Goal: Task Accomplishment & Management: Use online tool/utility

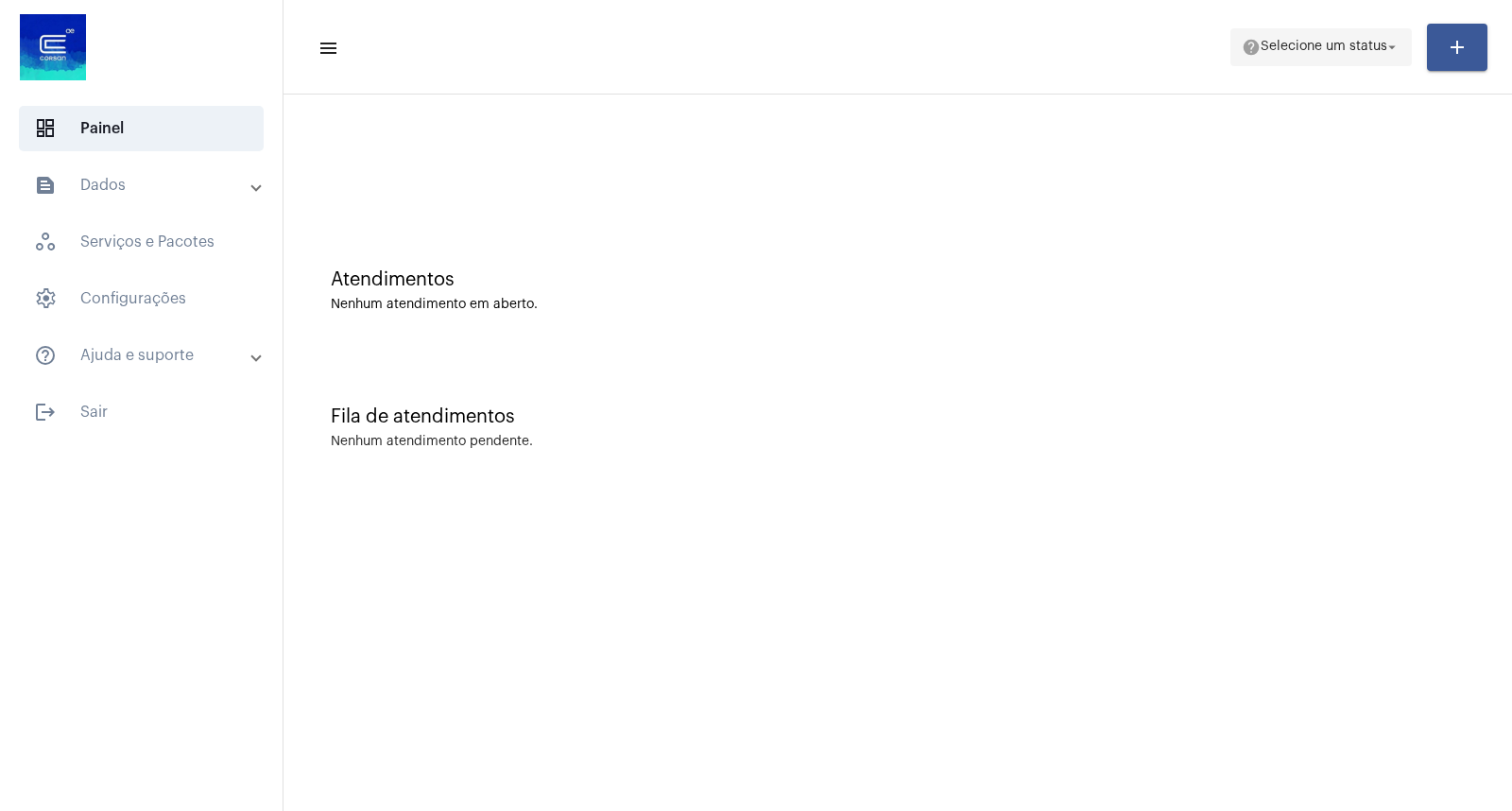
drag, startPoint x: 1249, startPoint y: 25, endPoint x: 1273, endPoint y: 40, distance: 28.3
click at [1256, 31] on mat-toolbar-row "menu help Selecione um status arrow_drop_down add" at bounding box center [897, 48] width 1228 height 60
drag, startPoint x: 1273, startPoint y: 40, endPoint x: 1273, endPoint y: 61, distance: 21.0
click at [1273, 41] on span "Selecione um status" at bounding box center [1325, 48] width 126 height 14
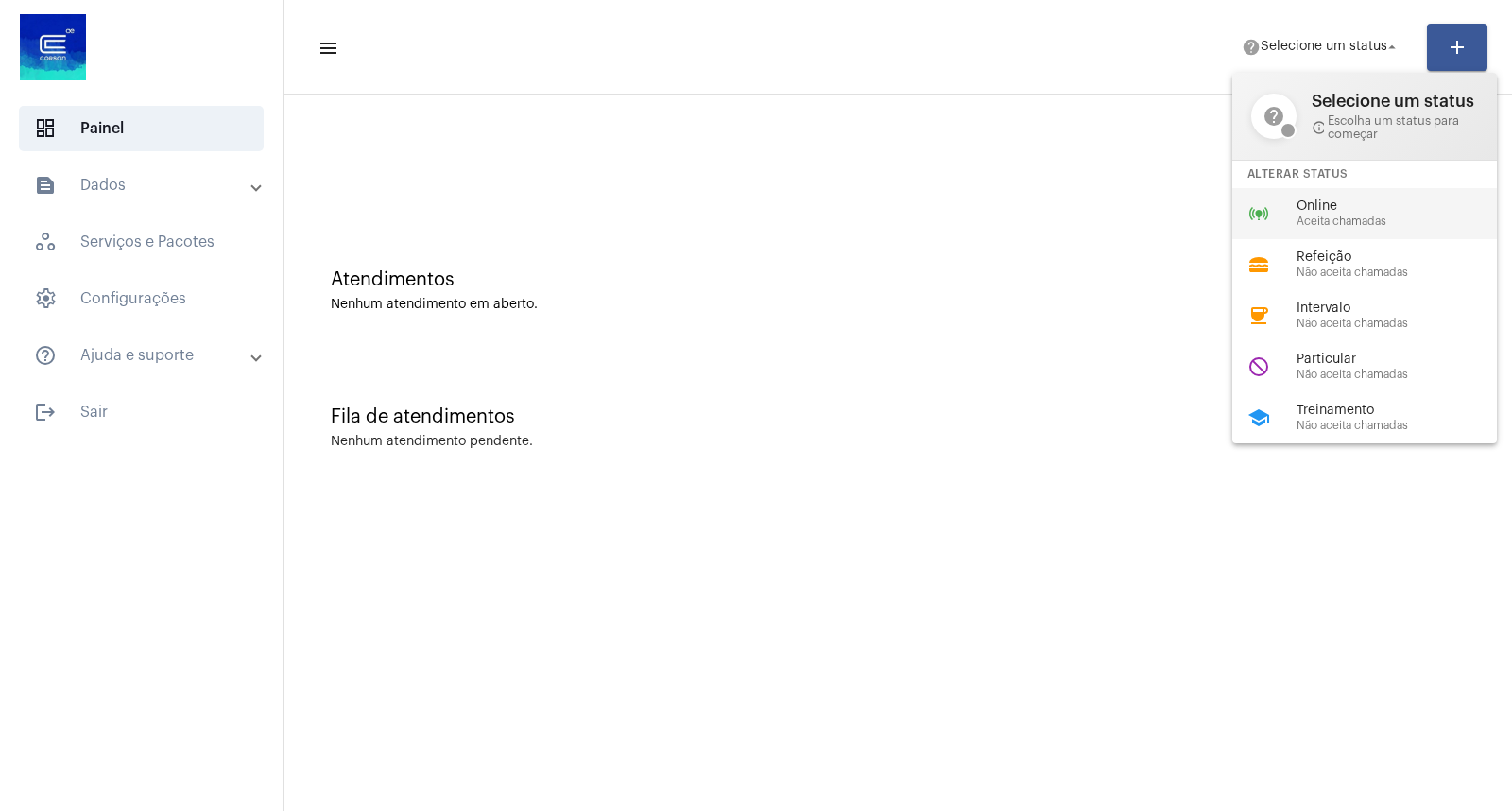
click at [1268, 198] on div "online_prediction Online Aceita chamadas" at bounding box center [1380, 214] width 295 height 51
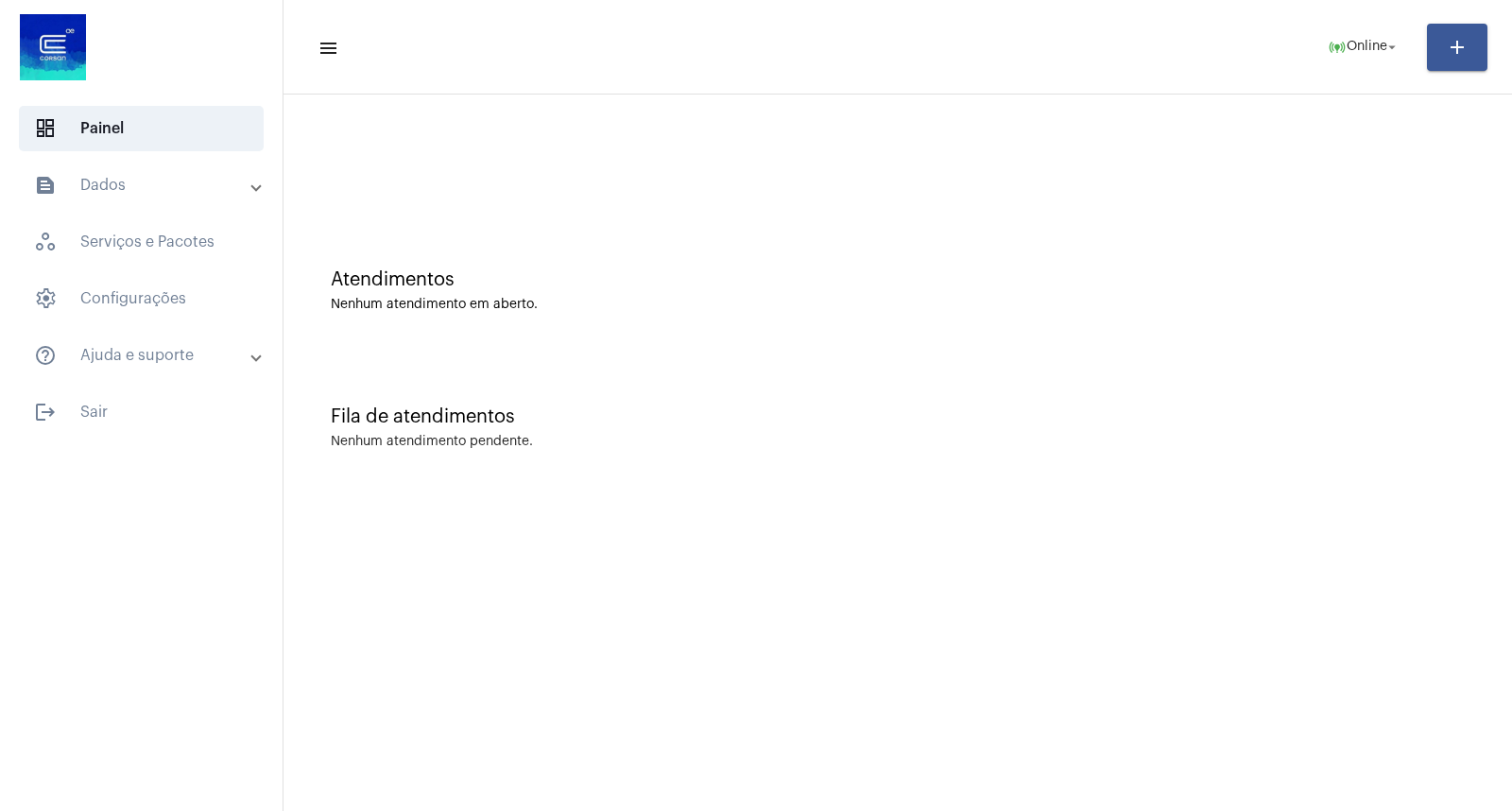
click at [1188, 170] on div at bounding box center [898, 167] width 1134 height 15
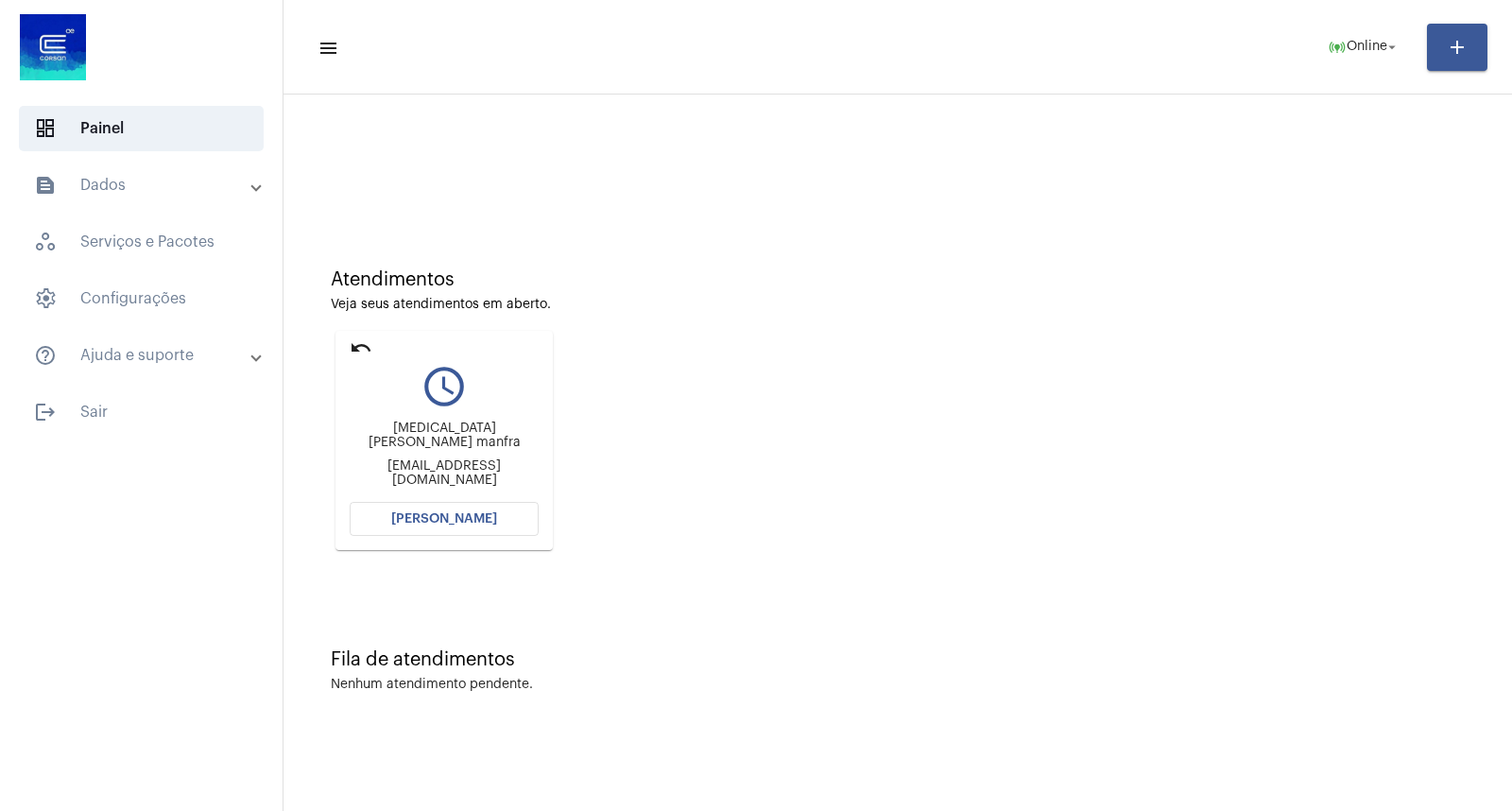
click at [452, 514] on span "[PERSON_NAME]" at bounding box center [444, 520] width 106 height 14
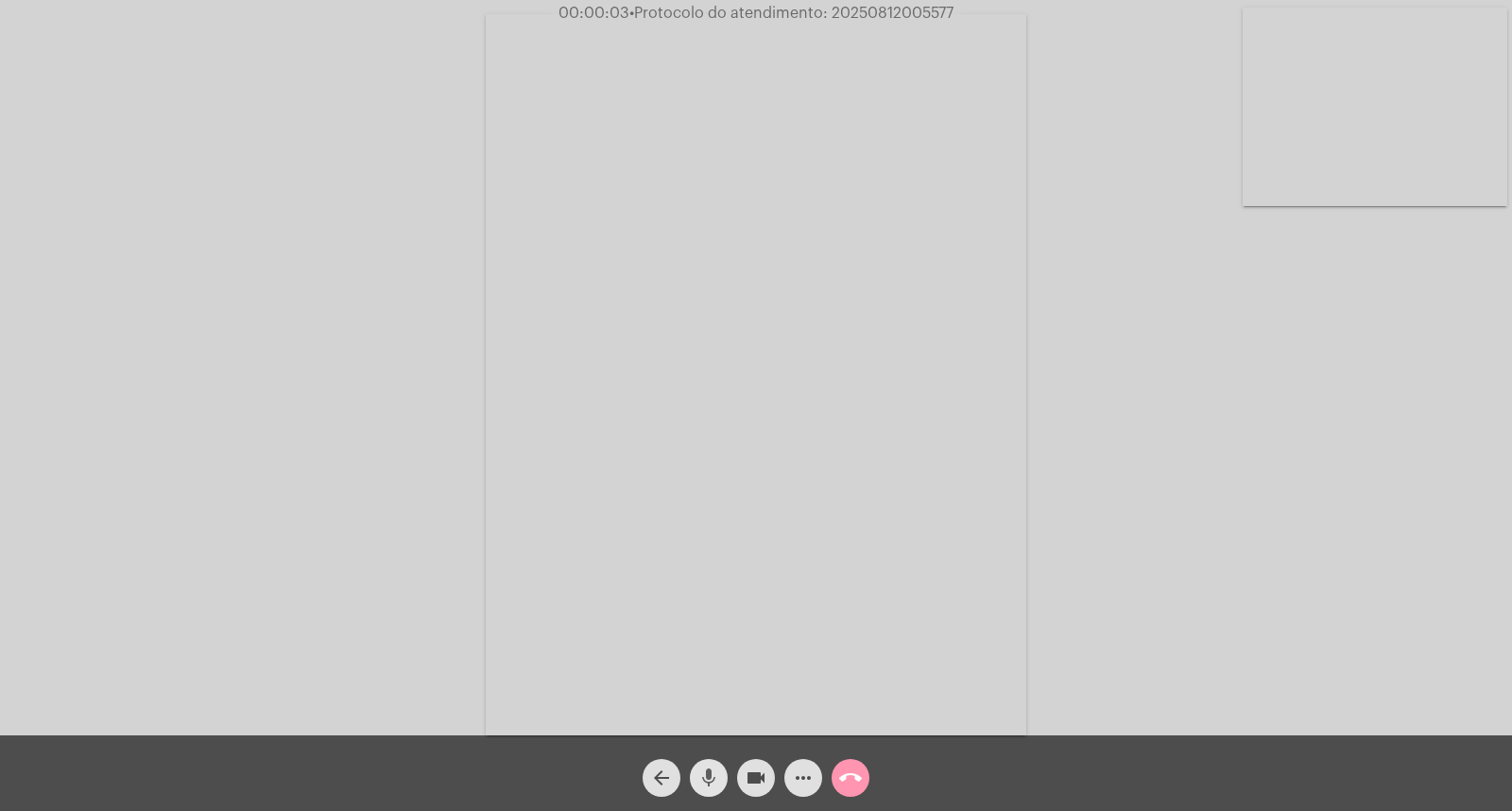
click at [701, 770] on mat-icon "mic" at bounding box center [708, 777] width 22 height 22
click at [711, 775] on mat-icon "mic_off" at bounding box center [708, 777] width 22 height 22
click at [703, 772] on mat-icon "mic" at bounding box center [708, 777] width 22 height 22
click at [699, 777] on mat-icon "mic_off" at bounding box center [708, 777] width 22 height 22
click at [699, 777] on mat-icon "mic" at bounding box center [708, 777] width 22 height 22
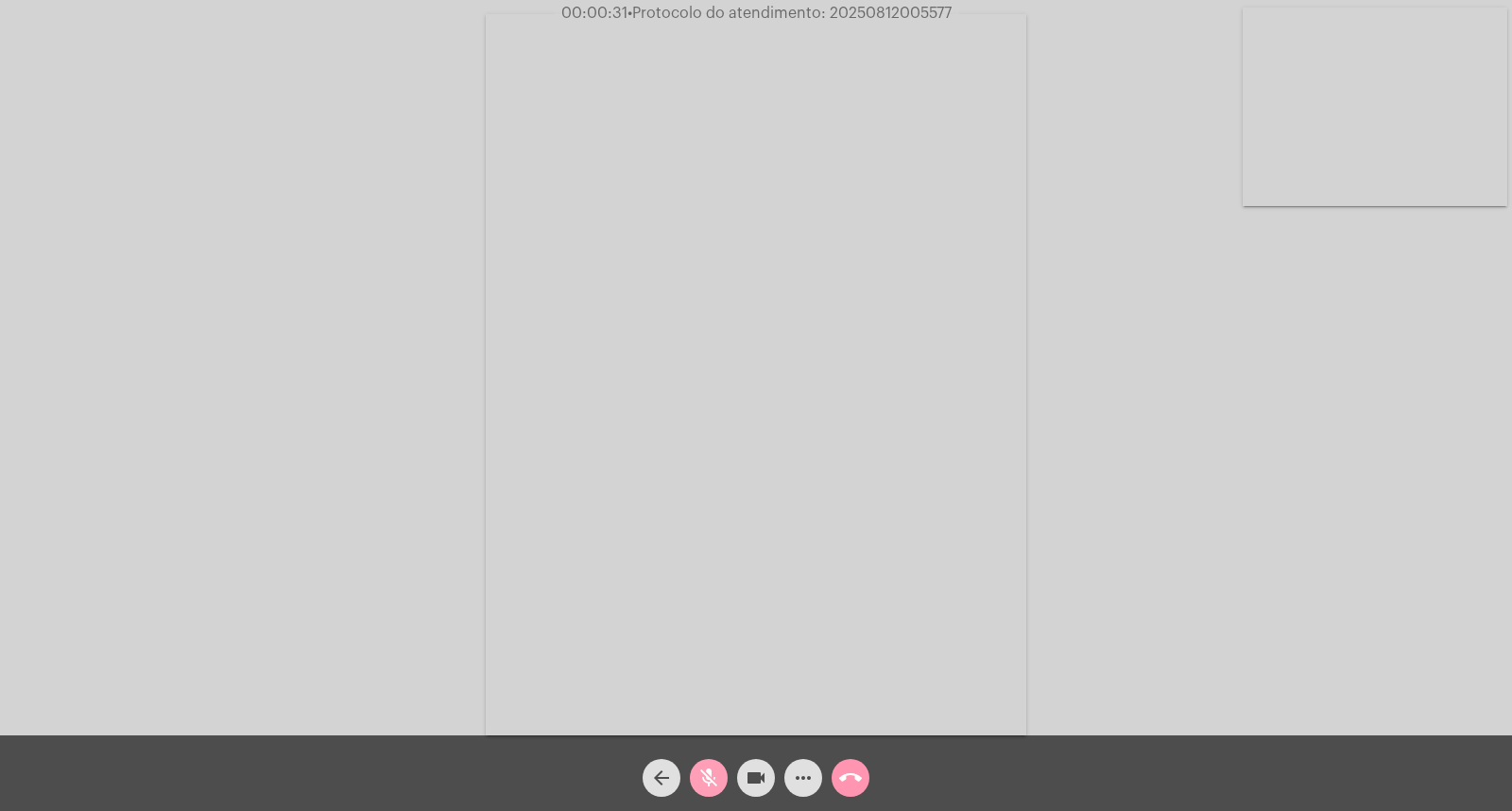
click at [704, 787] on mat-icon "mic_off" at bounding box center [708, 777] width 22 height 22
click at [296, 331] on div "Acessando Câmera e Microfone..." at bounding box center [756, 372] width 1509 height 735
click at [693, 761] on div "mic" at bounding box center [709, 773] width 48 height 48
click at [706, 790] on mat-icon "mic_off" at bounding box center [708, 777] width 22 height 22
click at [715, 770] on mat-icon "mic" at bounding box center [708, 777] width 22 height 22
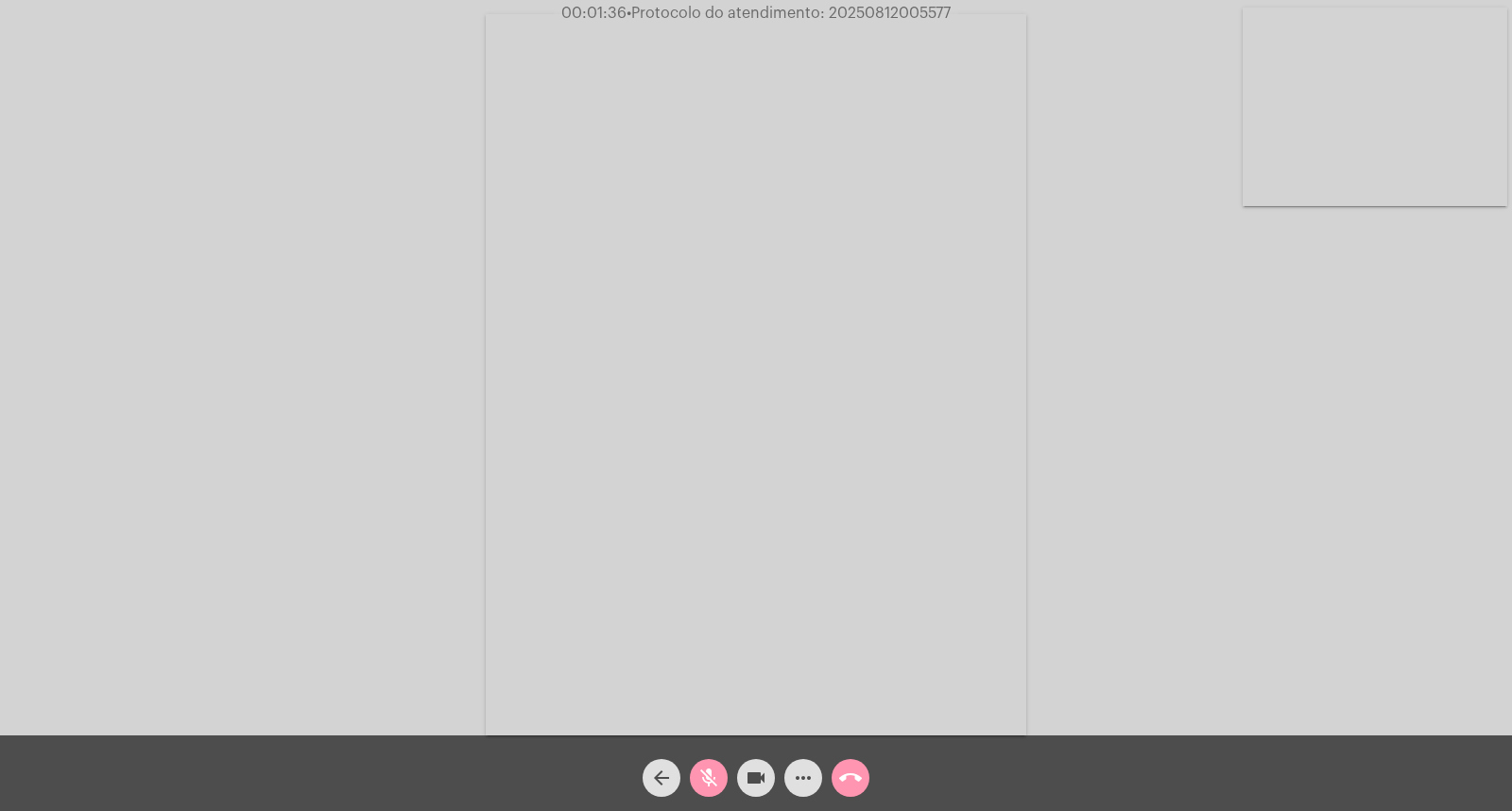
click at [713, 750] on div "mic_off" at bounding box center [709, 773] width 48 height 48
click at [713, 760] on span "mic" at bounding box center [708, 778] width 22 height 38
click at [711, 792] on span "mic_off" at bounding box center [708, 778] width 22 height 38
click at [711, 792] on span "mic" at bounding box center [708, 778] width 22 height 38
click at [711, 792] on span "mic_off" at bounding box center [708, 778] width 22 height 38
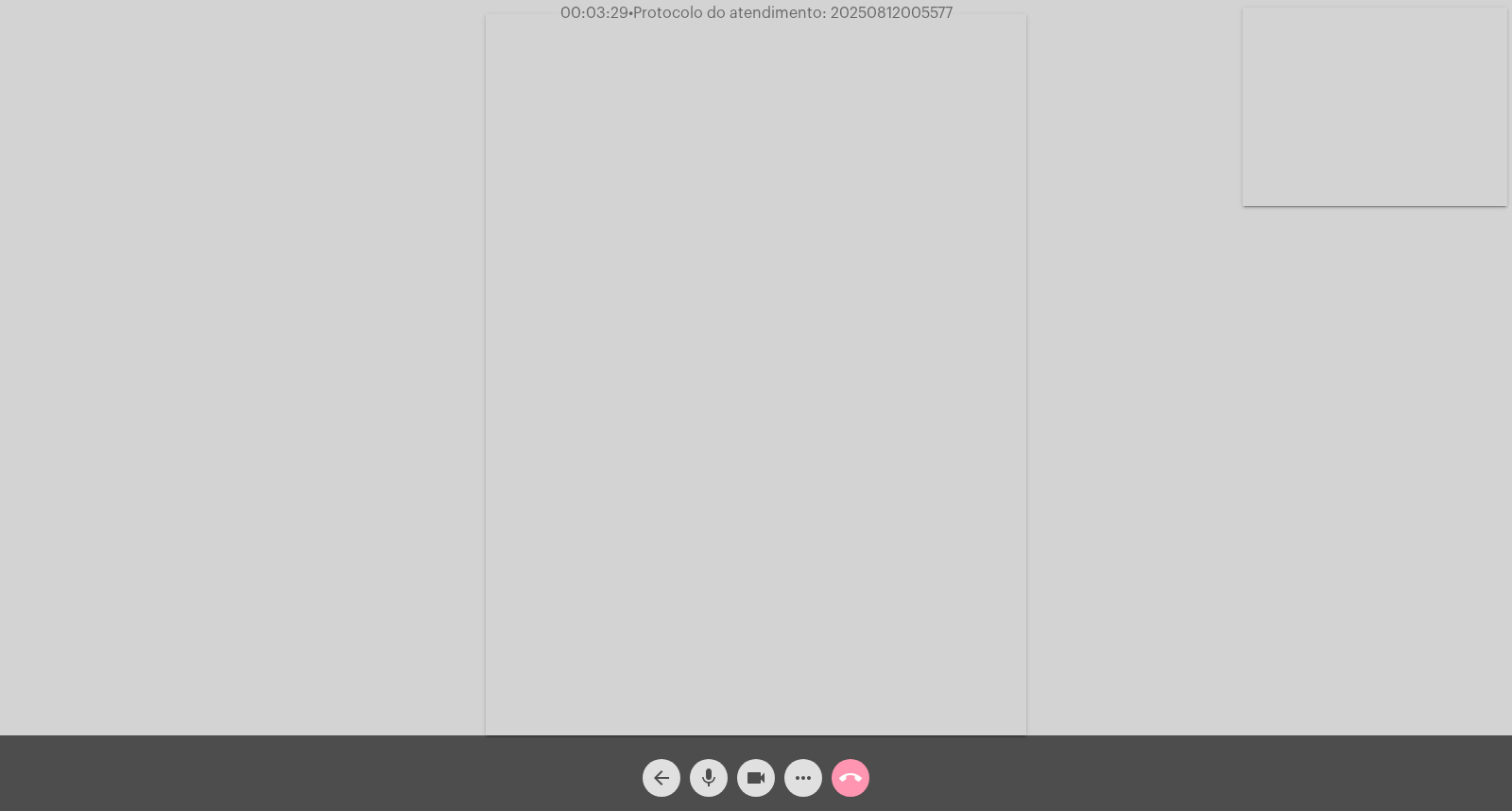
click at [706, 788] on mat-icon "mic" at bounding box center [708, 777] width 22 height 22
click at [713, 780] on mat-icon "mic_off" at bounding box center [708, 777] width 22 height 22
click at [715, 779] on mat-icon "mic" at bounding box center [708, 777] width 22 height 22
click at [715, 779] on mat-icon "mic_off" at bounding box center [708, 777] width 22 height 22
click at [715, 779] on mat-icon "mic" at bounding box center [708, 777] width 22 height 22
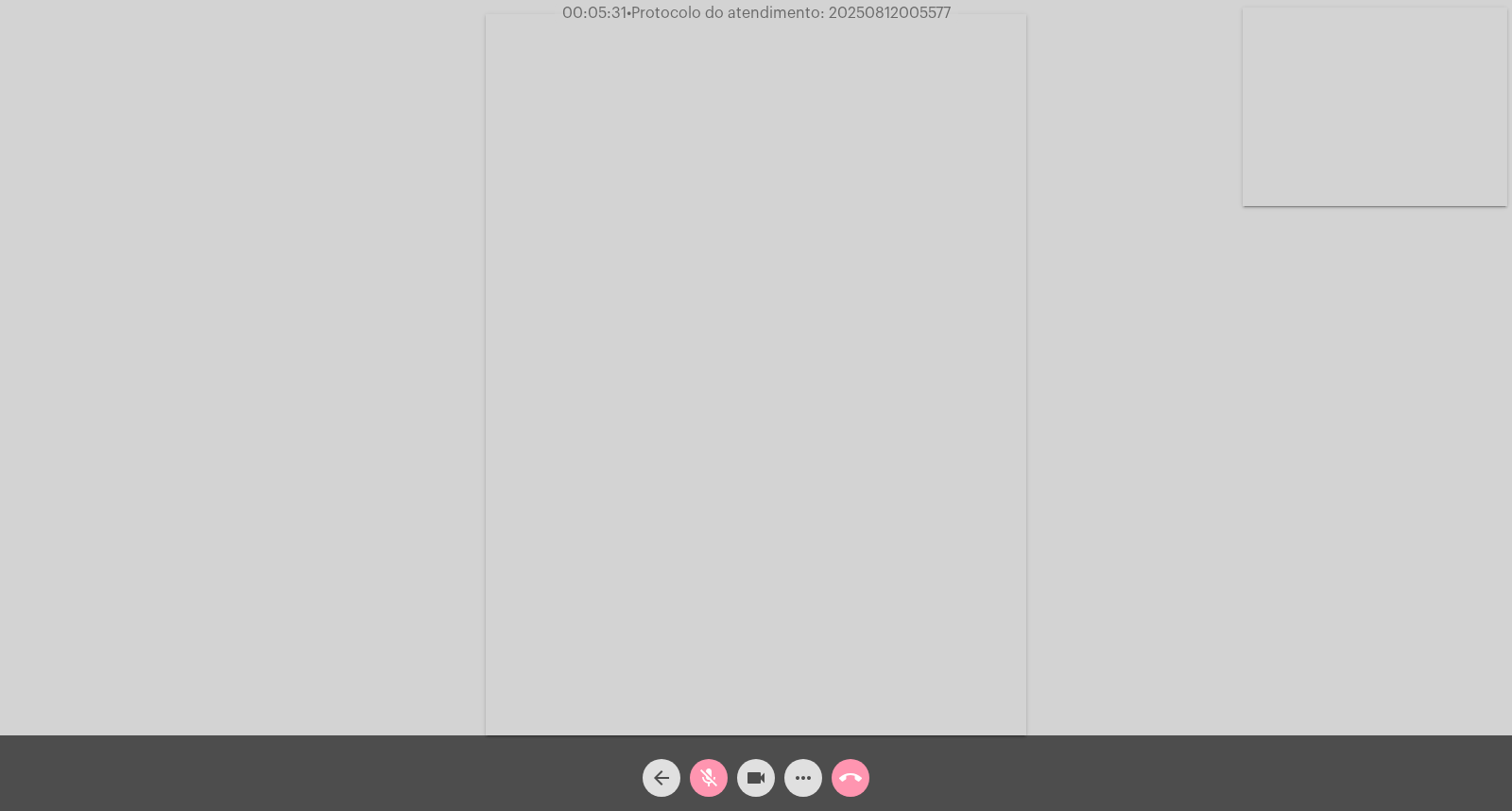
drag, startPoint x: 715, startPoint y: 779, endPoint x: 444, endPoint y: 635, distance: 306.9
click at [444, 635] on app-call "00:05:31 • Protocolo do atendimento: 20250812005577 Acessando Câmera e Microfon…" at bounding box center [756, 405] width 1512 height 811
click at [714, 778] on mat-icon "mic_off" at bounding box center [708, 777] width 22 height 22
click at [715, 761] on span "mic" at bounding box center [708, 778] width 22 height 38
click at [719, 777] on mat-icon "mic_off" at bounding box center [708, 777] width 22 height 22
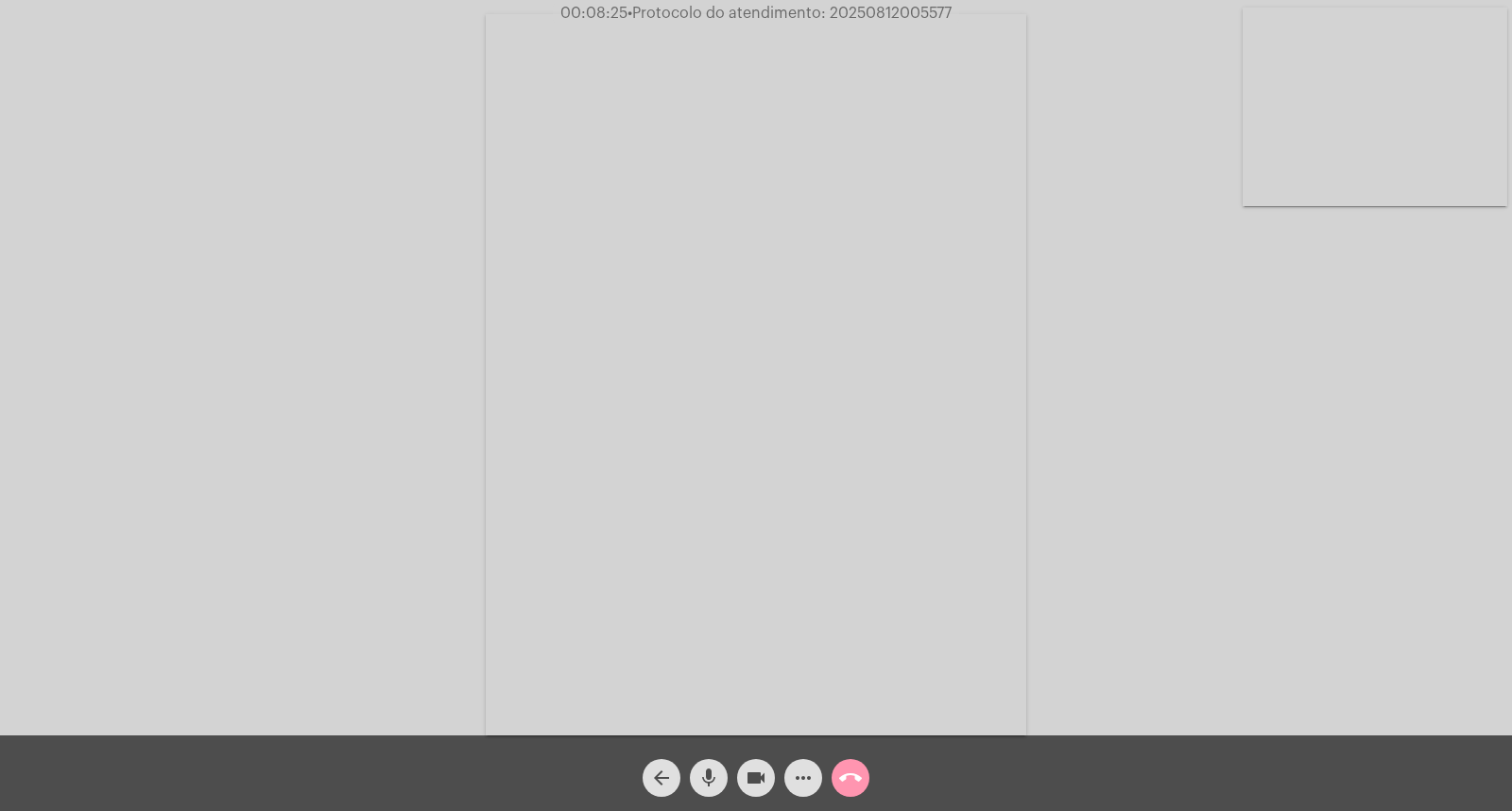
click at [715, 777] on mat-icon "mic" at bounding box center [708, 777] width 22 height 22
click at [715, 777] on mat-icon "mic_off" at bounding box center [708, 777] width 22 height 22
click at [707, 777] on mat-icon "mic" at bounding box center [708, 777] width 22 height 22
click at [704, 778] on mat-icon "mic_off" at bounding box center [708, 777] width 22 height 22
click at [704, 778] on mat-icon "mic" at bounding box center [708, 777] width 22 height 22
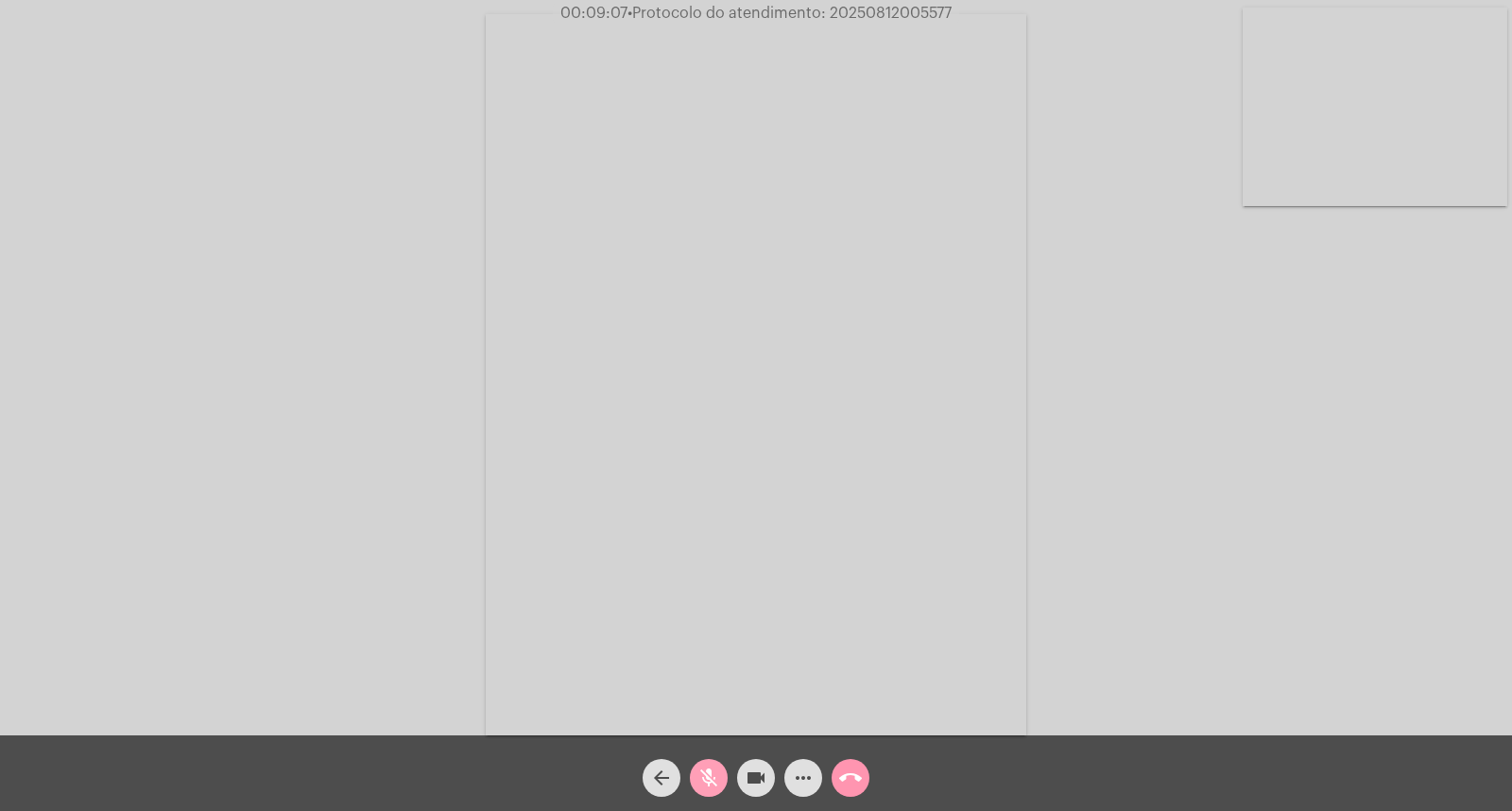
click at [704, 778] on mat-icon "mic_off" at bounding box center [708, 777] width 22 height 22
click at [704, 778] on mat-icon "mic" at bounding box center [708, 777] width 22 height 22
drag, startPoint x: 704, startPoint y: 778, endPoint x: 621, endPoint y: 791, distance: 84.0
drag, startPoint x: 621, startPoint y: 791, endPoint x: 710, endPoint y: 797, distance: 89.2
click at [710, 797] on span "mic_off" at bounding box center [708, 778] width 22 height 38
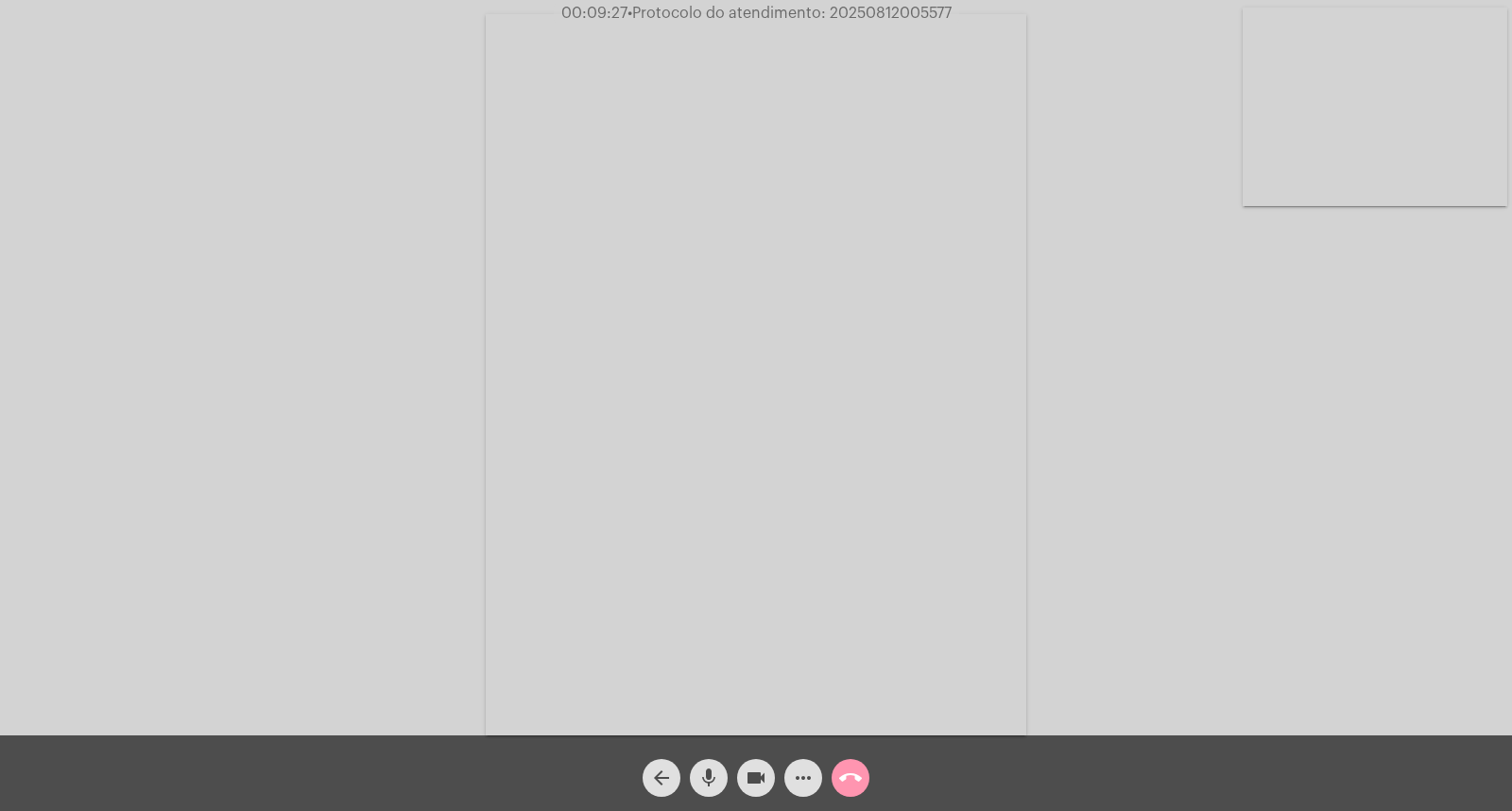
click at [710, 797] on span "mic" at bounding box center [708, 778] width 22 height 38
click at [709, 786] on mat-icon "mic_off" at bounding box center [708, 777] width 22 height 22
click at [713, 790] on mat-icon "mic" at bounding box center [708, 777] width 22 height 22
click at [713, 790] on mat-icon "mic_off" at bounding box center [708, 777] width 22 height 22
click at [815, 765] on button "more_horiz" at bounding box center [803, 778] width 38 height 38
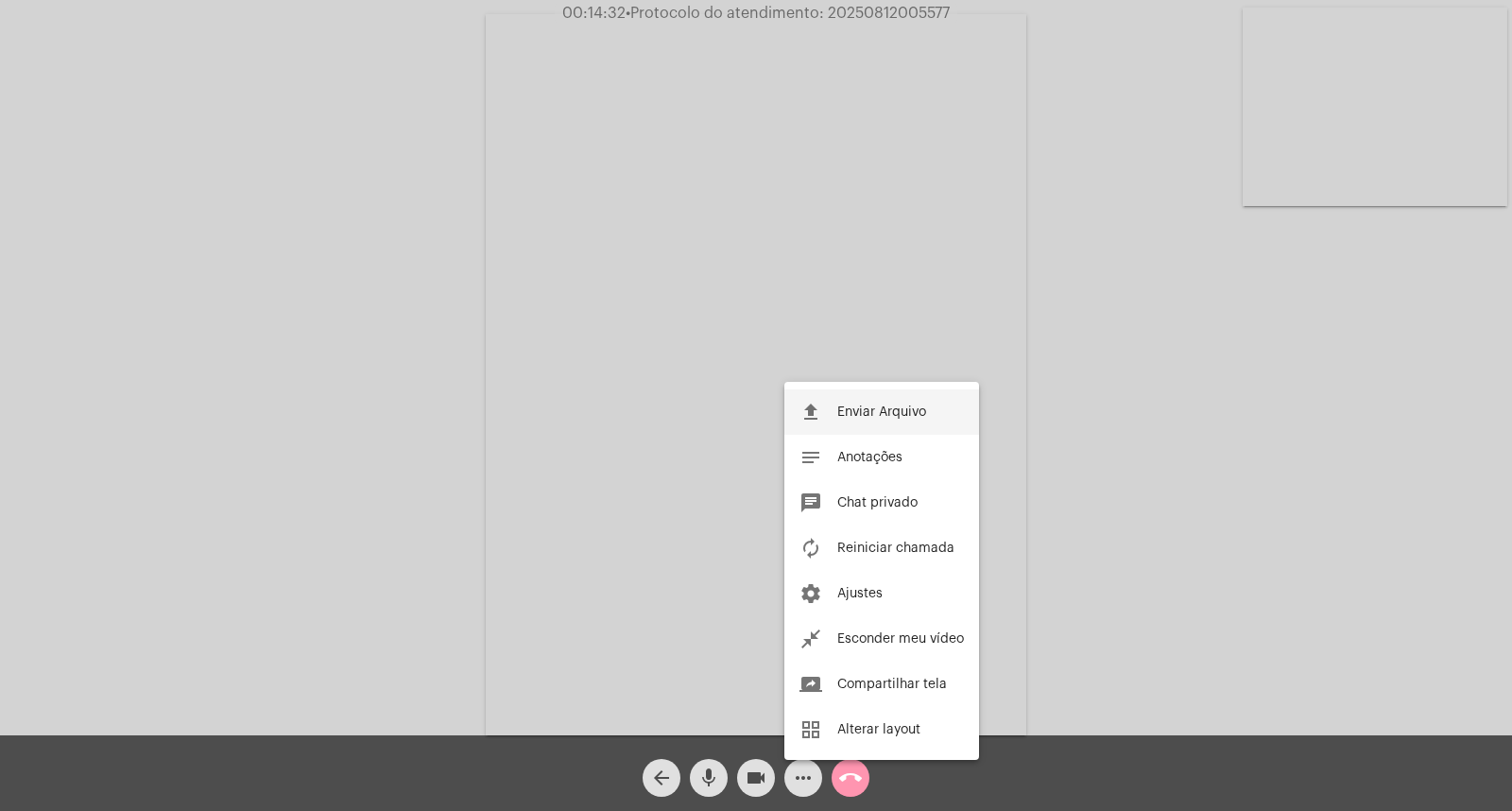
click at [845, 414] on span "Enviar Arquivo" at bounding box center [881, 413] width 88 height 14
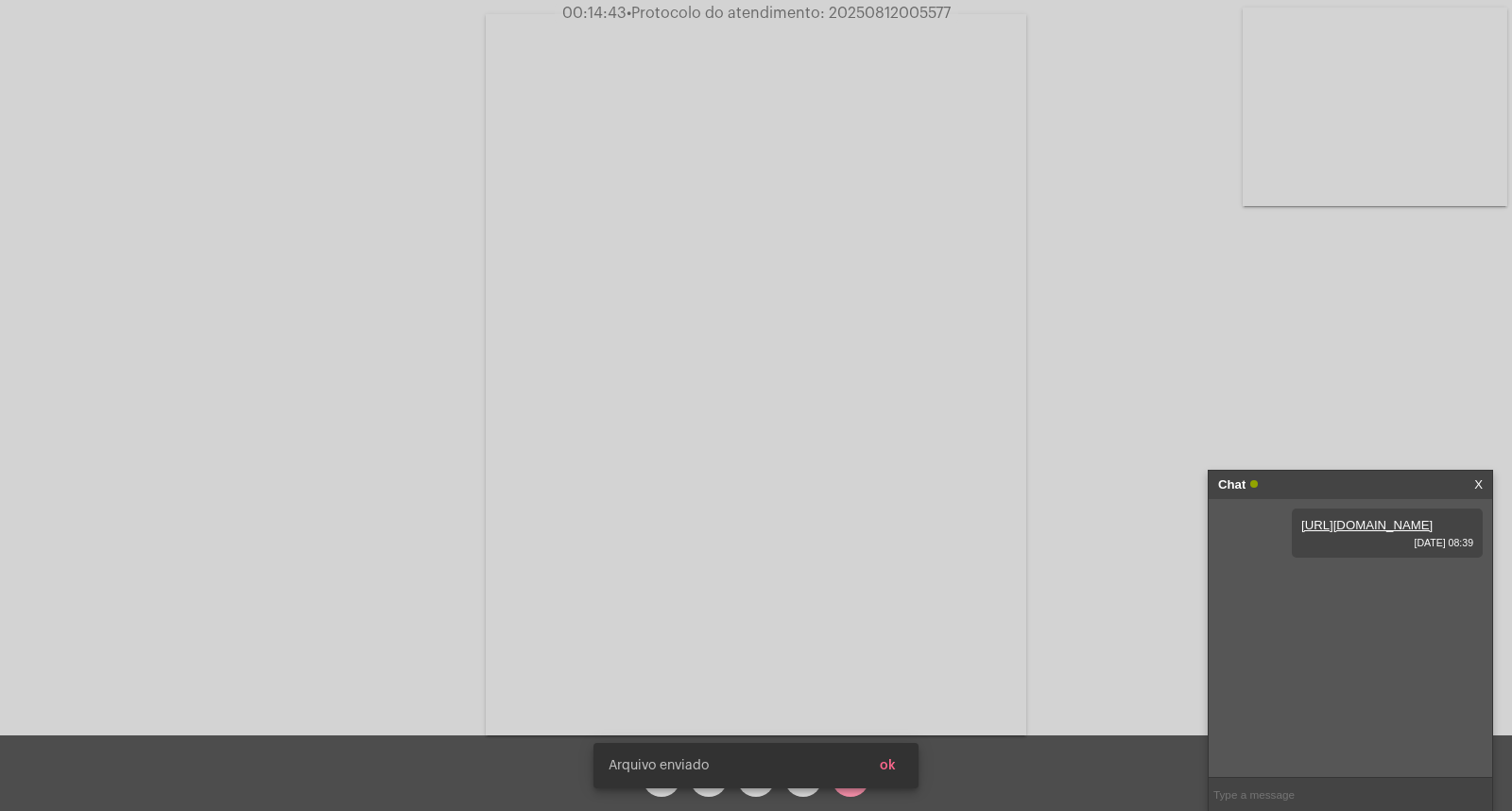
click at [1362, 532] on link "[URL][DOMAIN_NAME]" at bounding box center [1366, 524] width 131 height 15
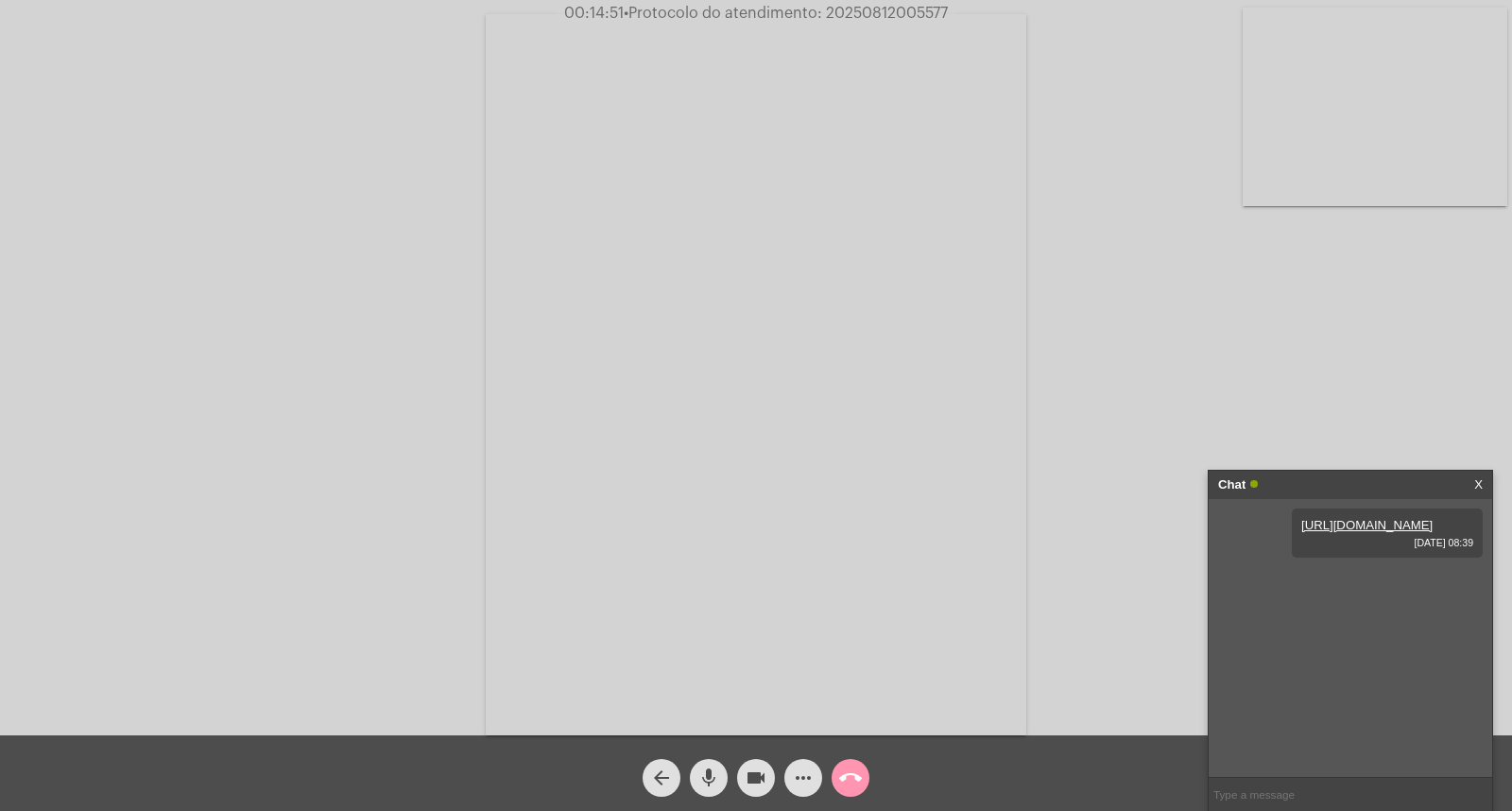
click at [860, 8] on span "• Protocolo do atendimento: 20250812005577" at bounding box center [786, 14] width 324 height 16
copy span "20250812005577"
click at [1350, 794] on input "text" at bounding box center [1351, 794] width 284 height 33
click at [868, 18] on span "• Protocolo do atendimento: 20250812005577" at bounding box center [786, 14] width 324 height 16
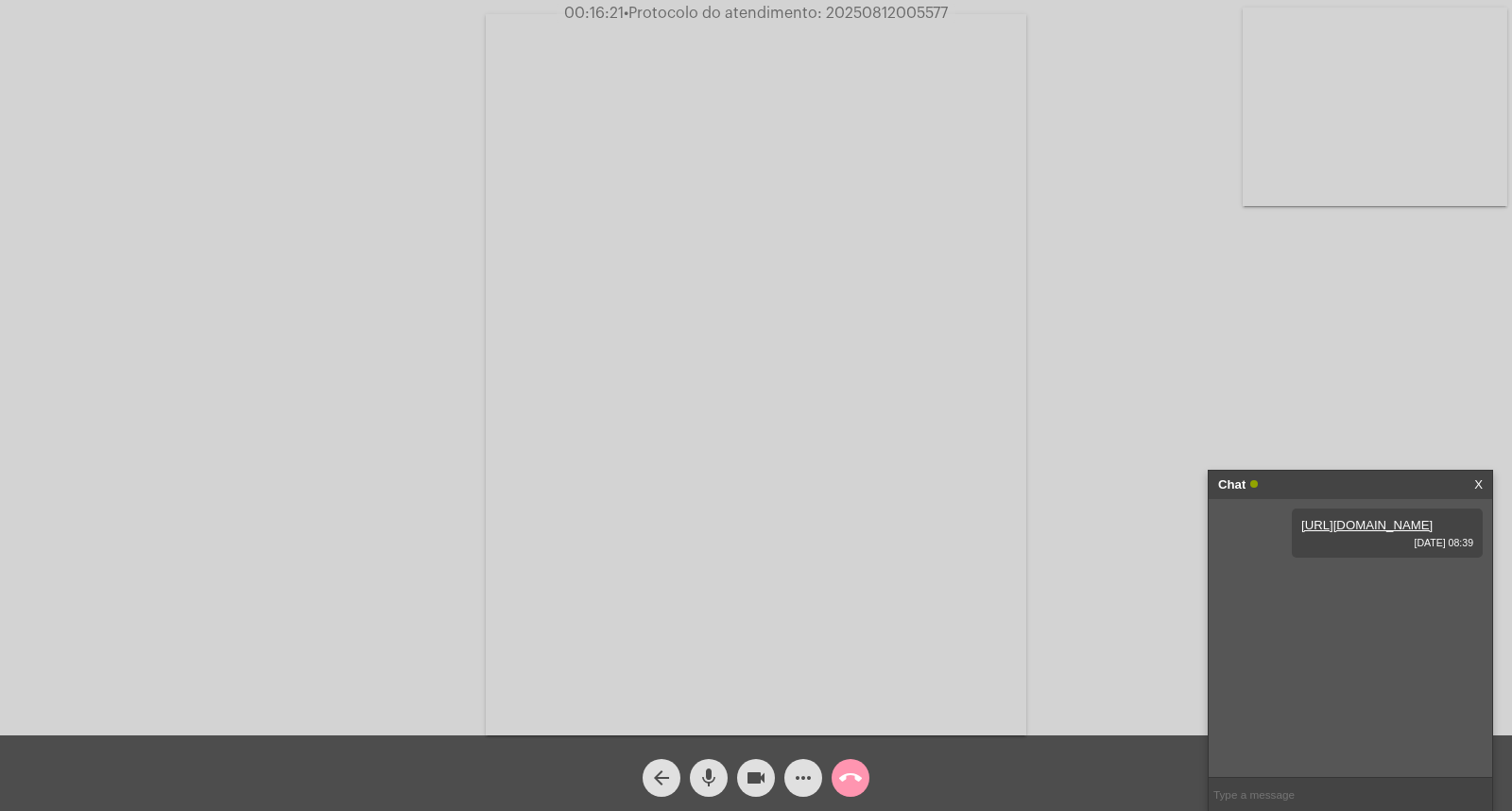
click at [896, 2] on div "Acessando Câmera e Microfone..." at bounding box center [756, 367] width 1512 height 735
click at [896, 7] on span "• Protocolo do atendimento: 20250812005577" at bounding box center [788, 14] width 324 height 16
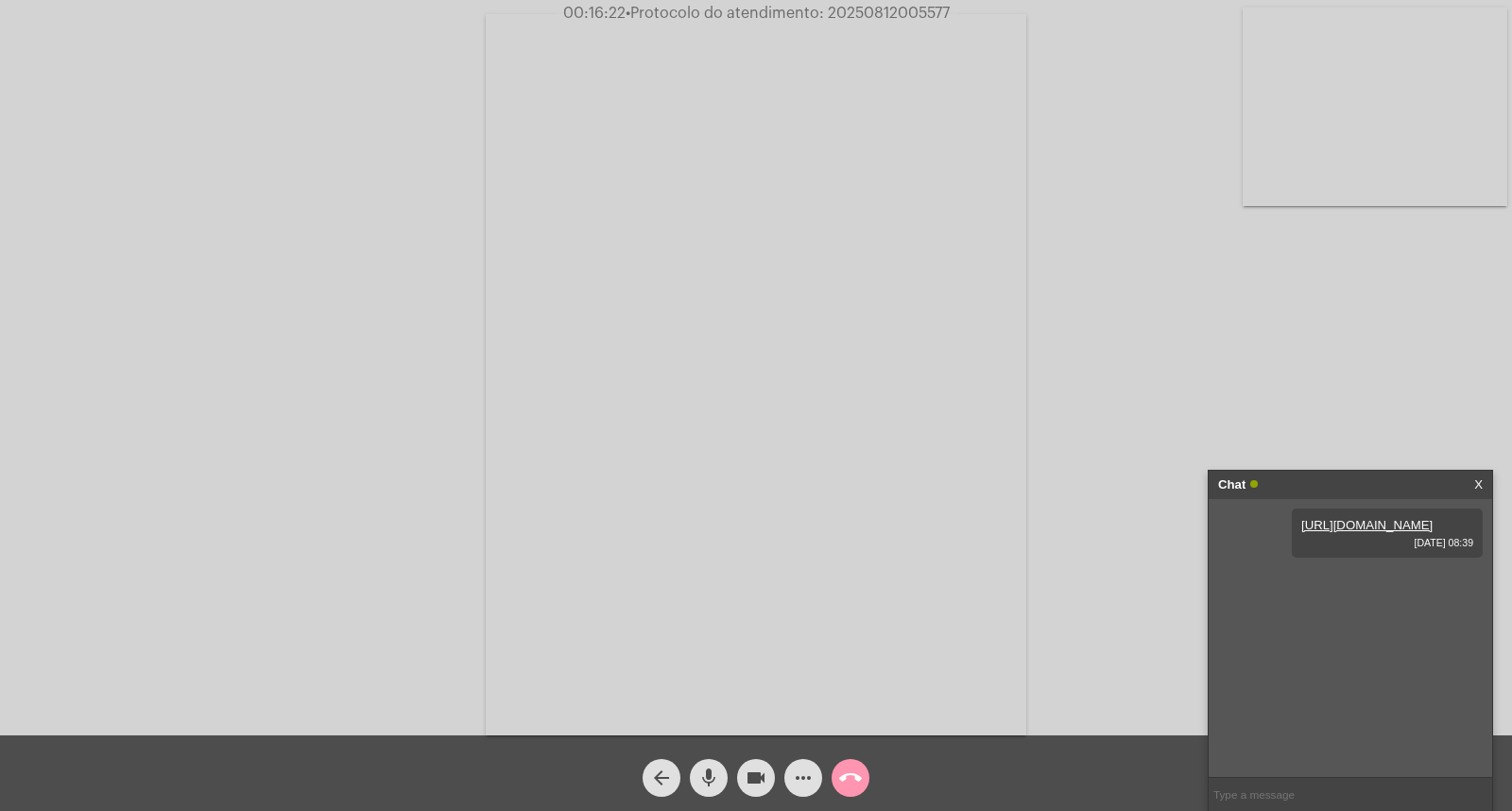
click at [896, 7] on span "• Protocolo do atendimento: 20250812005577" at bounding box center [788, 14] width 324 height 16
copy span "20250812005577"
drag, startPoint x: 1366, startPoint y: 649, endPoint x: 1337, endPoint y: 668, distance: 34.7
click at [1364, 587] on link "[URL][DOMAIN_NAME]" at bounding box center [1333, 579] width 131 height 15
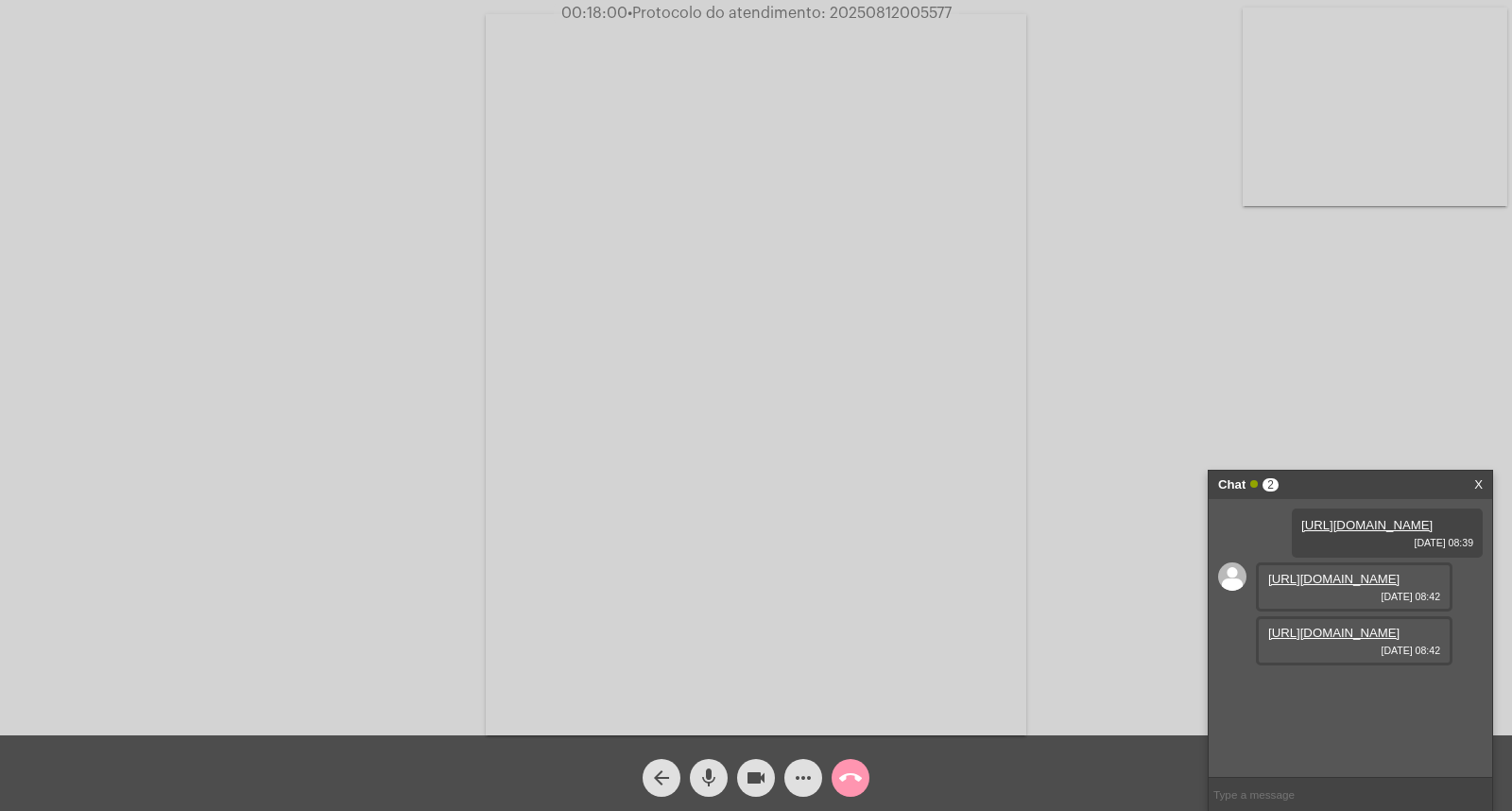
click at [1352, 640] on link "[URL][DOMAIN_NAME]" at bounding box center [1333, 632] width 131 height 15
click at [1383, 800] on input "text" at bounding box center [1351, 794] width 284 height 33
paste input "CANAL: VIDEOCHAMADA PROTOCOLO: 20250812005577 SOLICITAÇÃO: AFERIÇÃO DE HD"
type input "CANAL: VIDEOCHAMADA PROTOCOLO: 20250812005577 SOLICITAÇÃO: AFERIÇÃO DE HD"
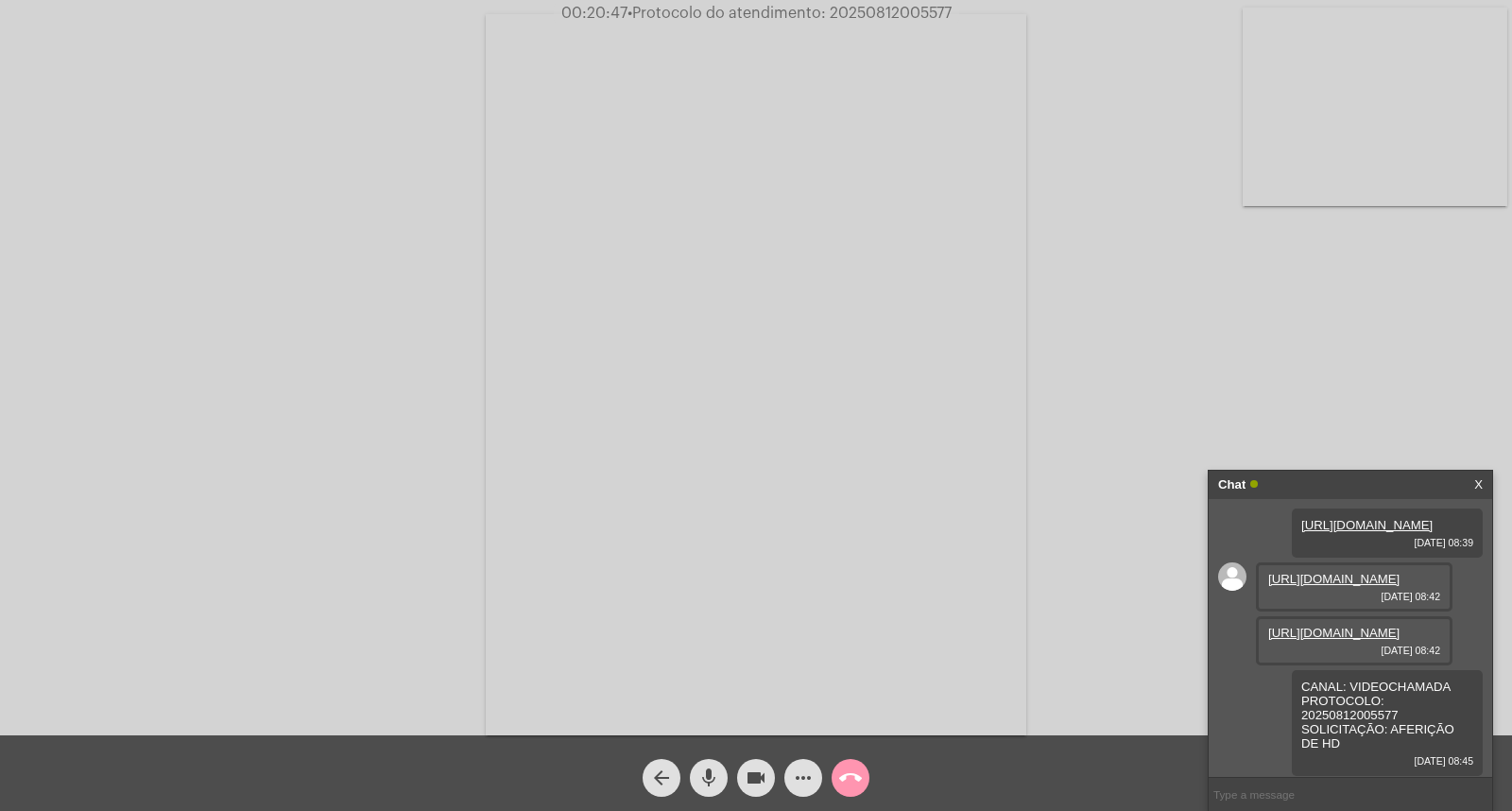
click at [851, 768] on mat-icon "call_end" at bounding box center [850, 777] width 22 height 22
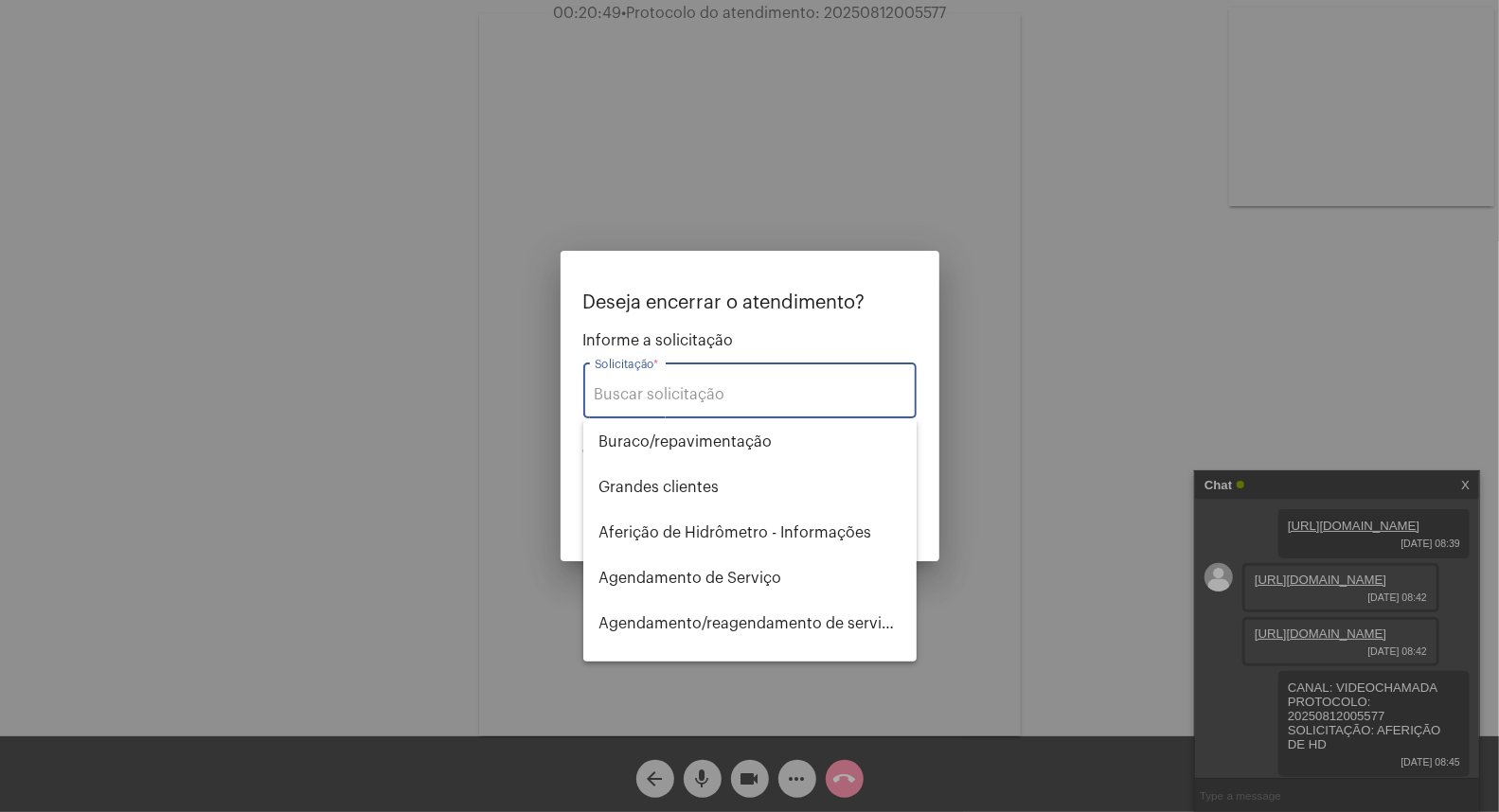
click at [707, 393] on input "Solicitação *" at bounding box center [749, 395] width 310 height 18
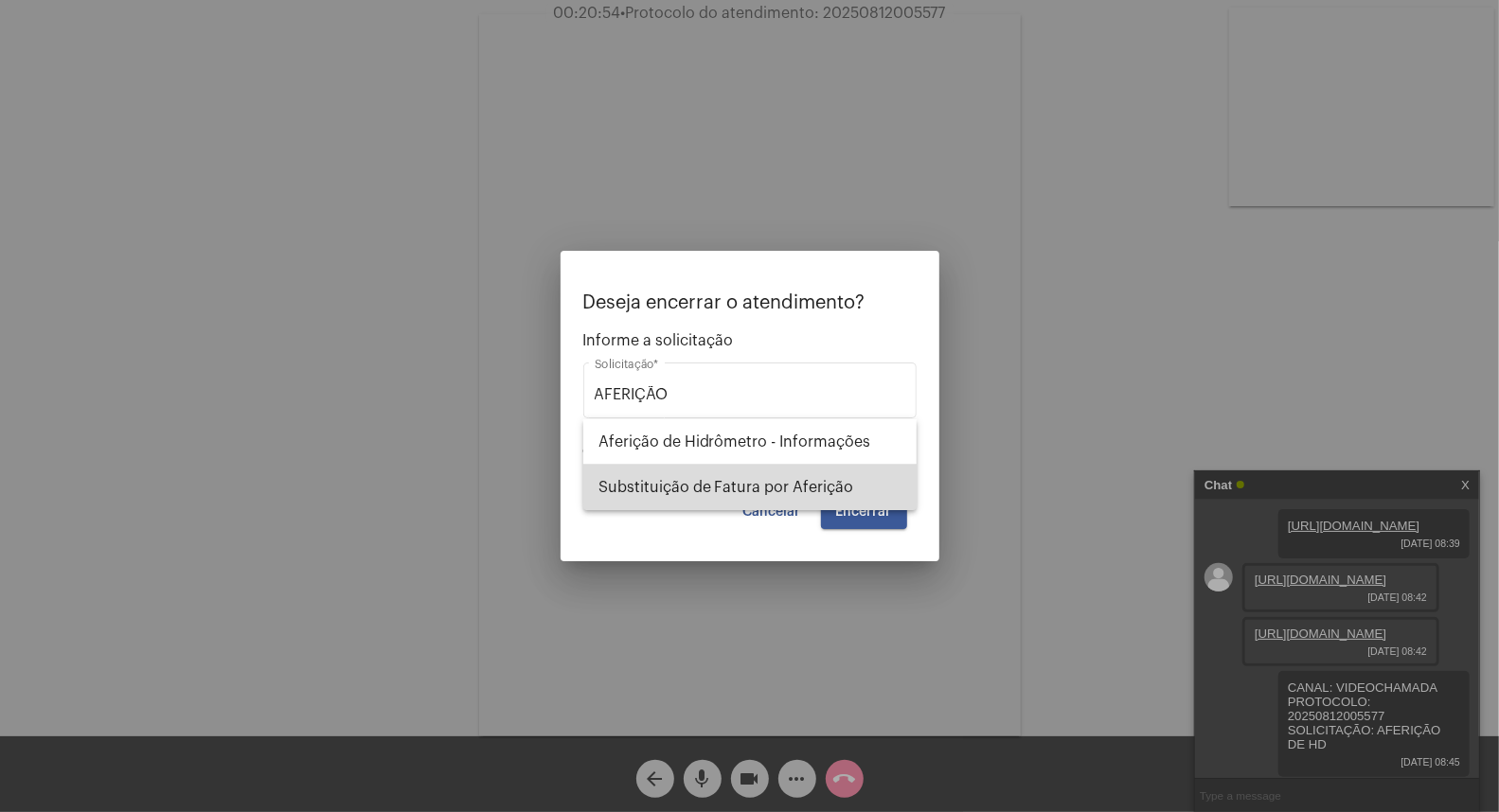
click at [768, 470] on span "Substituição de Fatura por Aferição" at bounding box center [749, 487] width 303 height 46
type input "Substituição de Fatura por Aferição"
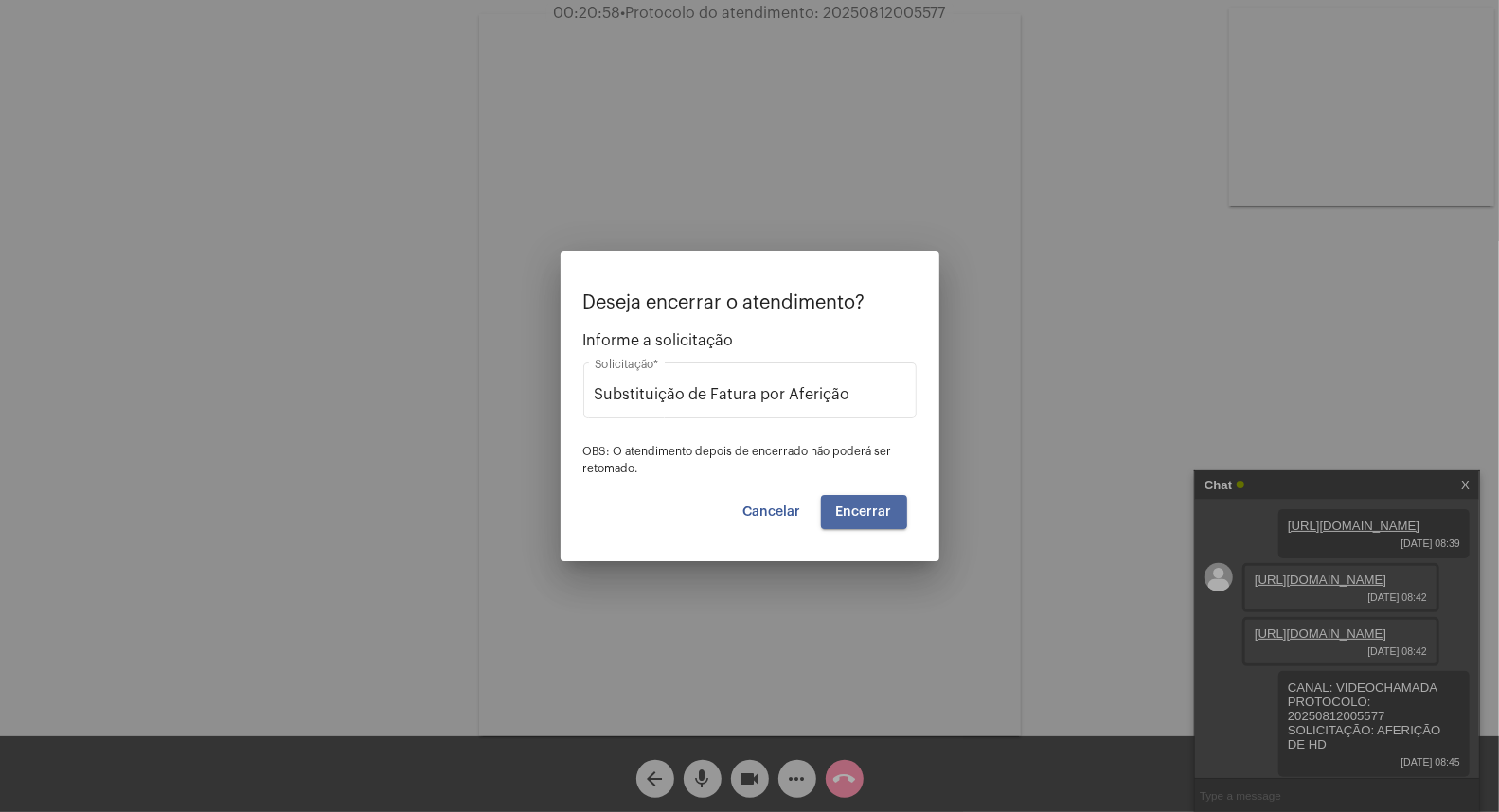
click at [852, 510] on span "Encerrar" at bounding box center [864, 512] width 55 height 14
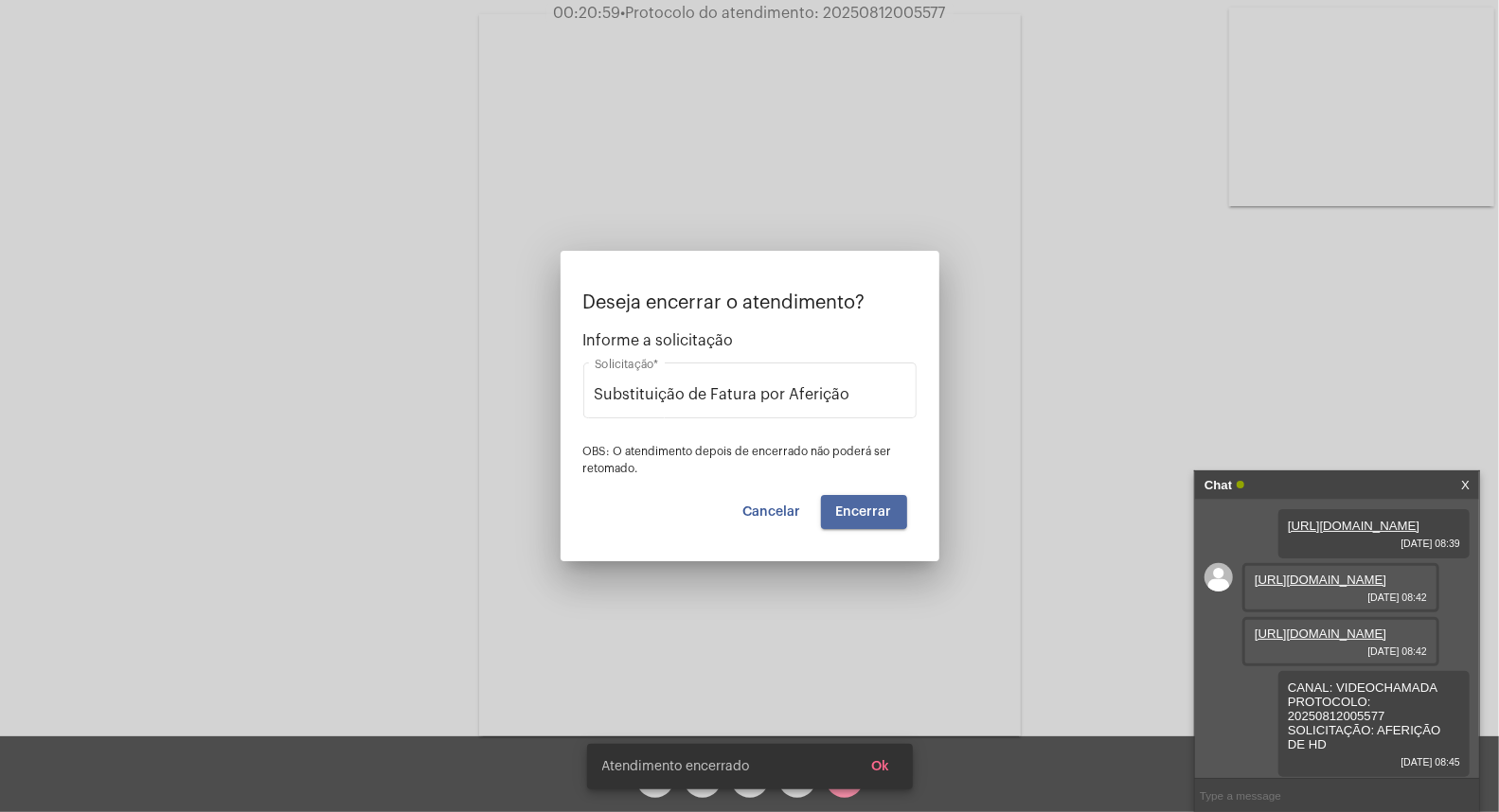
click at [852, 510] on span "Encerrar" at bounding box center [864, 512] width 55 height 14
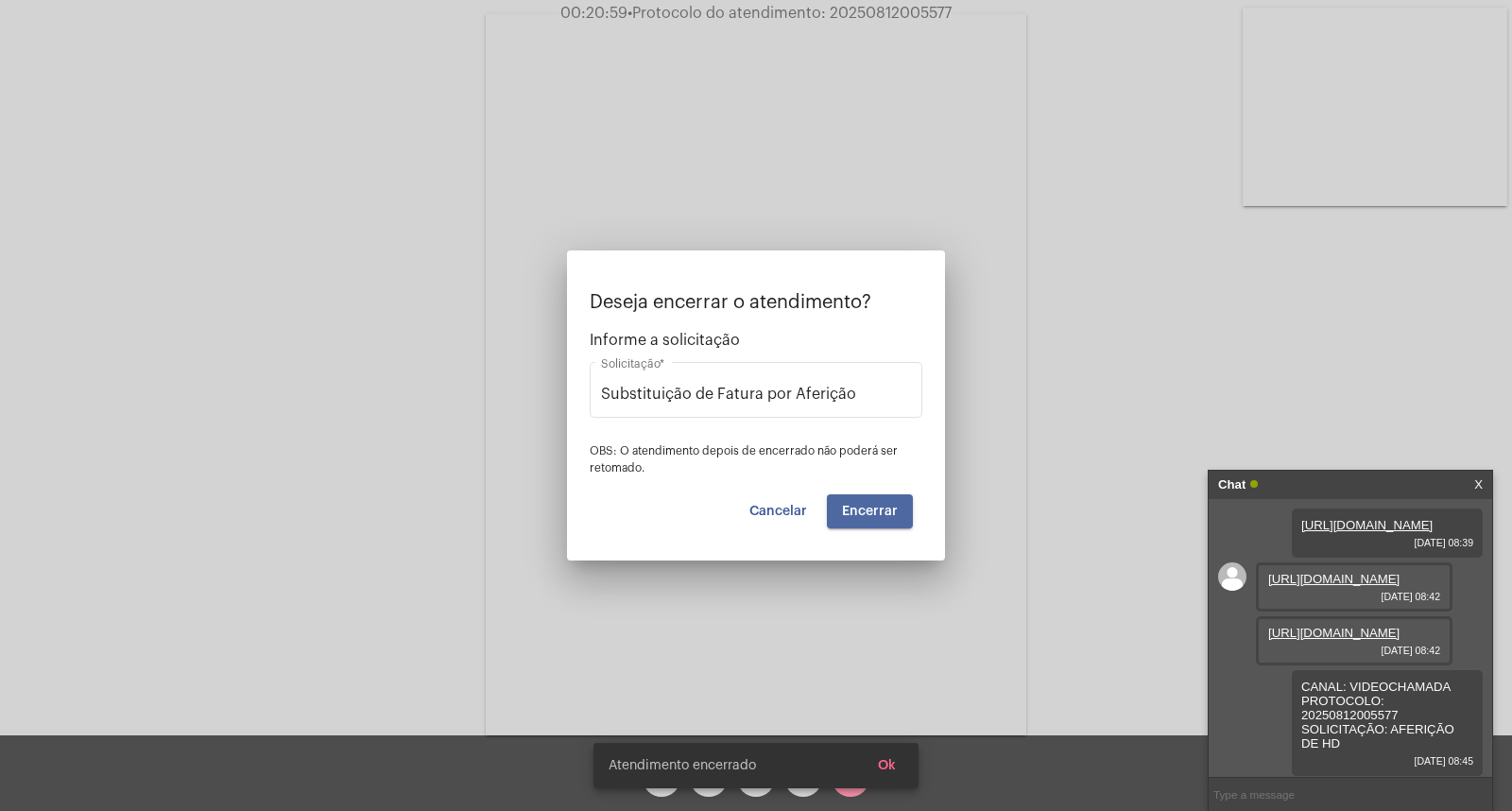
click at [851, 509] on video at bounding box center [756, 375] width 541 height 722
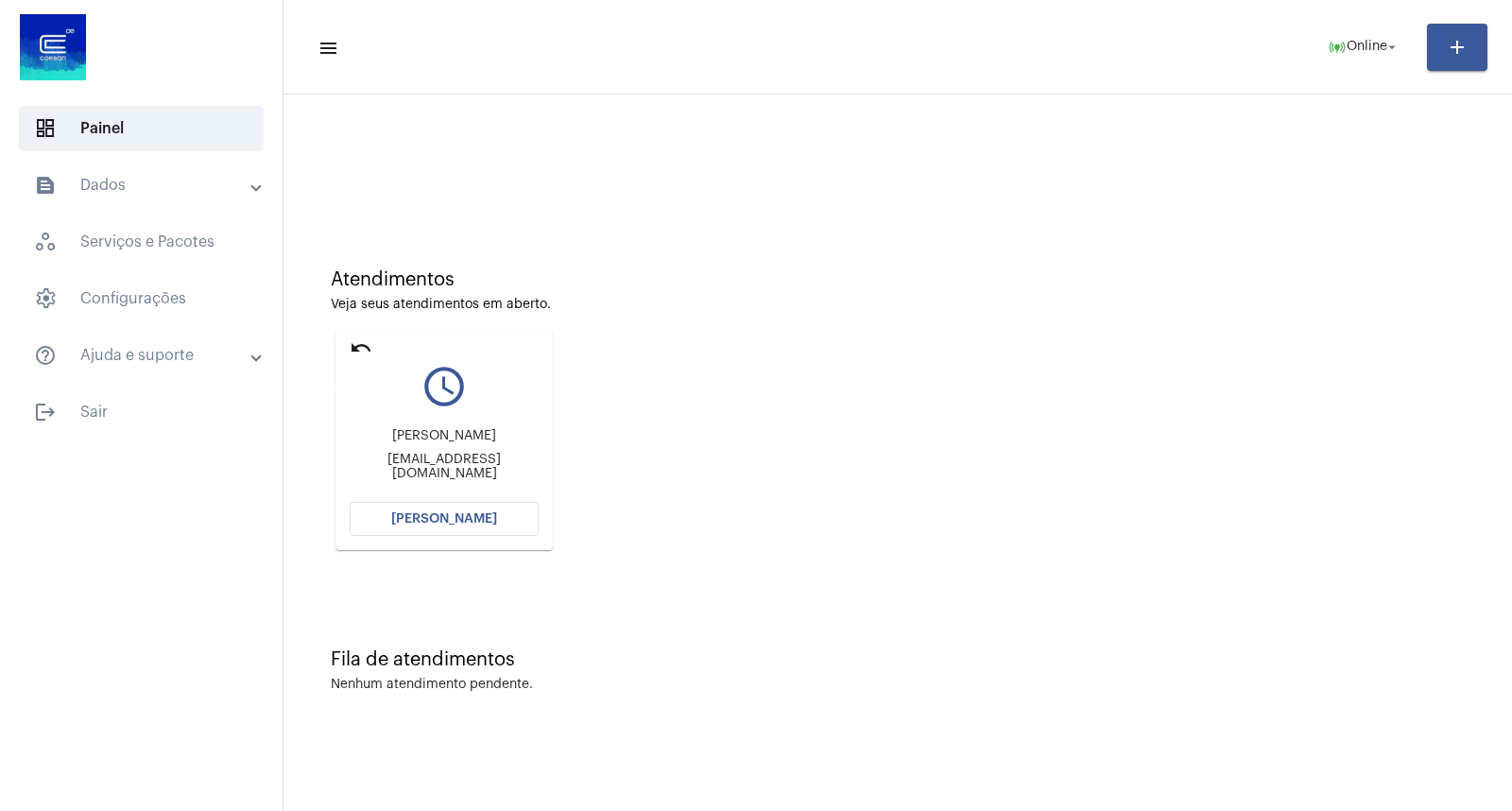
click at [367, 341] on mat-icon "undo" at bounding box center [360, 348] width 22 height 22
click at [438, 529] on button "[PERSON_NAME]" at bounding box center [444, 519] width 189 height 34
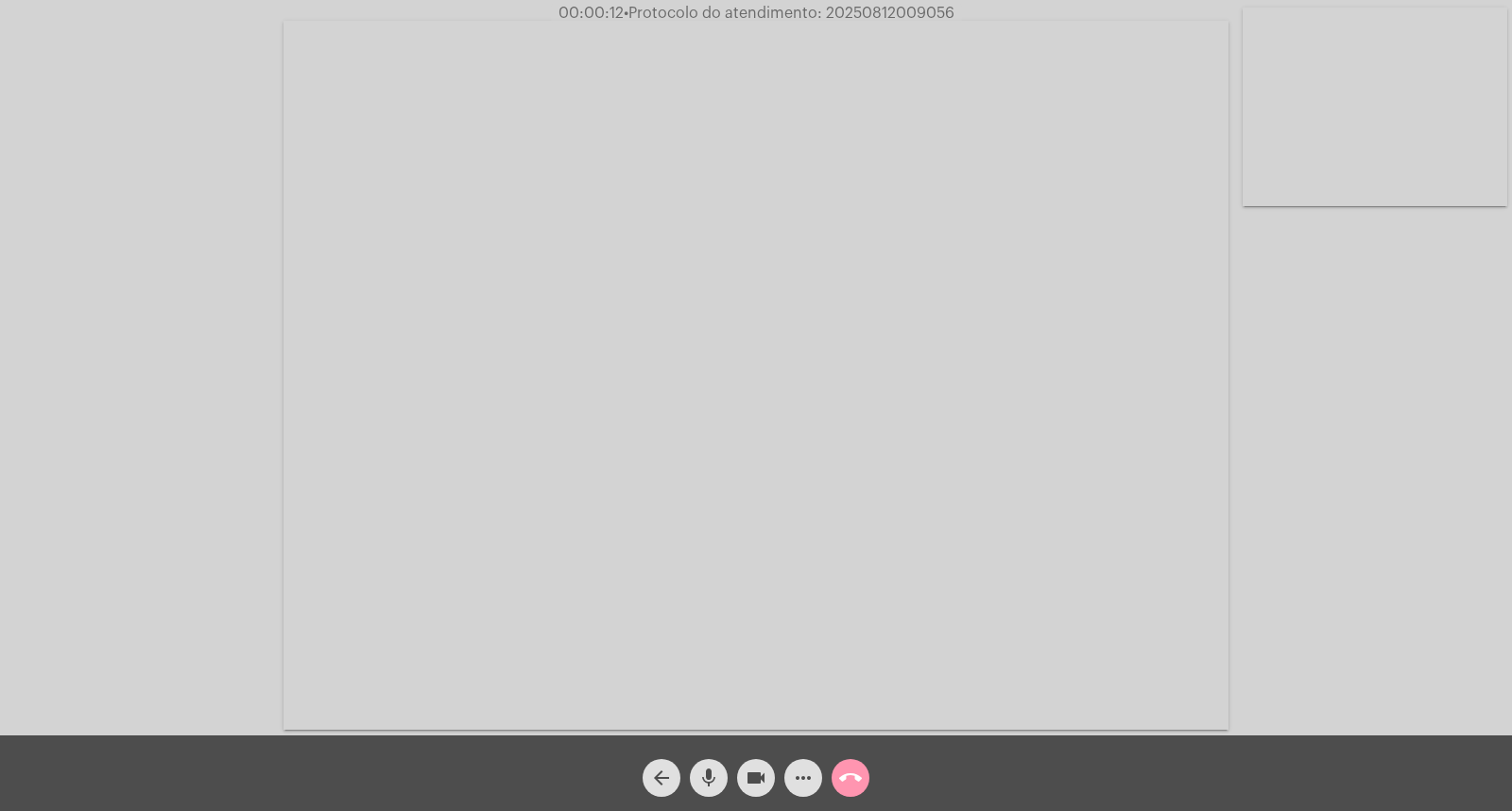
drag, startPoint x: 1332, startPoint y: 542, endPoint x: 1299, endPoint y: 574, distance: 46.0
click at [1332, 542] on div "Acessando Câmera e Microfone..." at bounding box center [756, 372] width 1509 height 735
click at [716, 773] on mat-icon "mic" at bounding box center [708, 777] width 22 height 22
click at [1437, 628] on div "Acessando Câmera e Microfone..." at bounding box center [756, 372] width 1509 height 735
click at [711, 787] on mat-icon "mic_off" at bounding box center [708, 777] width 22 height 22
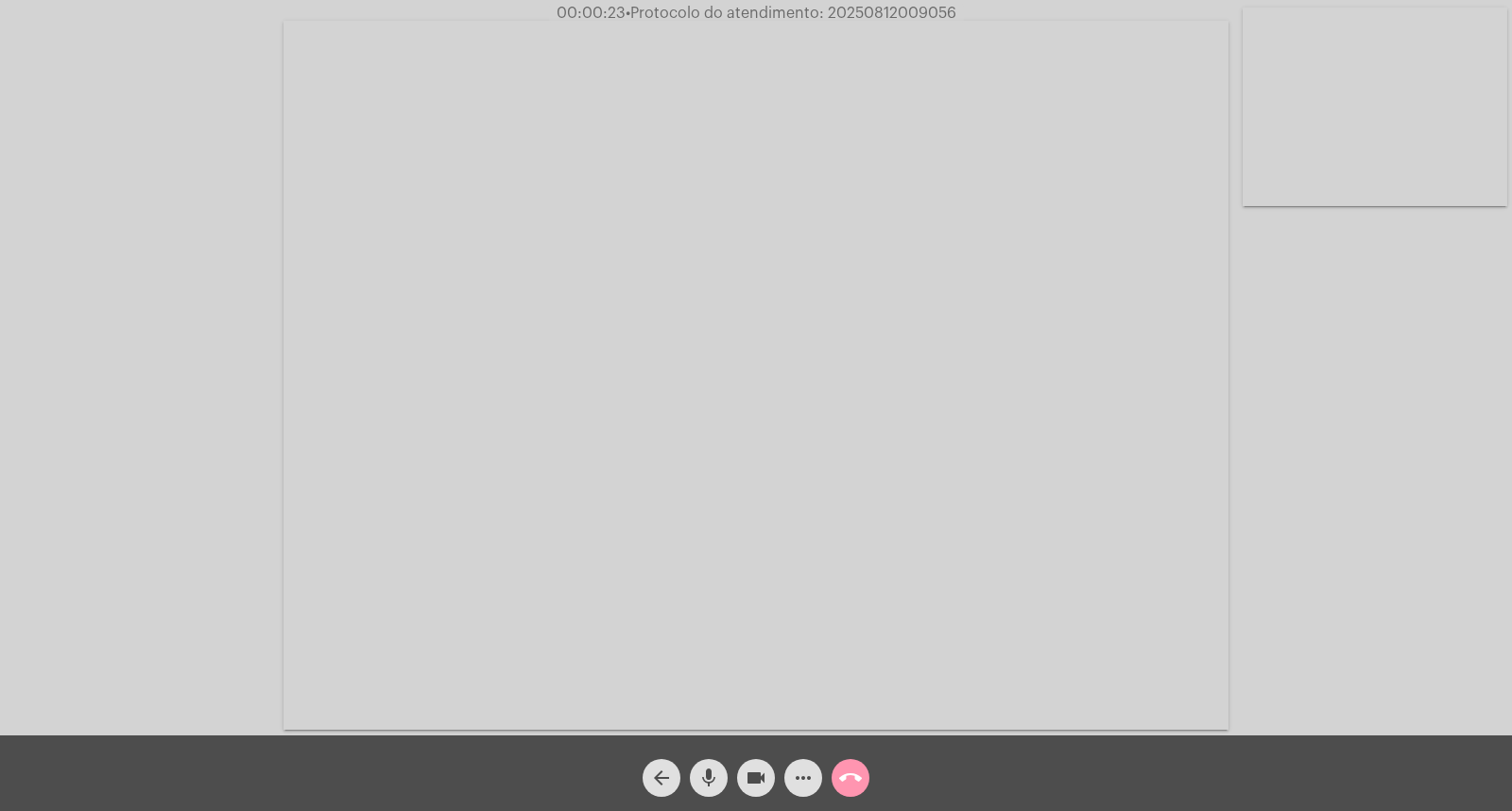
click at [711, 787] on mat-icon "mic" at bounding box center [708, 777] width 22 height 22
click at [711, 787] on mat-icon "mic_off" at bounding box center [708, 777] width 22 height 22
click at [712, 768] on mat-icon "mic" at bounding box center [708, 777] width 22 height 22
click at [392, 471] on video at bounding box center [756, 375] width 945 height 709
click at [385, 384] on video at bounding box center [383, 373] width 728 height 546
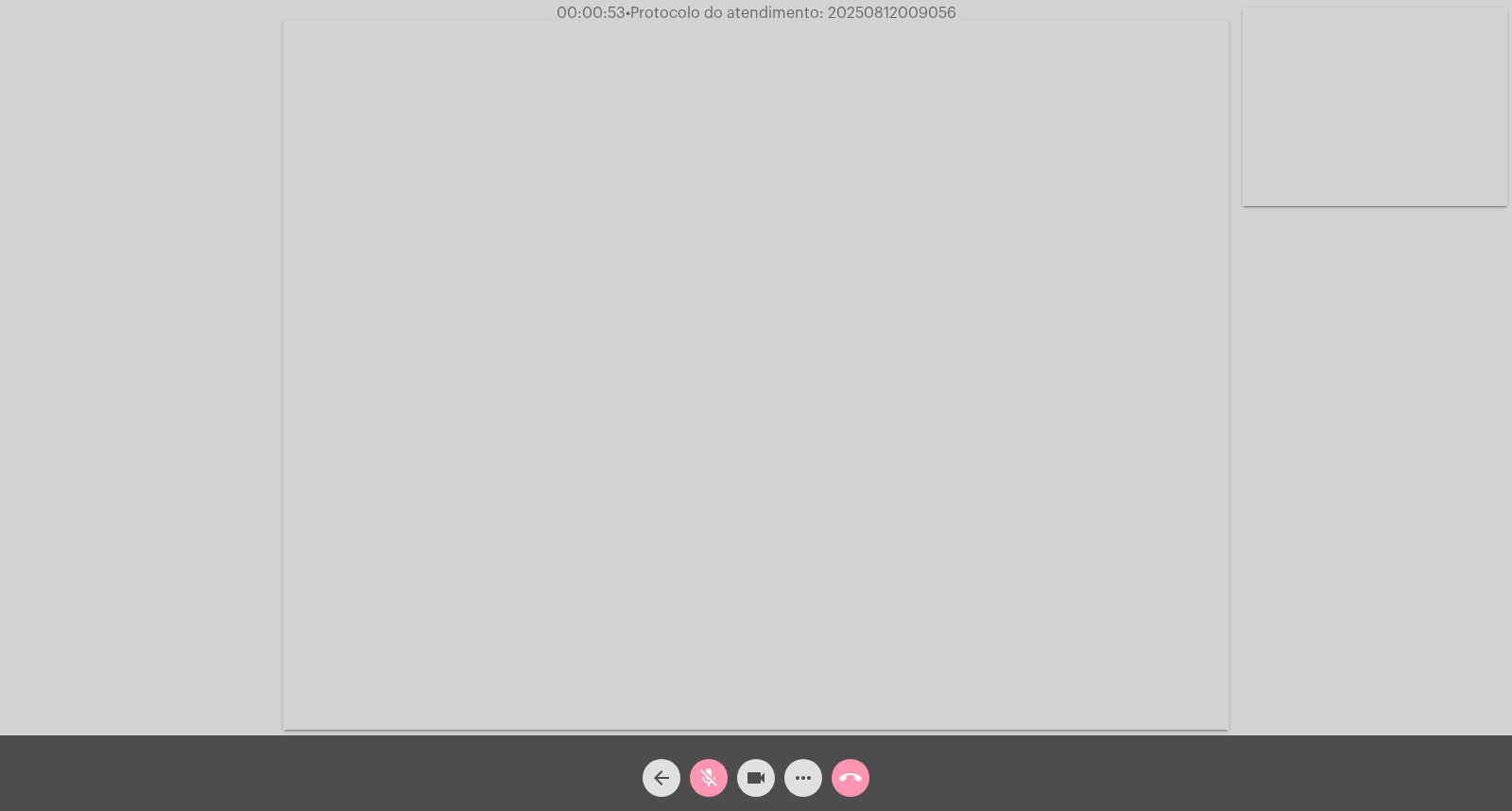
click at [403, 430] on video at bounding box center [756, 375] width 945 height 709
click at [403, 430] on video at bounding box center [383, 373] width 728 height 546
click at [403, 430] on video at bounding box center [756, 375] width 945 height 709
click at [403, 430] on video at bounding box center [383, 373] width 728 height 546
click at [403, 430] on video at bounding box center [756, 375] width 945 height 709
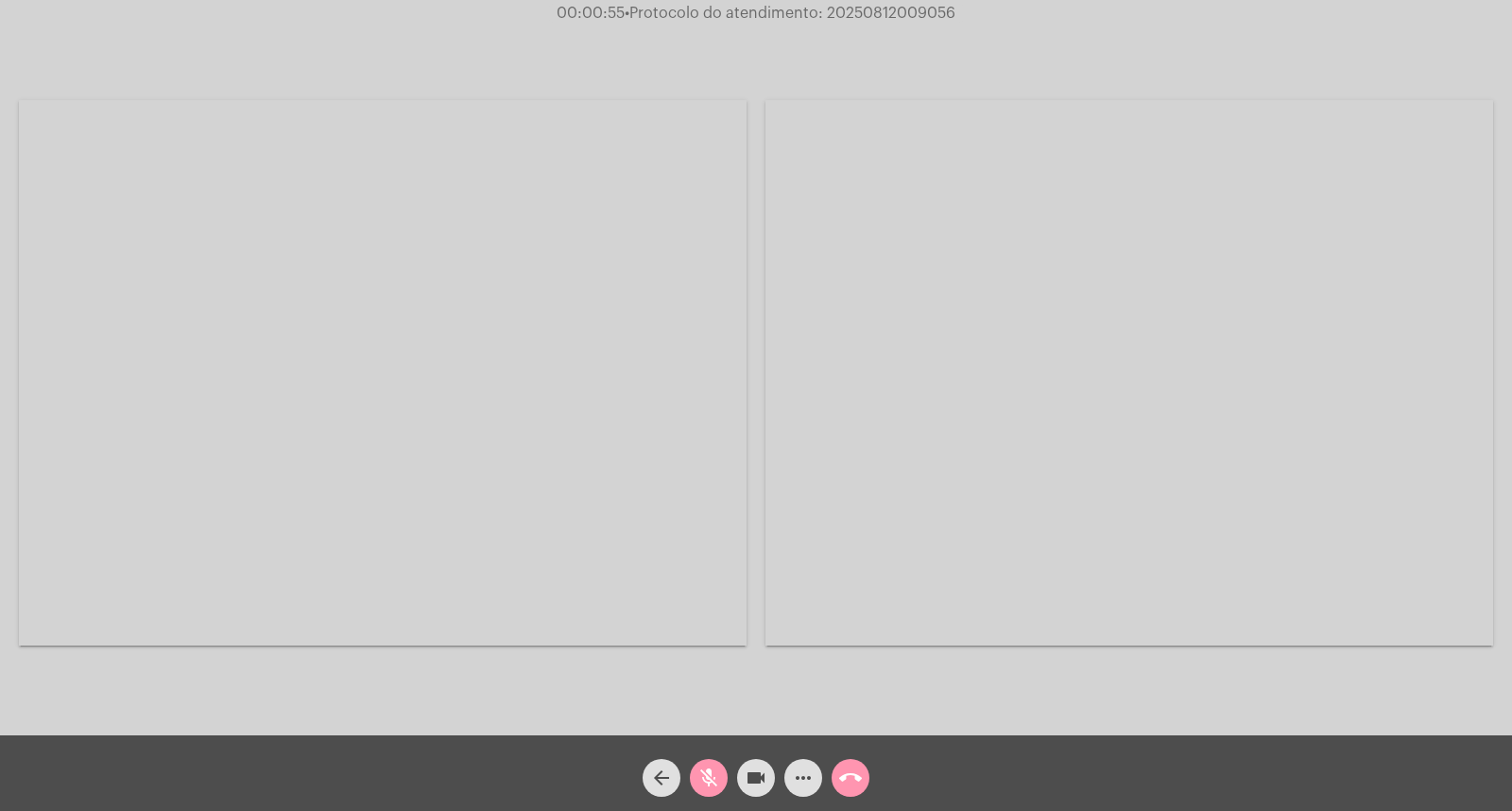
click at [403, 430] on video at bounding box center [383, 373] width 728 height 546
click at [403, 430] on video at bounding box center [756, 375] width 945 height 709
click at [403, 430] on video at bounding box center [383, 373] width 728 height 546
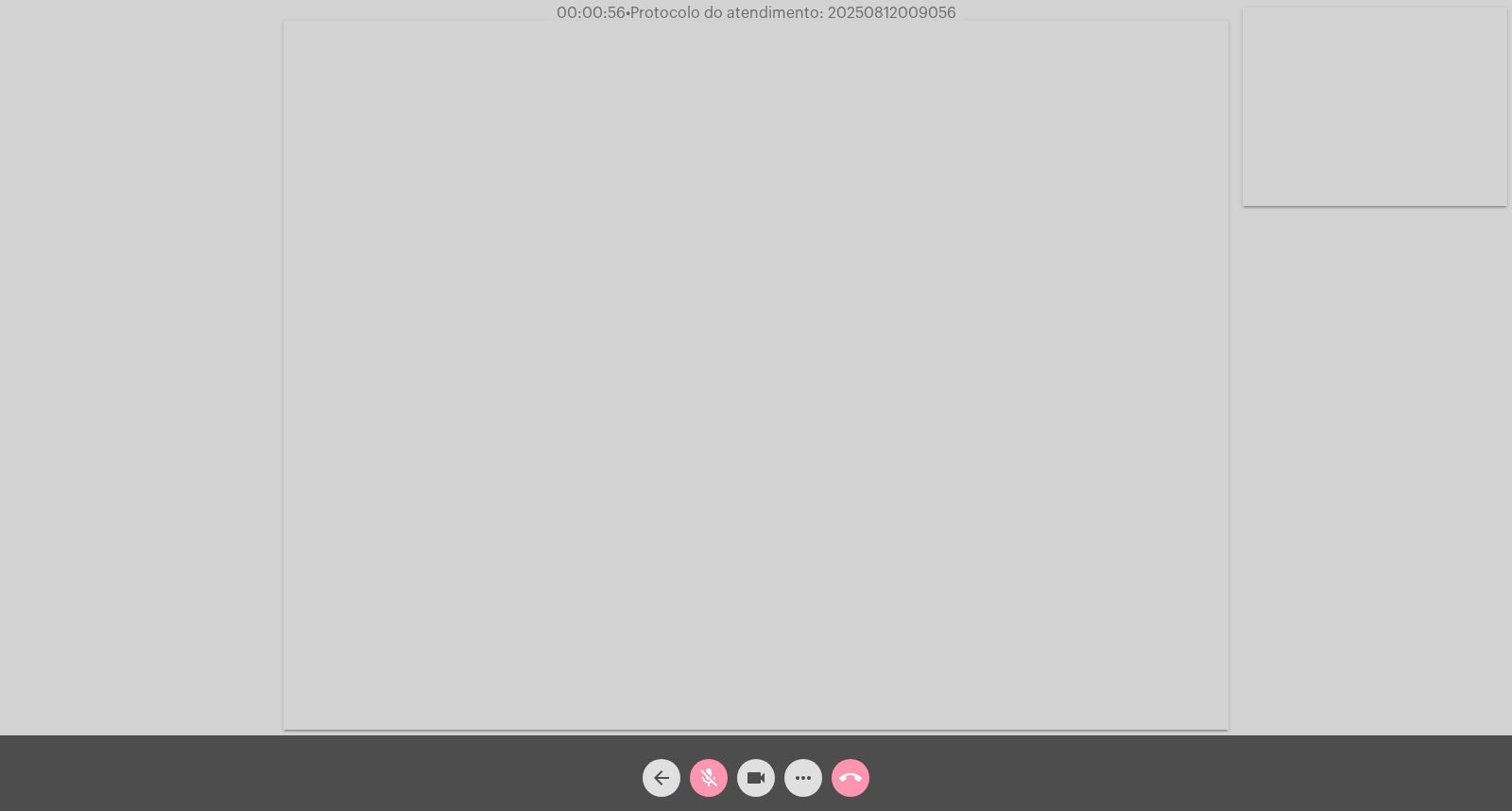
click at [403, 430] on video at bounding box center [756, 375] width 945 height 709
click at [403, 430] on video at bounding box center [383, 373] width 728 height 546
click at [403, 430] on video at bounding box center [756, 375] width 945 height 709
click at [403, 432] on video at bounding box center [383, 373] width 728 height 546
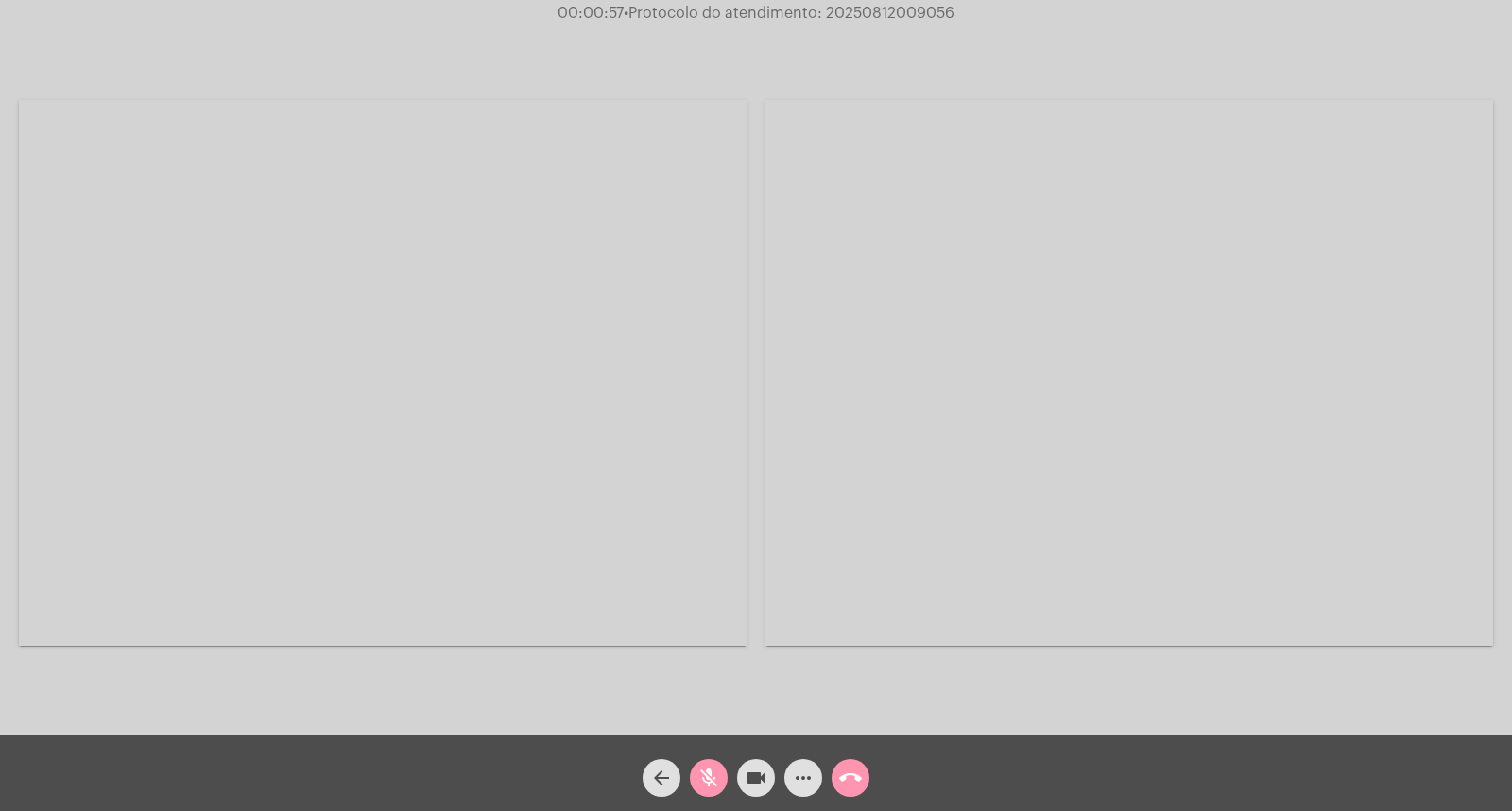
click at [403, 432] on video at bounding box center [383, 373] width 728 height 546
click at [1386, 641] on div "Acessando Câmera e Microfone..." at bounding box center [756, 372] width 1509 height 735
click at [597, 417] on video at bounding box center [756, 375] width 945 height 709
click at [452, 459] on video at bounding box center [383, 373] width 728 height 546
click at [751, 786] on mat-icon "videocam" at bounding box center [756, 777] width 22 height 22
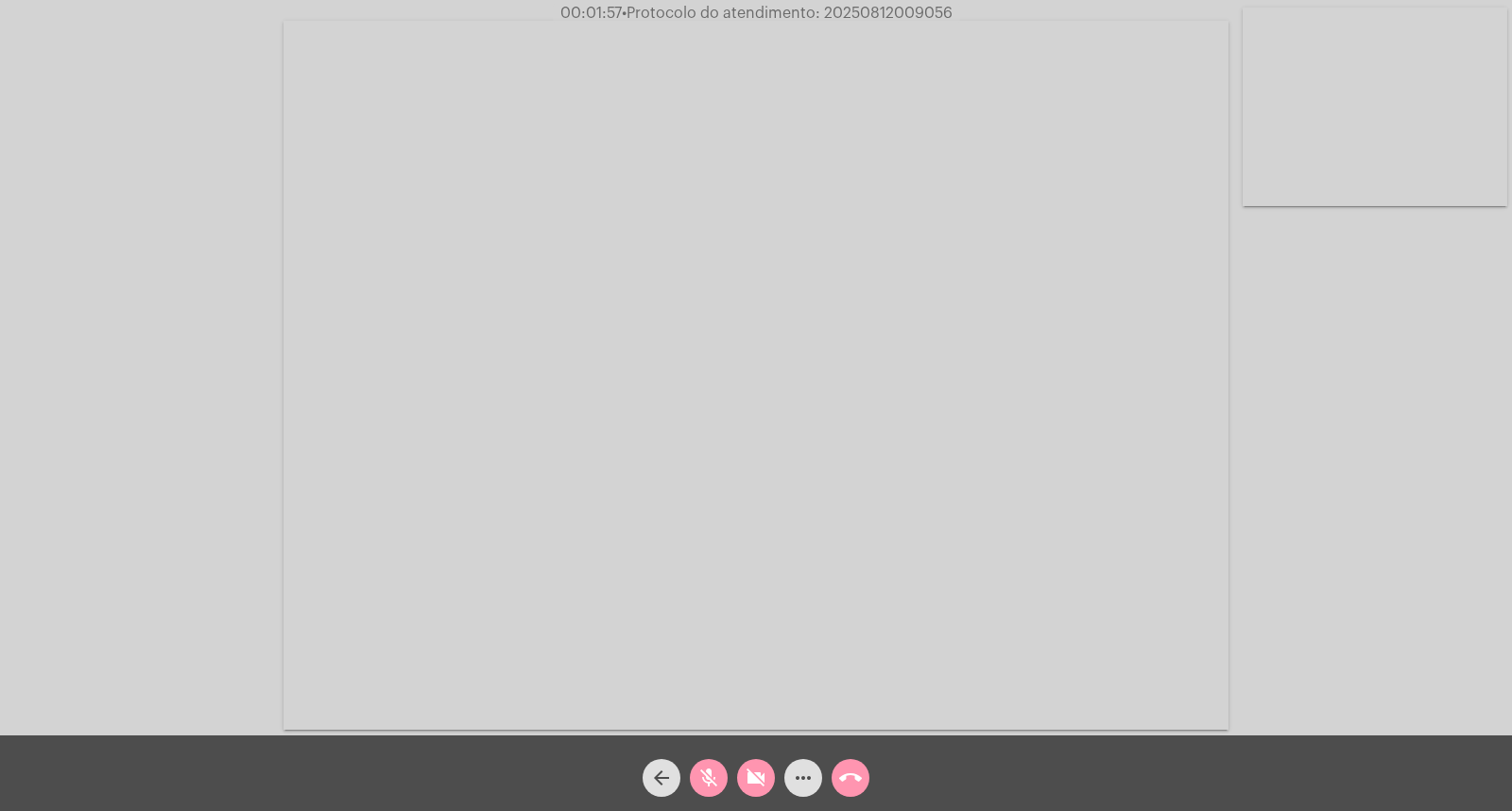
click at [761, 781] on mat-icon "videocam_off" at bounding box center [756, 777] width 22 height 22
click at [747, 768] on mat-icon "videocam" at bounding box center [756, 777] width 22 height 22
click at [762, 771] on mat-icon "videocam_off" at bounding box center [756, 777] width 22 height 22
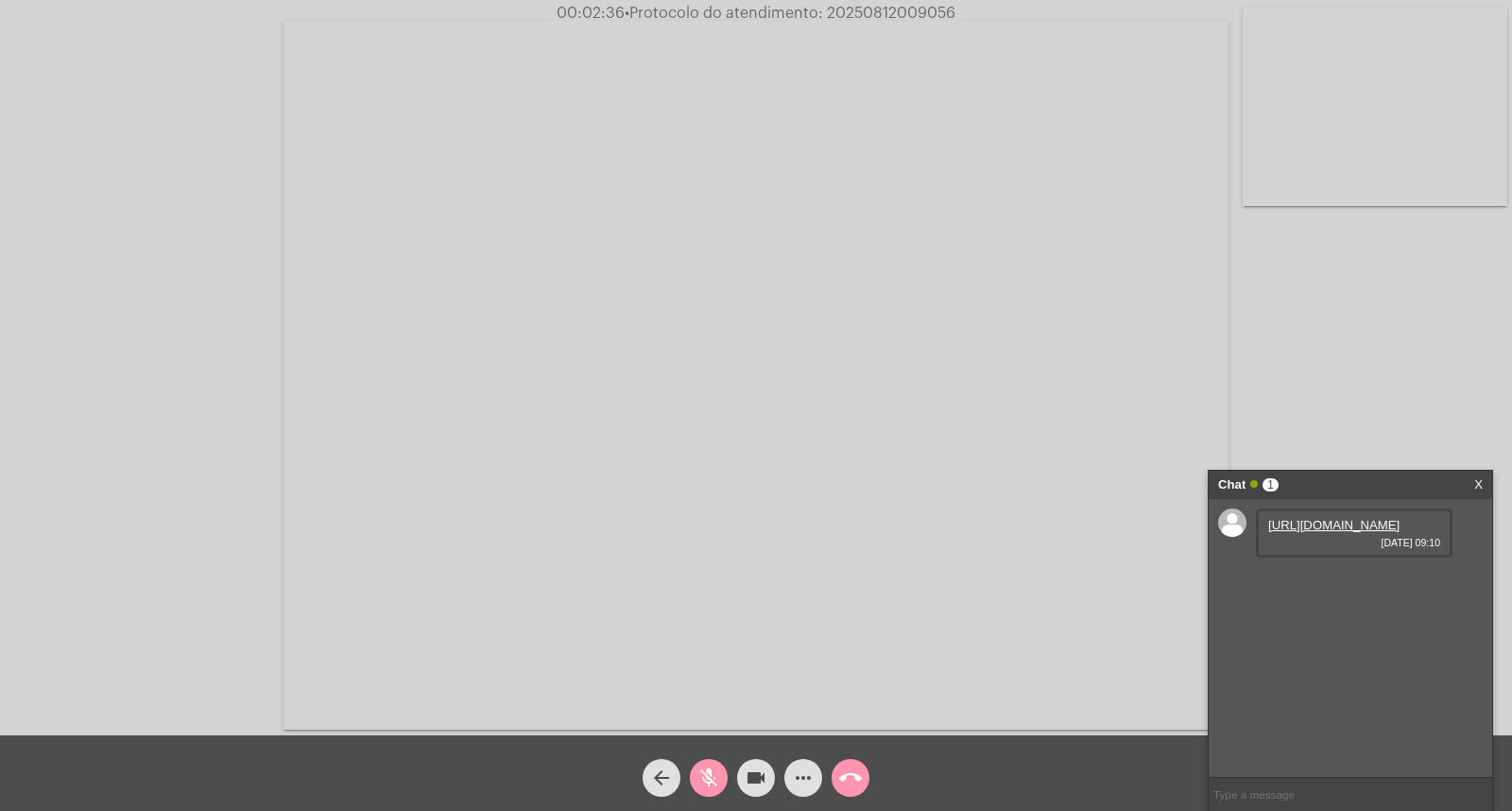
click at [1310, 532] on link "[URL][DOMAIN_NAME]" at bounding box center [1333, 524] width 131 height 15
click at [1305, 444] on div "Acessando Câmera e Microfone..." at bounding box center [756, 372] width 1509 height 735
click at [1473, 483] on div "Chat 1 X" at bounding box center [1351, 485] width 284 height 28
click at [1478, 483] on link "X" at bounding box center [1479, 485] width 9 height 28
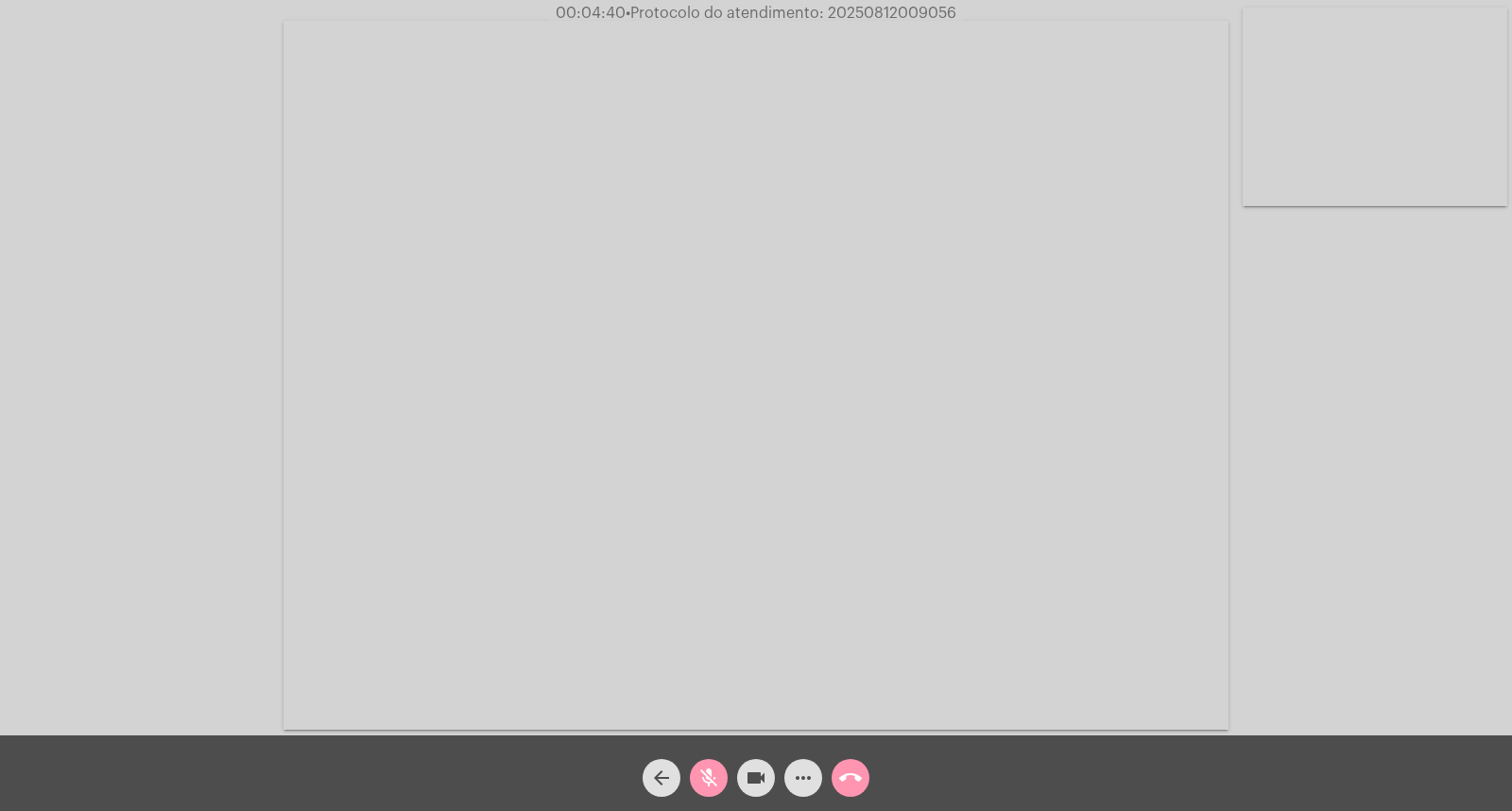
click at [715, 760] on span "mic_off" at bounding box center [708, 778] width 22 height 38
click at [715, 777] on mat-icon "mic" at bounding box center [708, 777] width 22 height 22
click at [1363, 517] on div "Acessando Câmera e Microfone..." at bounding box center [756, 372] width 1509 height 735
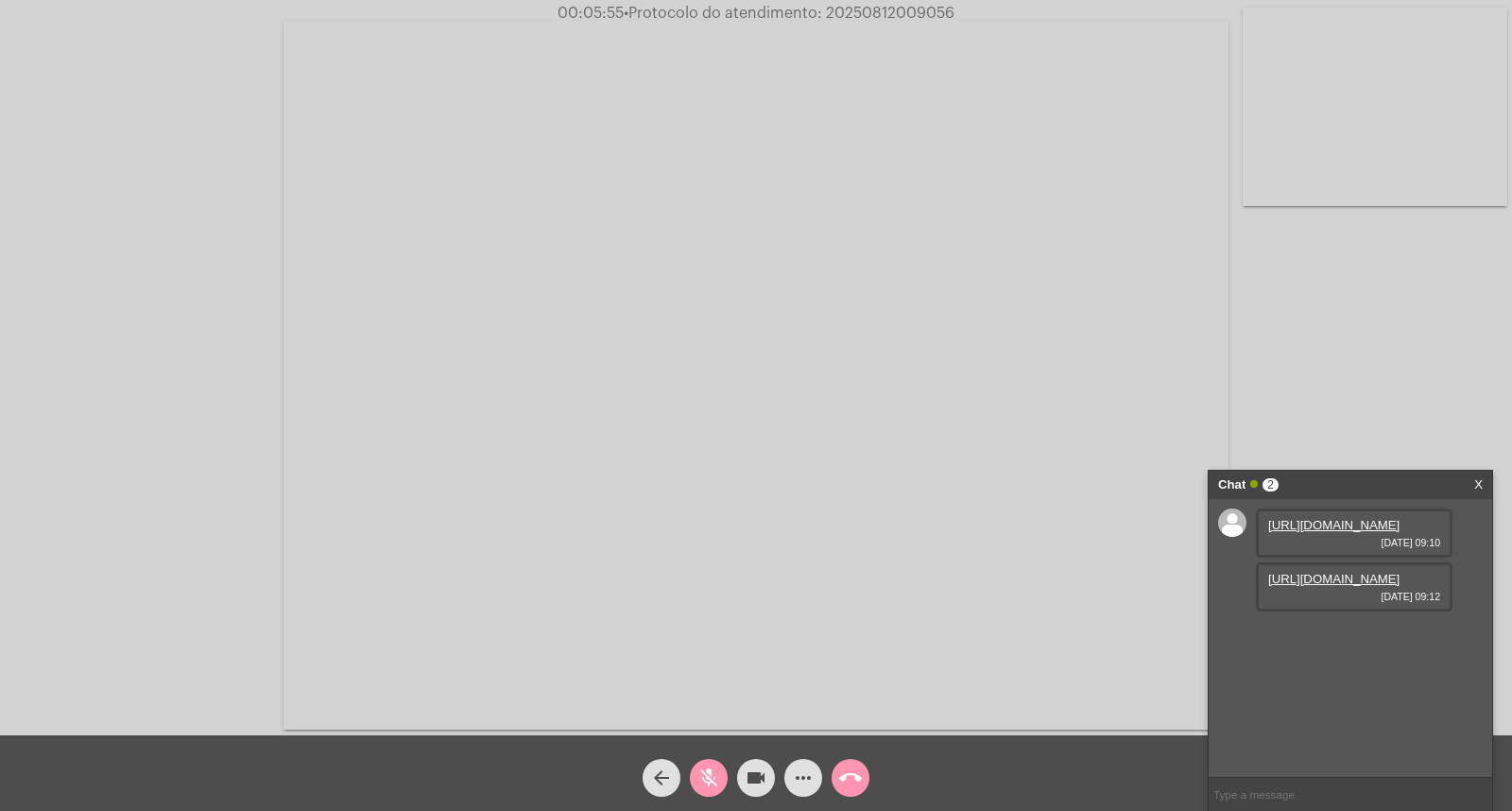
click at [711, 770] on mat-icon "mic_off" at bounding box center [708, 777] width 22 height 22
click at [1320, 587] on link "[URL][DOMAIN_NAME]" at bounding box center [1333, 579] width 131 height 15
click at [720, 773] on mat-icon "mic" at bounding box center [708, 777] width 22 height 22
click at [720, 773] on mat-icon "mic_off" at bounding box center [708, 777] width 22 height 22
click at [871, 10] on span "• Protocolo do atendimento: 20250812009056" at bounding box center [789, 14] width 331 height 16
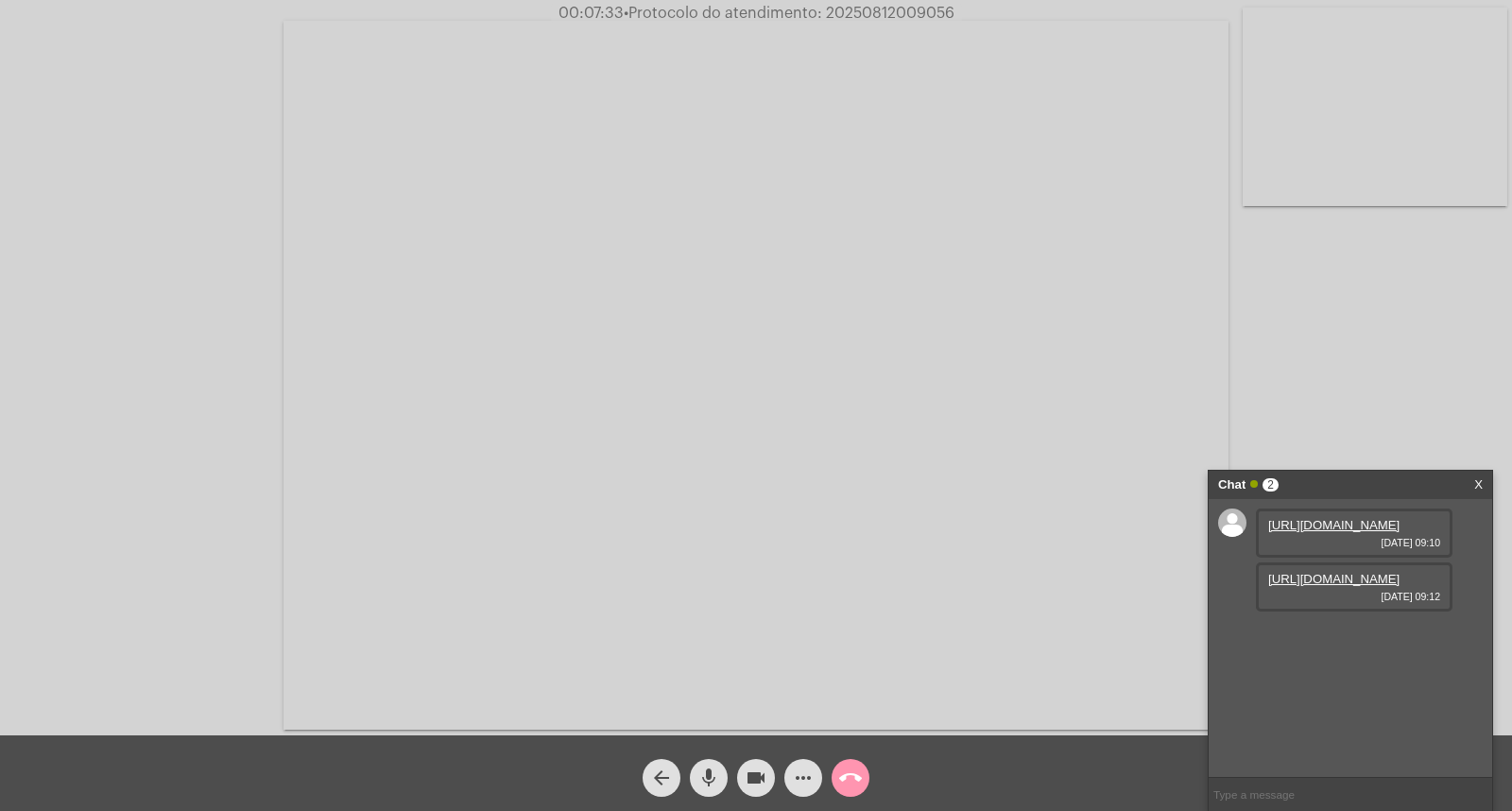
click at [871, 10] on span "• Protocolo do atendimento: 20250812009056" at bounding box center [789, 14] width 331 height 16
copy span "20250812009056"
click at [816, 773] on button "more_horiz" at bounding box center [803, 778] width 38 height 38
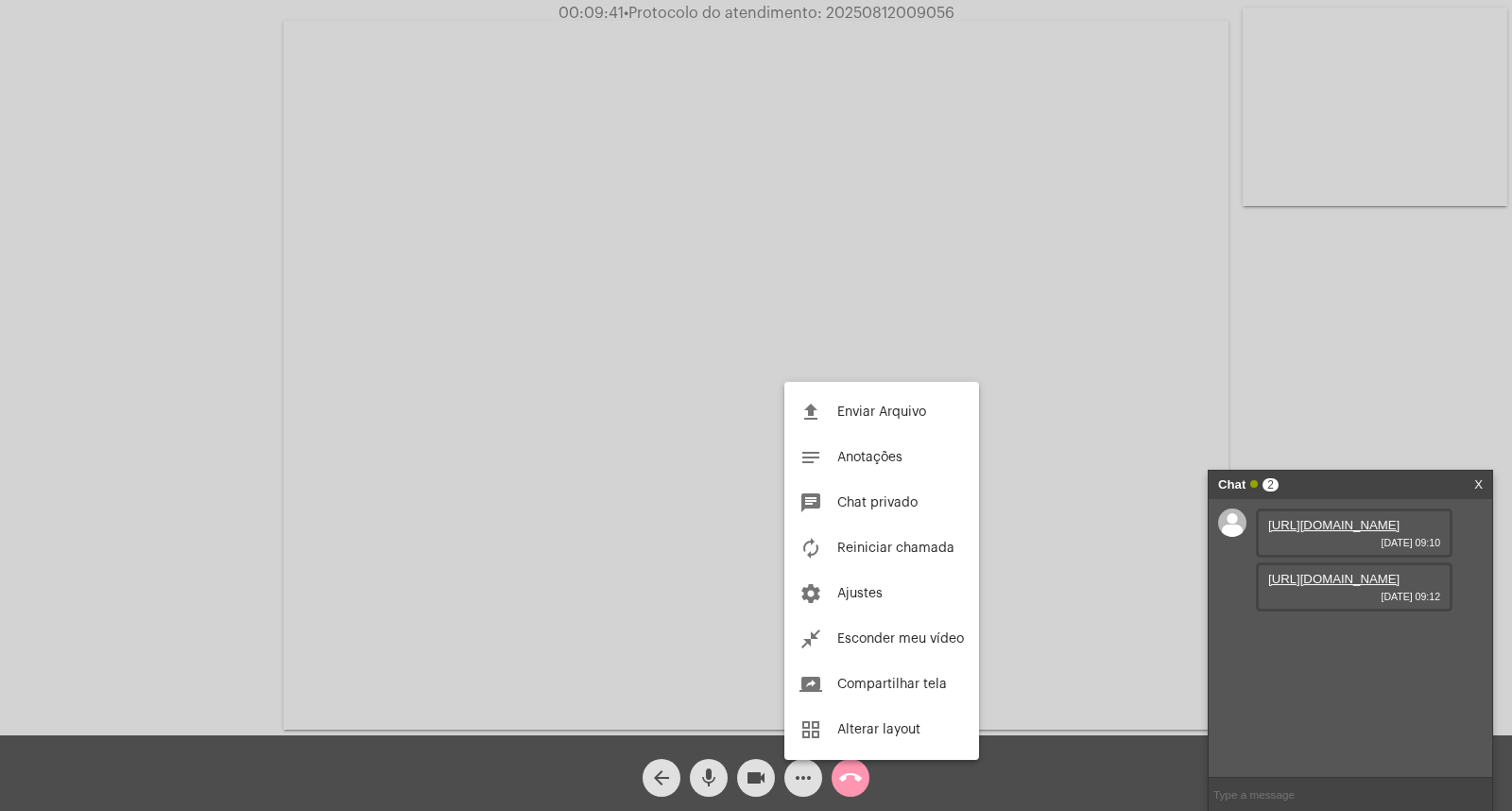
click at [841, 431] on button "file_upload Enviar Arquivo" at bounding box center [882, 412] width 195 height 46
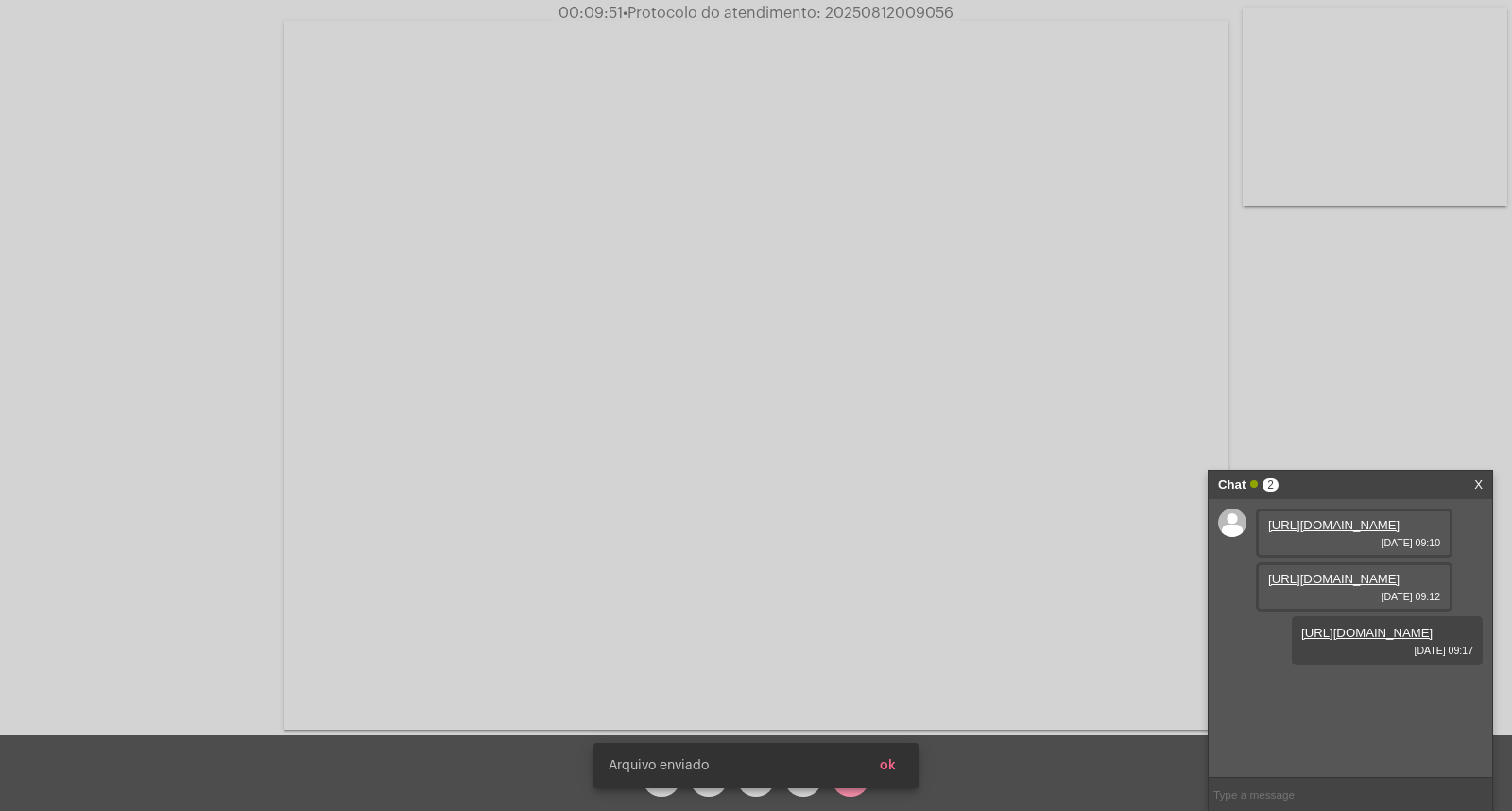
scroll to position [19, 0]
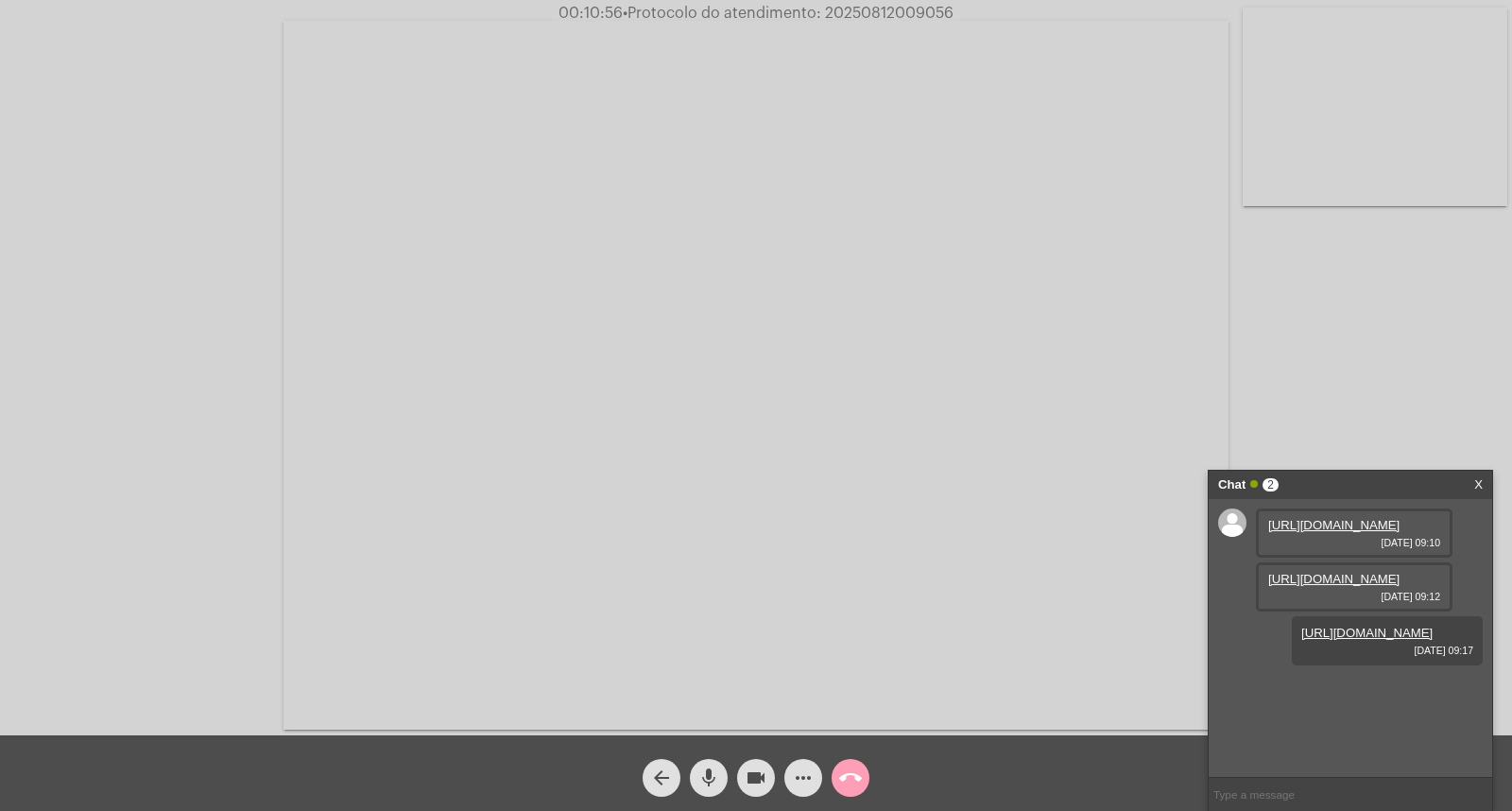
click at [856, 775] on mat-icon "call_end" at bounding box center [850, 777] width 22 height 22
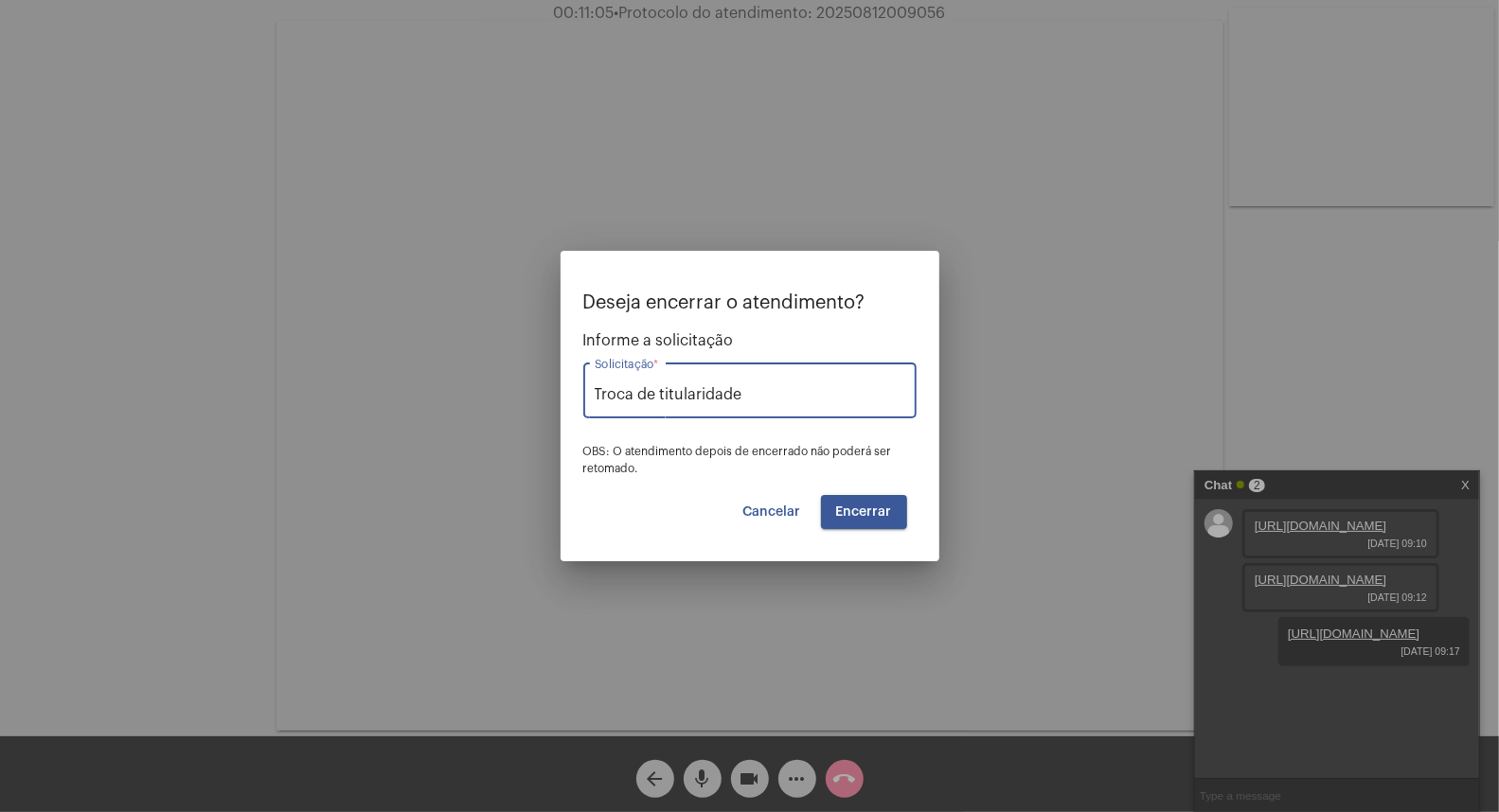
type input "Troca de titularidade"
click at [897, 506] on button "Encerrar" at bounding box center [864, 512] width 87 height 34
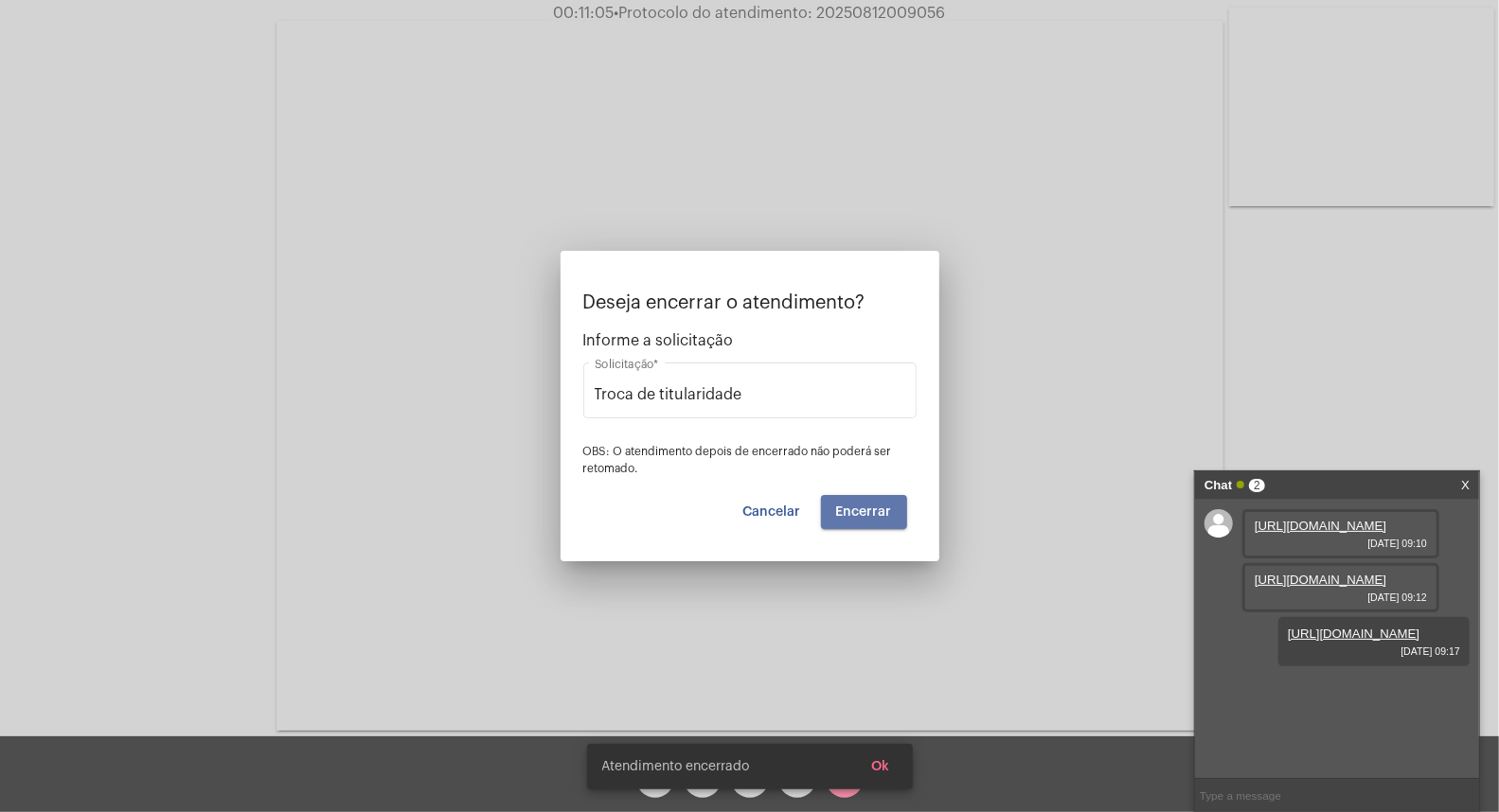
click at [897, 506] on button "Encerrar" at bounding box center [864, 512] width 87 height 34
click at [897, 506] on video at bounding box center [749, 375] width 946 height 710
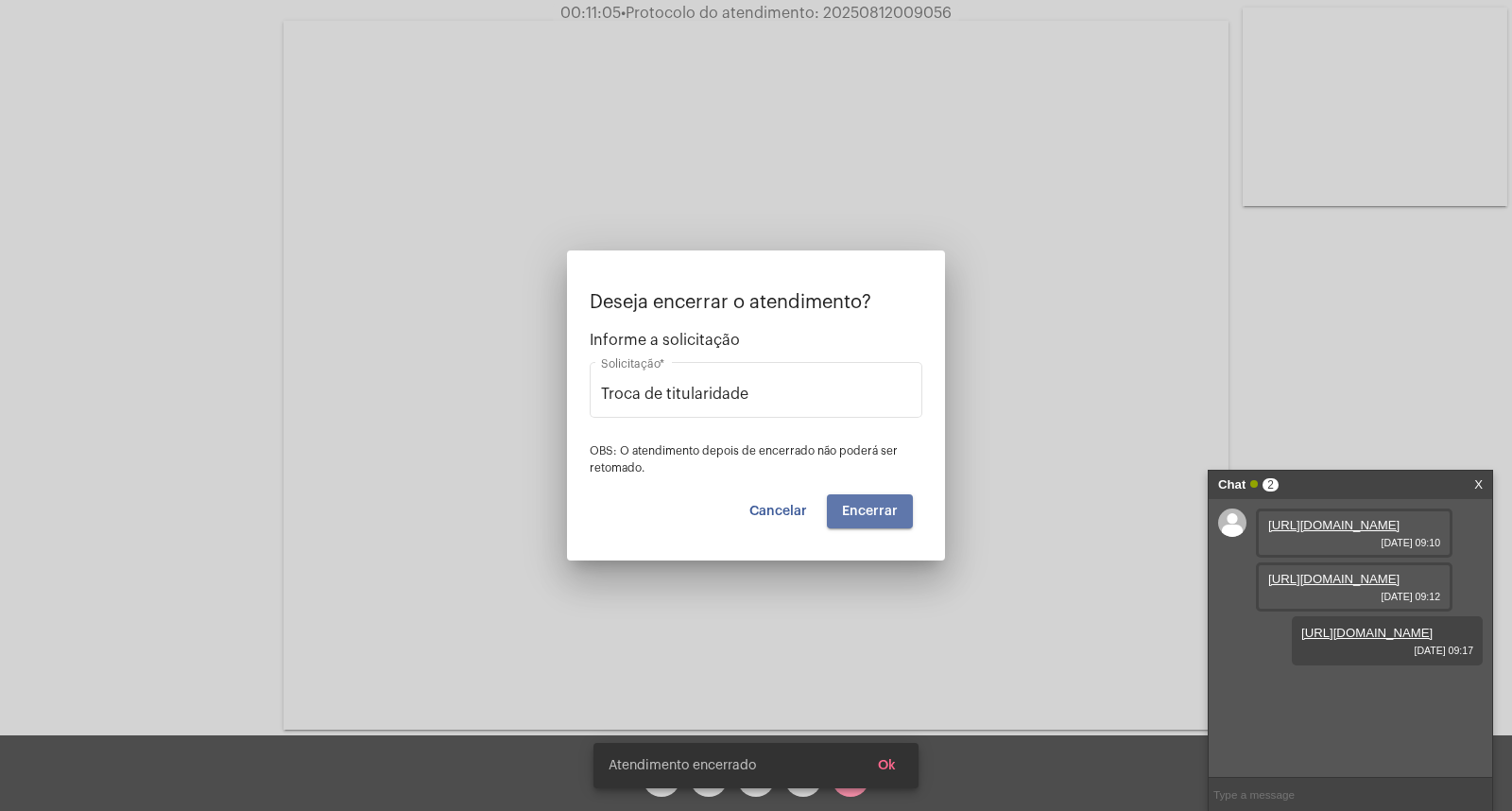
click at [895, 505] on video at bounding box center [756, 375] width 945 height 709
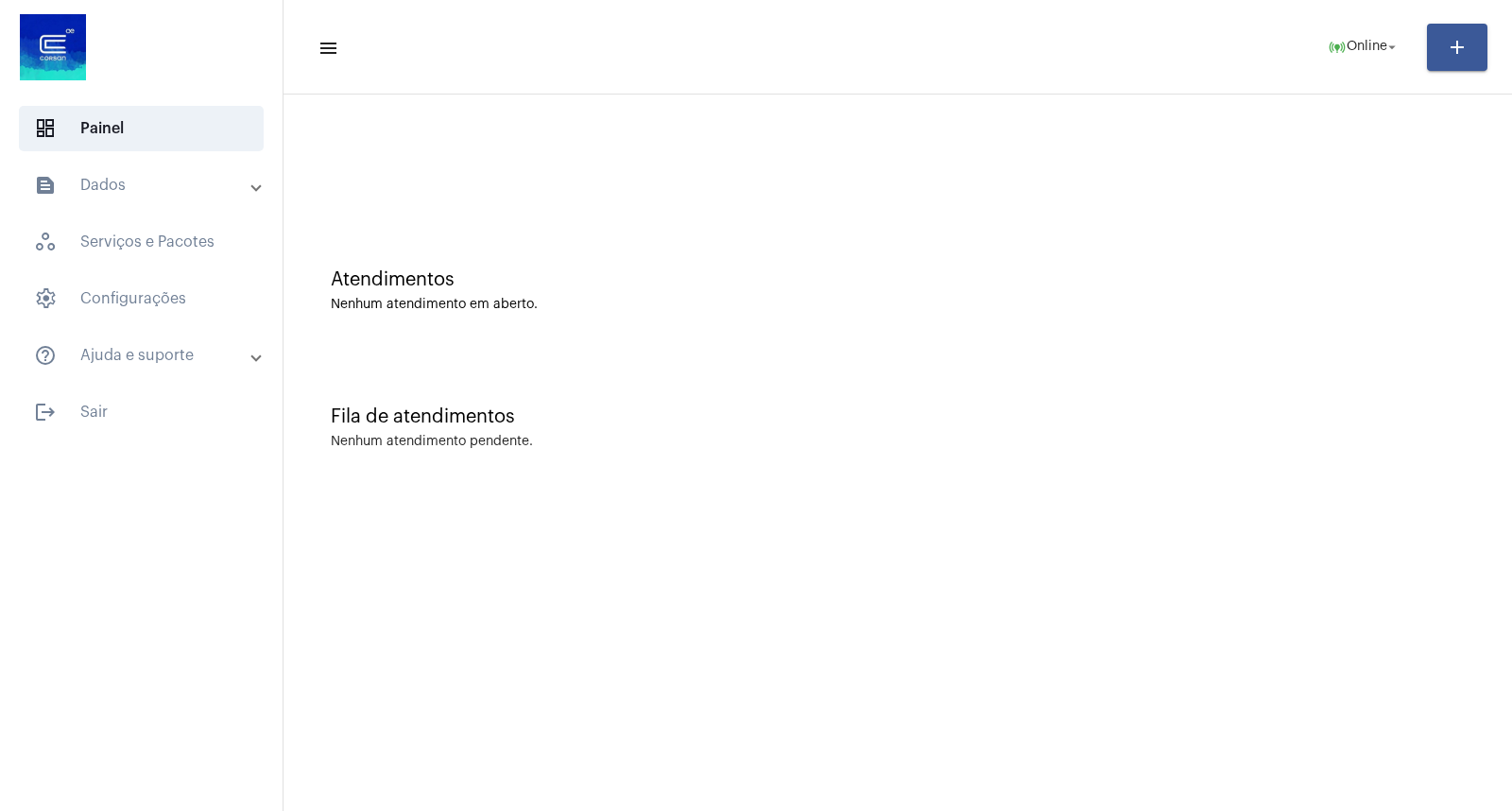
click at [1196, 336] on div "Atendimentos Nenhum atendimento em aberto." at bounding box center [898, 281] width 1210 height 137
click at [1322, 326] on div "Atendimentos Nenhum atendimento em aberto." at bounding box center [898, 281] width 1210 height 137
click at [1386, 35] on span "online_prediction Online arrow_drop_down" at bounding box center [1364, 46] width 73 height 34
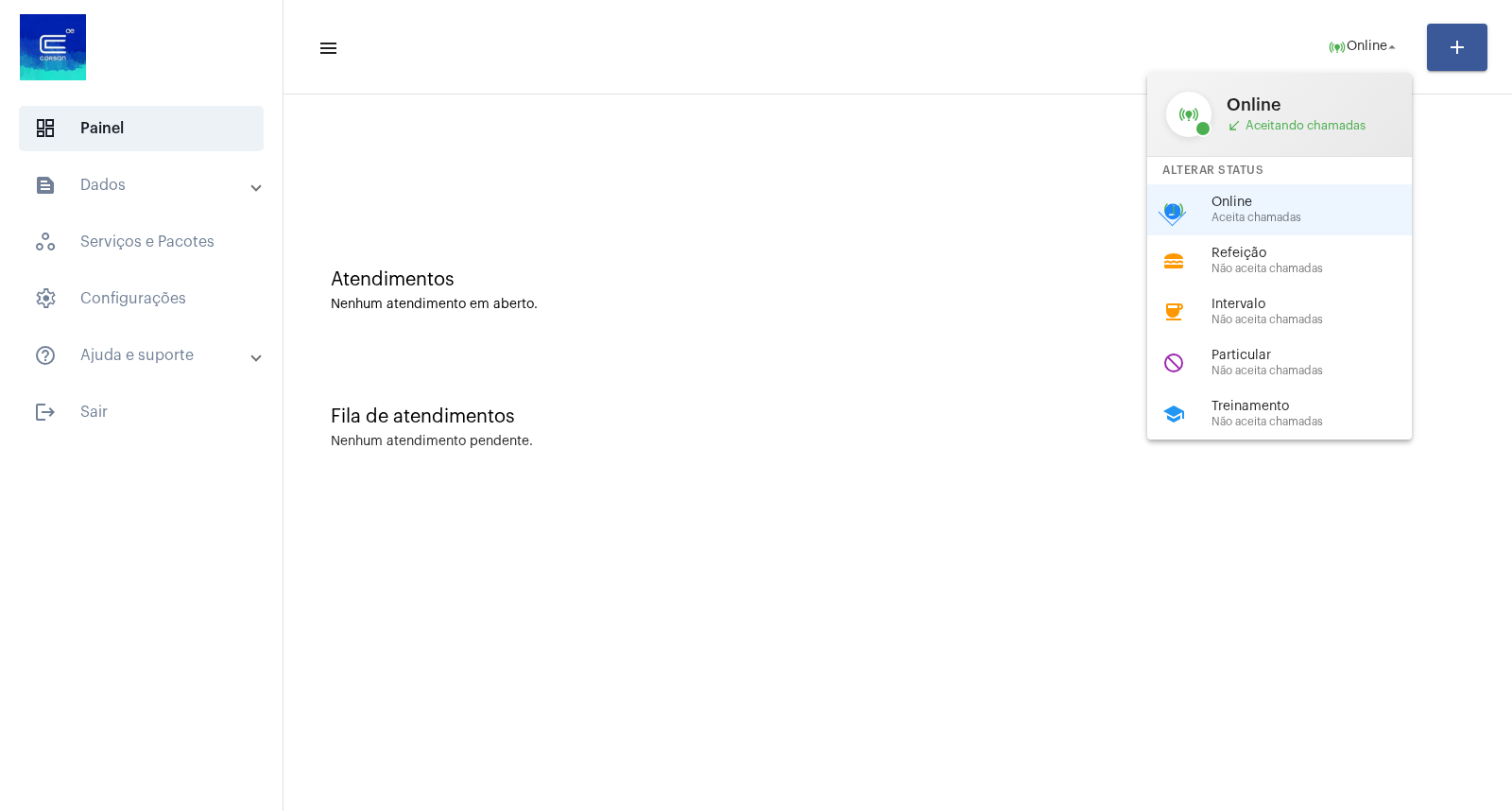
click at [1363, 39] on div at bounding box center [756, 405] width 1512 height 811
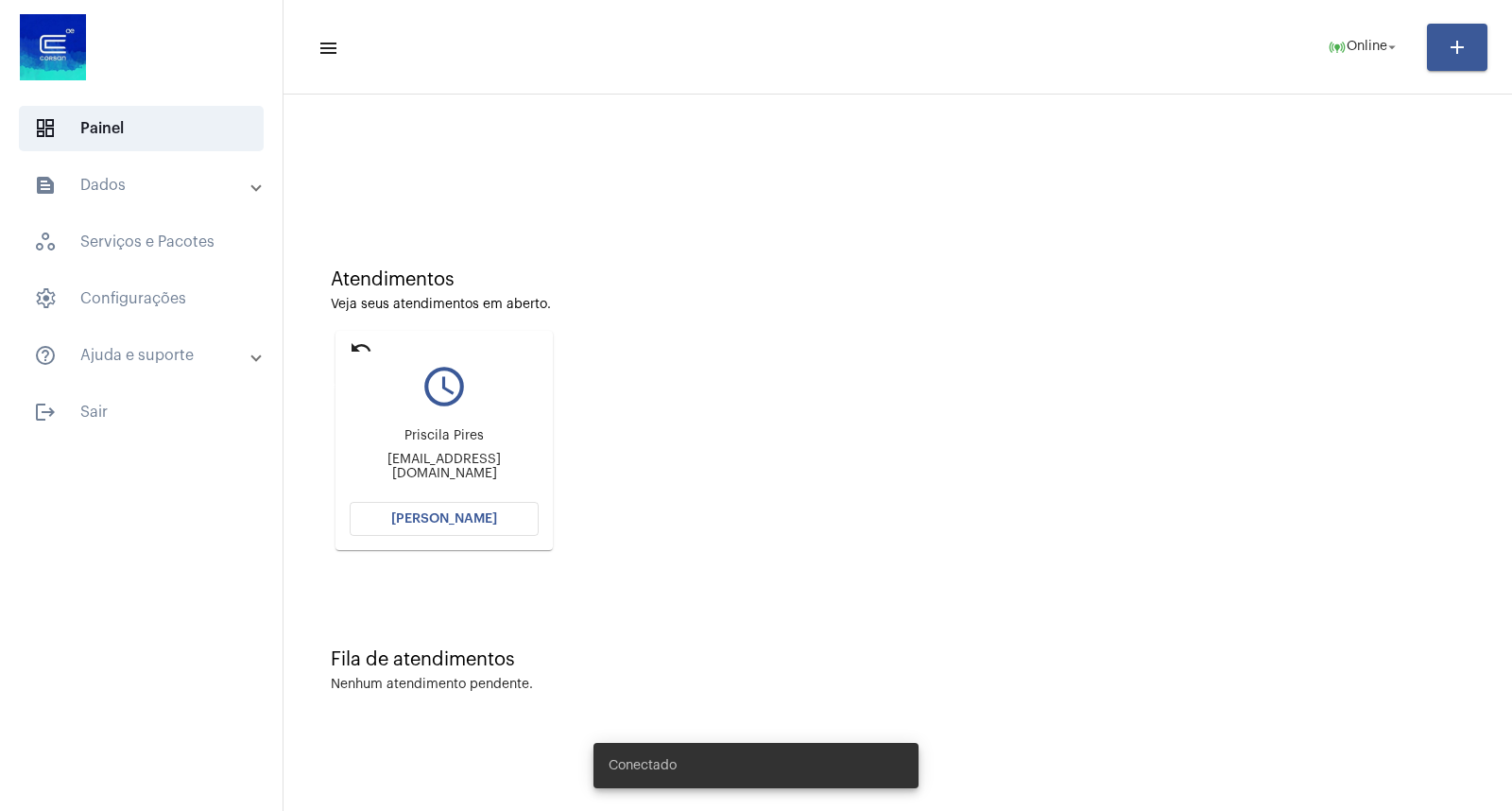
click at [350, 348] on mat-icon "undo" at bounding box center [360, 348] width 22 height 22
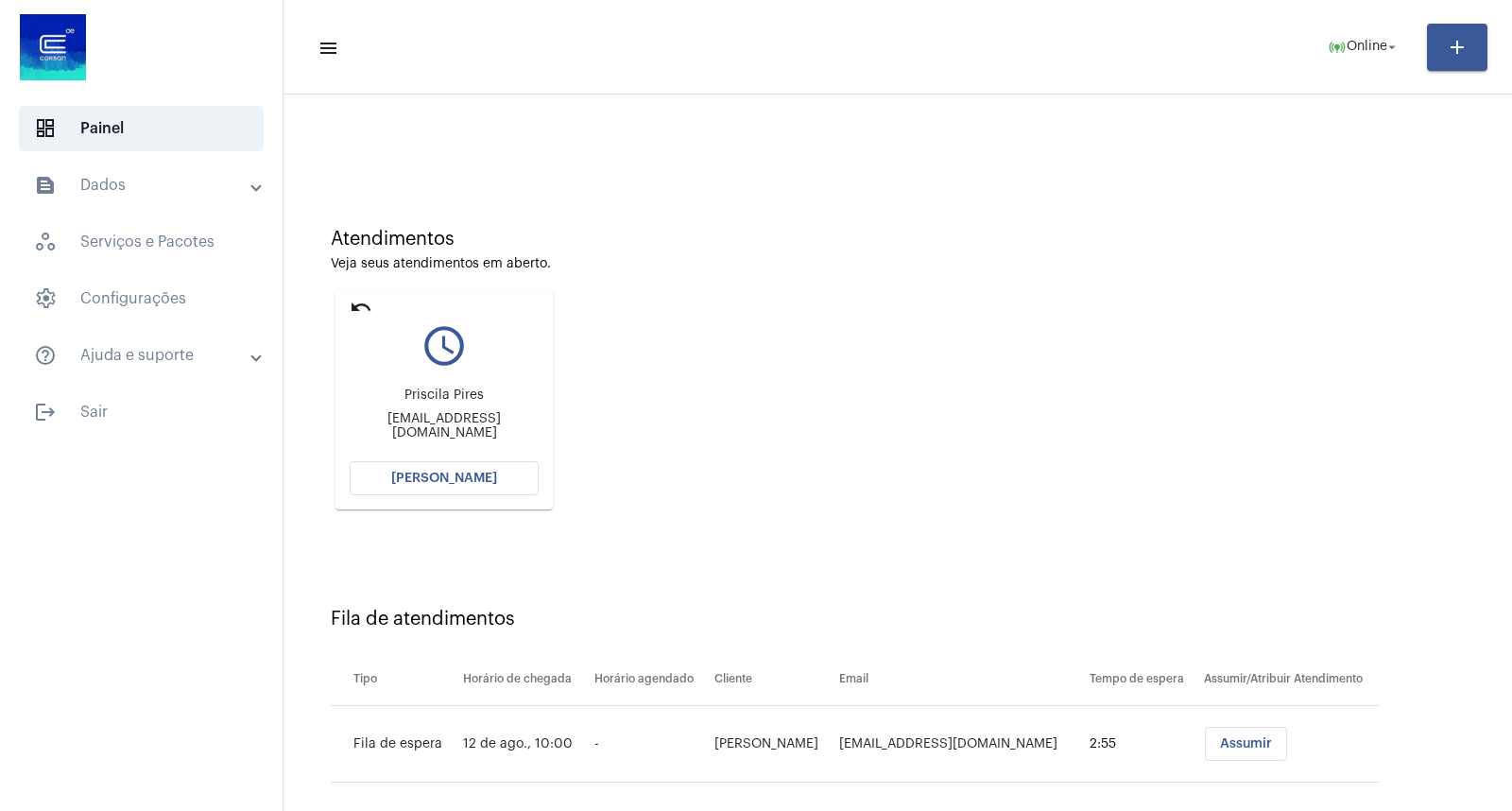
scroll to position [62, 0]
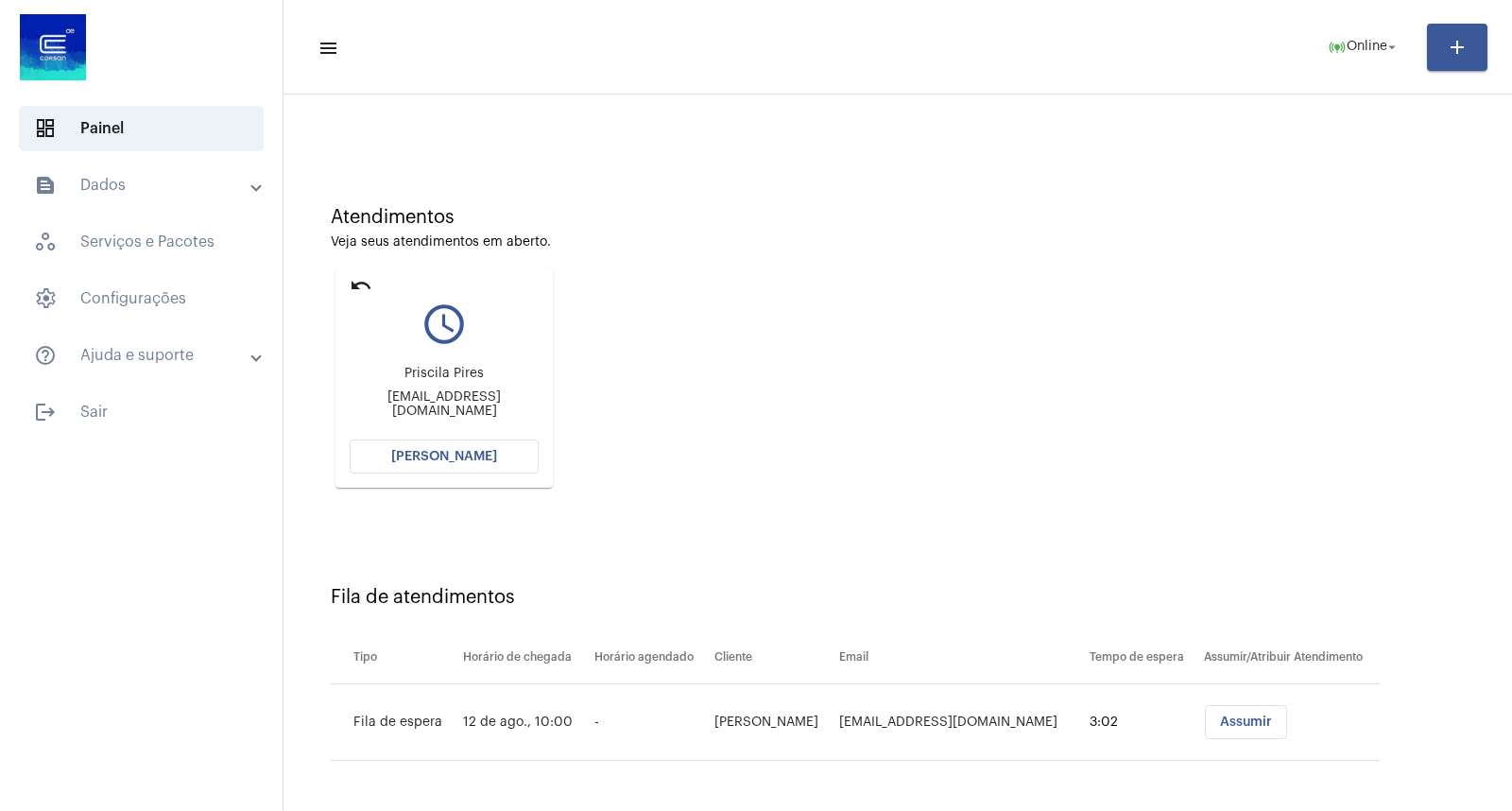
click at [449, 429] on div "Priscila Pires [EMAIL_ADDRESS][DOMAIN_NAME]" at bounding box center [444, 392] width 189 height 85
click at [482, 450] on span "[PERSON_NAME]" at bounding box center [444, 456] width 106 height 14
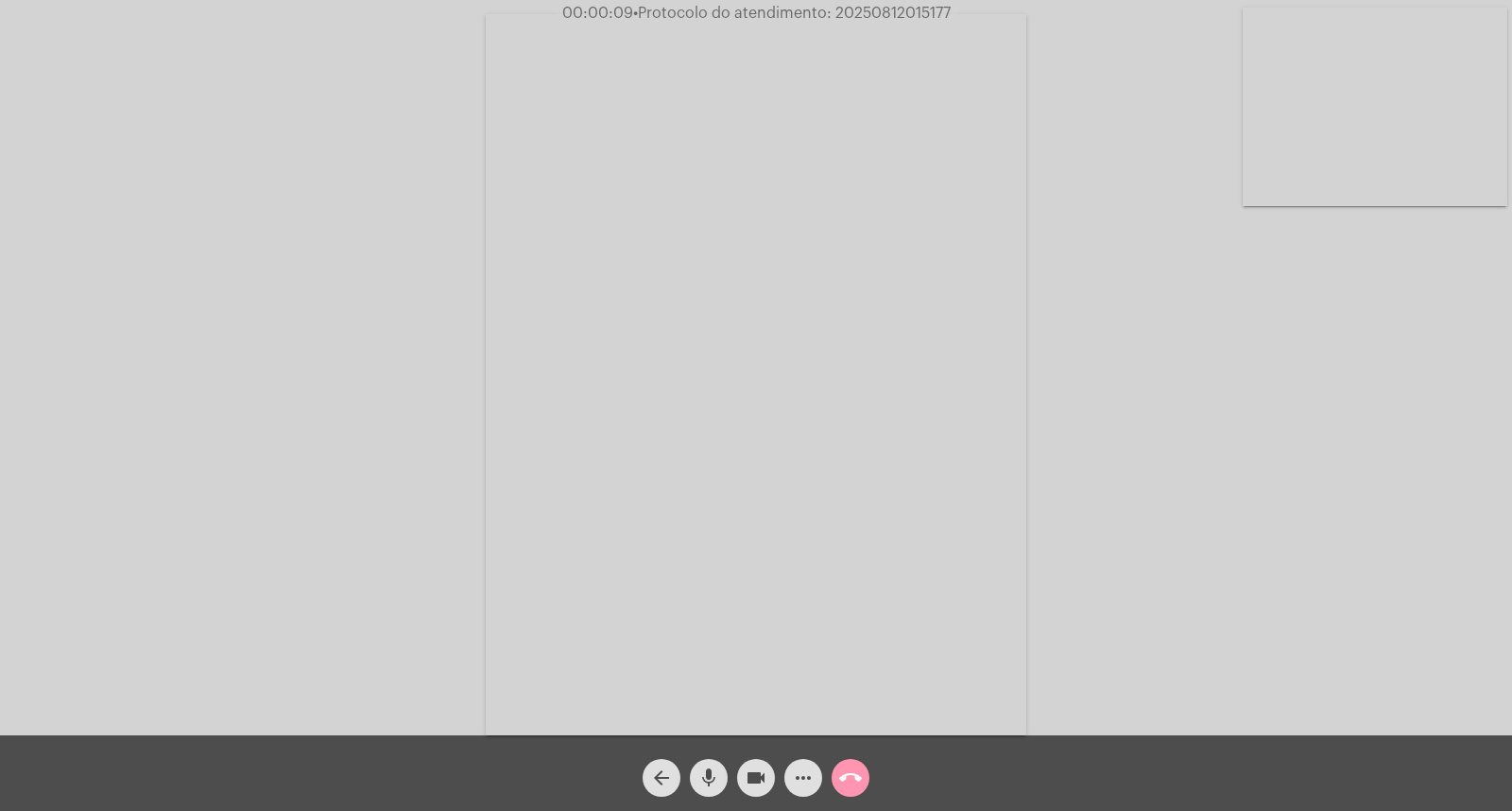
click at [722, 757] on div "mic" at bounding box center [709, 773] width 48 height 48
click at [703, 772] on mat-icon "mic_off" at bounding box center [708, 777] width 22 height 22
click at [713, 765] on span "mic" at bounding box center [708, 778] width 22 height 38
click at [707, 776] on mat-icon "mic_off" at bounding box center [708, 777] width 22 height 22
click at [707, 776] on mat-icon "mic" at bounding box center [708, 777] width 22 height 22
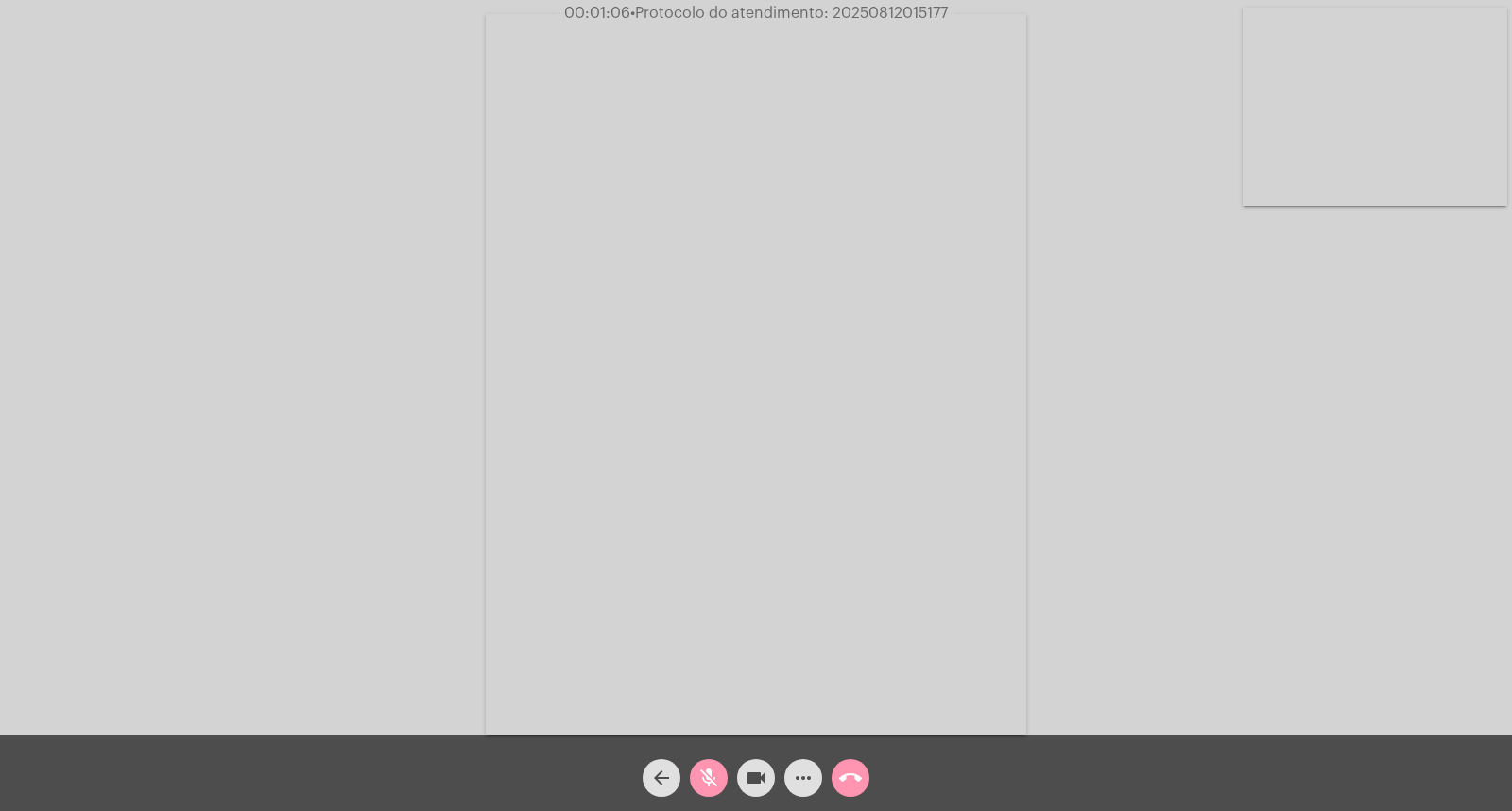
click at [766, 776] on mat-icon "videocam" at bounding box center [756, 777] width 22 height 22
click at [768, 770] on button "videocam_off" at bounding box center [756, 778] width 38 height 38
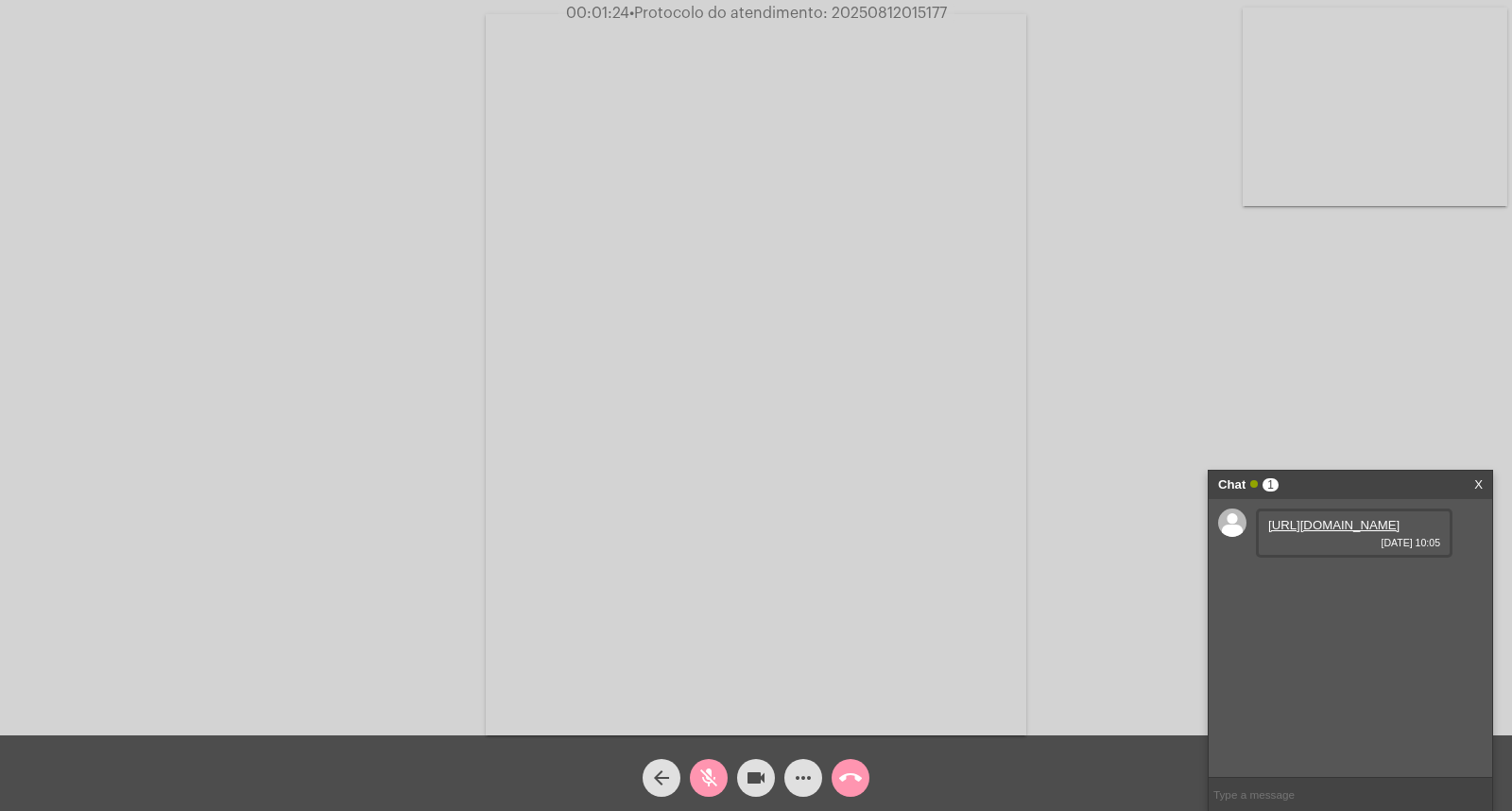
click at [1289, 532] on link "[URL][DOMAIN_NAME]" at bounding box center [1333, 524] width 131 height 15
click at [720, 772] on mat-icon "mic_off" at bounding box center [708, 777] width 22 height 22
click at [711, 788] on mat-icon "mic" at bounding box center [708, 777] width 22 height 22
click at [1391, 587] on link "[URL][DOMAIN_NAME]" at bounding box center [1333, 579] width 131 height 15
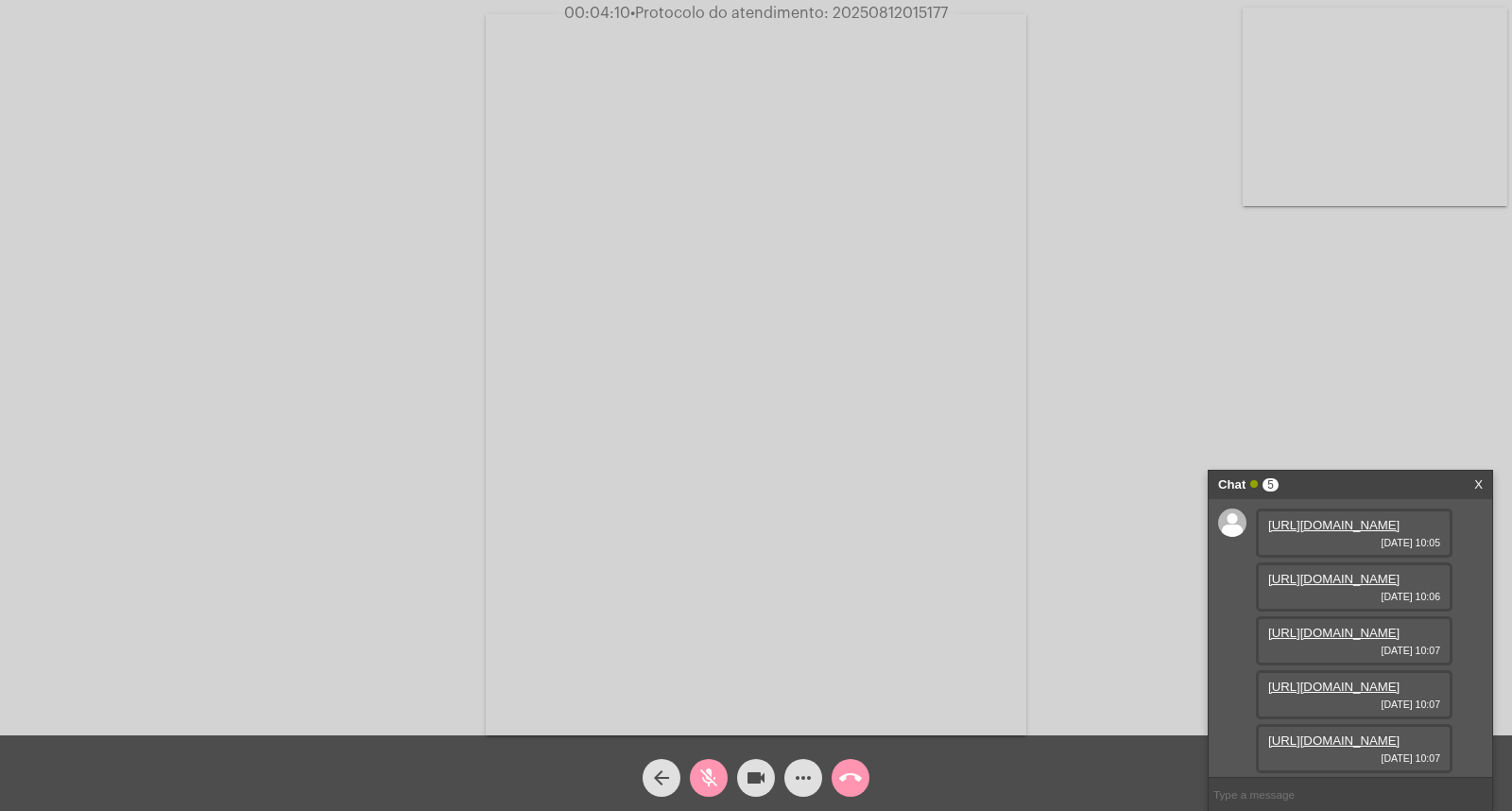
click at [1364, 680] on link "[URL][DOMAIN_NAME]" at bounding box center [1333, 687] width 131 height 15
click at [1350, 733] on link "[URL][DOMAIN_NAME]" at bounding box center [1333, 740] width 131 height 15
drag, startPoint x: 1406, startPoint y: 757, endPoint x: 1368, endPoint y: 733, distance: 44.9
click at [1388, 747] on div "[URL][DOMAIN_NAME] [DATE] 10:08" at bounding box center [1355, 753] width 196 height 50
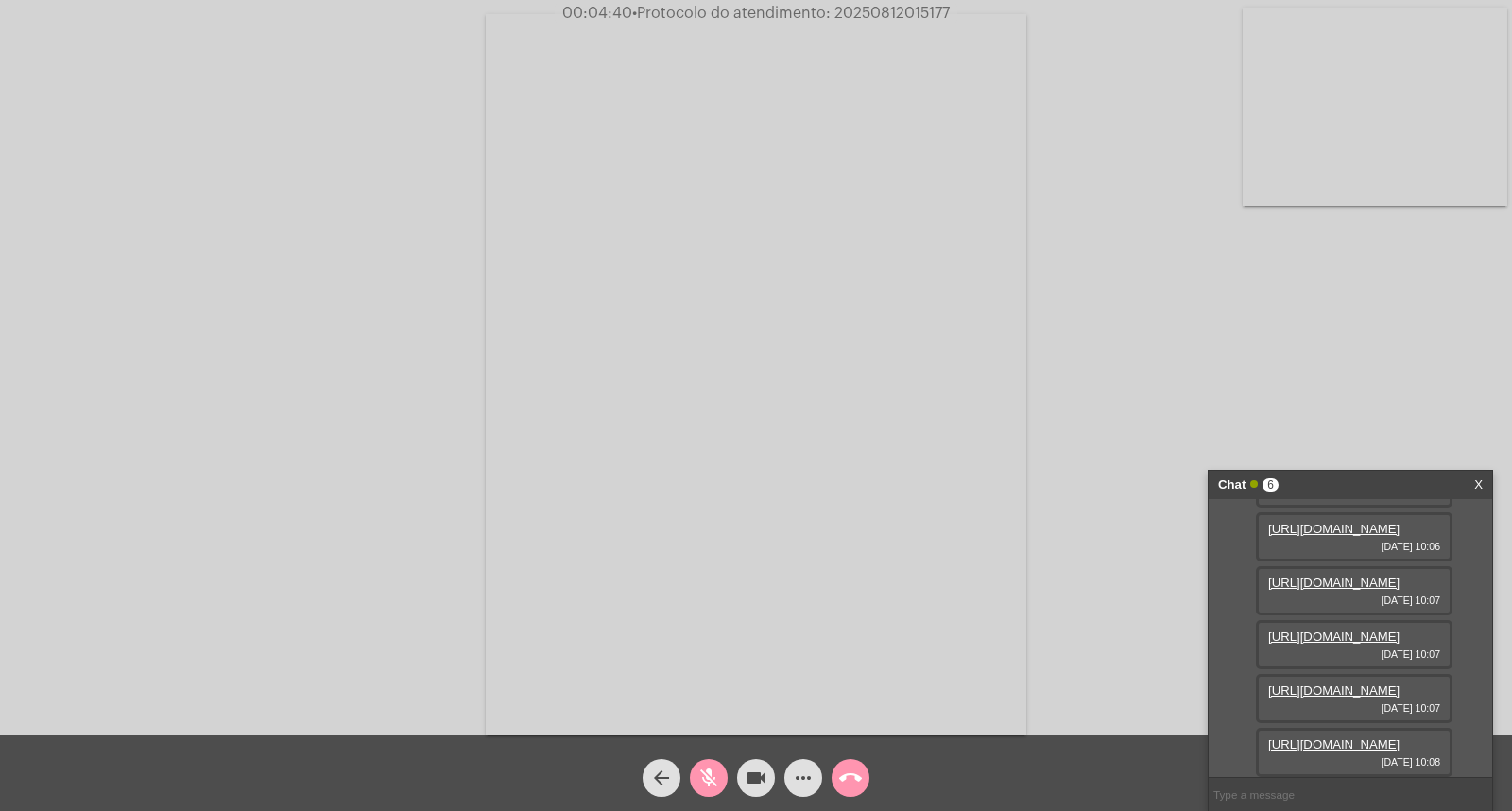
click at [1368, 737] on link "[URL][DOMAIN_NAME]" at bounding box center [1333, 744] width 131 height 15
click at [721, 768] on button "mic_off" at bounding box center [709, 778] width 38 height 38
click at [1358, 737] on link "[URL][DOMAIN_NAME]" at bounding box center [1333, 744] width 131 height 15
click at [711, 779] on mat-icon "mic" at bounding box center [708, 777] width 22 height 22
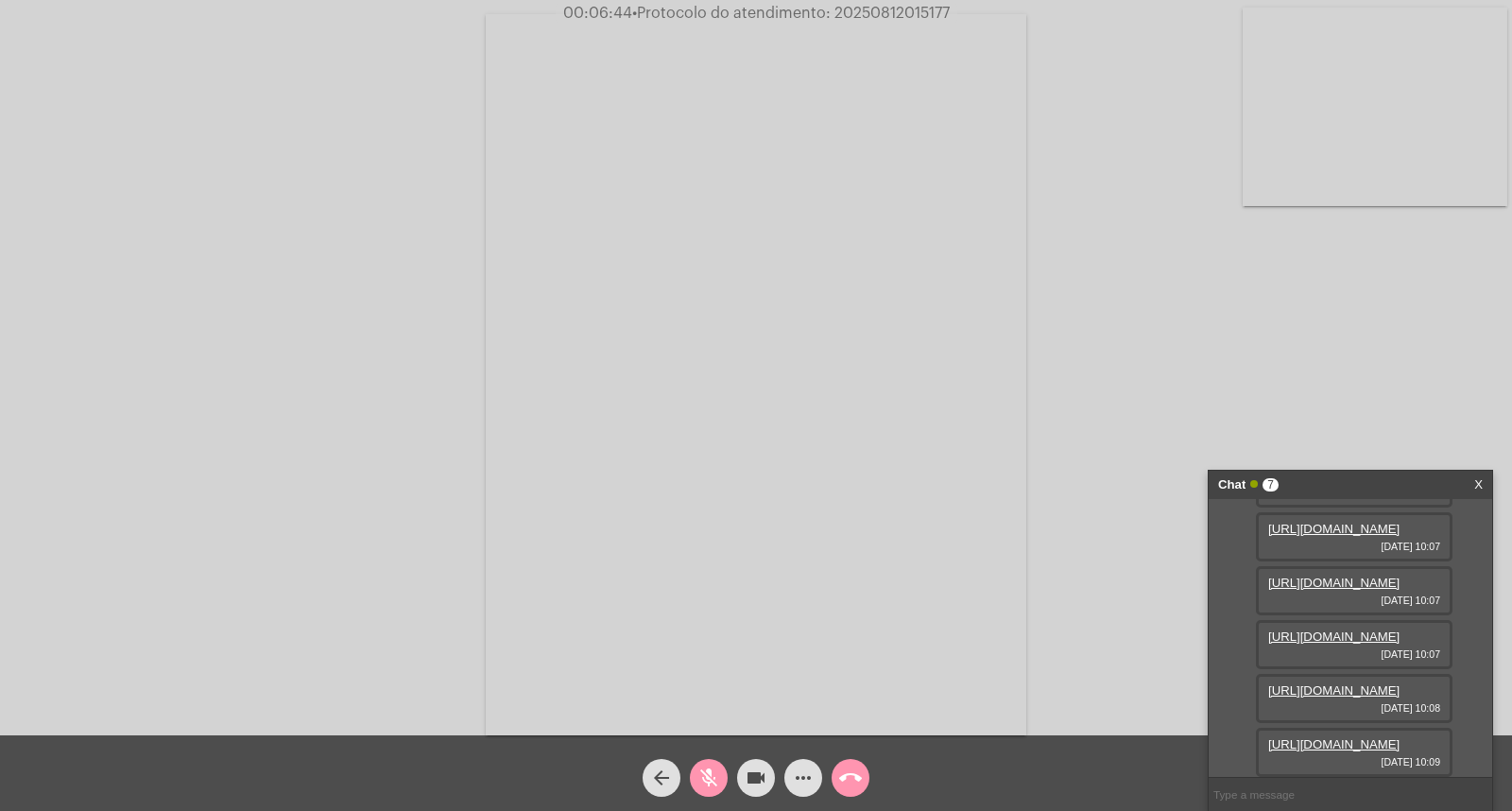
click at [902, 10] on span "• Protocolo do atendimento: 20250812015177" at bounding box center [790, 14] width 318 height 16
click at [902, 10] on span "• Protocolo do atendimento: 20250812015177" at bounding box center [790, 14] width 318 height 16
copy span "20250812015177"
click at [694, 785] on button "mic_off" at bounding box center [709, 778] width 38 height 38
click at [1071, 204] on div "Acessando Câmera e Microfone..." at bounding box center [756, 372] width 1509 height 735
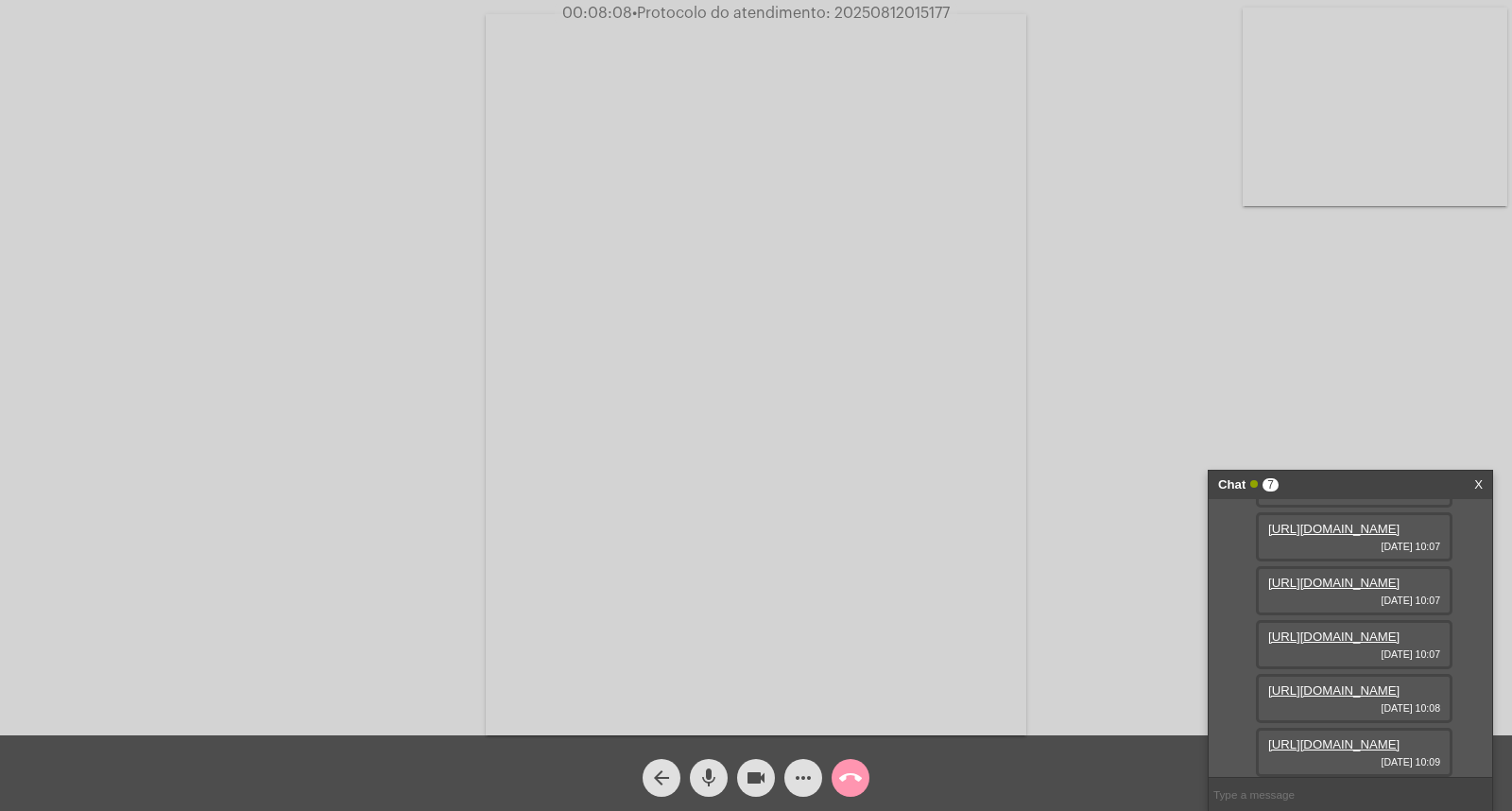
click at [841, 776] on mat-icon "call_end" at bounding box center [850, 777] width 22 height 22
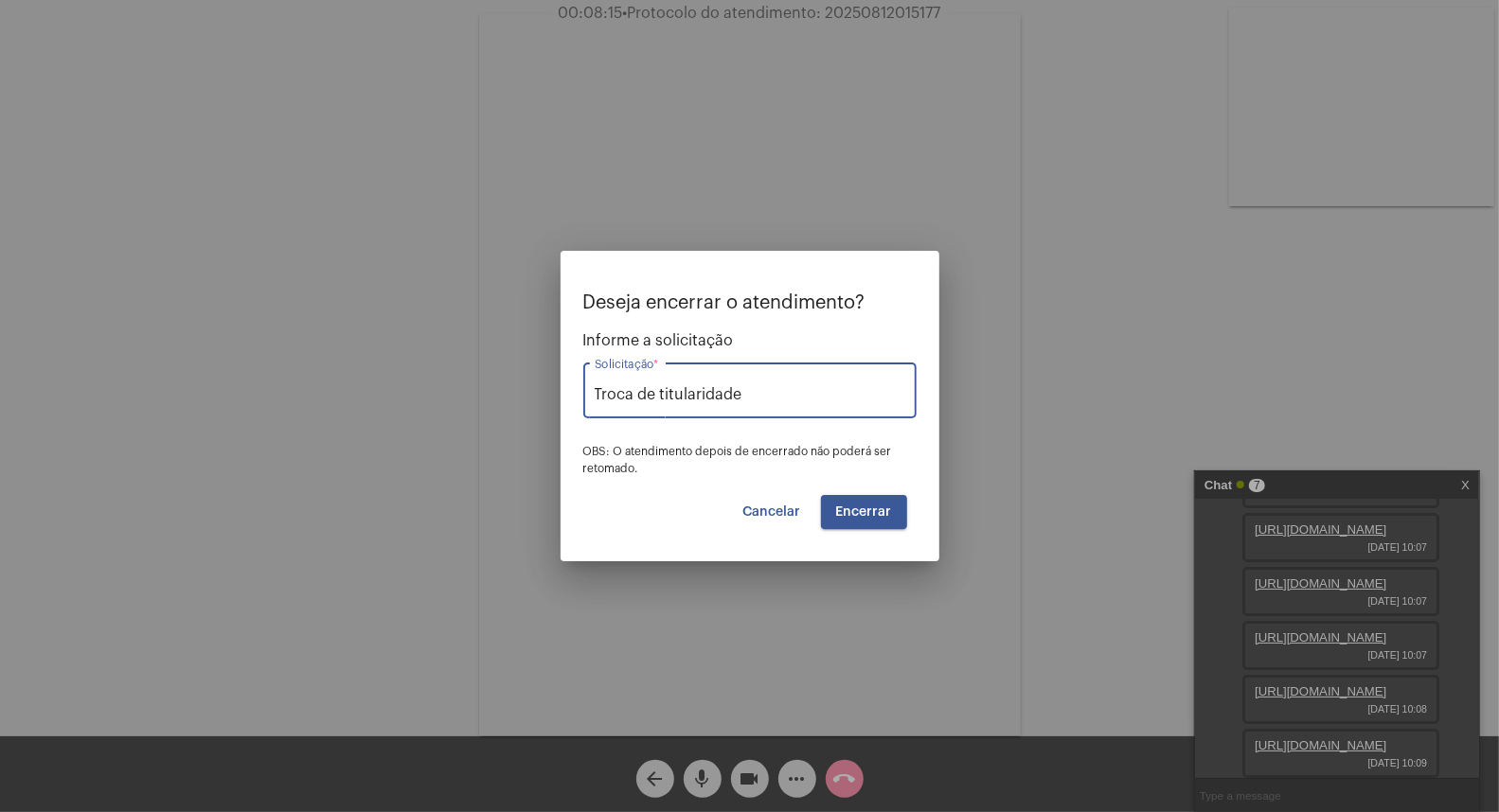
type input "Troca de titularidade"
click at [875, 510] on span "Encerrar" at bounding box center [864, 512] width 55 height 14
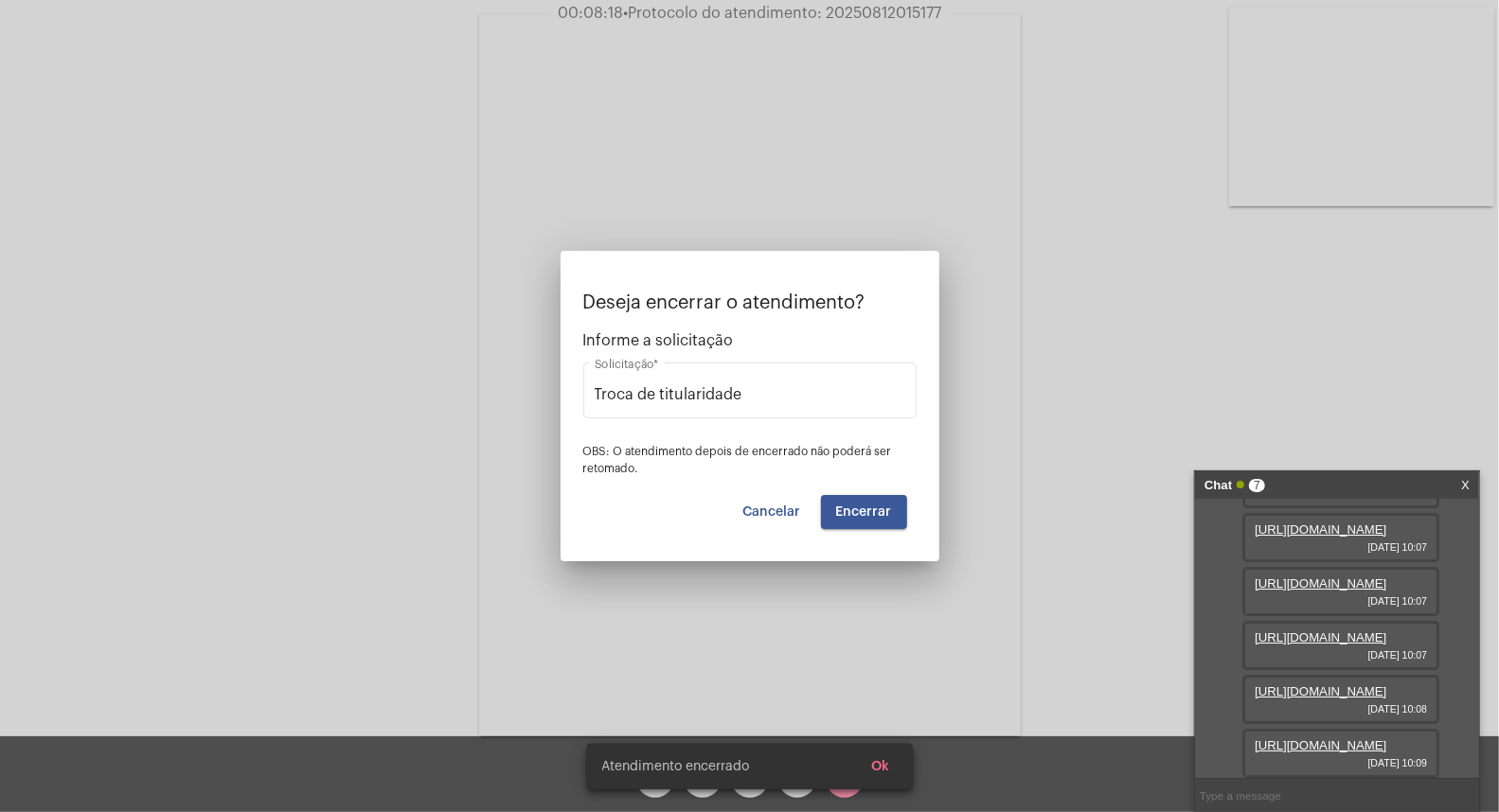
click at [875, 510] on video at bounding box center [750, 375] width 542 height 723
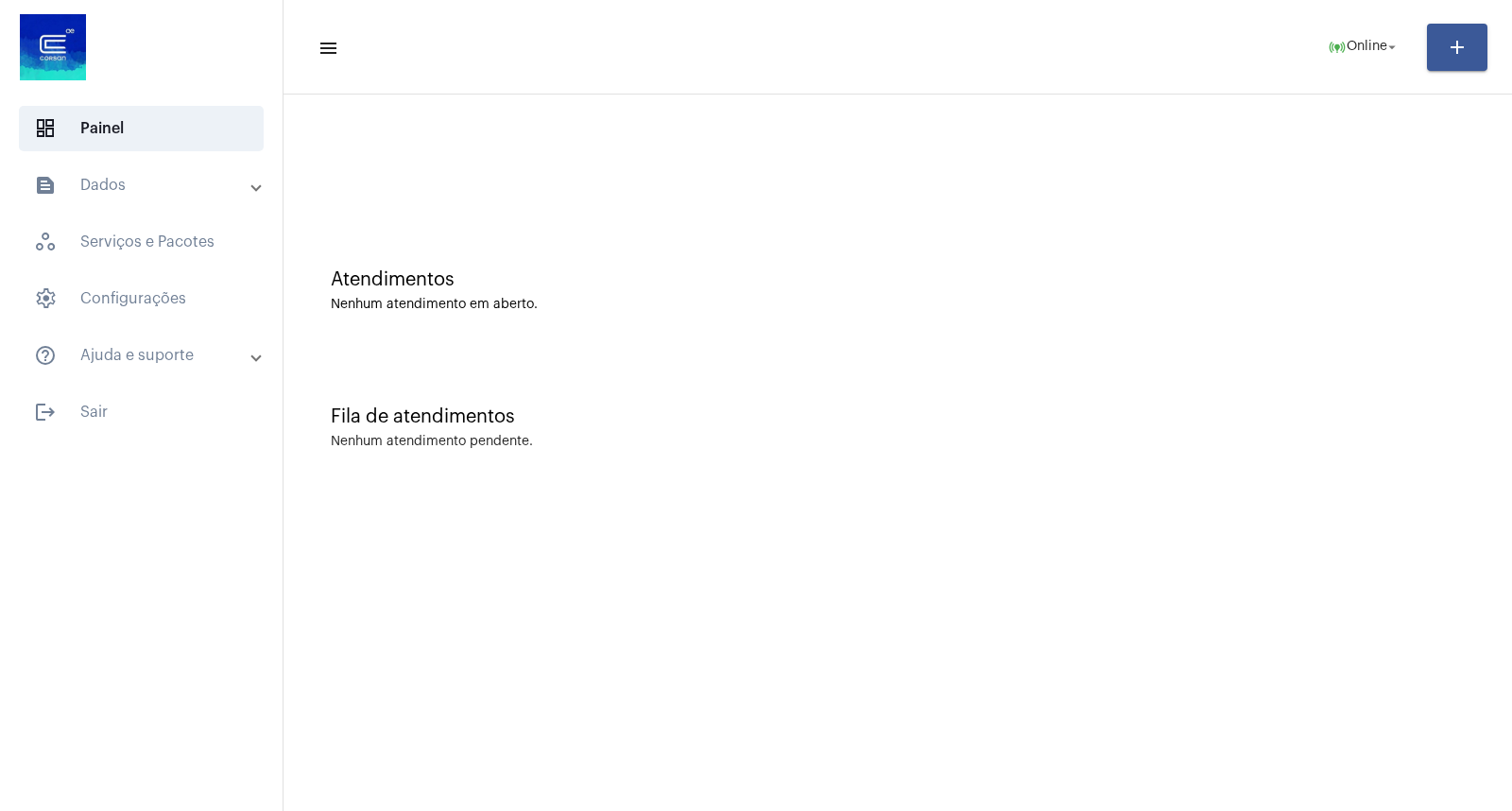
drag, startPoint x: 786, startPoint y: 309, endPoint x: 801, endPoint y: 364, distance: 57.0
click at [786, 309] on div "Nenhum atendimento em aberto." at bounding box center [898, 305] width 1134 height 15
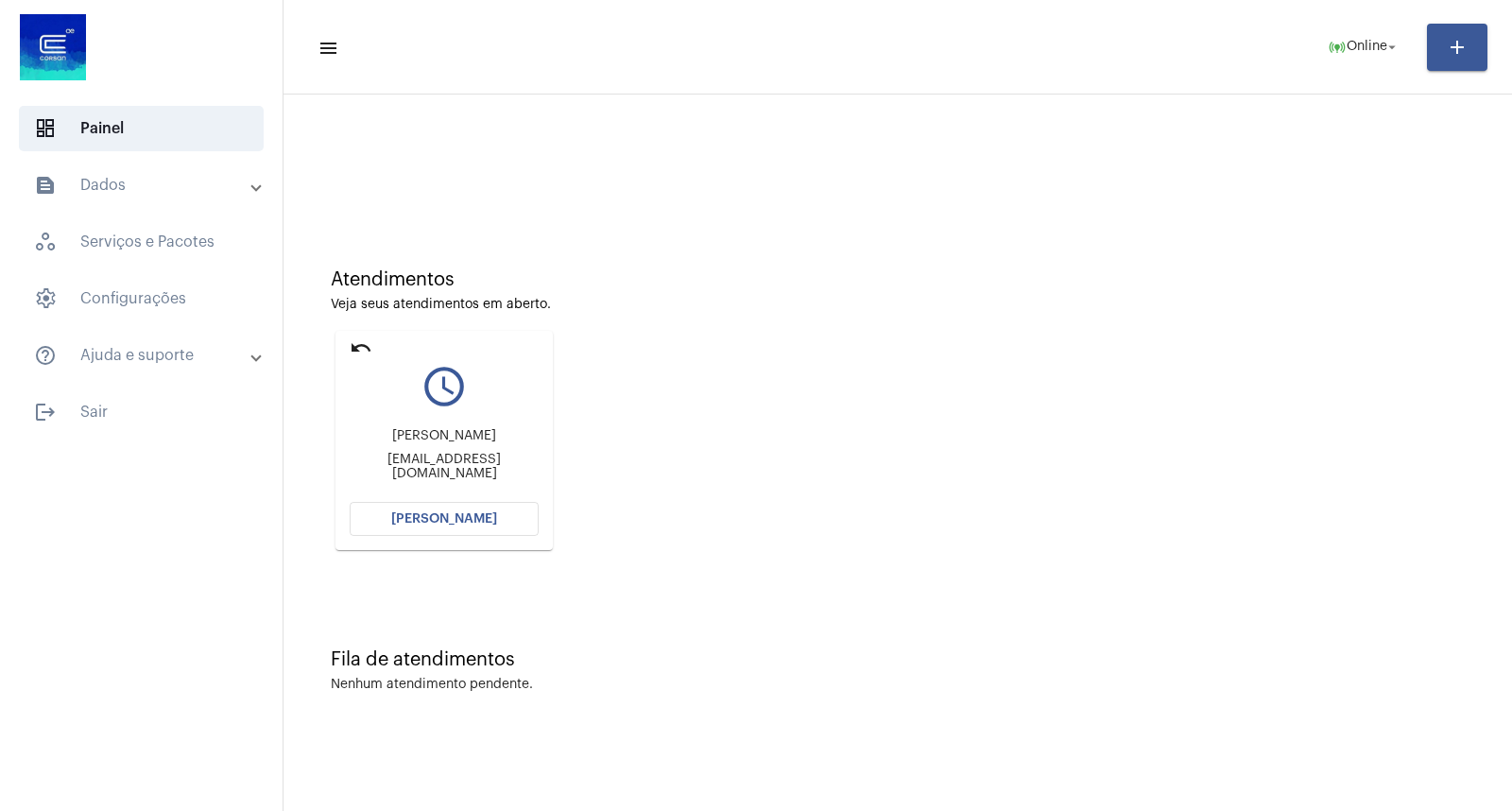
drag, startPoint x: 348, startPoint y: 353, endPoint x: 341, endPoint y: 161, distance: 192.1
click at [348, 351] on mat-card "undo query_builder [PERSON_NAME] [PERSON_NAME][EMAIL_ADDRESS][DOMAIN_NAME] Abri…" at bounding box center [445, 441] width 218 height 220
click at [357, 351] on mat-icon "undo" at bounding box center [360, 348] width 22 height 22
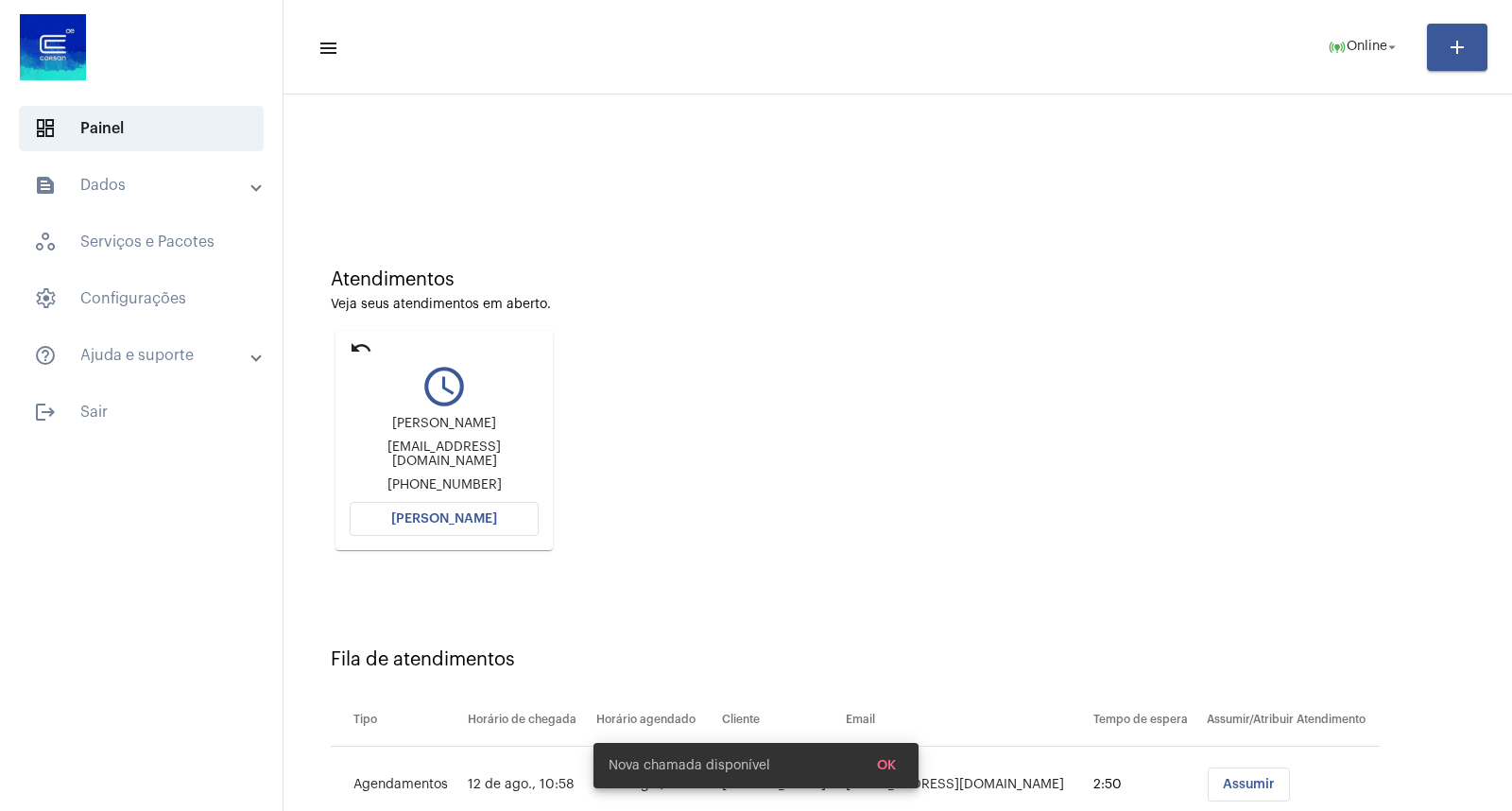
click at [370, 340] on mat-icon "undo" at bounding box center [360, 348] width 22 height 22
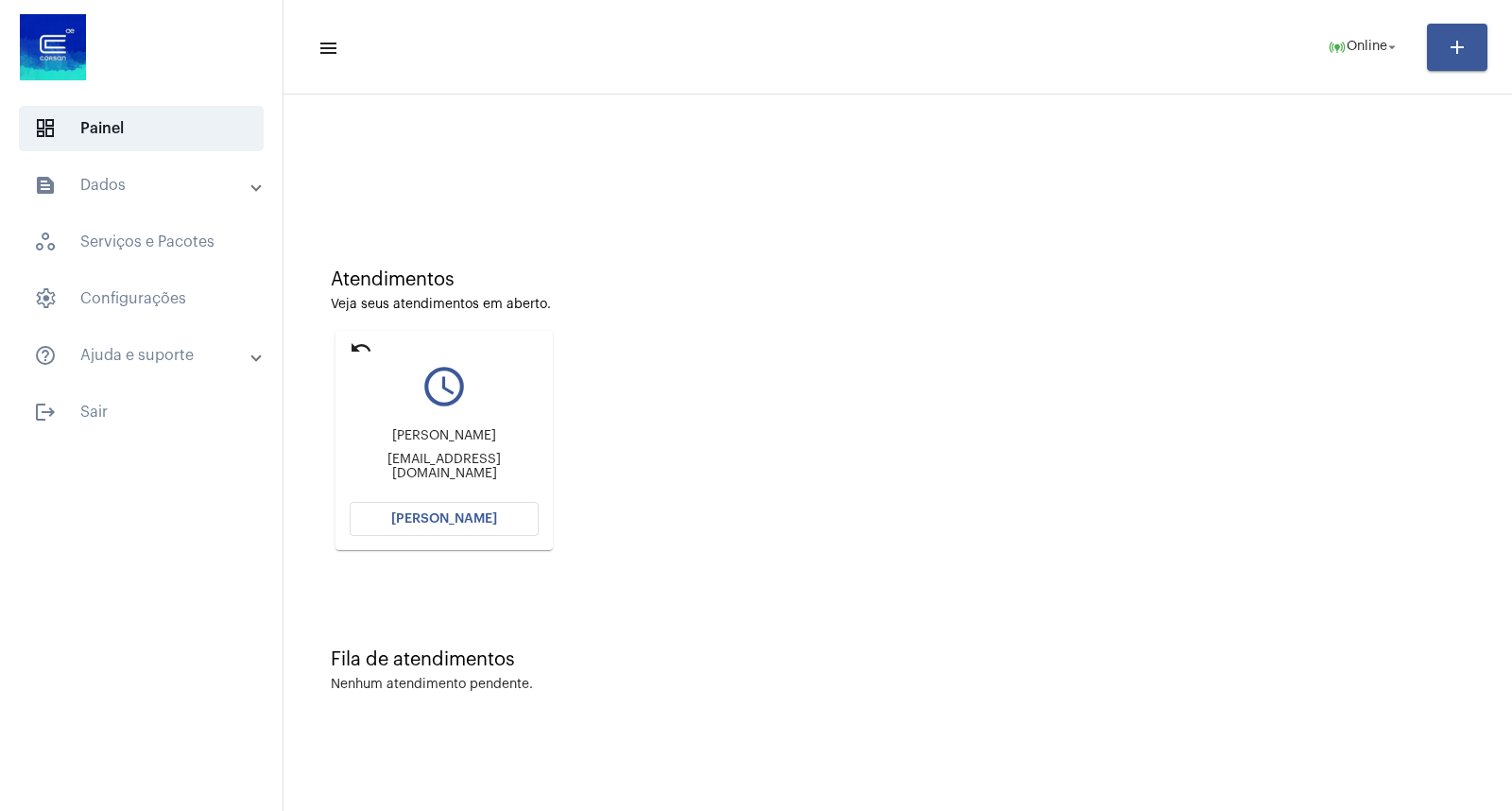
drag, startPoint x: 348, startPoint y: 343, endPoint x: 363, endPoint y: 337, distance: 16.2
click at [354, 342] on mat-card "undo query_builder [PERSON_NAME] [PERSON_NAME][EMAIL_ADDRESS][DOMAIN_NAME] [PER…" at bounding box center [445, 441] width 218 height 220
click at [373, 355] on div "query_builder" at bounding box center [444, 379] width 189 height 48
drag, startPoint x: 362, startPoint y: 353, endPoint x: 326, endPoint y: 76, distance: 279.3
click at [362, 350] on mat-icon "undo" at bounding box center [360, 348] width 22 height 22
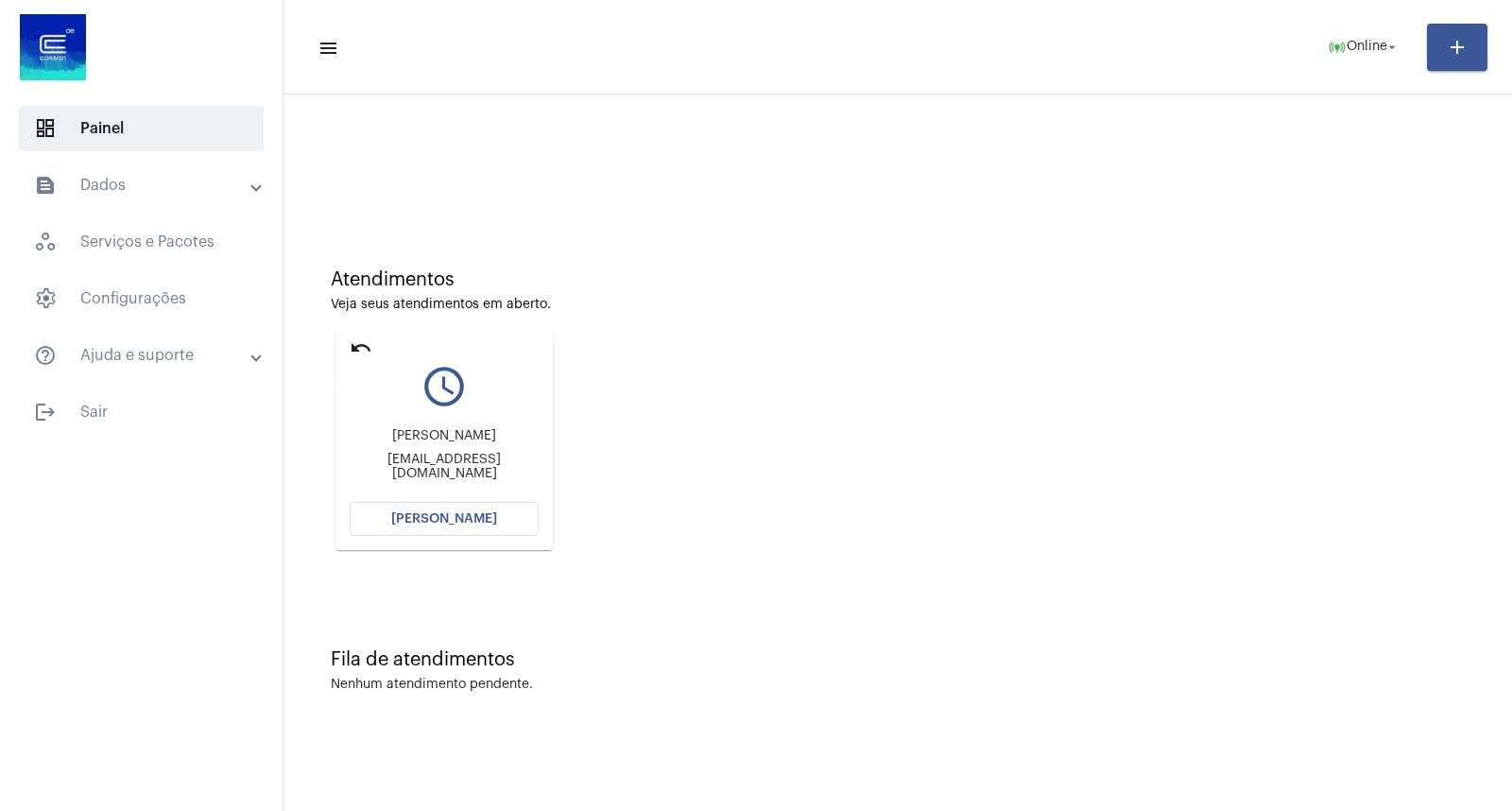
click at [353, 351] on mat-icon "undo" at bounding box center [360, 348] width 22 height 22
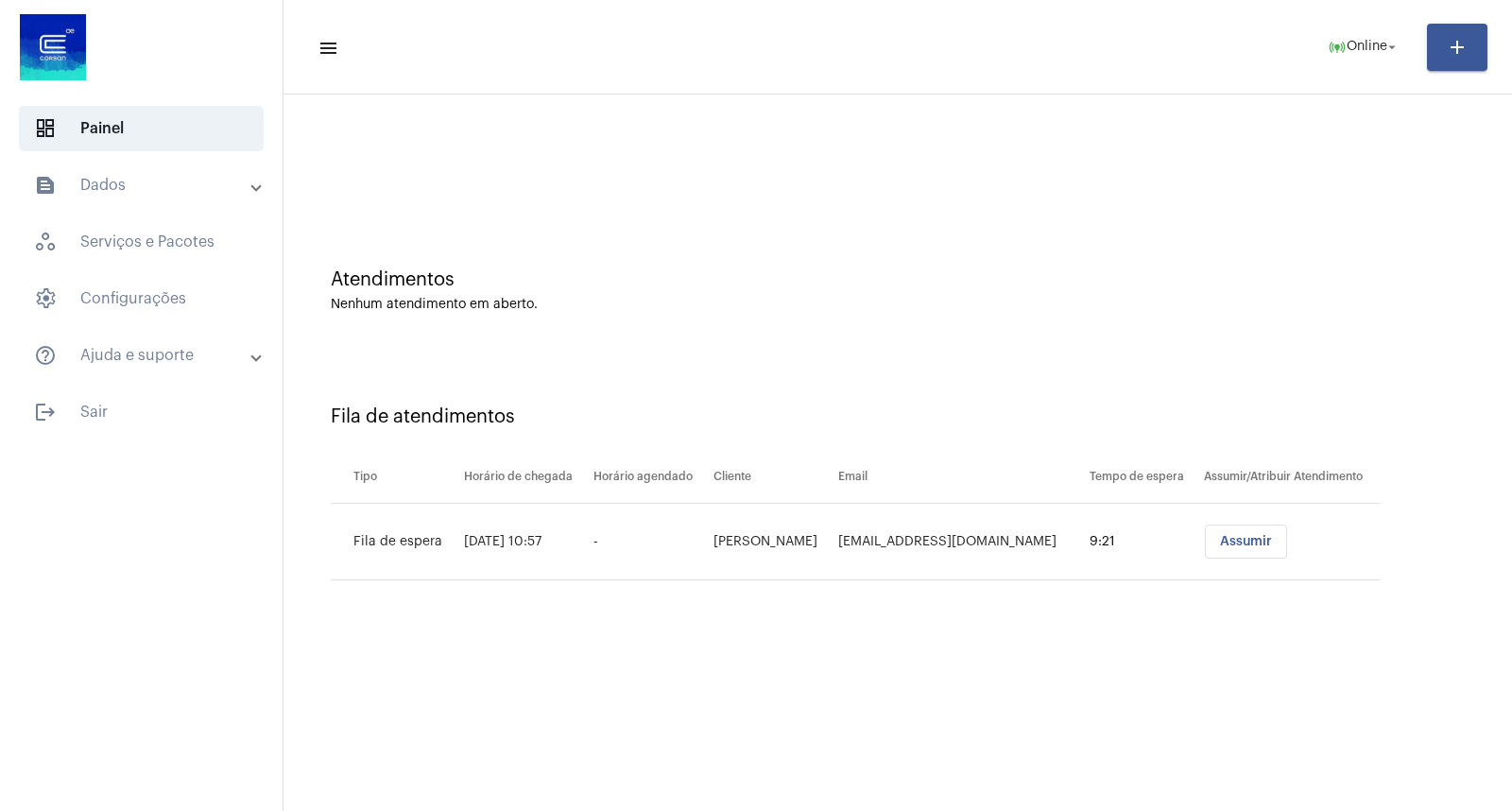
click at [1253, 535] on button "Assumir" at bounding box center [1246, 541] width 83 height 34
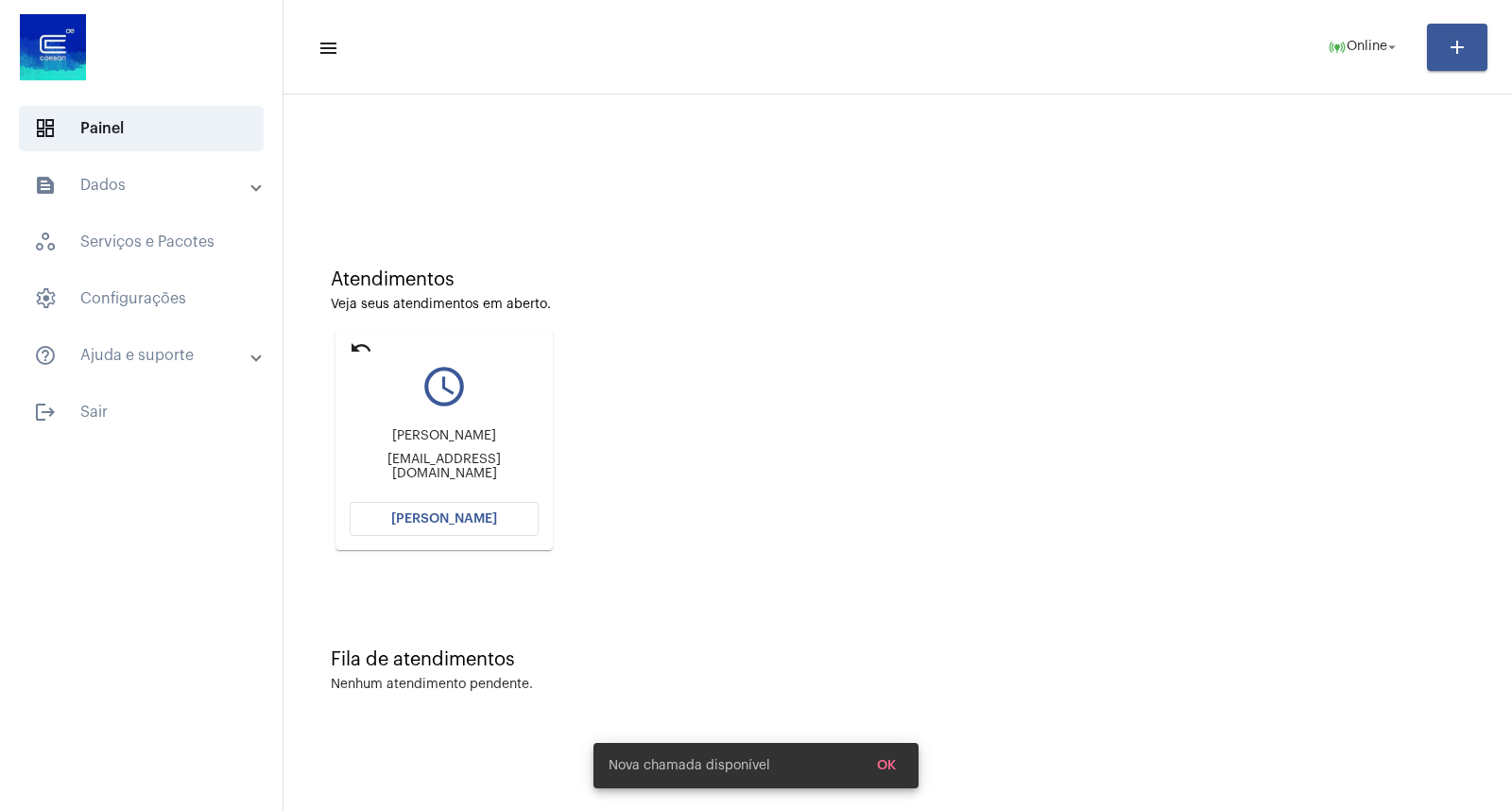
click at [419, 535] on mat-card "undo query_builder [PERSON_NAME] [PERSON_NAME][EMAIL_ADDRESS][DOMAIN_NAME] [PER…" at bounding box center [445, 441] width 218 height 220
click at [420, 527] on button "[PERSON_NAME]" at bounding box center [444, 519] width 189 height 34
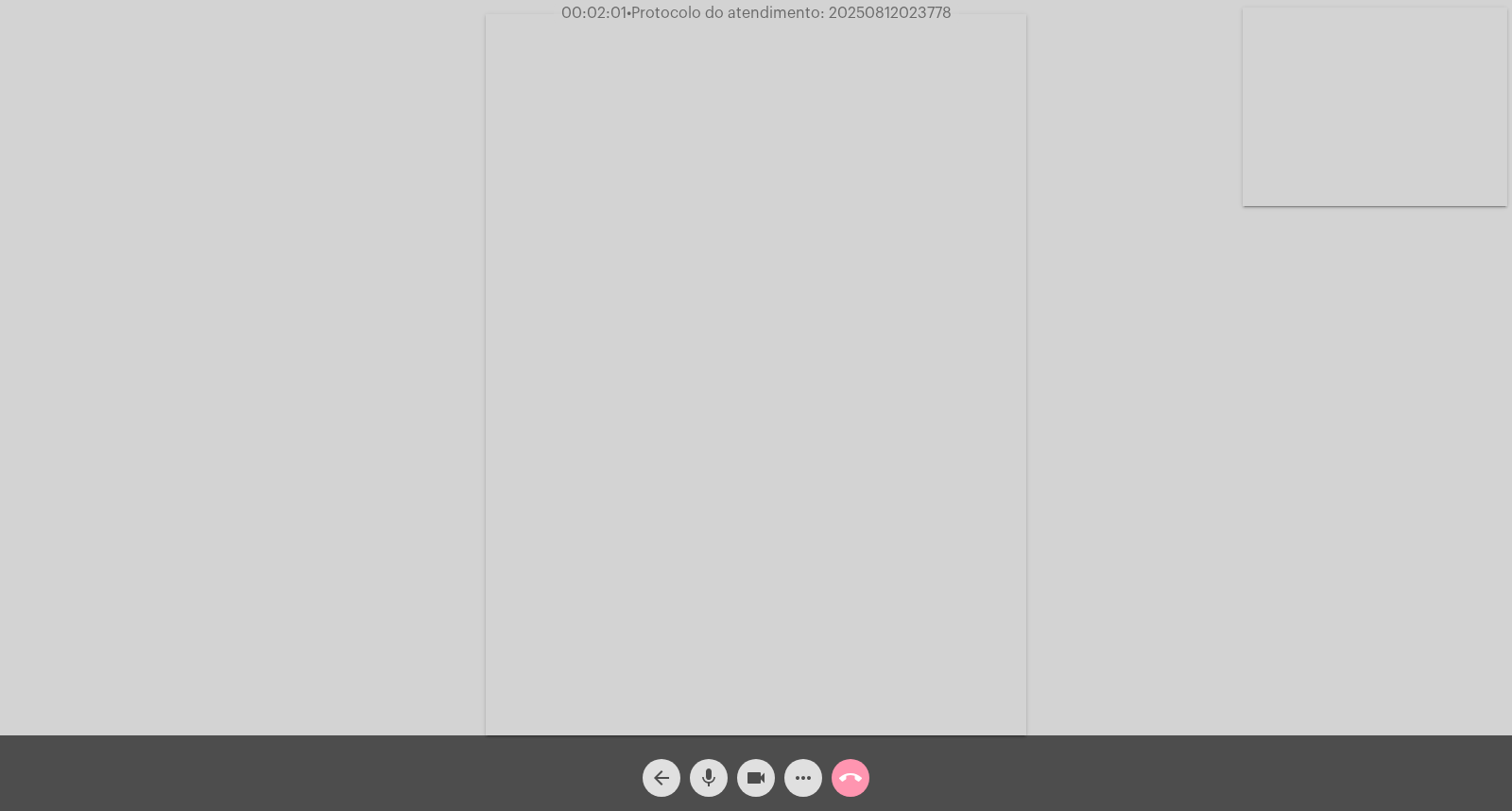
click at [721, 778] on button "mic" at bounding box center [709, 778] width 38 height 38
click at [703, 771] on mat-icon "mic_off" at bounding box center [708, 777] width 22 height 22
click at [703, 771] on mat-icon "mic" at bounding box center [708, 777] width 22 height 22
click at [856, 788] on mat-icon "call_end" at bounding box center [850, 777] width 22 height 22
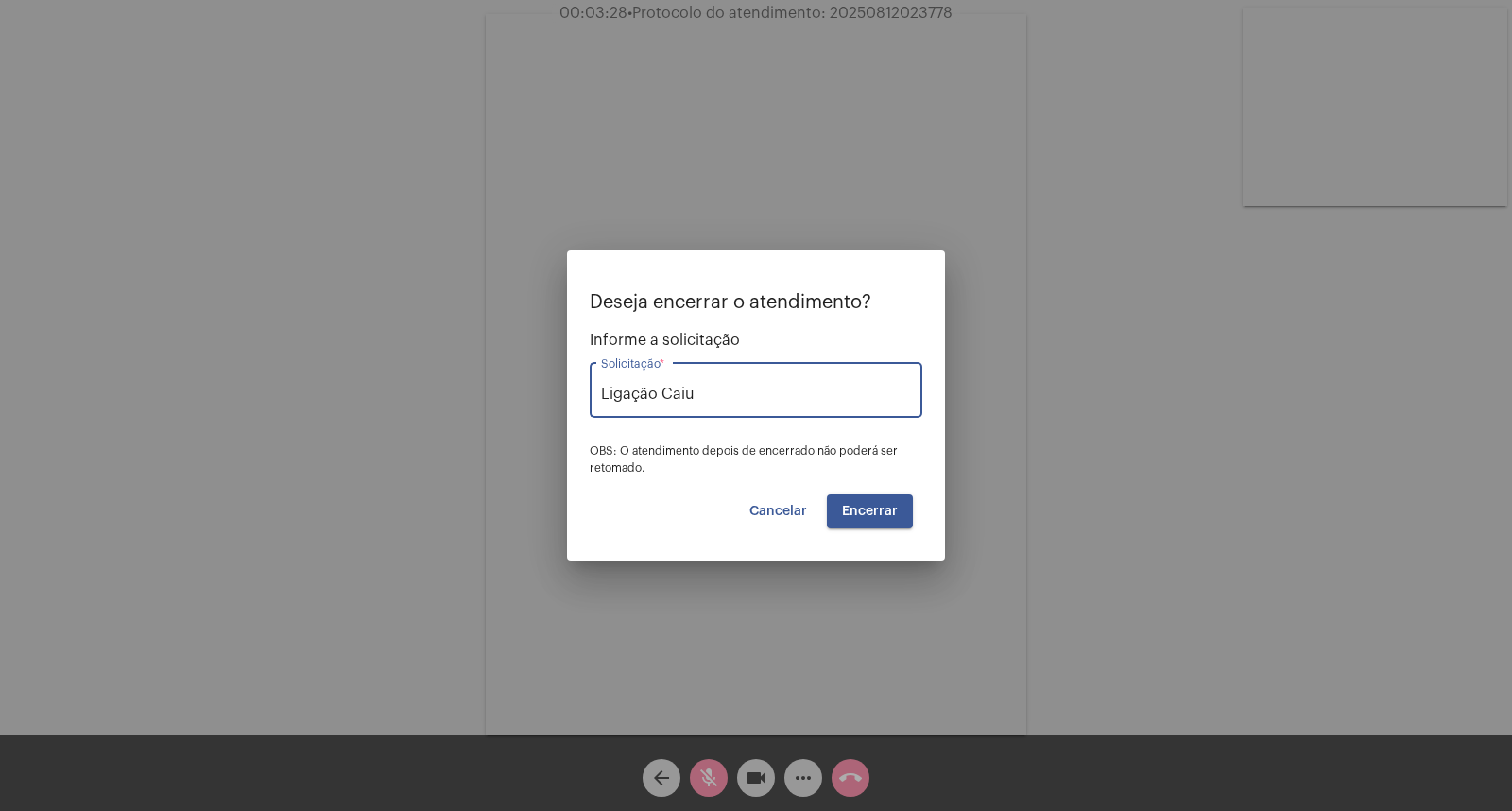
type input "Ligação Caiu"
click at [856, 524] on button "Encerrar" at bounding box center [870, 511] width 86 height 34
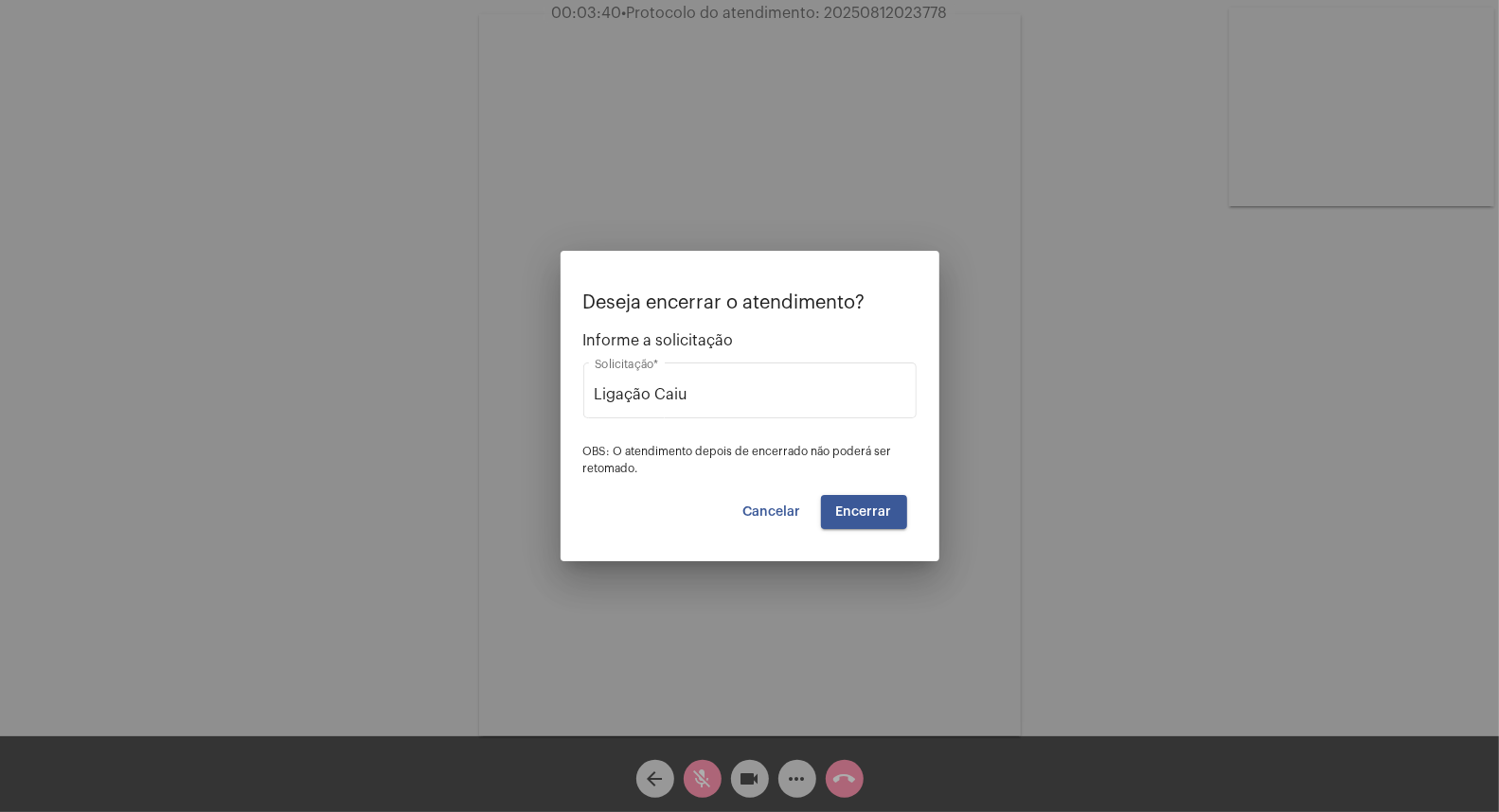
click at [903, 516] on button "Encerrar" at bounding box center [864, 512] width 87 height 34
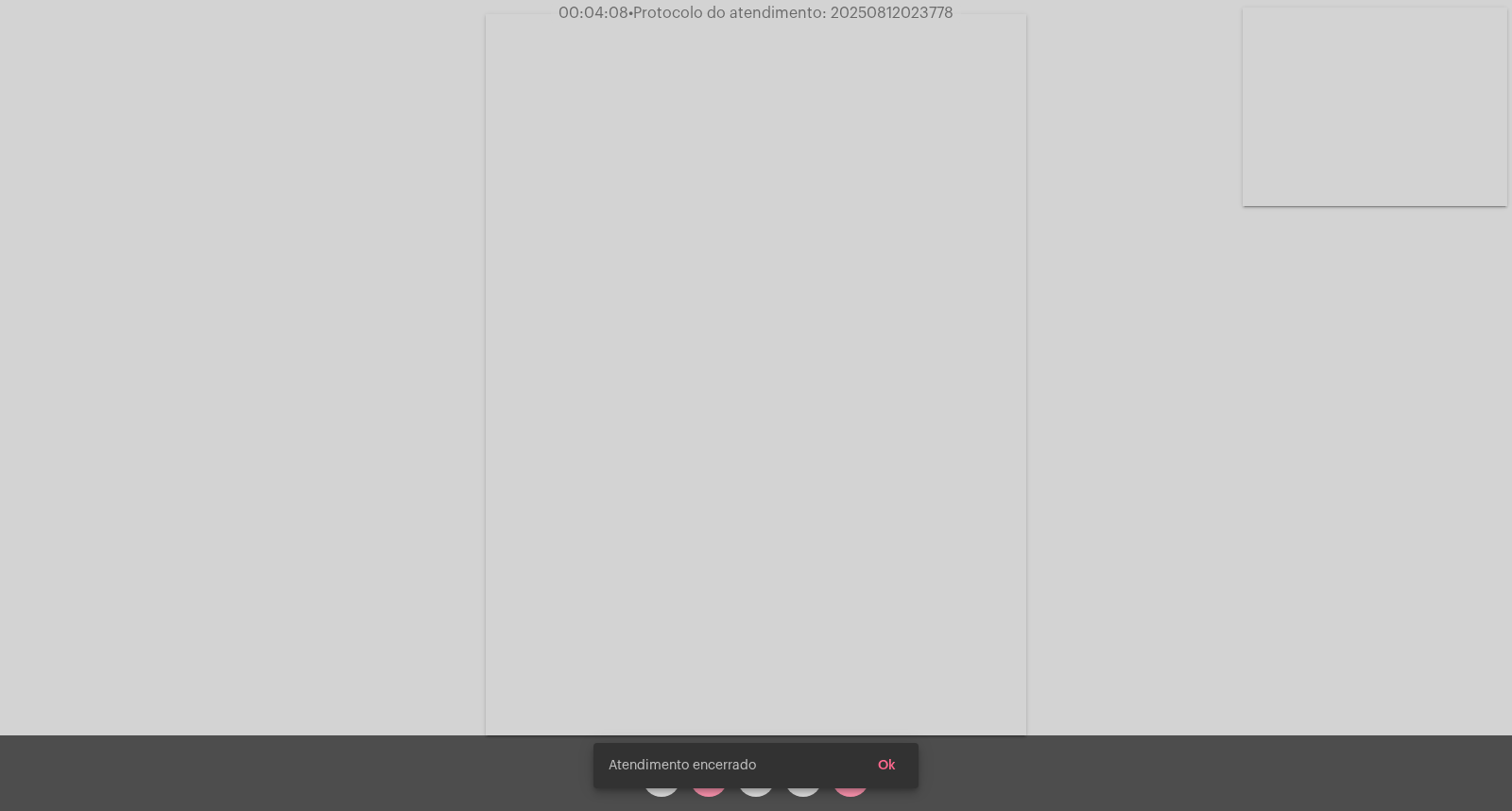
click at [891, 771] on span "Ok" at bounding box center [887, 766] width 17 height 14
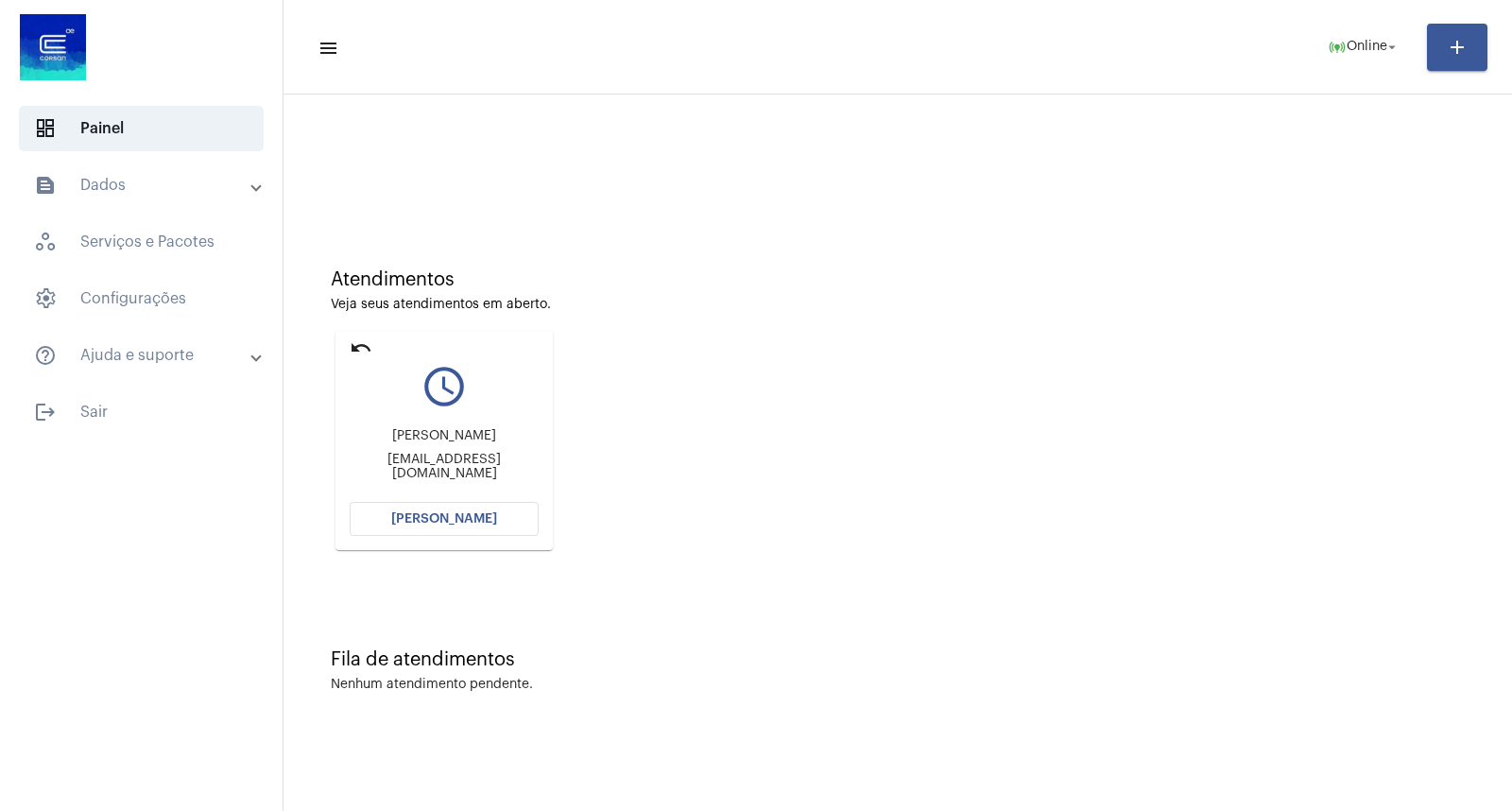
click at [414, 508] on button "[PERSON_NAME]" at bounding box center [444, 519] width 189 height 34
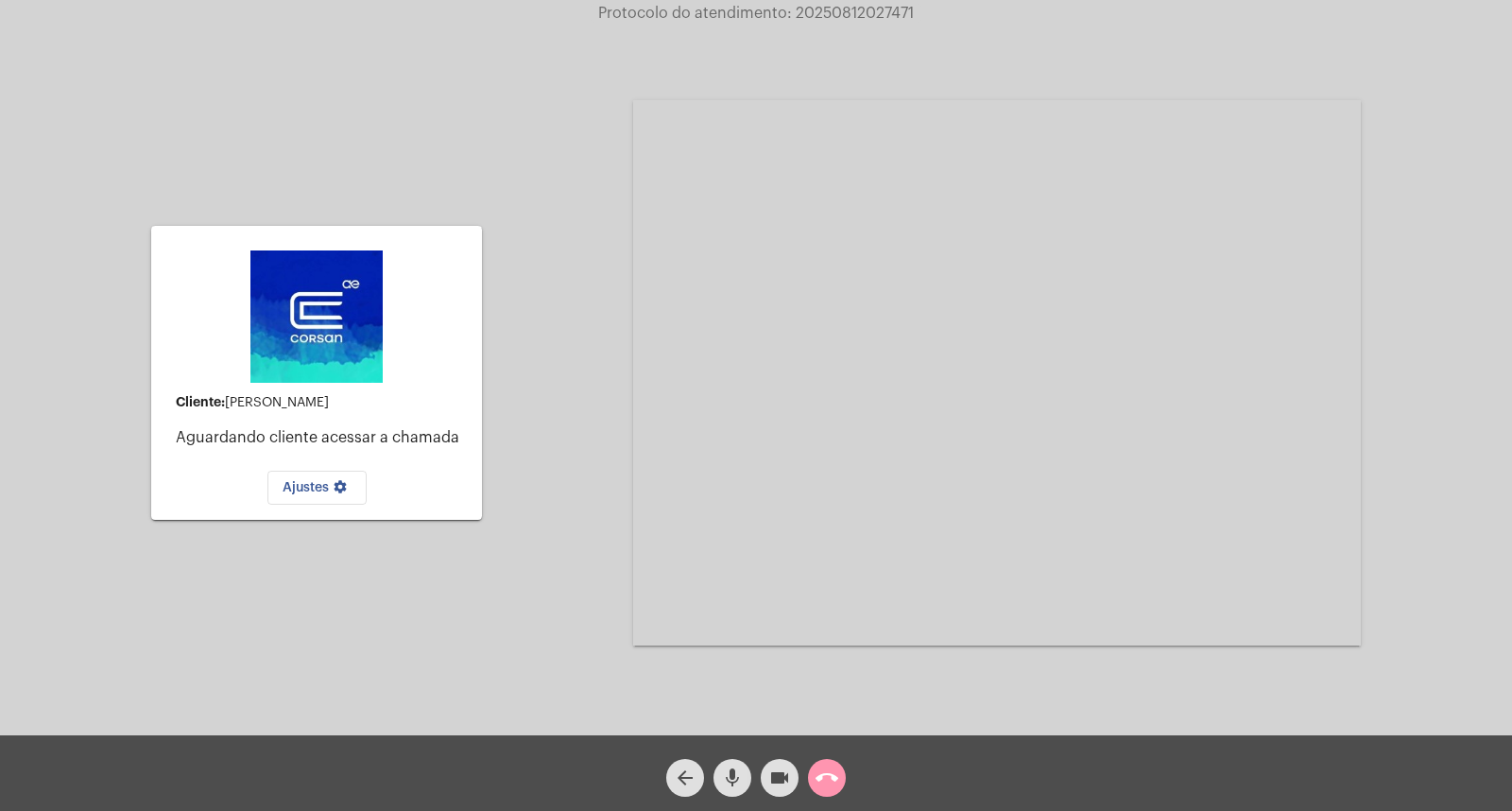
click at [817, 770] on mat-icon "call_end" at bounding box center [826, 777] width 22 height 22
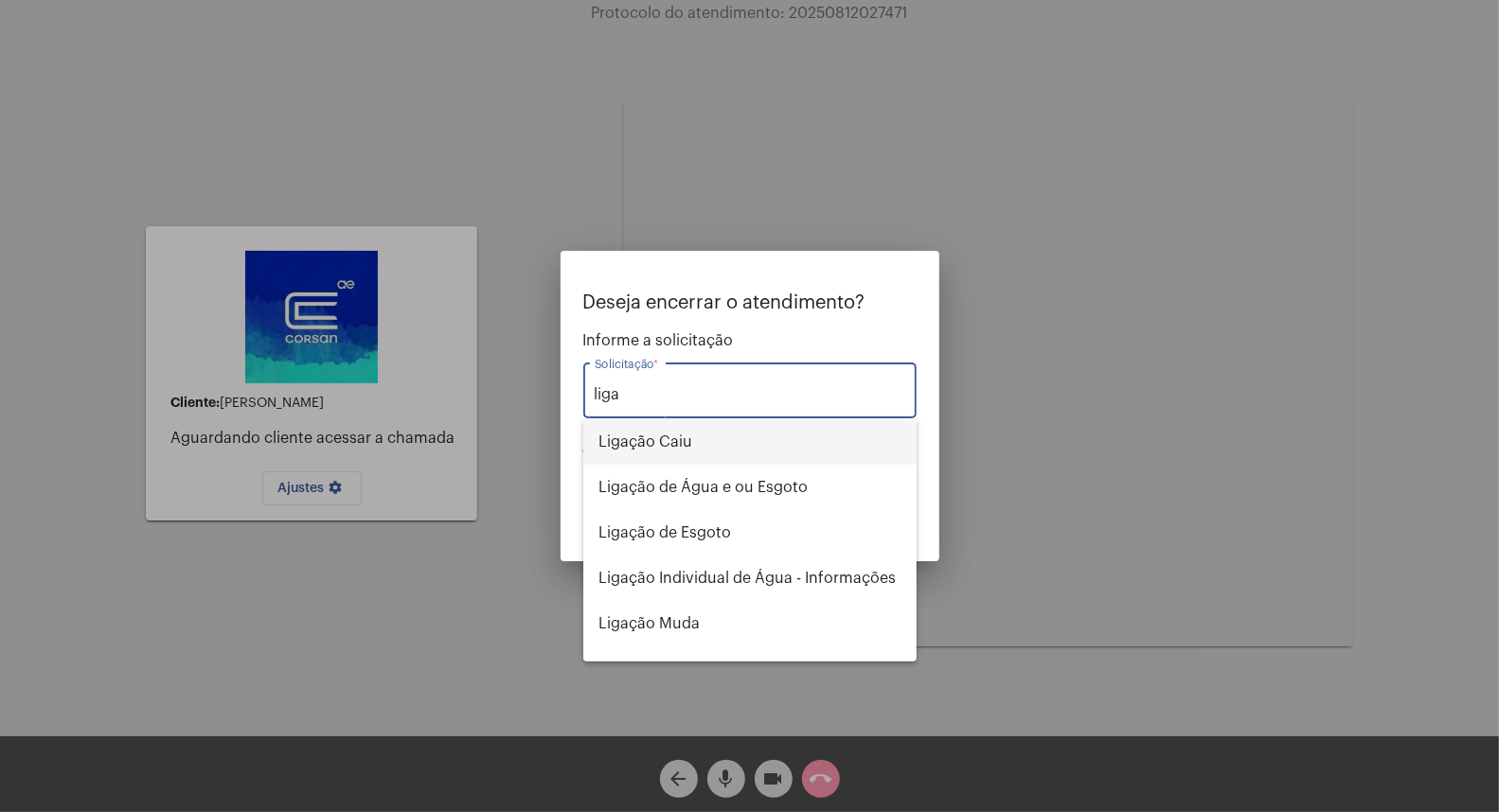
click at [713, 442] on span "Ligação Caiu" at bounding box center [749, 441] width 303 height 46
type input "Ligação Caiu"
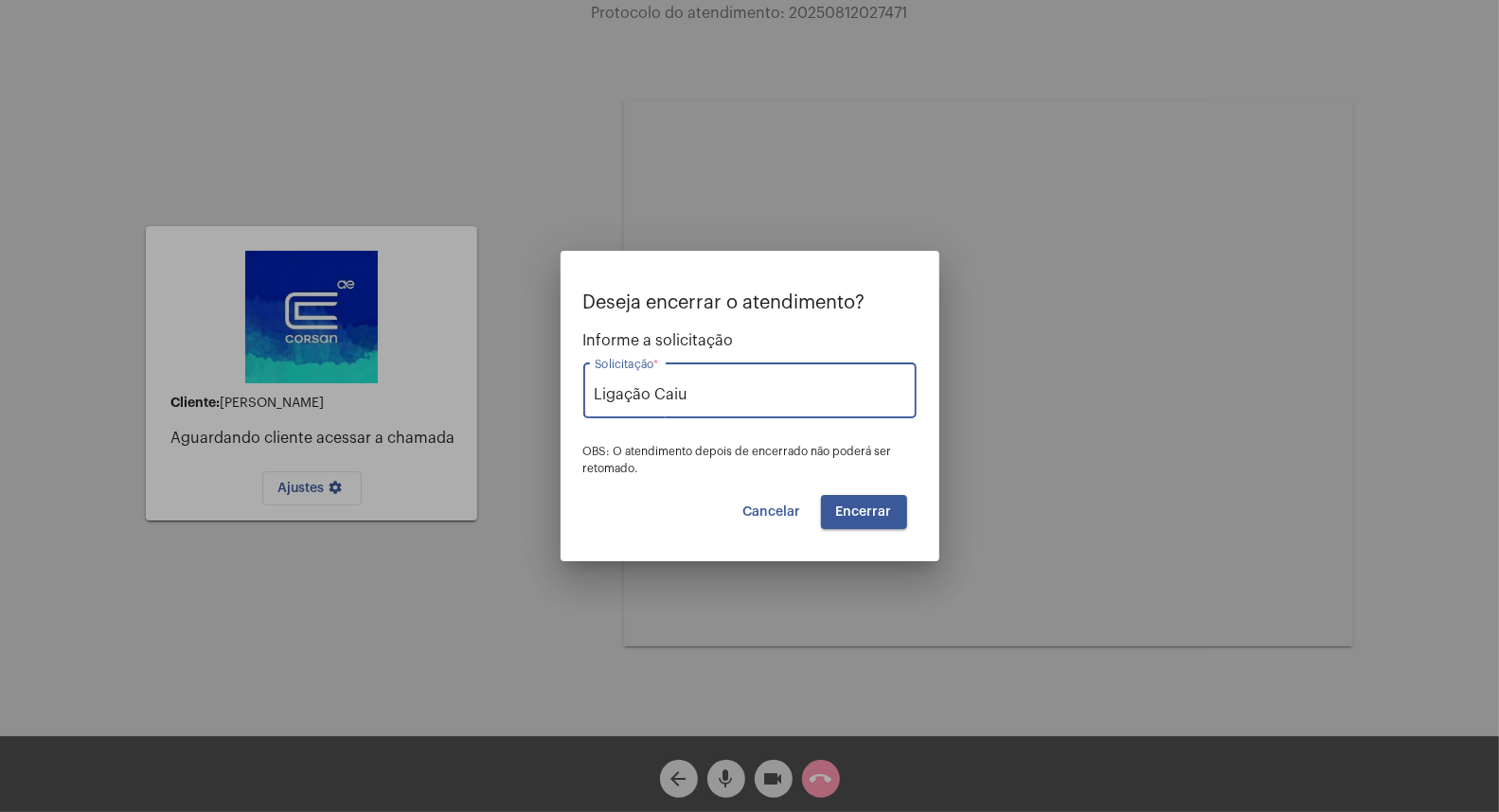
click at [864, 516] on span "Encerrar" at bounding box center [864, 512] width 55 height 14
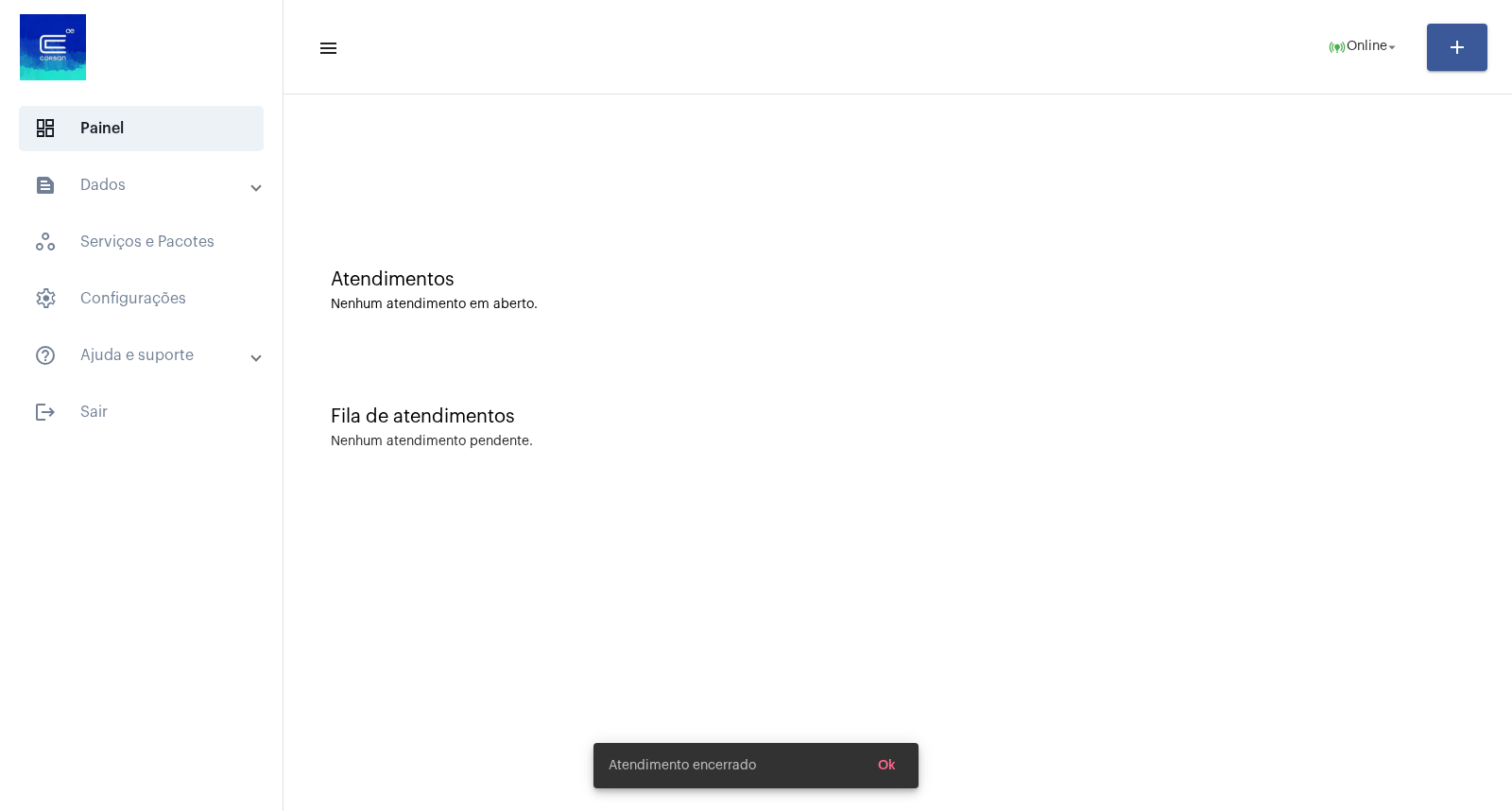
click at [874, 760] on button "Ok" at bounding box center [888, 765] width 49 height 34
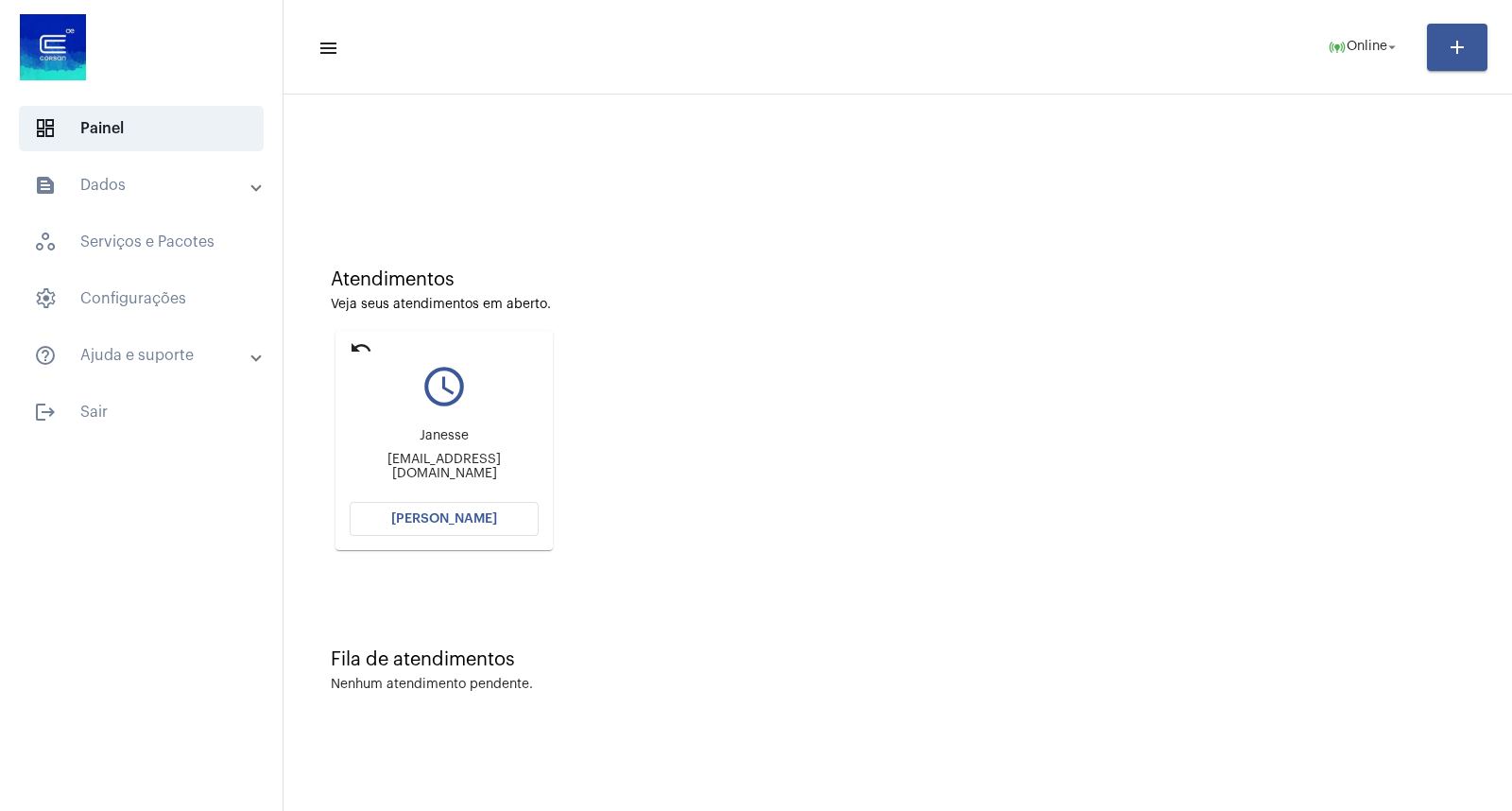
click at [374, 343] on mat-card "undo query_builder [PERSON_NAME] [PERSON_NAME][EMAIL_ADDRESS][DOMAIN_NAME] [PER…" at bounding box center [445, 441] width 218 height 220
click at [371, 342] on mat-icon "undo" at bounding box center [360, 348] width 22 height 22
click at [371, 340] on mat-icon "undo" at bounding box center [360, 348] width 22 height 22
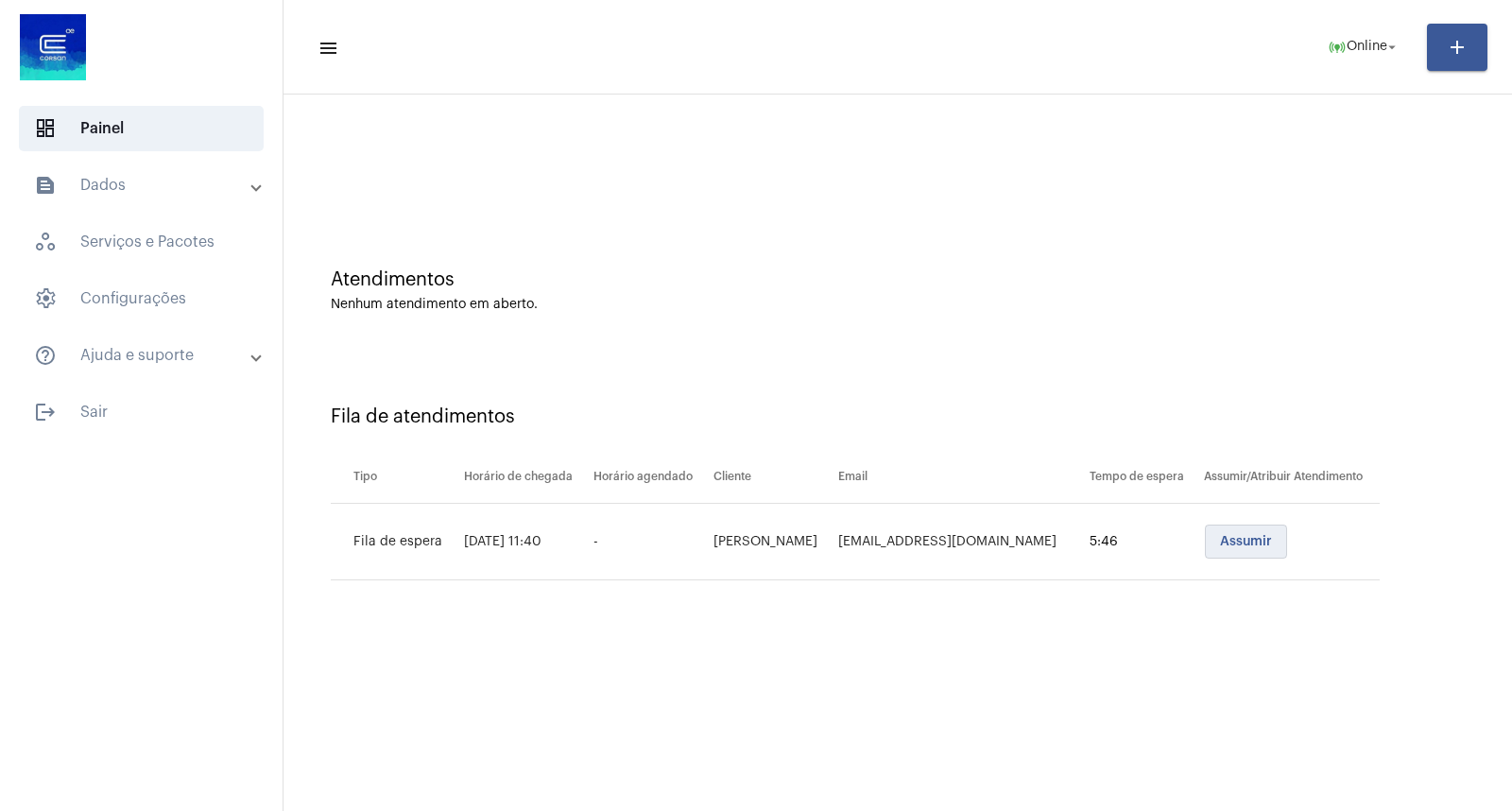
click at [1240, 552] on button "Assumir" at bounding box center [1246, 541] width 83 height 34
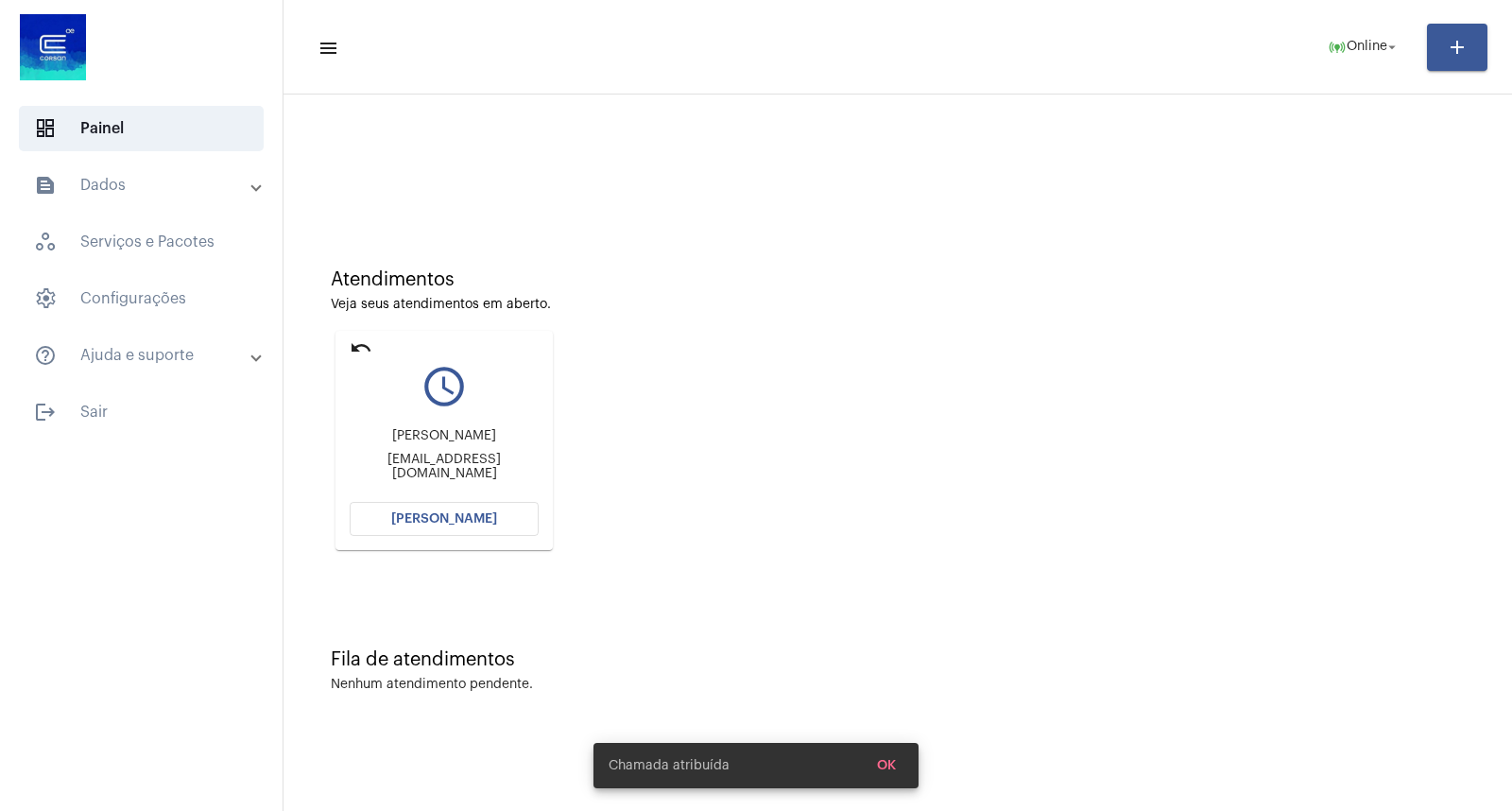
click at [487, 542] on mat-card "undo query_builder [PERSON_NAME] [PERSON_NAME][EMAIL_ADDRESS][DOMAIN_NAME] [PER…" at bounding box center [445, 441] width 218 height 220
click at [498, 536] on mat-card "undo query_builder [PERSON_NAME] [PERSON_NAME][EMAIL_ADDRESS][DOMAIN_NAME] [PER…" at bounding box center [445, 441] width 218 height 220
click at [505, 522] on button "[PERSON_NAME]" at bounding box center [444, 519] width 189 height 34
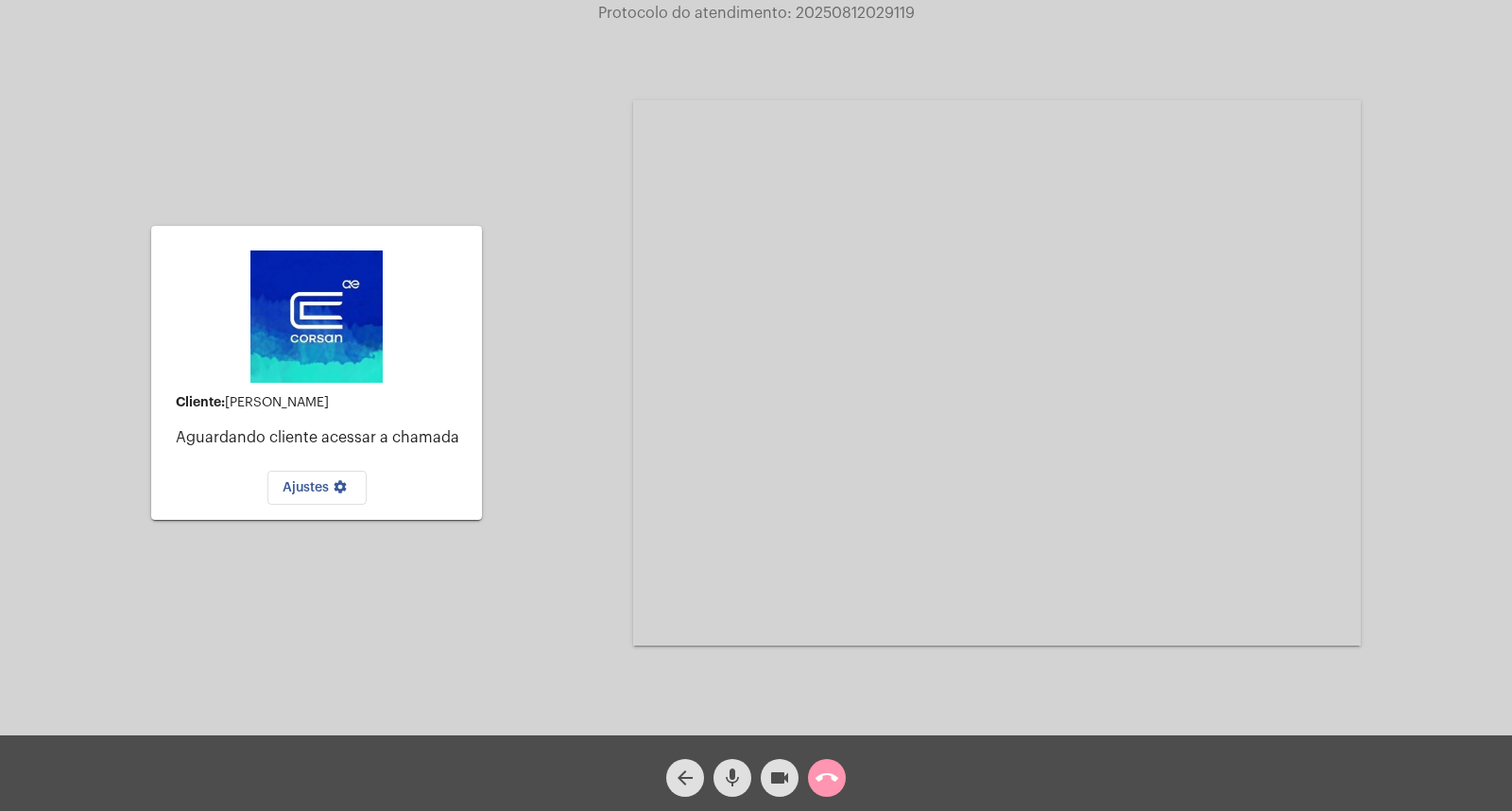
click at [725, 765] on span "mic" at bounding box center [732, 778] width 22 height 38
click at [722, 761] on span "mic_off" at bounding box center [732, 778] width 22 height 38
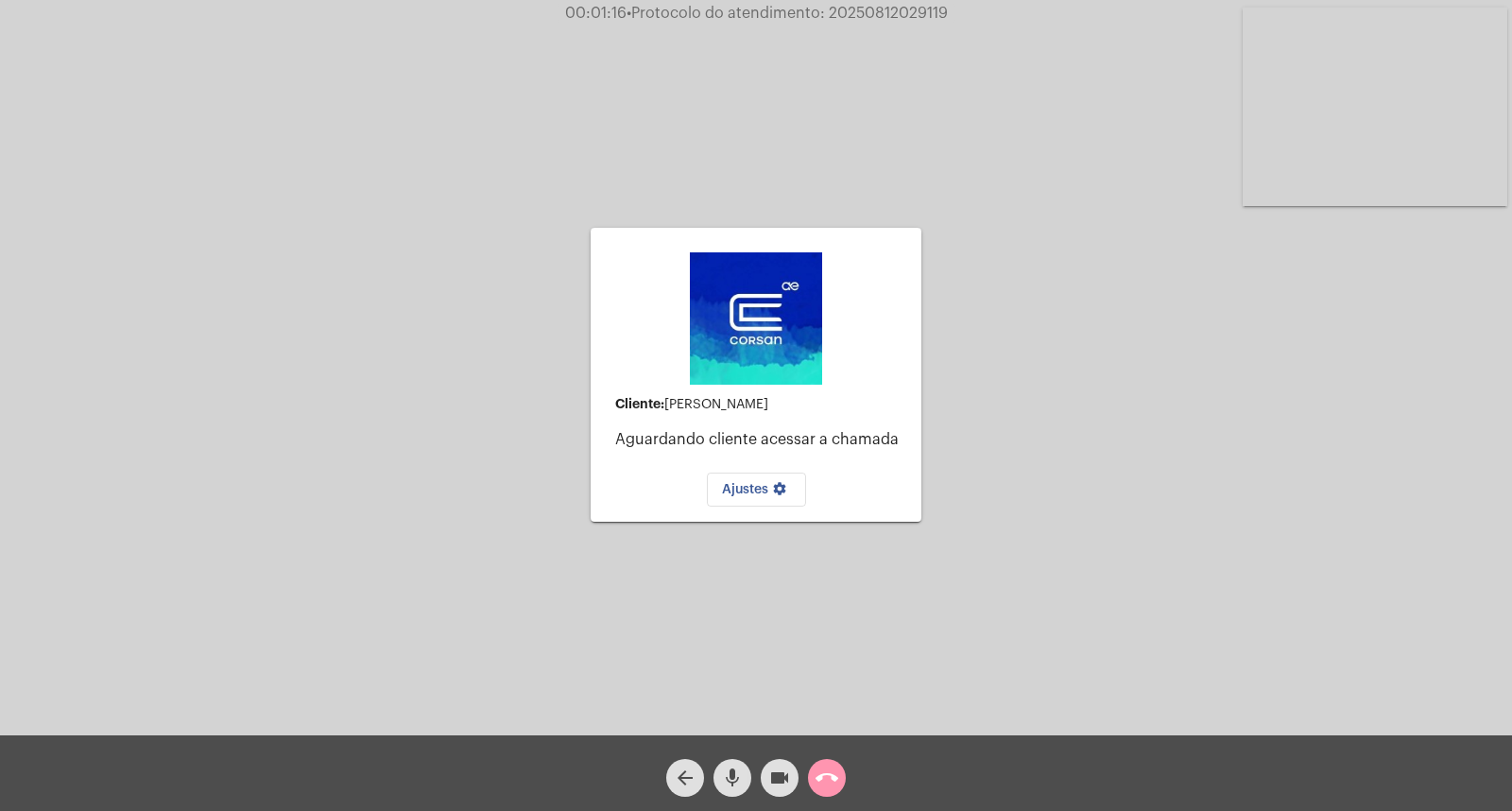
drag, startPoint x: 1371, startPoint y: 469, endPoint x: 1373, endPoint y: 487, distance: 18.1
click at [1371, 469] on div "Cliente: [PERSON_NAME] cliente acessar a chamada Ajustes settings Acessando Câm…" at bounding box center [756, 372] width 1509 height 735
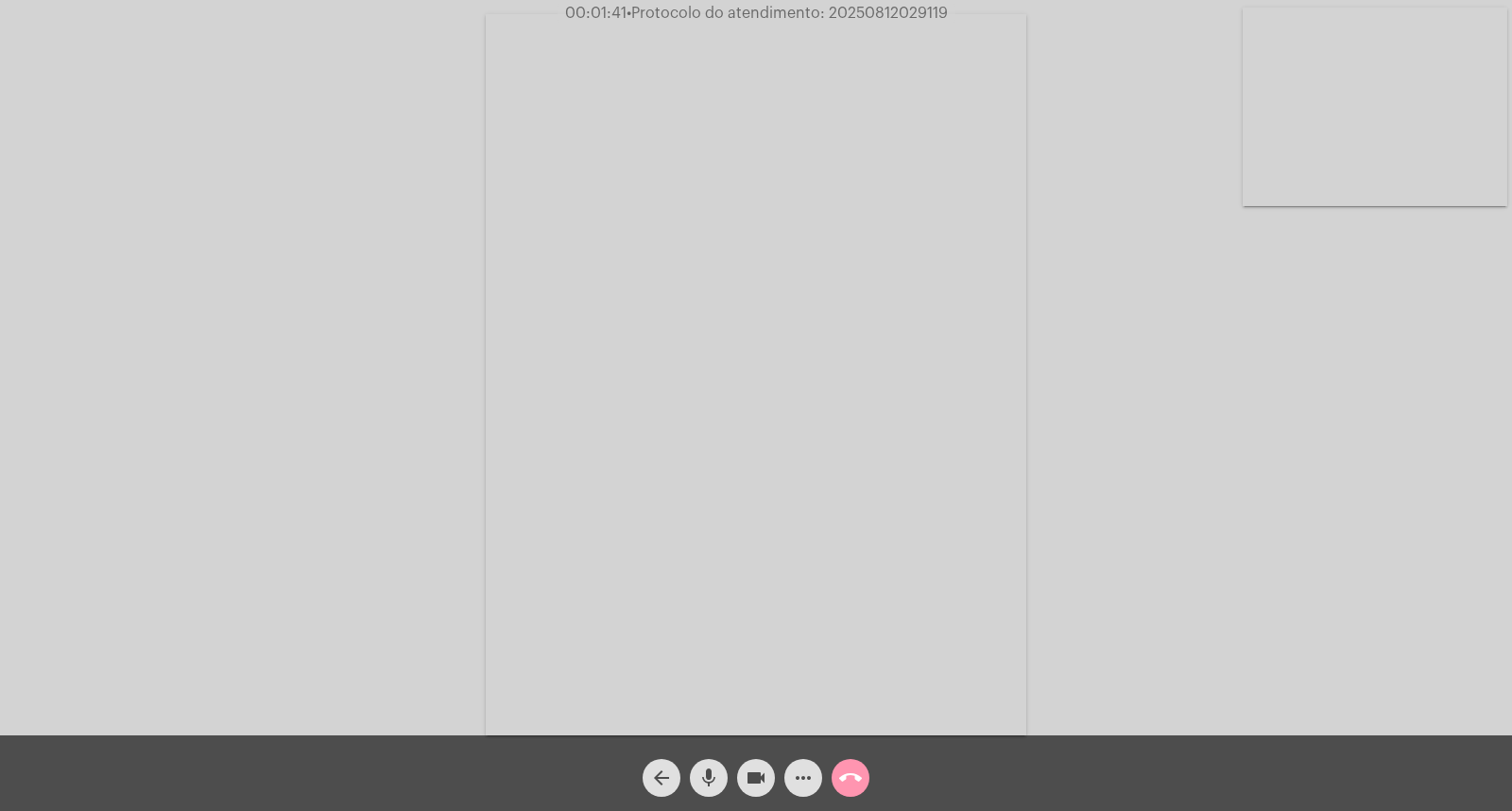
click at [678, 762] on div "arrow_back" at bounding box center [661, 773] width 48 height 48
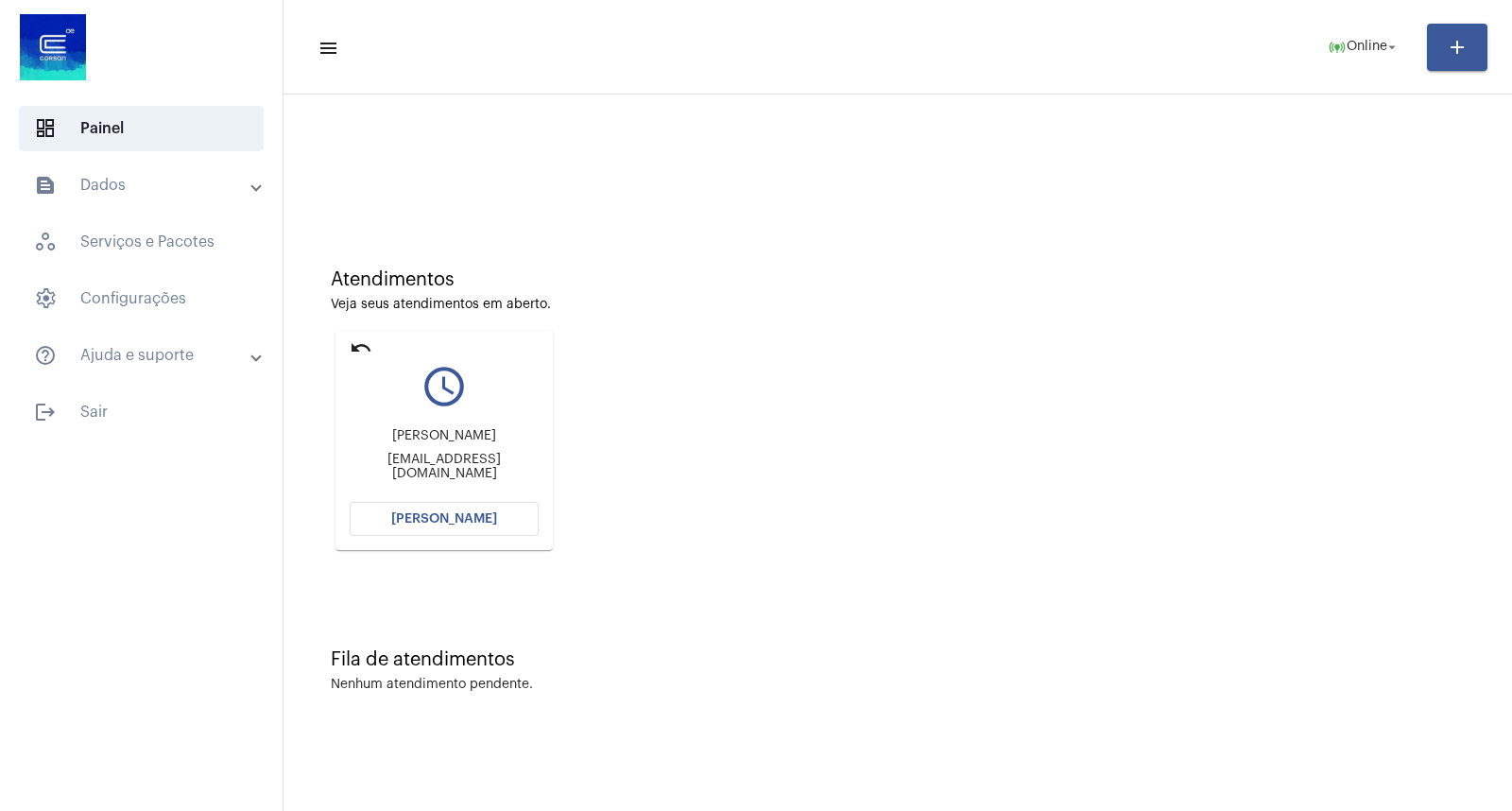
click at [364, 516] on button "[PERSON_NAME]" at bounding box center [444, 519] width 189 height 34
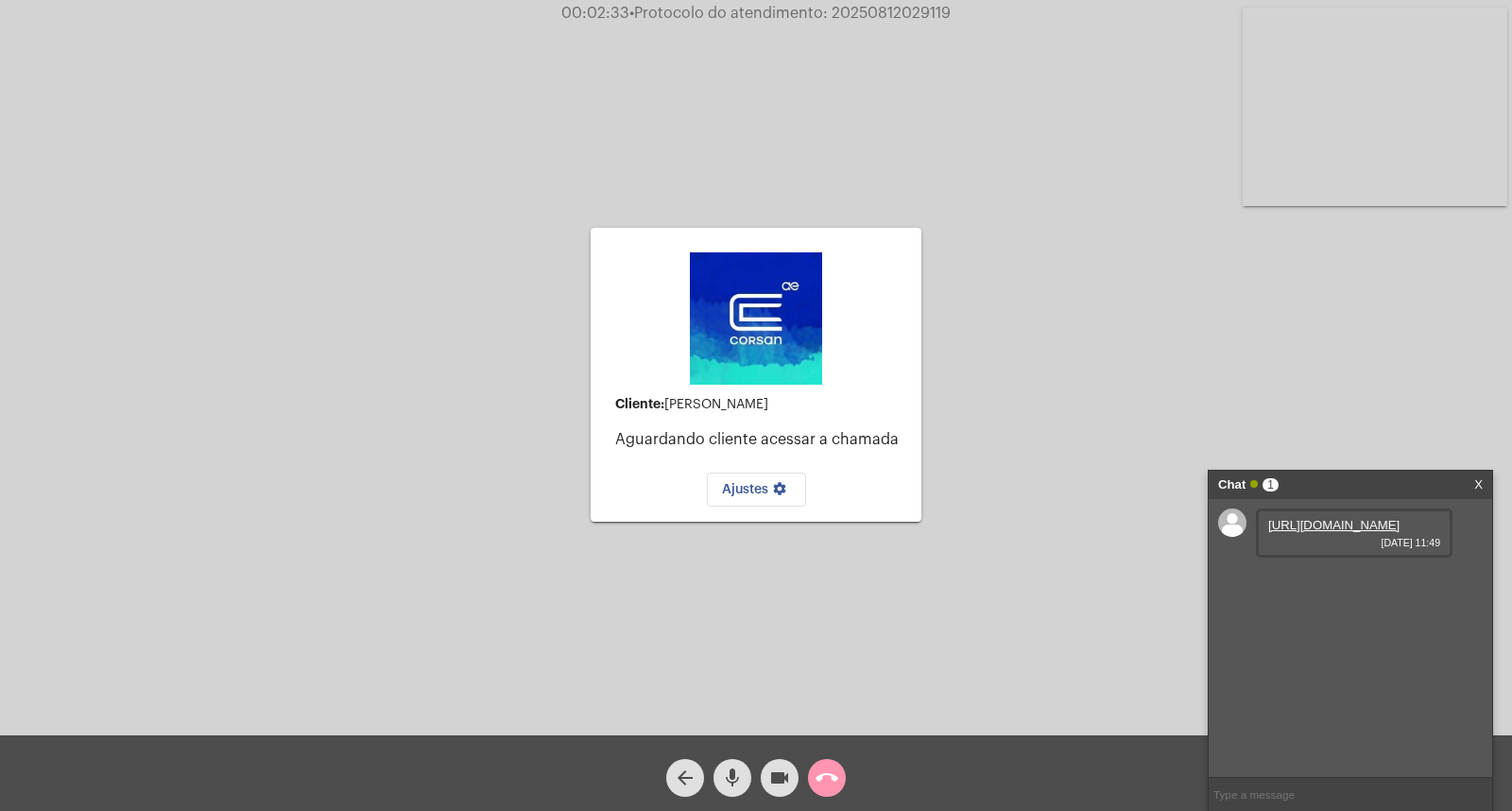
click at [1330, 532] on link "[URL][DOMAIN_NAME]" at bounding box center [1333, 524] width 131 height 15
click at [1284, 277] on div "Cliente: [PERSON_NAME] cliente acessar a chamada Ajustes settings Acessando Câm…" at bounding box center [756, 372] width 1509 height 735
click at [1475, 484] on link "X" at bounding box center [1479, 485] width 9 height 28
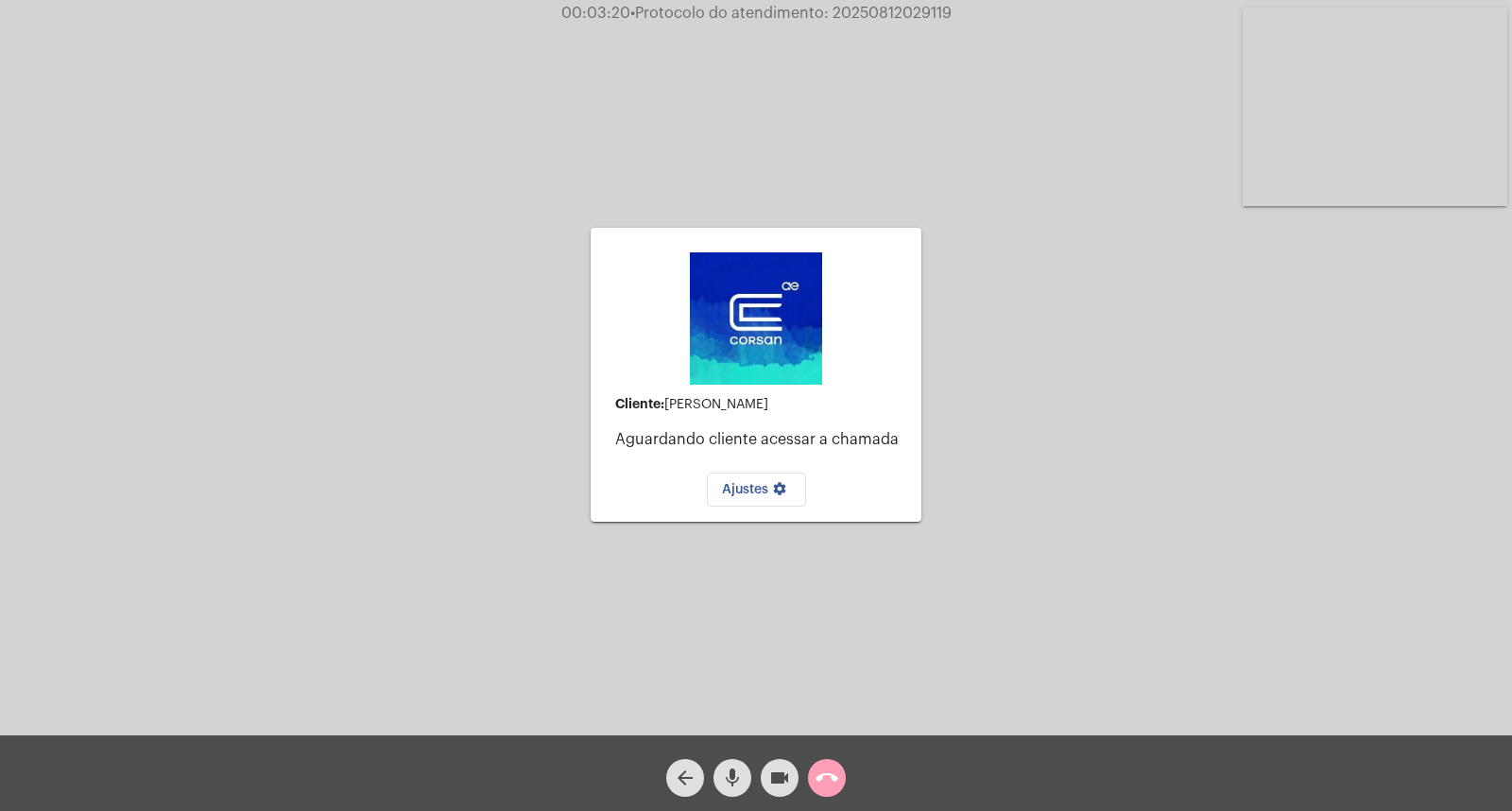
click at [820, 776] on mat-icon "call_end" at bounding box center [826, 777] width 22 height 22
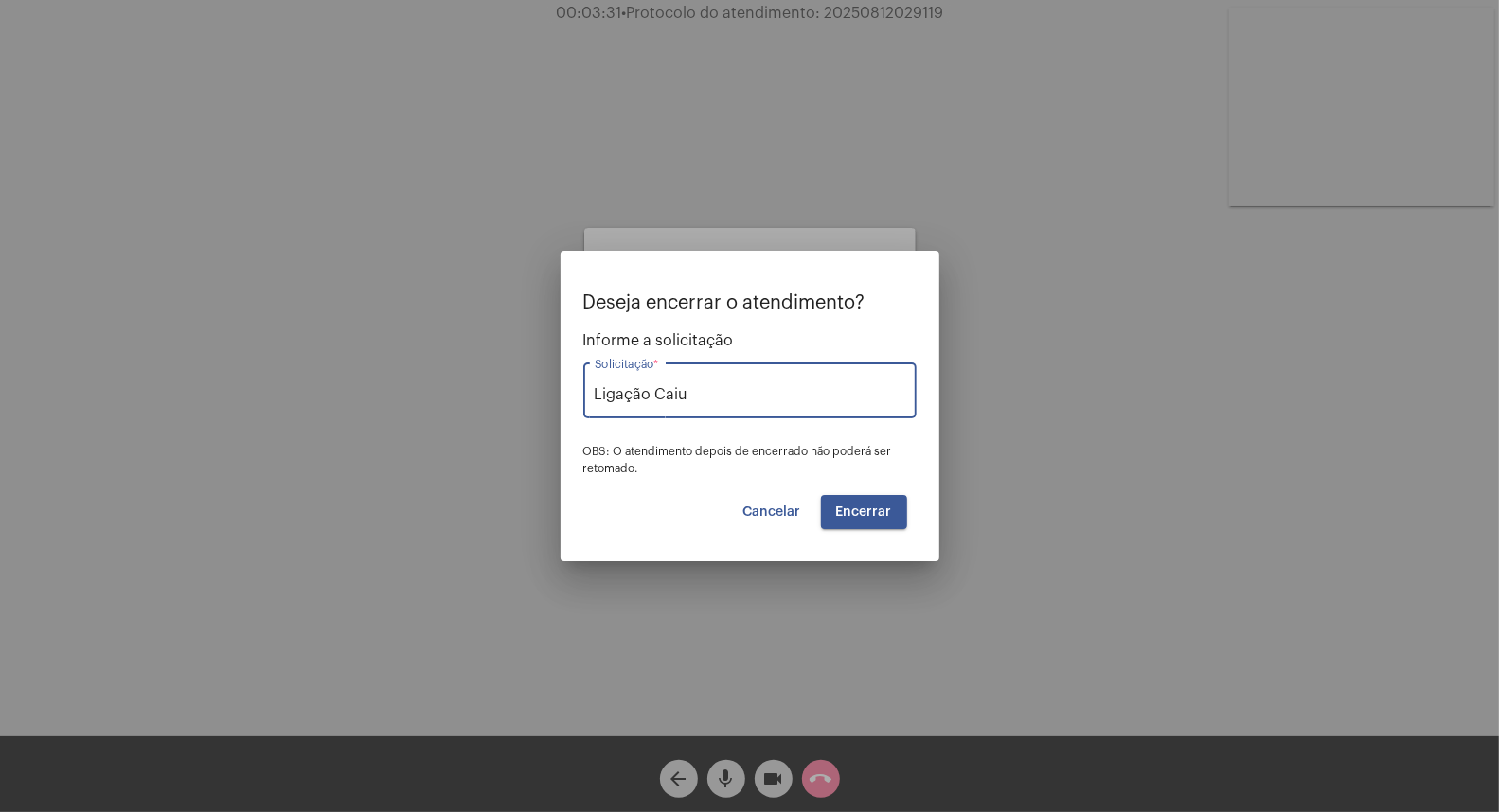
type input "Ligação Caiu"
click at [842, 512] on span "Encerrar" at bounding box center [864, 512] width 55 height 14
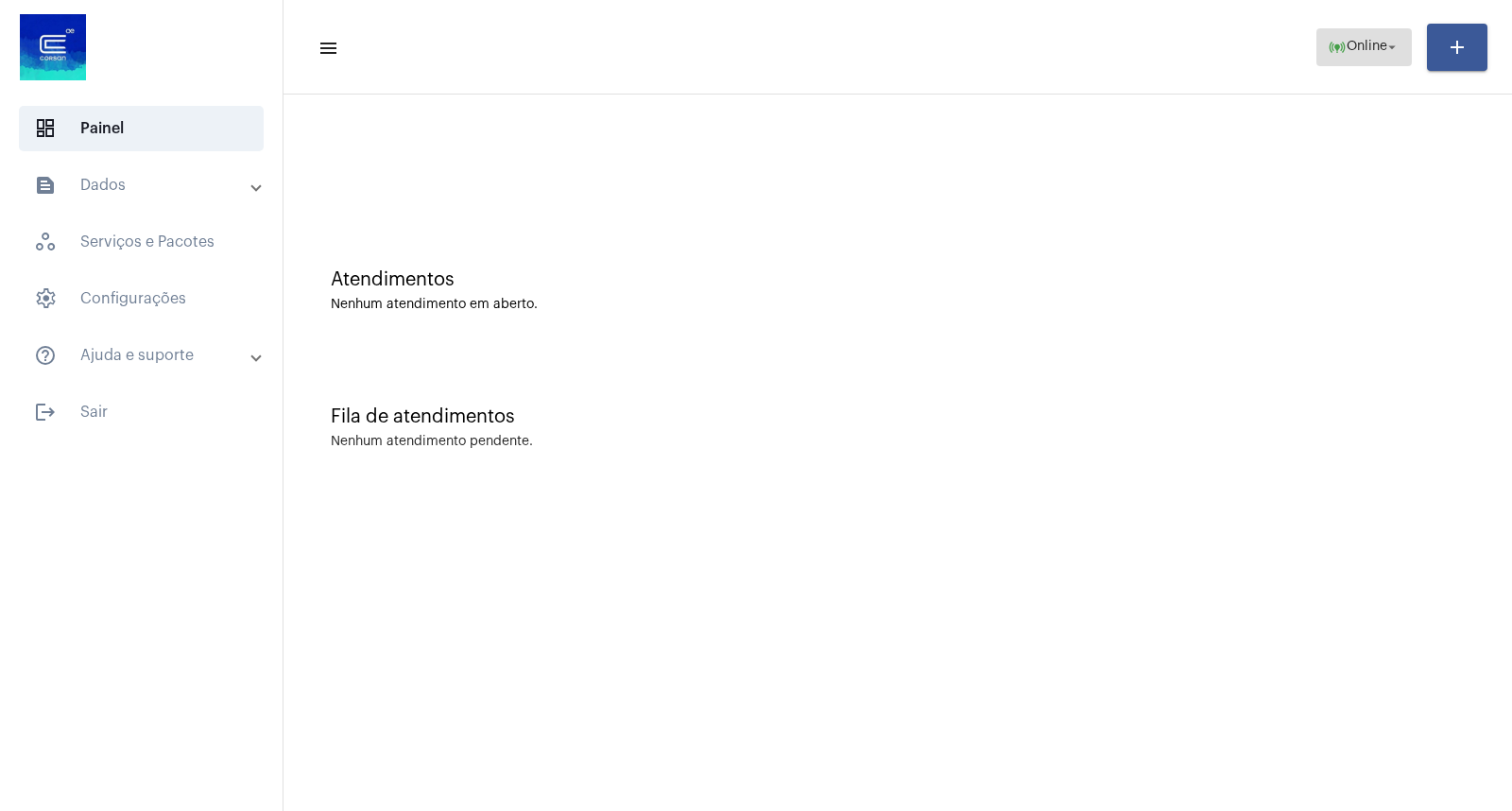
click at [1376, 34] on span "online_prediction Online arrow_drop_down" at bounding box center [1364, 46] width 73 height 34
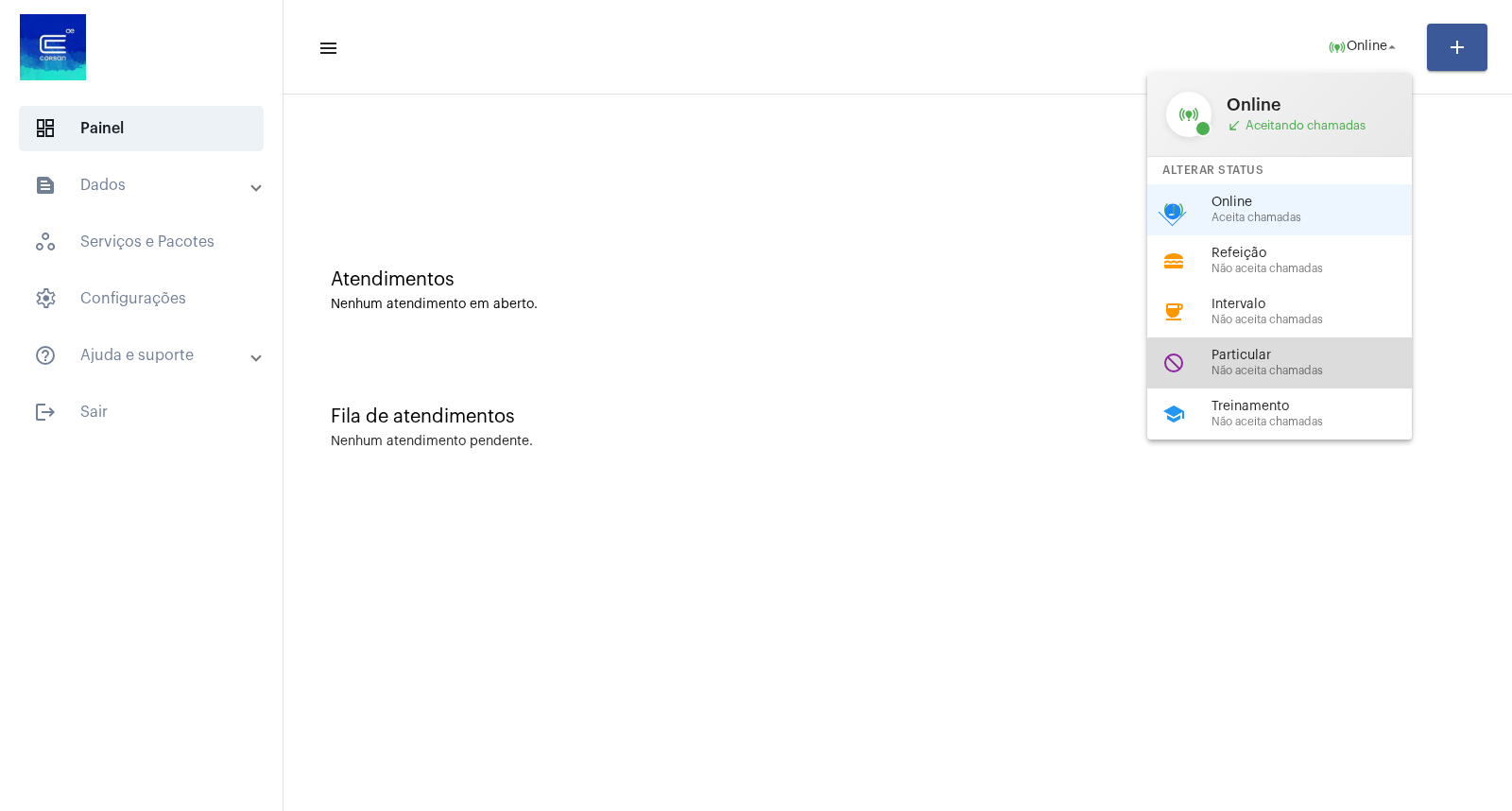
click at [1291, 363] on div "Particular Não aceita chamadas" at bounding box center [1320, 362] width 216 height 28
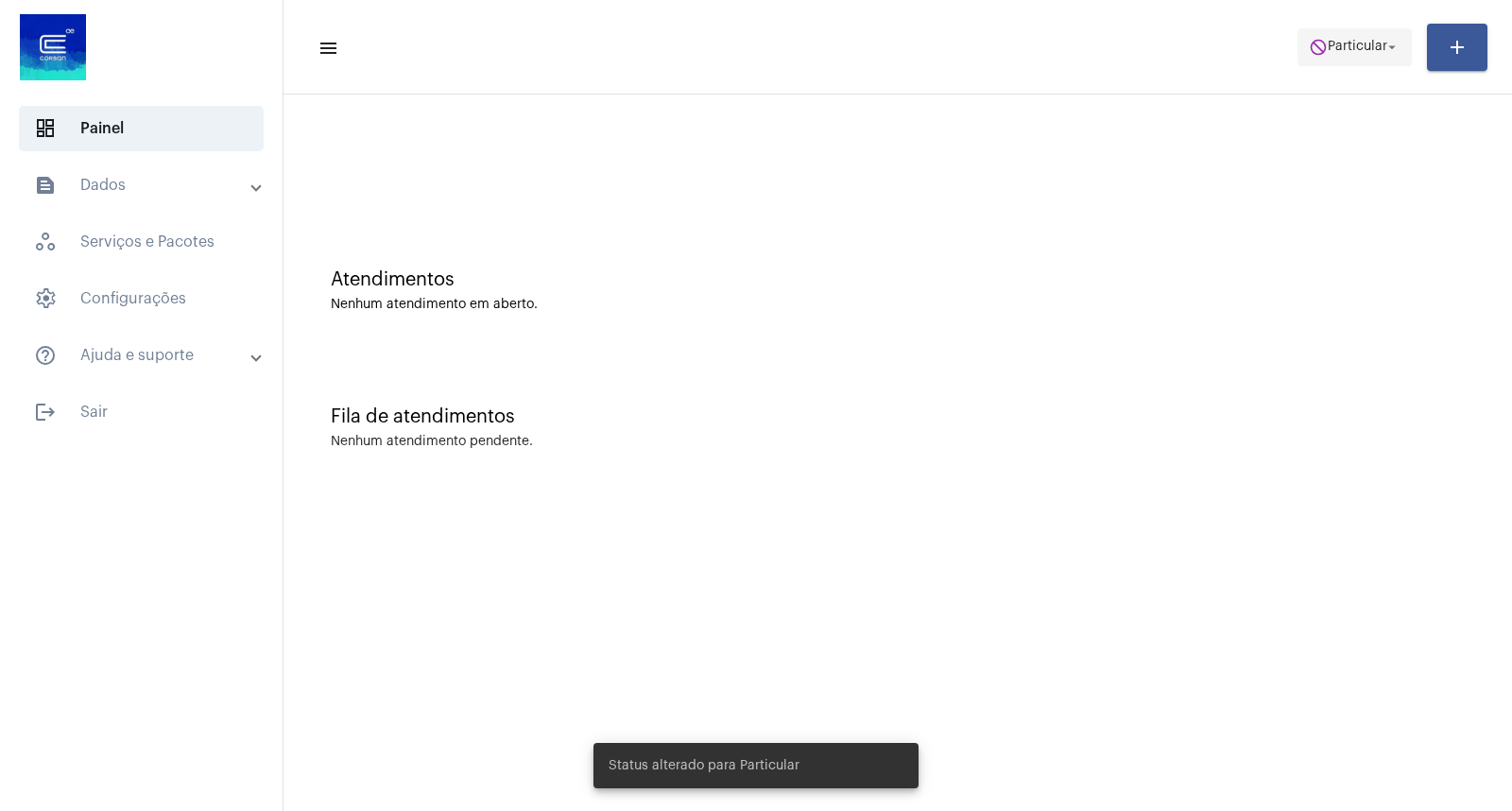
click at [1353, 46] on span "Particular" at bounding box center [1358, 48] width 59 height 14
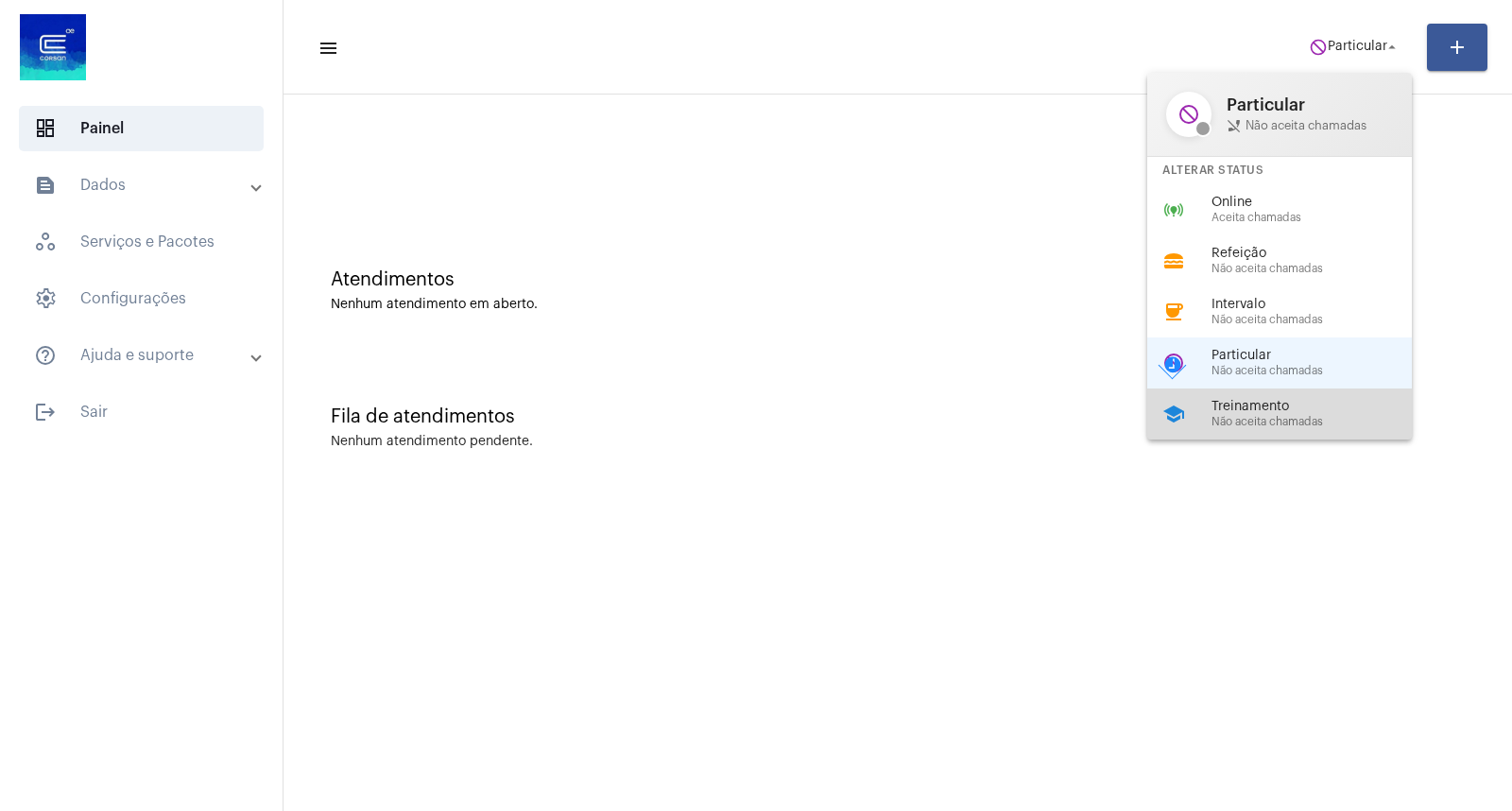
click at [1310, 398] on div "school Treinamento Não aceita chamadas" at bounding box center [1295, 414] width 295 height 51
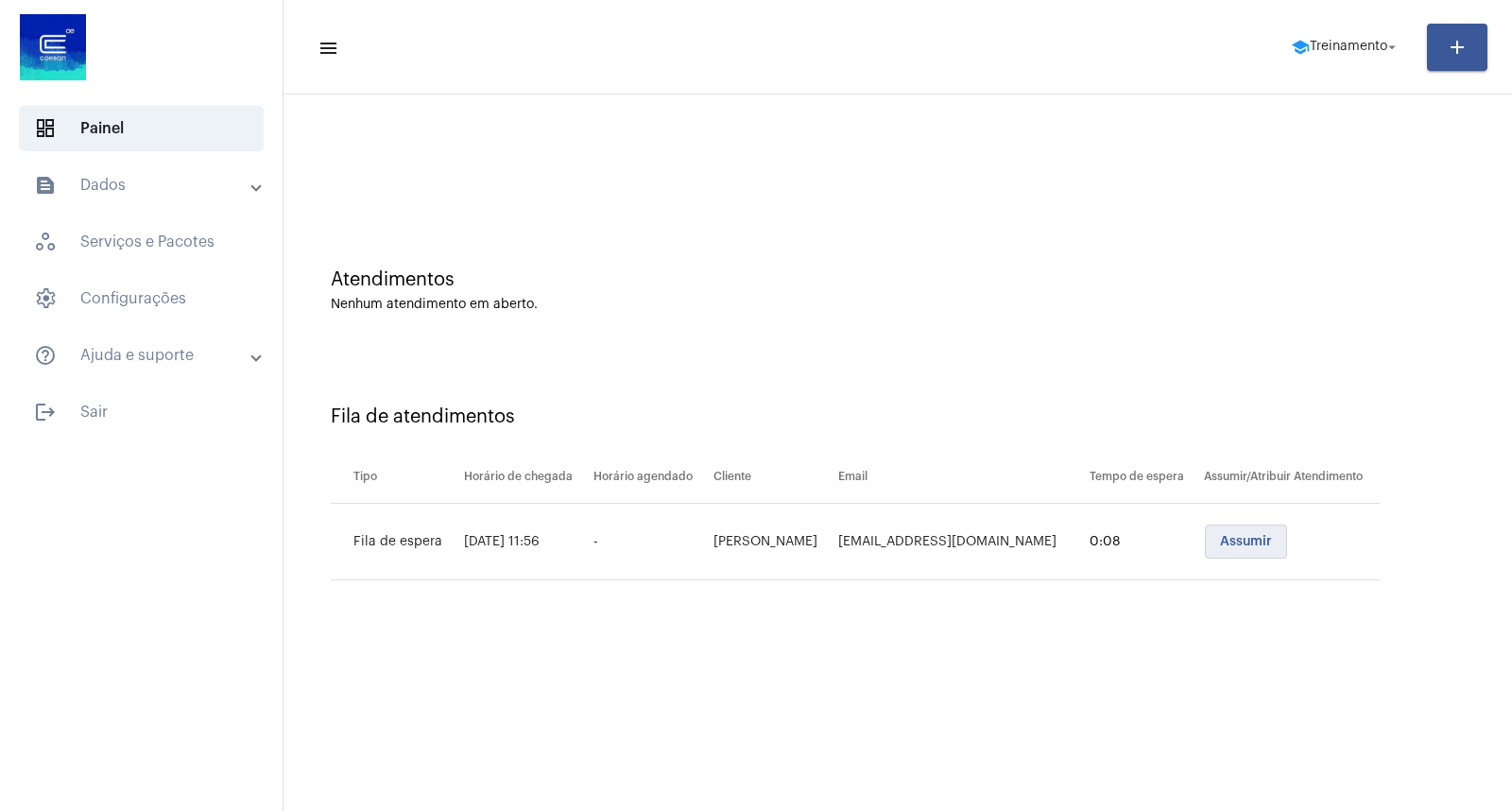
click at [1277, 526] on button "Assumir" at bounding box center [1246, 541] width 83 height 34
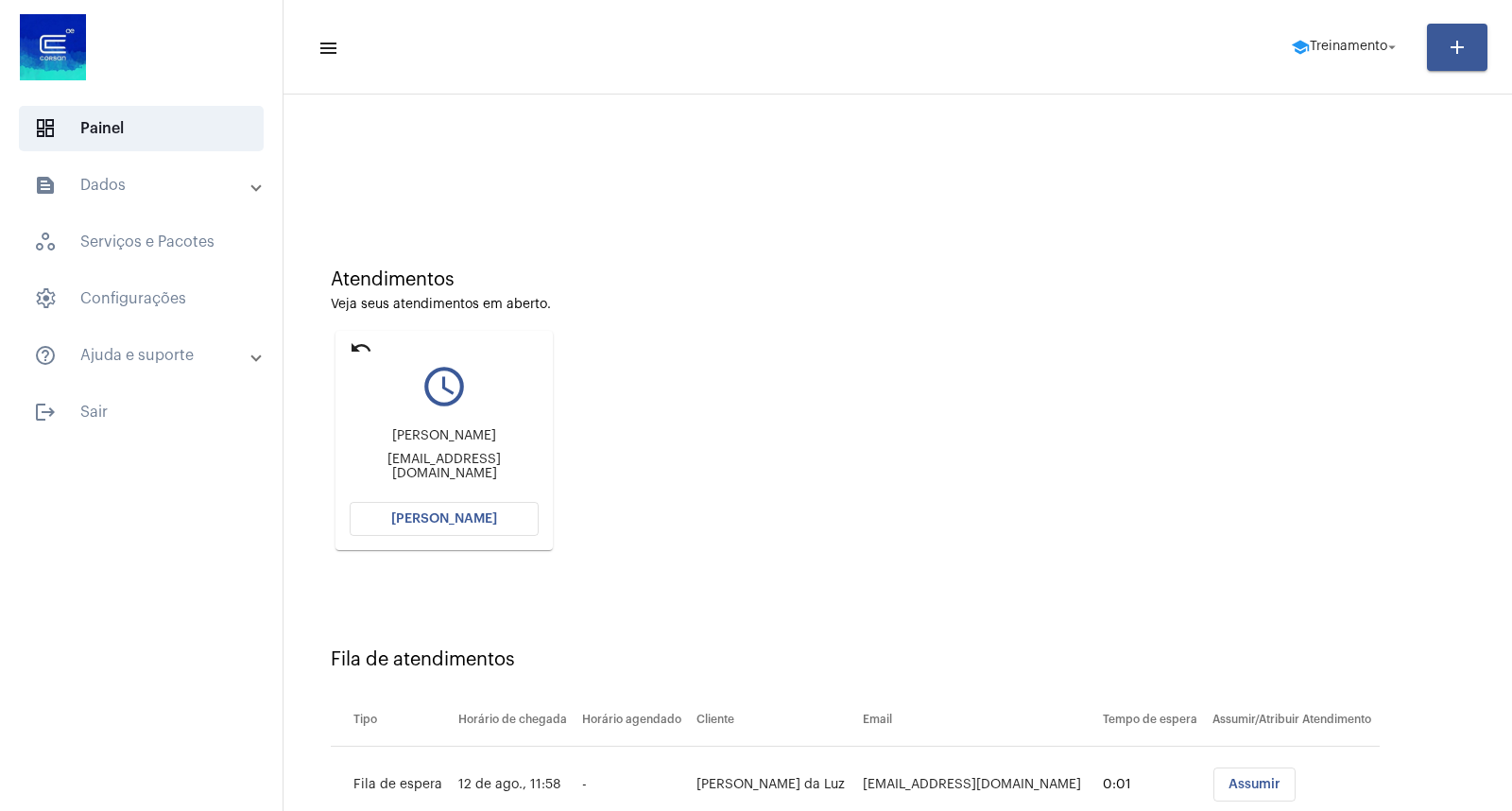
scroll to position [62, 0]
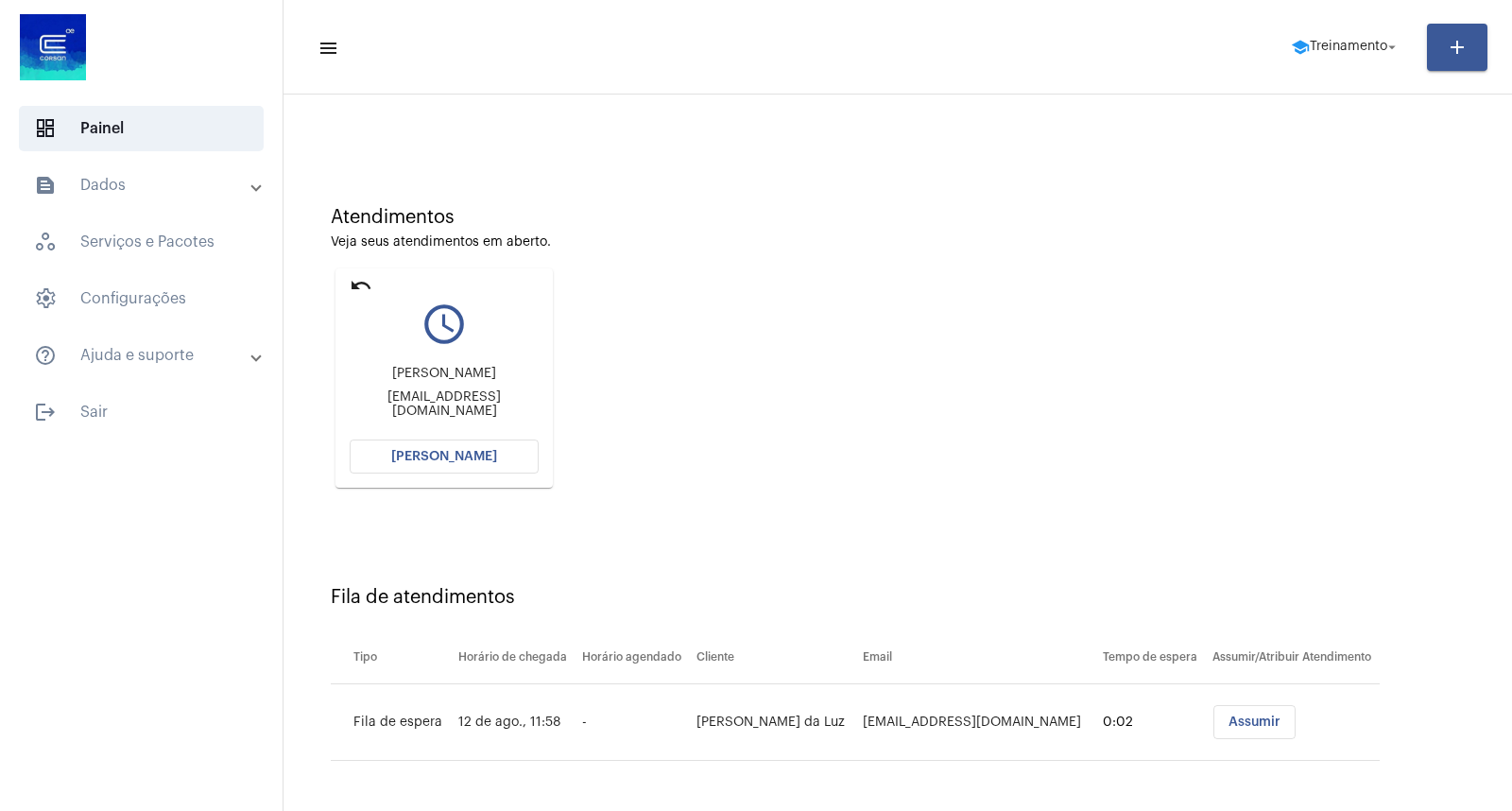
click at [203, 647] on div "dashboard Painel text_snippet_outlined Dados history_outlined Histórico schedul…" at bounding box center [141, 405] width 283 height 811
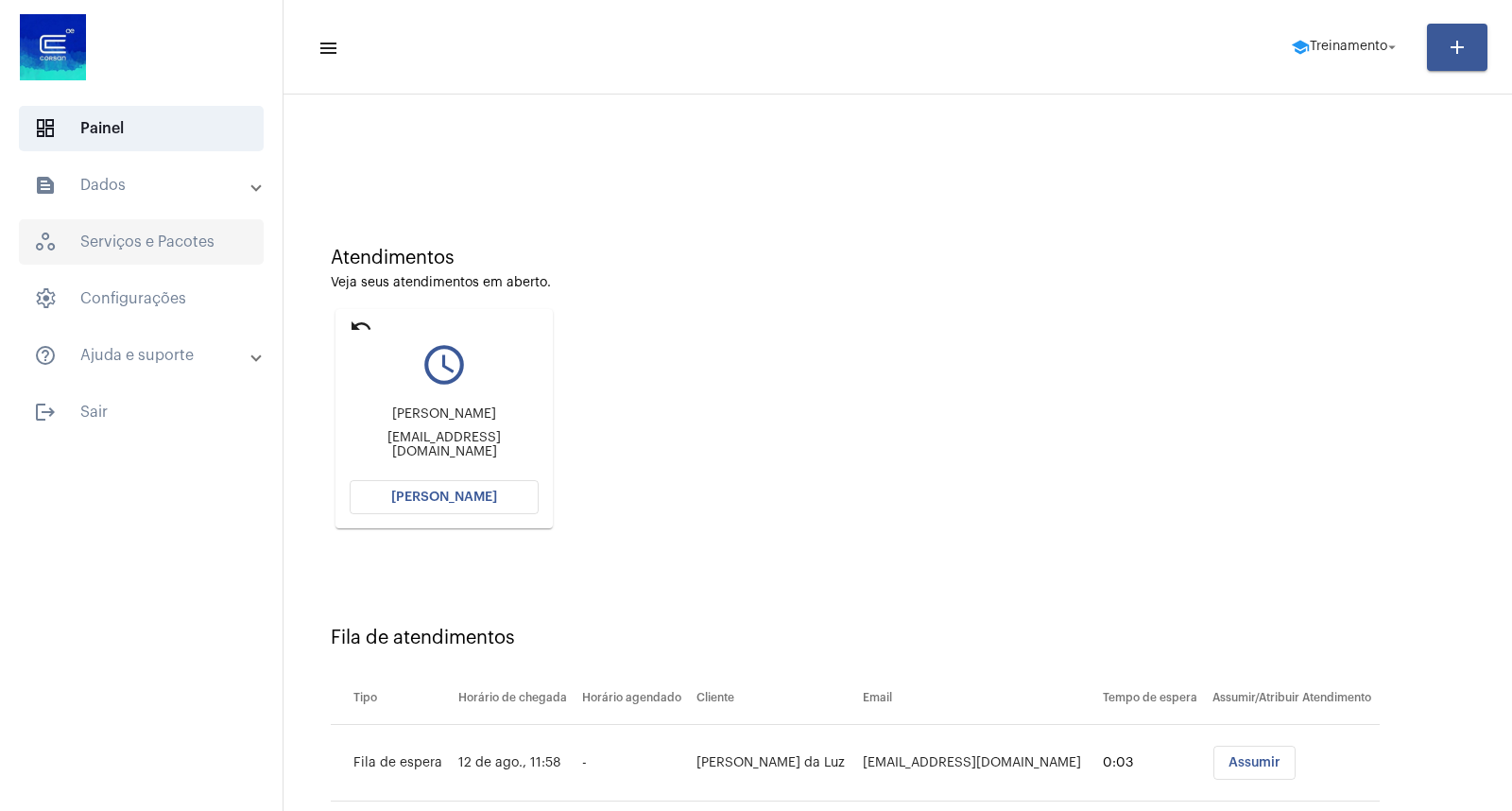
scroll to position [0, 0]
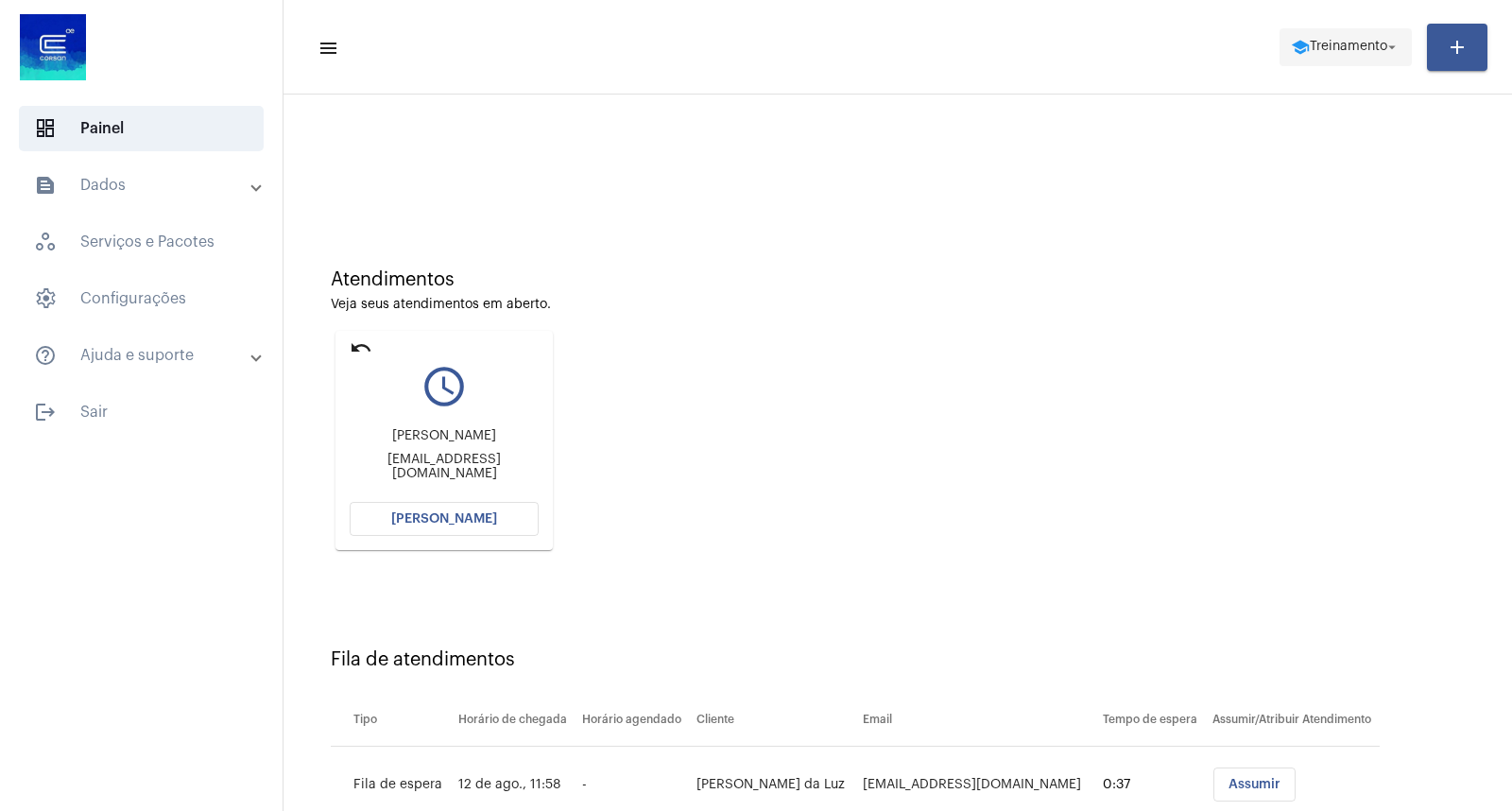
click at [1333, 63] on button "school Treinamento arrow_drop_down" at bounding box center [1346, 47] width 132 height 38
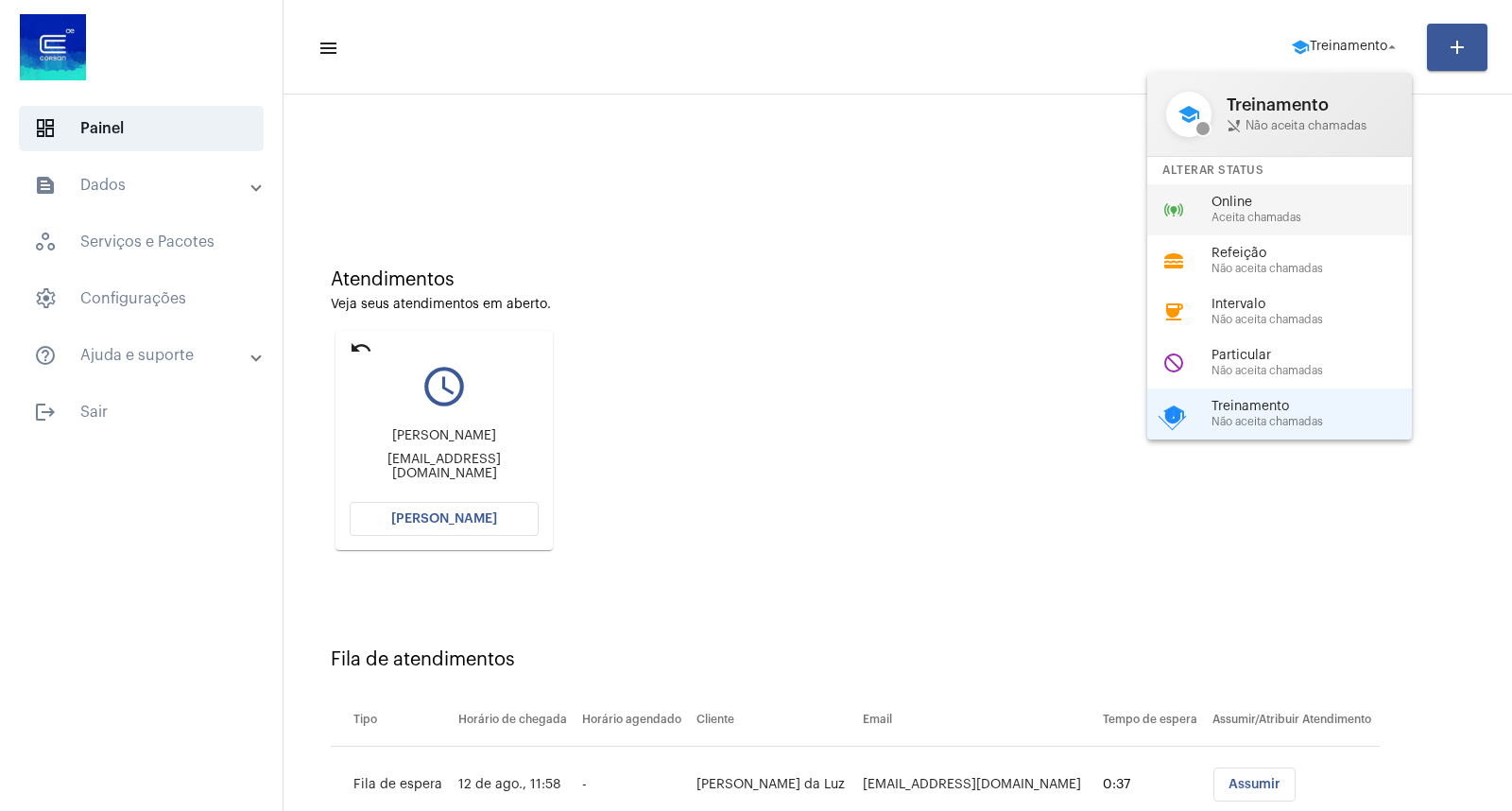
click at [1254, 200] on span "Online" at bounding box center [1320, 202] width 216 height 15
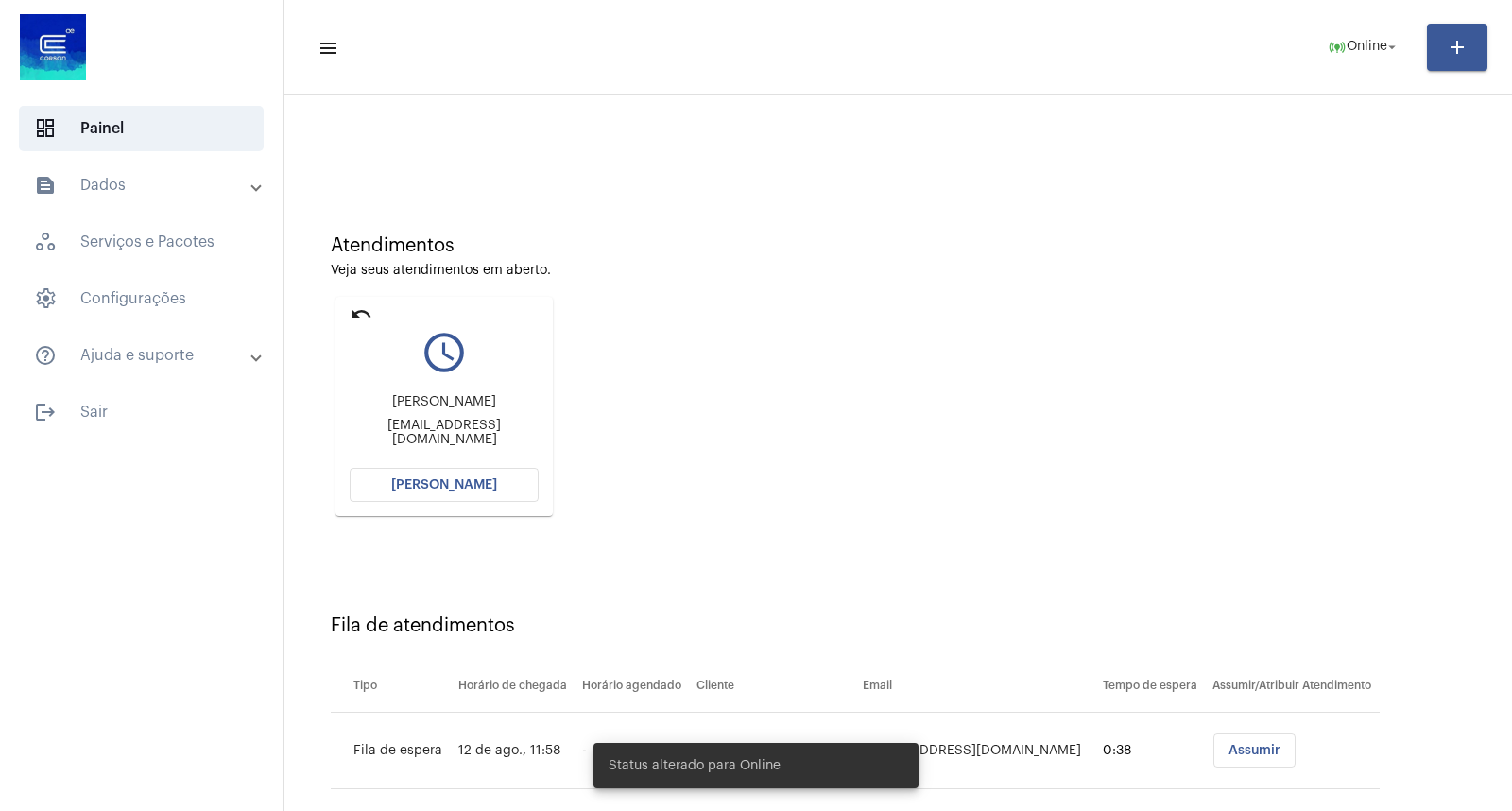
scroll to position [62, 0]
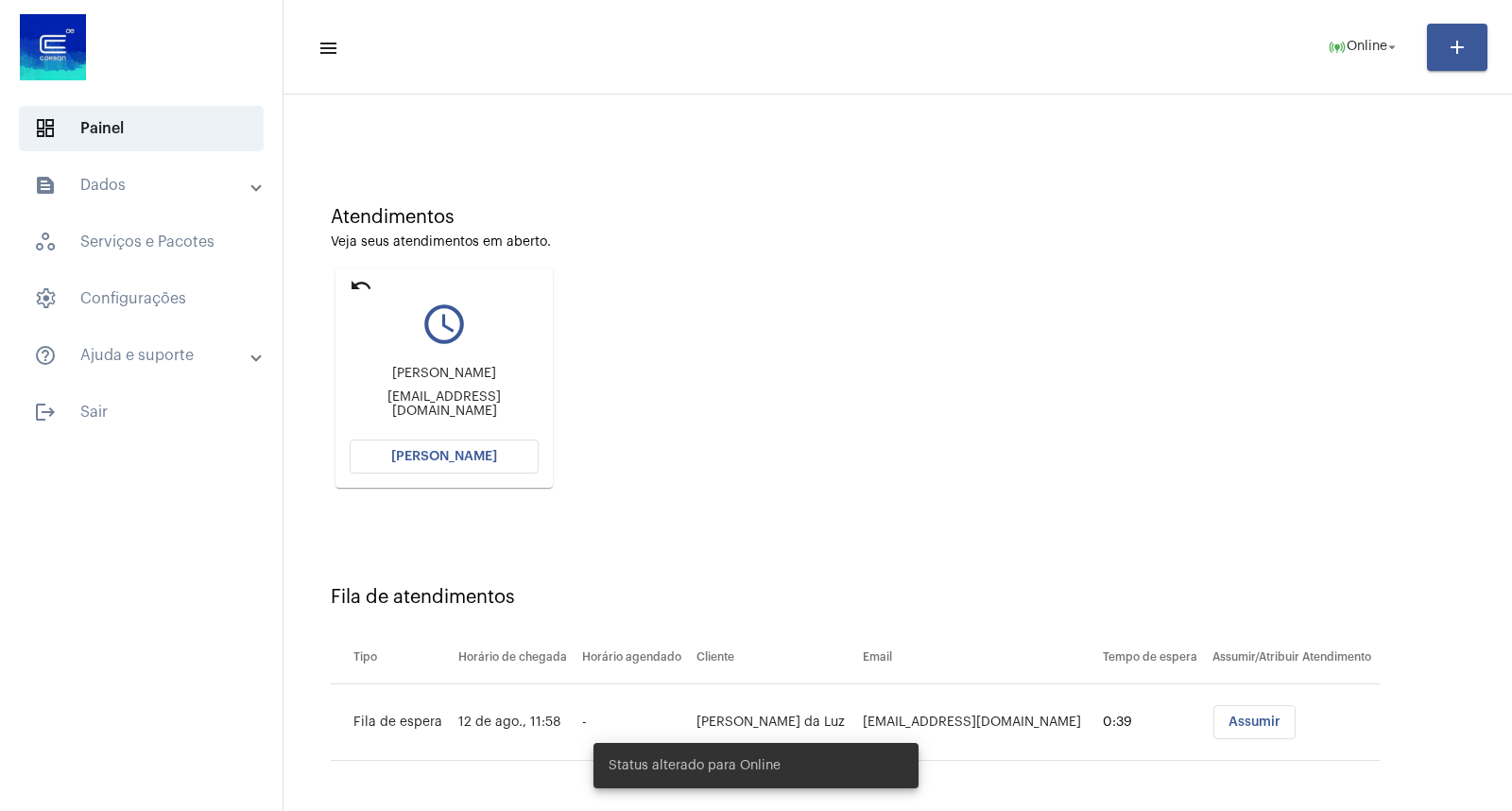
click at [469, 450] on span "[PERSON_NAME]" at bounding box center [444, 456] width 106 height 14
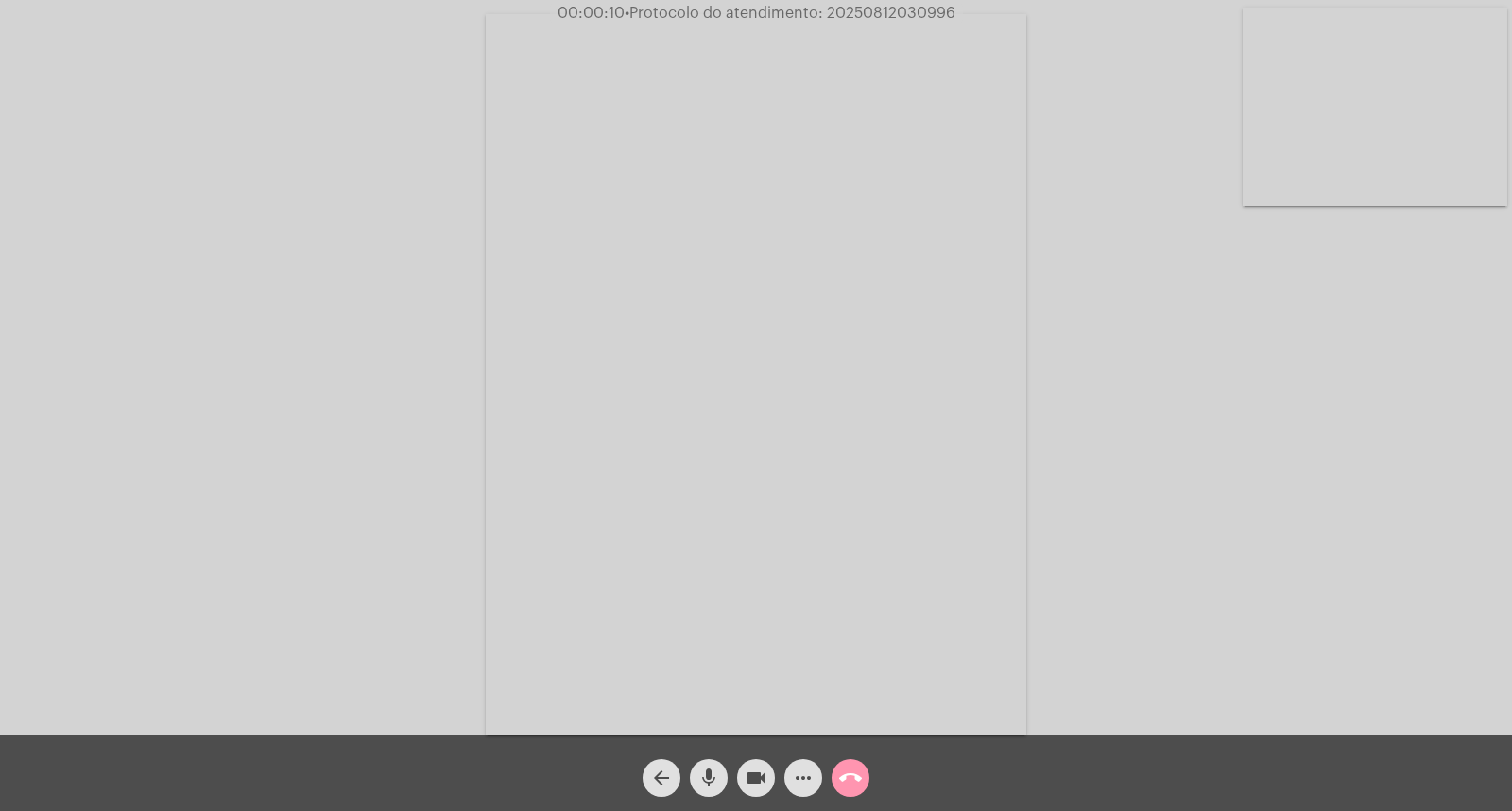
click at [711, 769] on mat-icon "mic" at bounding box center [708, 777] width 22 height 22
click at [702, 772] on mat-icon "mic_off" at bounding box center [708, 777] width 22 height 22
click at [709, 772] on mat-icon "mic" at bounding box center [708, 777] width 22 height 22
click at [725, 763] on div "mic_off" at bounding box center [709, 773] width 48 height 48
click at [719, 769] on mat-icon "mic" at bounding box center [708, 777] width 22 height 22
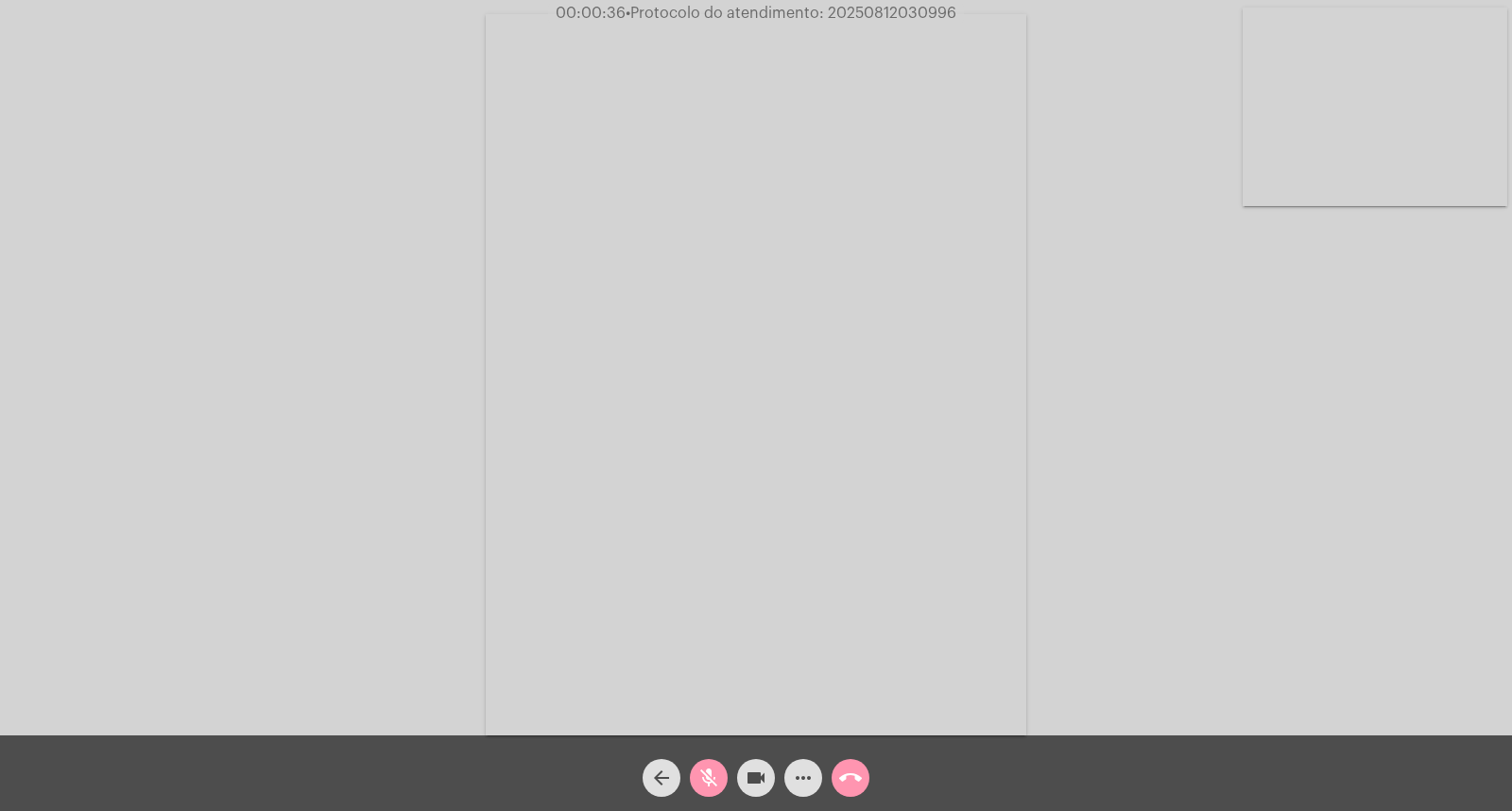
click at [711, 760] on span "mic_off" at bounding box center [708, 778] width 22 height 38
click at [711, 760] on span "mic" at bounding box center [708, 778] width 22 height 38
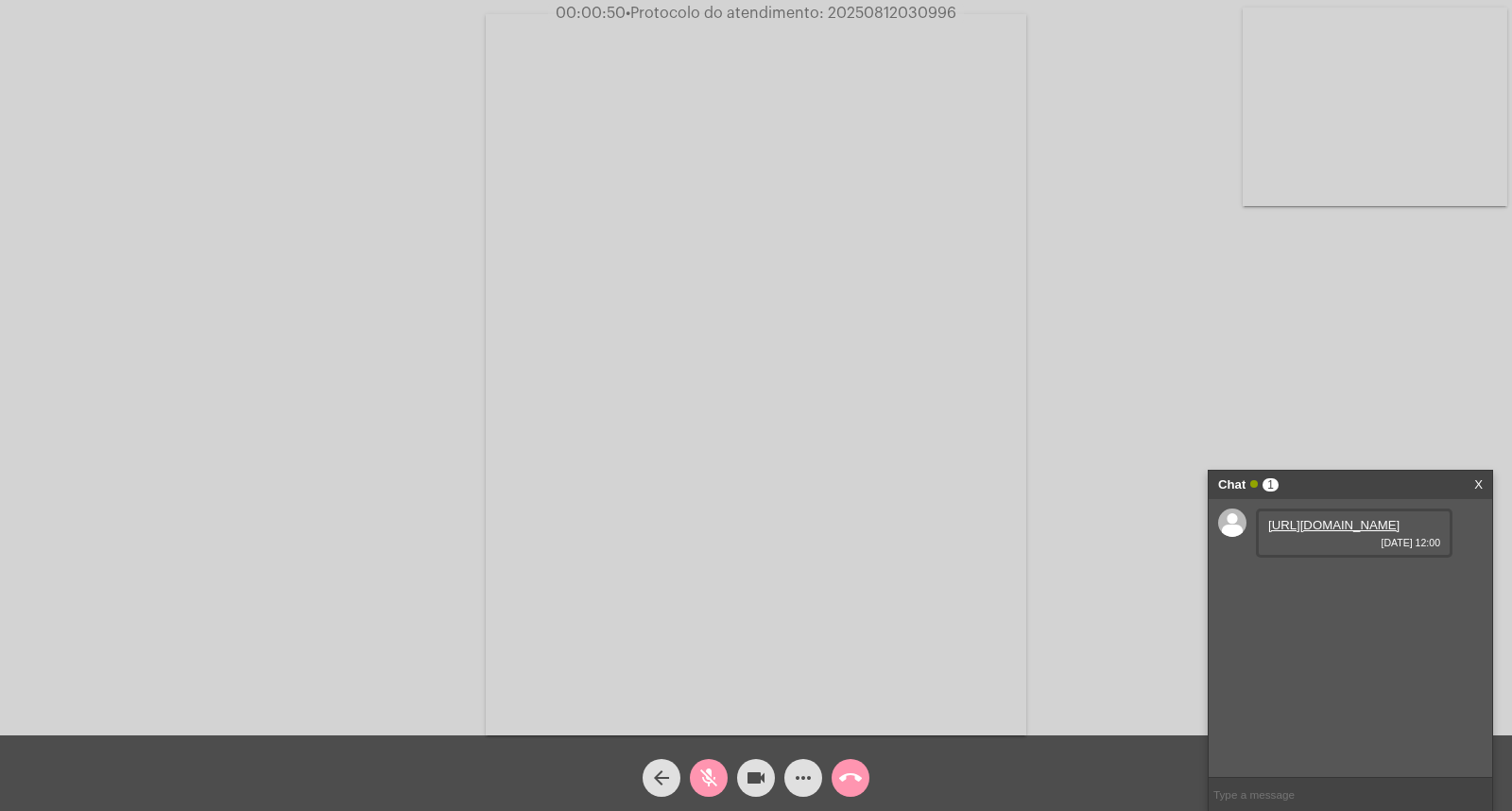
click at [1400, 532] on link "[URL][DOMAIN_NAME]" at bounding box center [1333, 524] width 131 height 15
click at [1354, 587] on link "[URL][DOMAIN_NAME]" at bounding box center [1333, 579] width 131 height 15
click at [1311, 640] on link "[URL][DOMAIN_NAME]" at bounding box center [1333, 632] width 131 height 15
drag, startPoint x: 710, startPoint y: 781, endPoint x: 705, endPoint y: 768, distance: 13.9
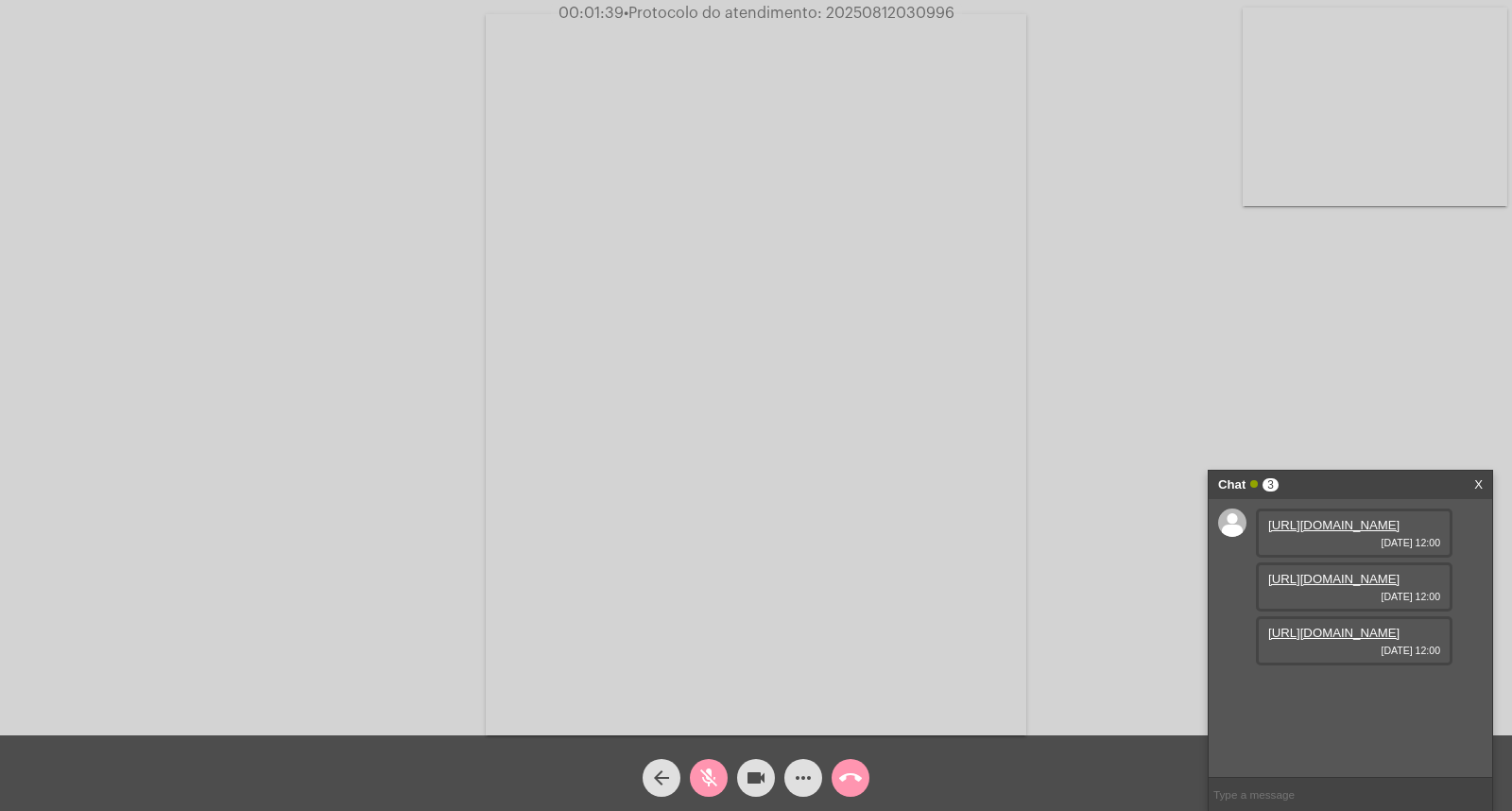
click at [710, 781] on mat-icon "mic_off" at bounding box center [708, 777] width 22 height 22
click at [701, 781] on mat-icon "mic" at bounding box center [708, 777] width 22 height 22
click at [749, 776] on mat-icon "videocam" at bounding box center [756, 777] width 22 height 22
click at [749, 786] on mat-icon "videocam_off" at bounding box center [756, 777] width 22 height 22
drag, startPoint x: 719, startPoint y: 768, endPoint x: 1507, endPoint y: 668, distance: 794.3
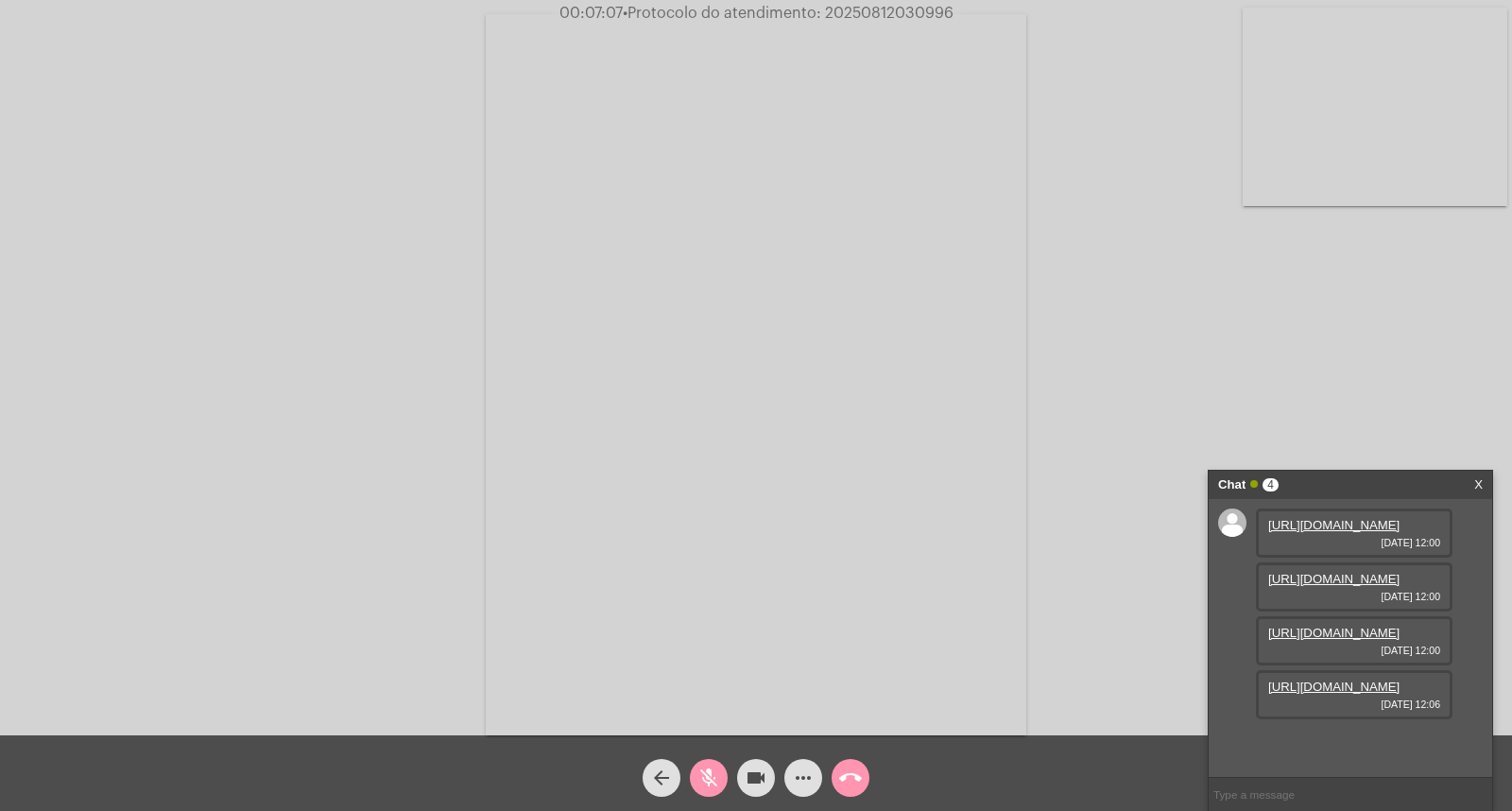
click at [724, 769] on button "mic_off" at bounding box center [709, 778] width 38 height 38
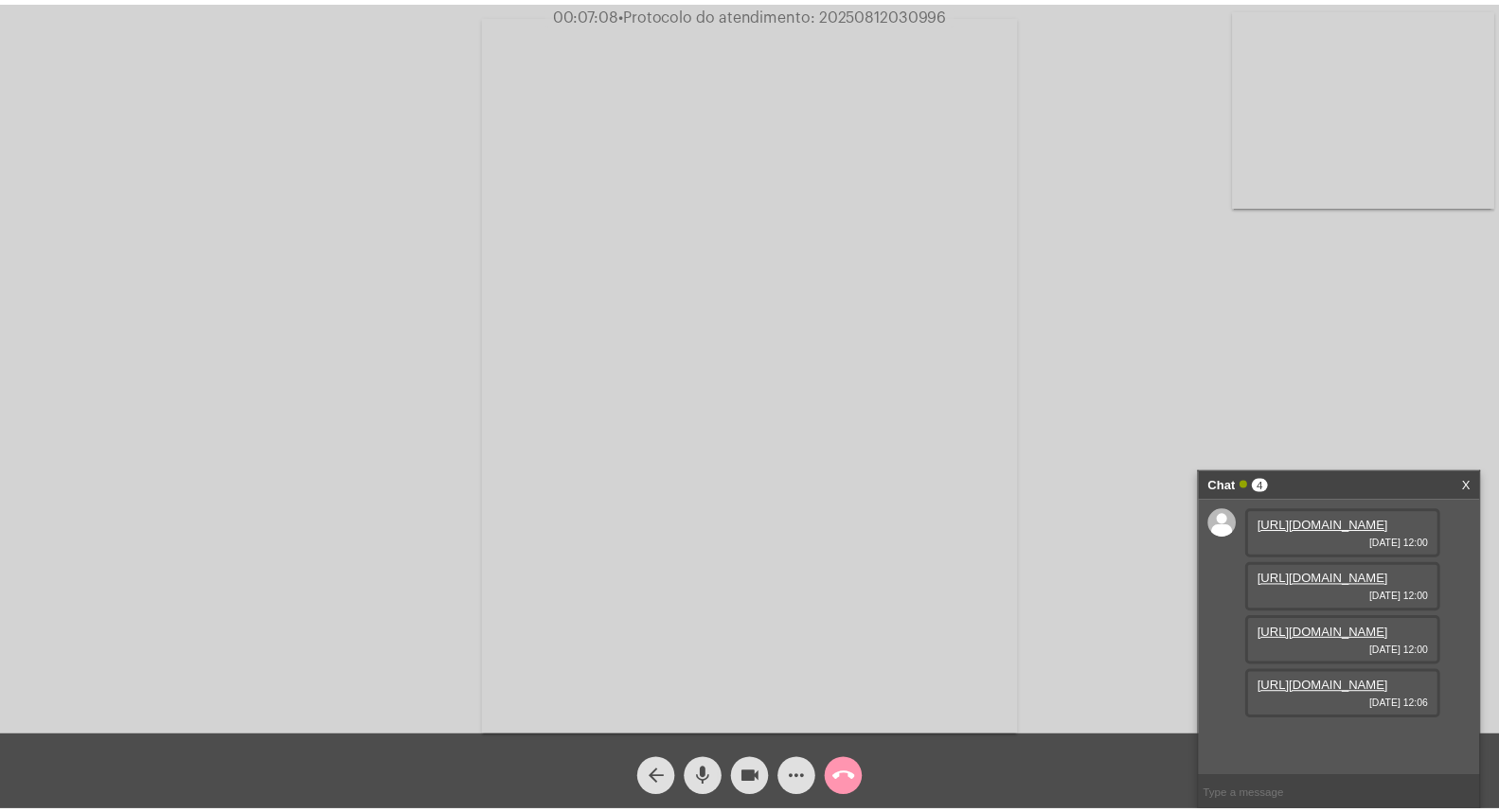
scroll to position [116, 0]
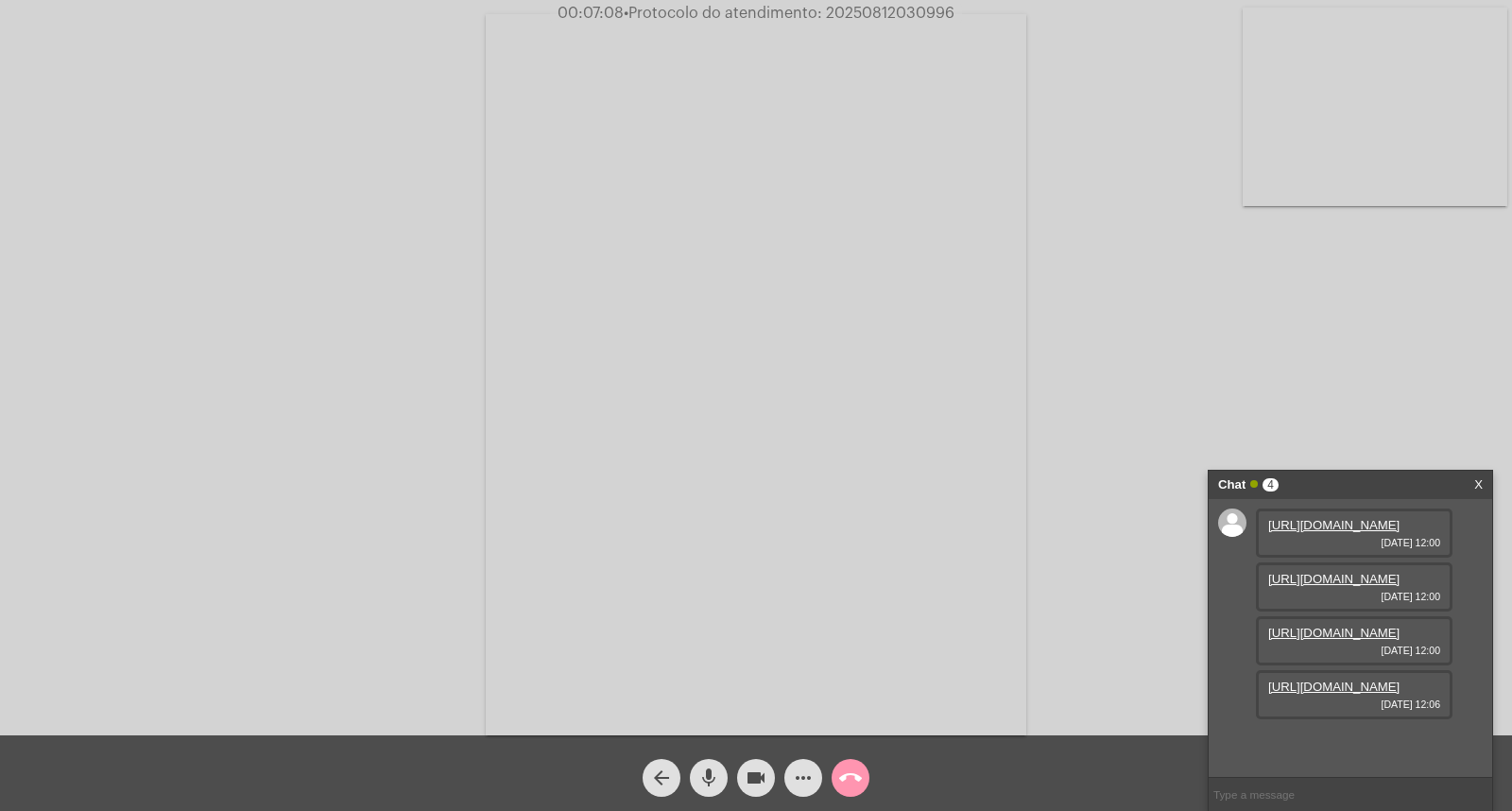
click at [1342, 693] on link "[URL][DOMAIN_NAME]" at bounding box center [1333, 687] width 131 height 15
click at [757, 788] on mat-icon "videocam" at bounding box center [756, 777] width 22 height 22
click at [745, 782] on mat-icon "videocam_off" at bounding box center [756, 777] width 22 height 22
click at [877, 12] on span "• Protocolo do atendimento: 20250812030996" at bounding box center [788, 14] width 331 height 16
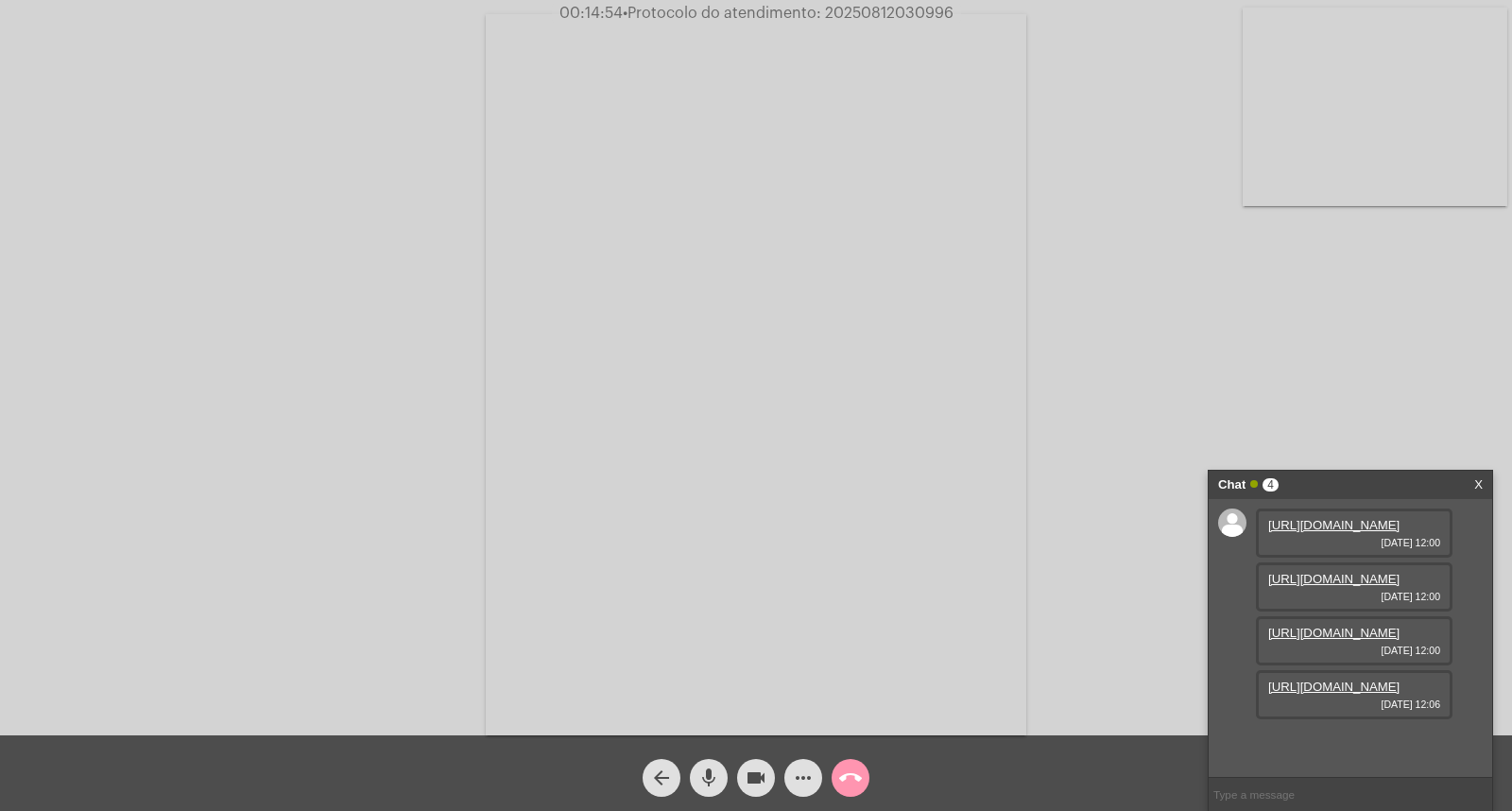
copy span "20250812030996"
click at [1173, 344] on div "Acessando Câmera e Microfone..." at bounding box center [756, 372] width 1509 height 735
click at [851, 791] on span "call_end" at bounding box center [850, 778] width 22 height 38
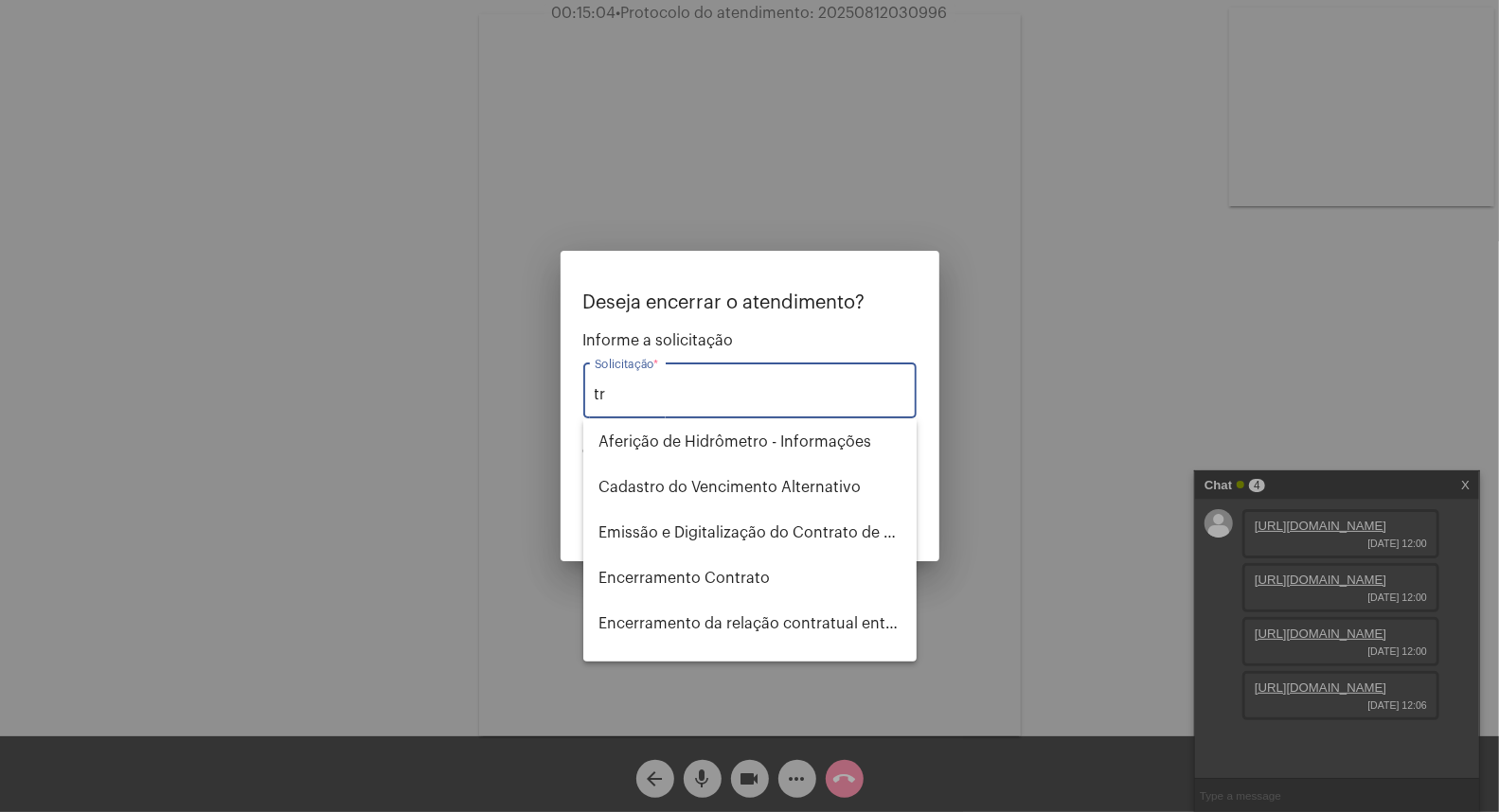
type input "t"
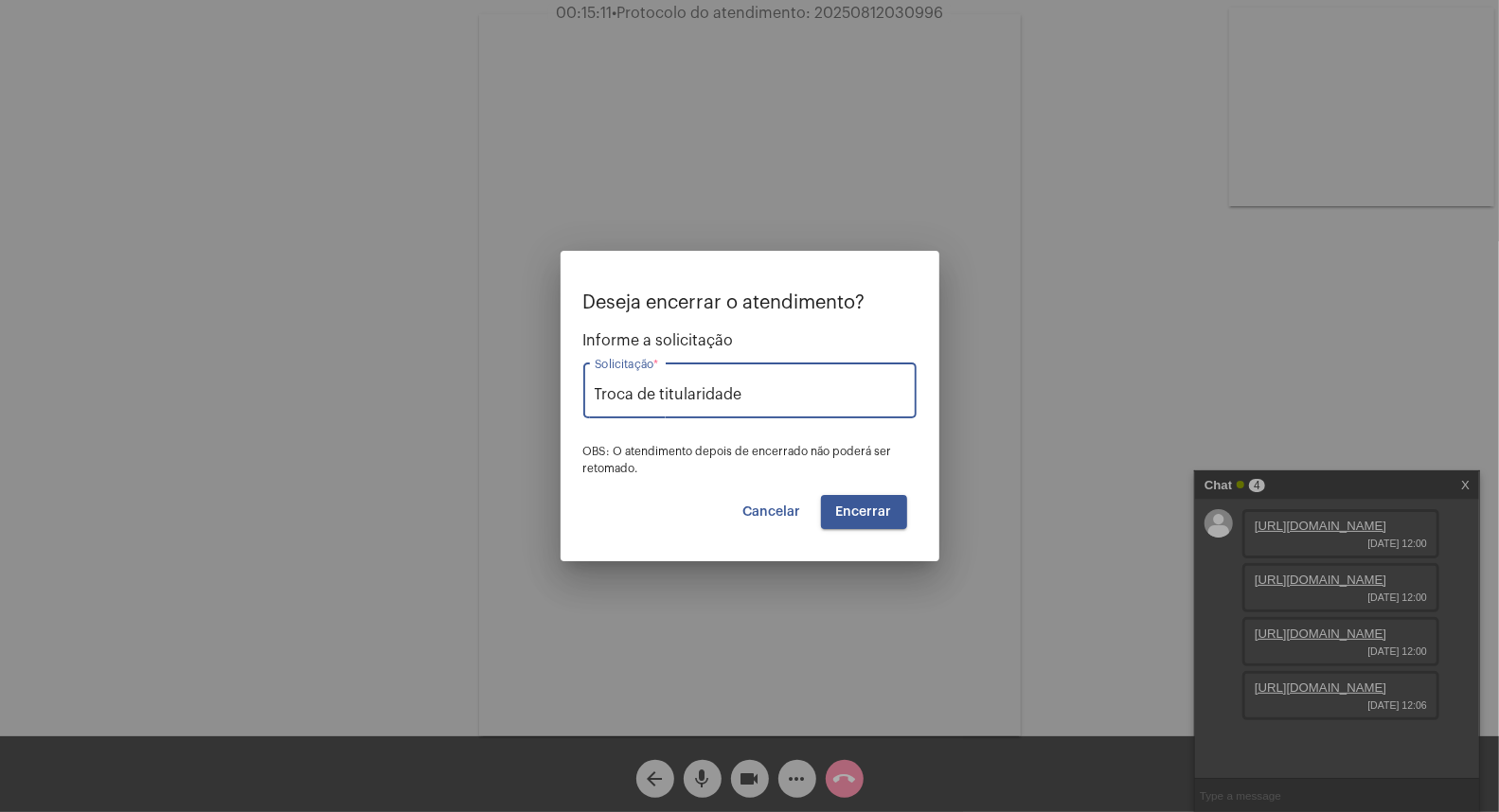
type input "Troca de titularidade"
click at [867, 514] on span "Encerrar" at bounding box center [864, 512] width 55 height 14
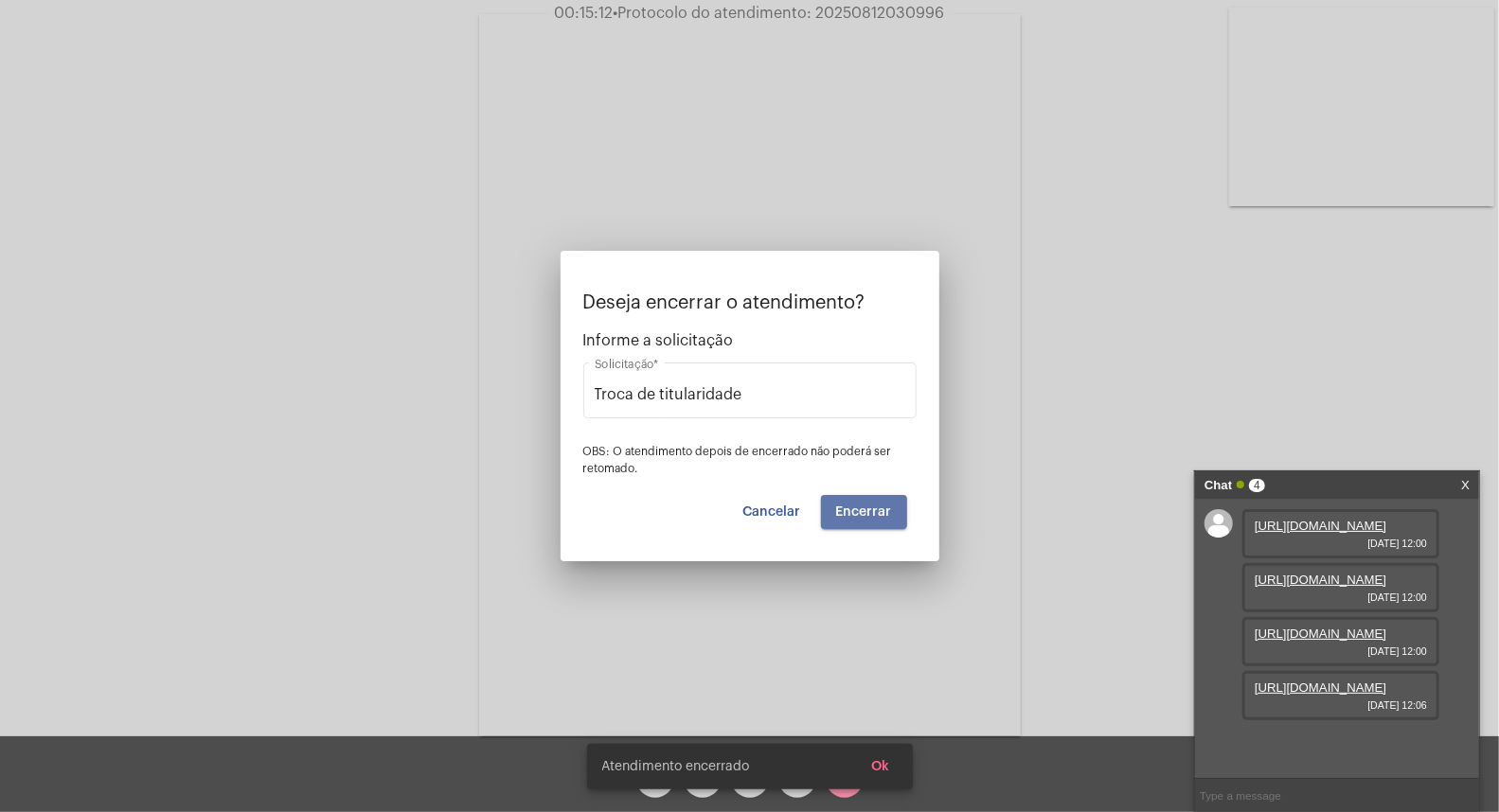
click at [867, 514] on span "Encerrar" at bounding box center [864, 512] width 55 height 14
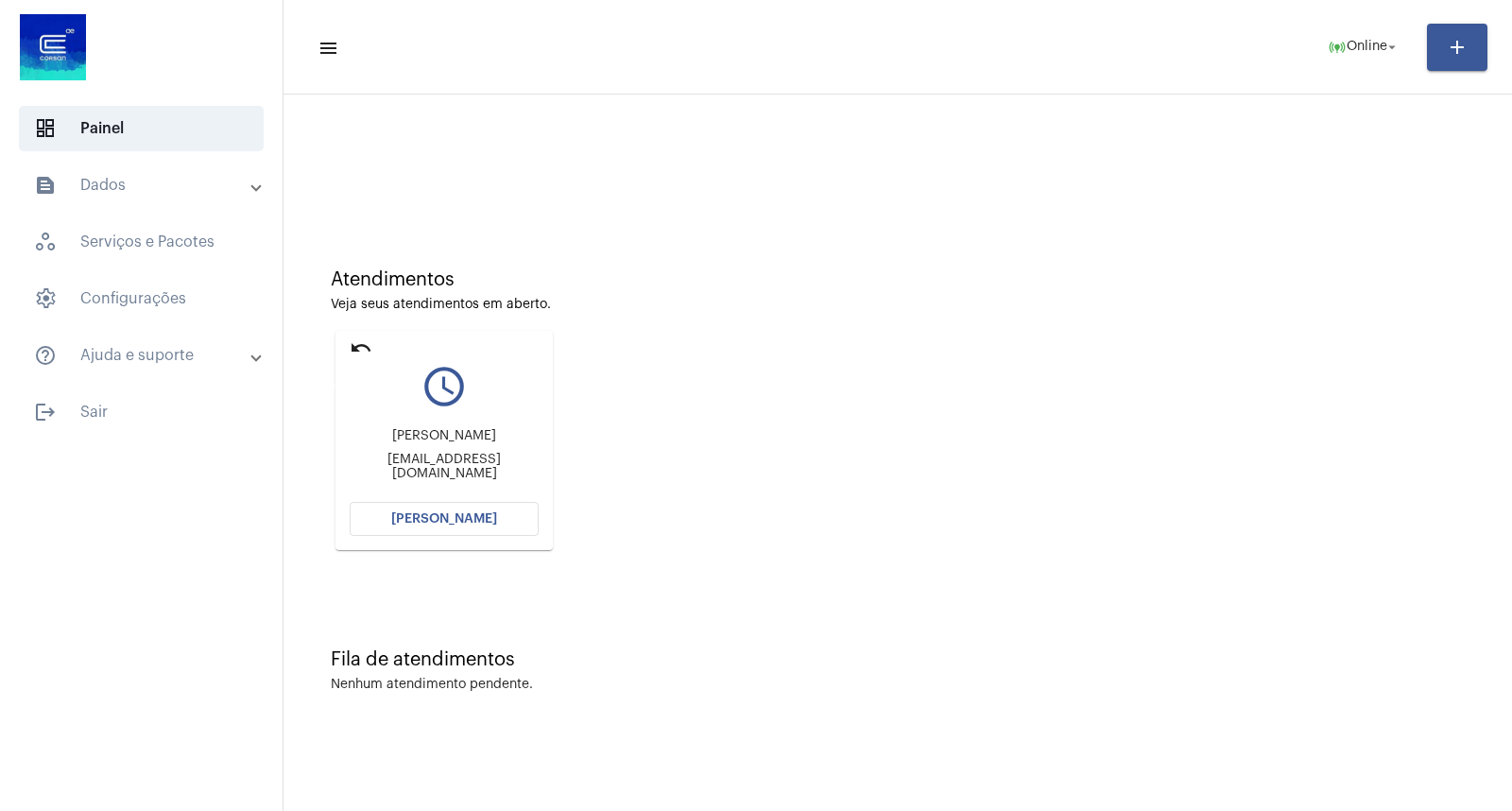
click at [362, 350] on mat-icon "undo" at bounding box center [360, 348] width 22 height 22
click at [1498, 373] on div "Atendimentos Veja seus atendimentos em aberto. undo query_builder [PERSON_NAME]…" at bounding box center [898, 402] width 1210 height 380
click at [1471, 212] on div "Atendimentos Veja seus atendimentos em aberto. undo query_builder [PERSON_NAME]…" at bounding box center [898, 417] width 1210 height 625
click at [376, 482] on div "[PERSON_NAME] [EMAIL_ADDRESS][DOMAIN_NAME]" at bounding box center [444, 455] width 189 height 85
click at [384, 513] on button "[PERSON_NAME]" at bounding box center [444, 519] width 189 height 34
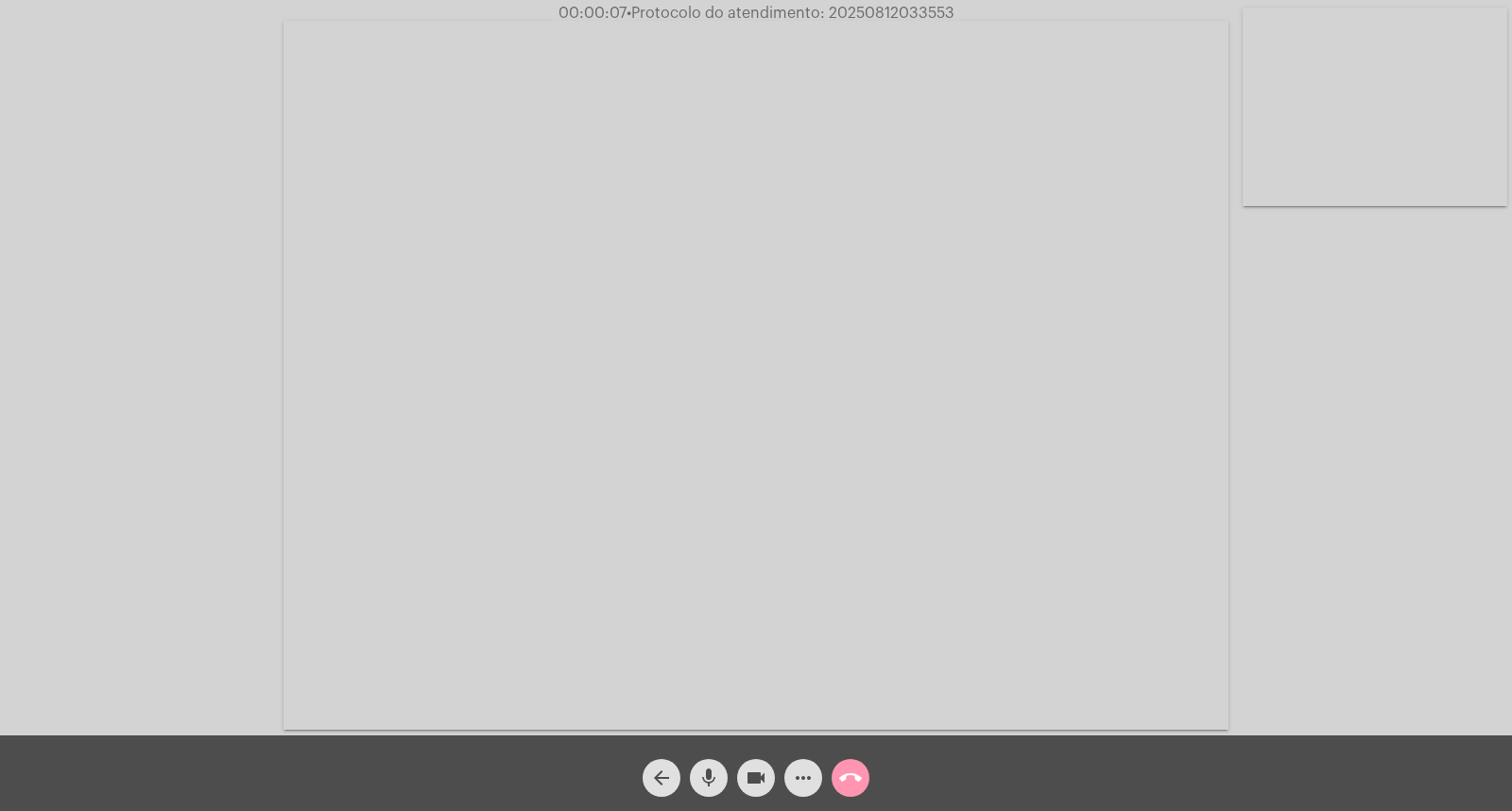
click at [712, 763] on span "mic" at bounding box center [708, 778] width 22 height 38
click at [1356, 543] on div "Acessando Câmera e Microfone..." at bounding box center [756, 372] width 1509 height 735
click at [705, 768] on mat-icon "mic_off" at bounding box center [708, 777] width 22 height 22
click at [860, 17] on span "• Protocolo do atendimento: 20250812033553" at bounding box center [790, 14] width 328 height 16
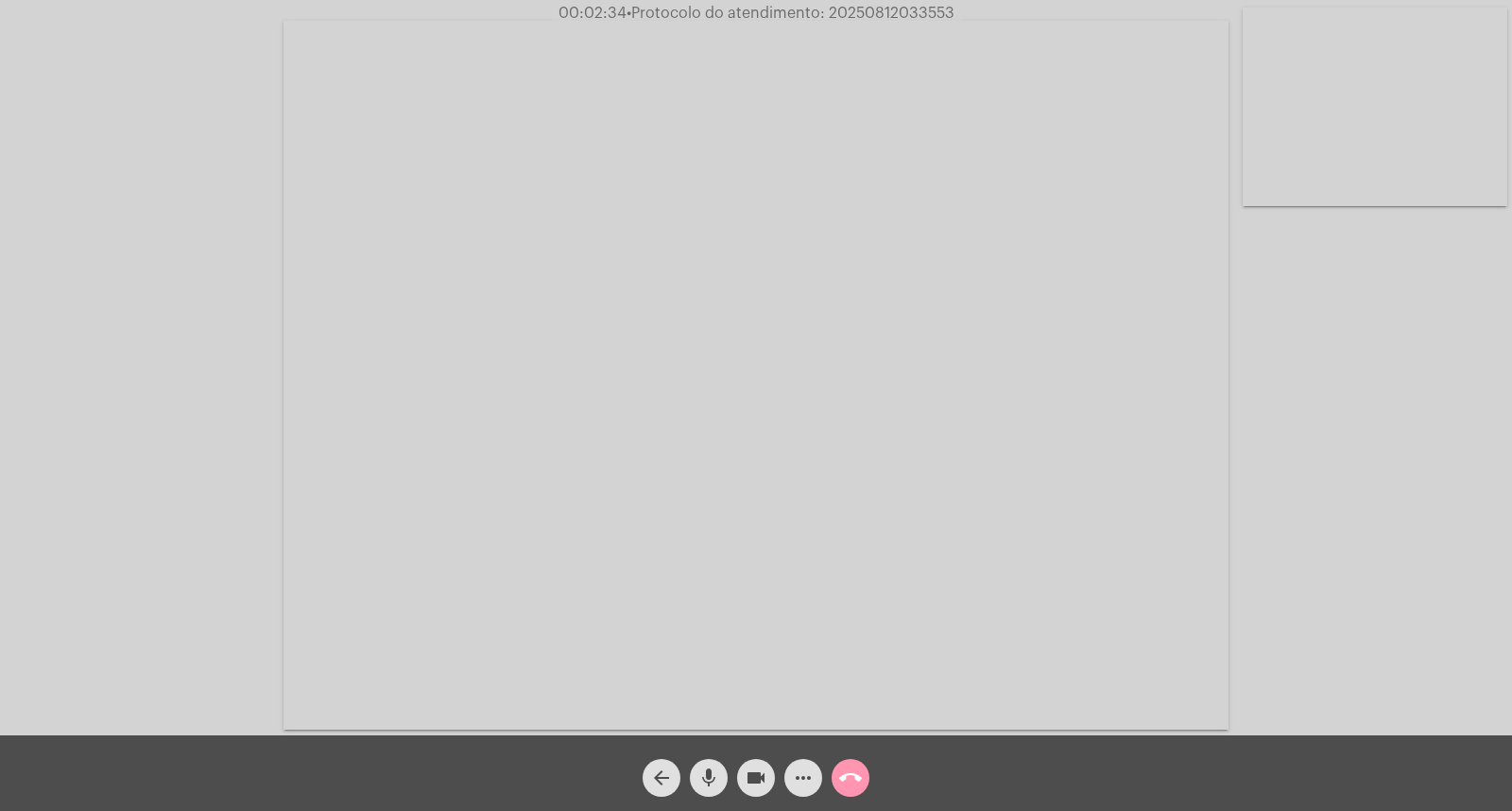
click at [990, 36] on video at bounding box center [756, 375] width 945 height 709
click at [577, 350] on video at bounding box center [383, 373] width 728 height 546
click at [841, 782] on mat-icon "call_end" at bounding box center [850, 777] width 22 height 22
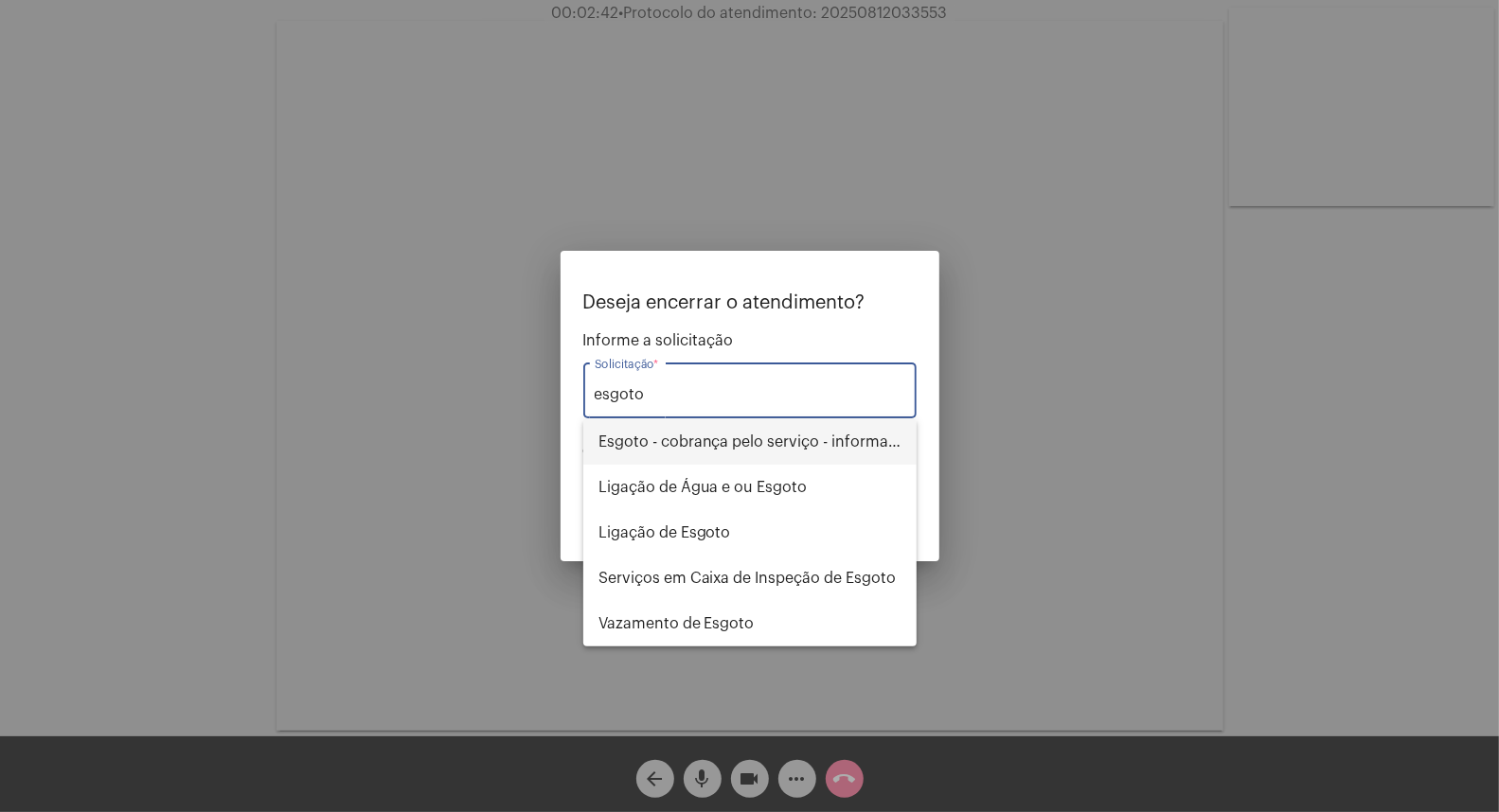
click at [770, 428] on span "Esgoto - cobrança pelo serviço - informações" at bounding box center [749, 441] width 303 height 46
type input "Esgoto - cobrança pelo serviço - informações"
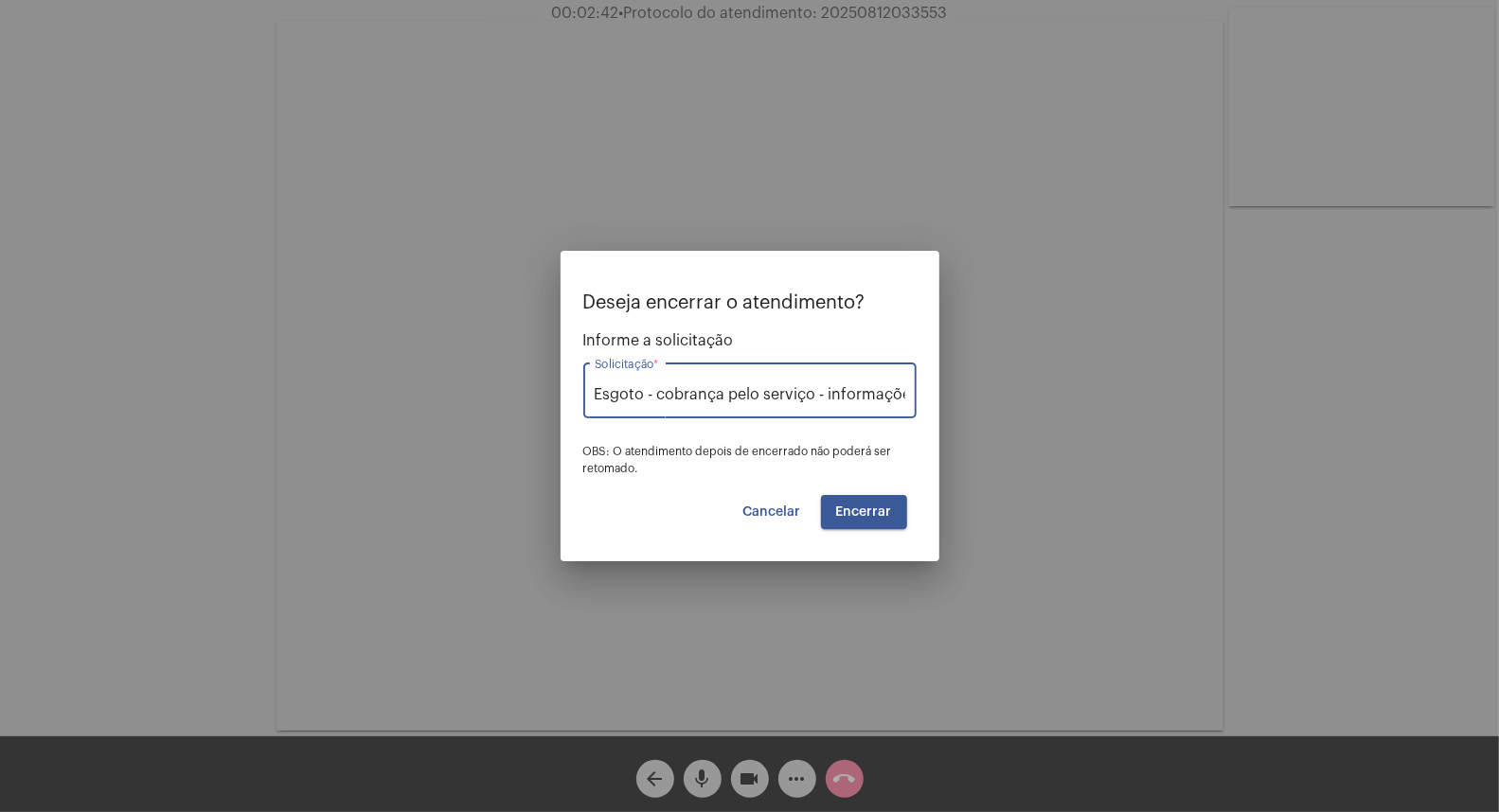
scroll to position [0, 11]
click at [849, 526] on button "Encerrar" at bounding box center [864, 512] width 87 height 34
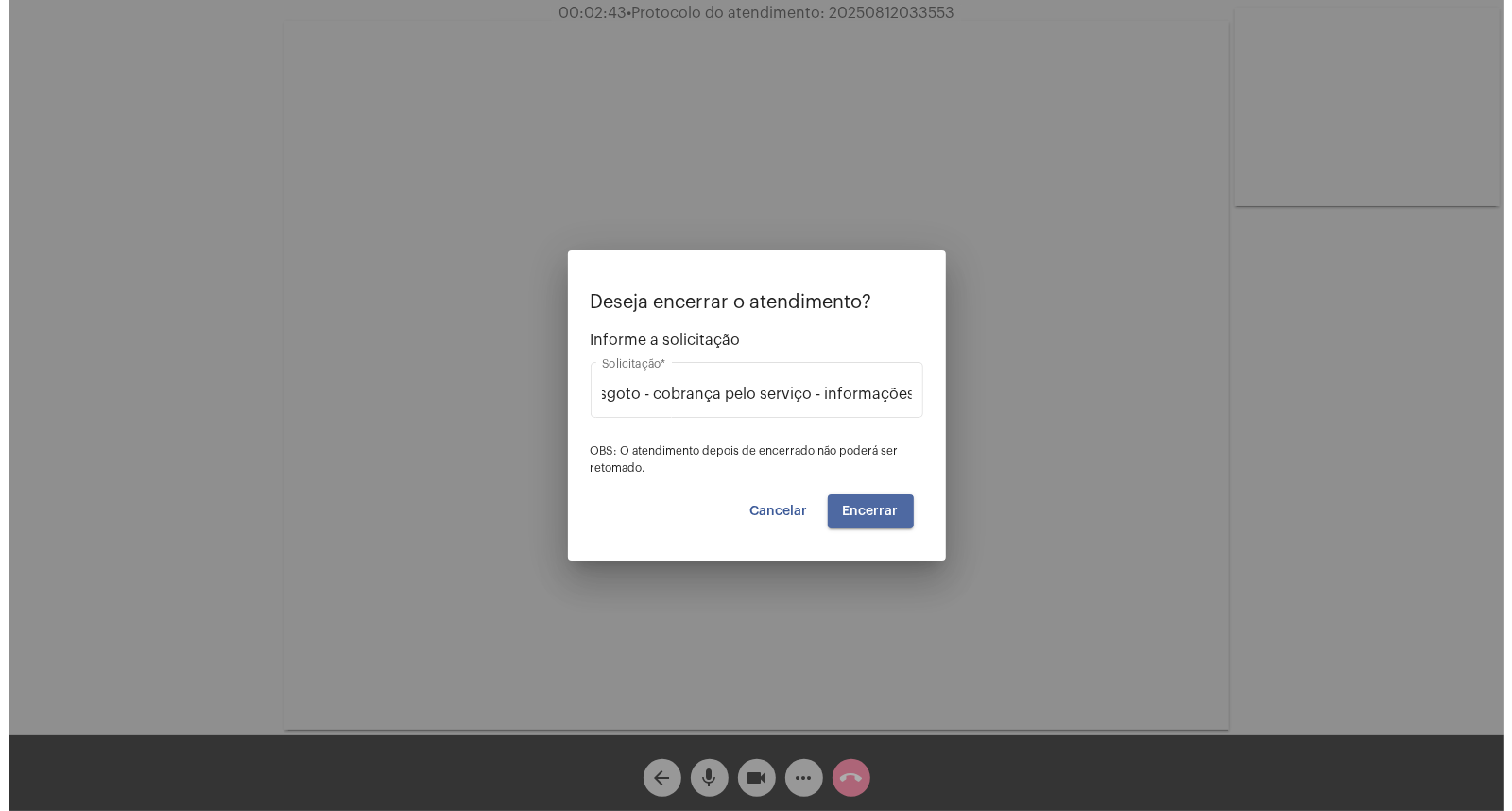
scroll to position [0, 0]
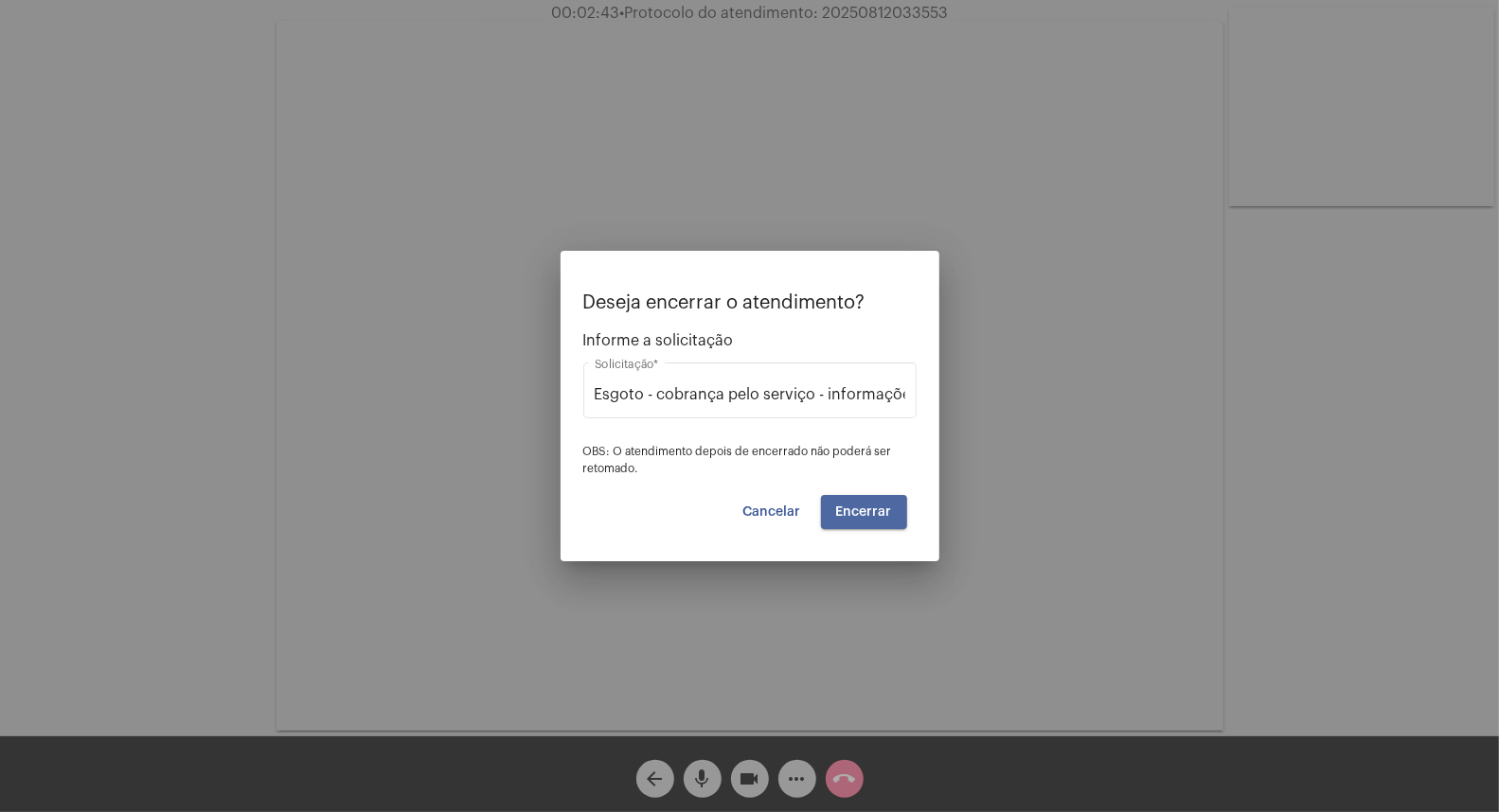
click at [849, 526] on button "Encerrar" at bounding box center [864, 512] width 87 height 34
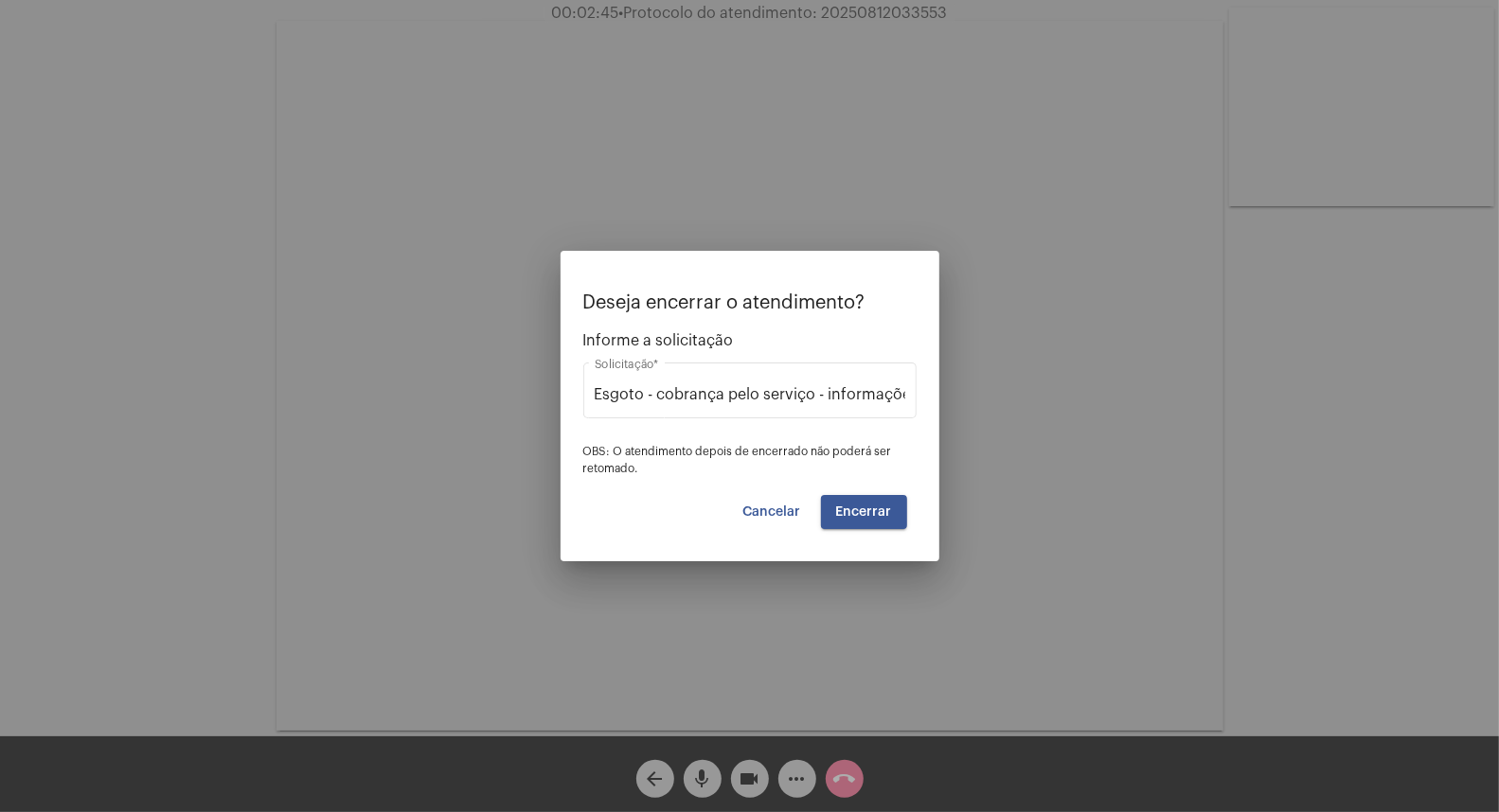
click at [853, 517] on span "Encerrar" at bounding box center [864, 512] width 55 height 14
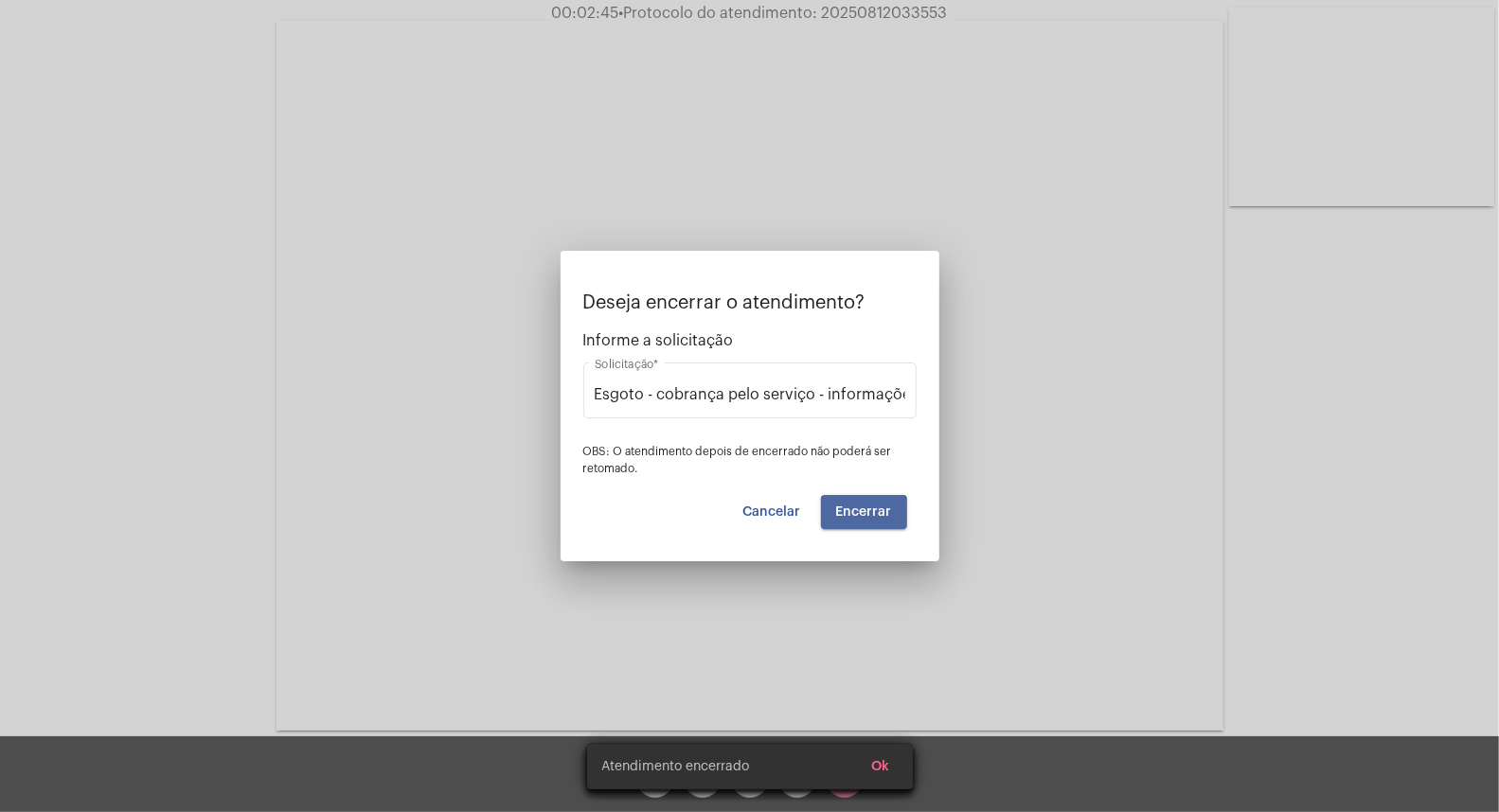
click at [853, 517] on video at bounding box center [749, 375] width 946 height 710
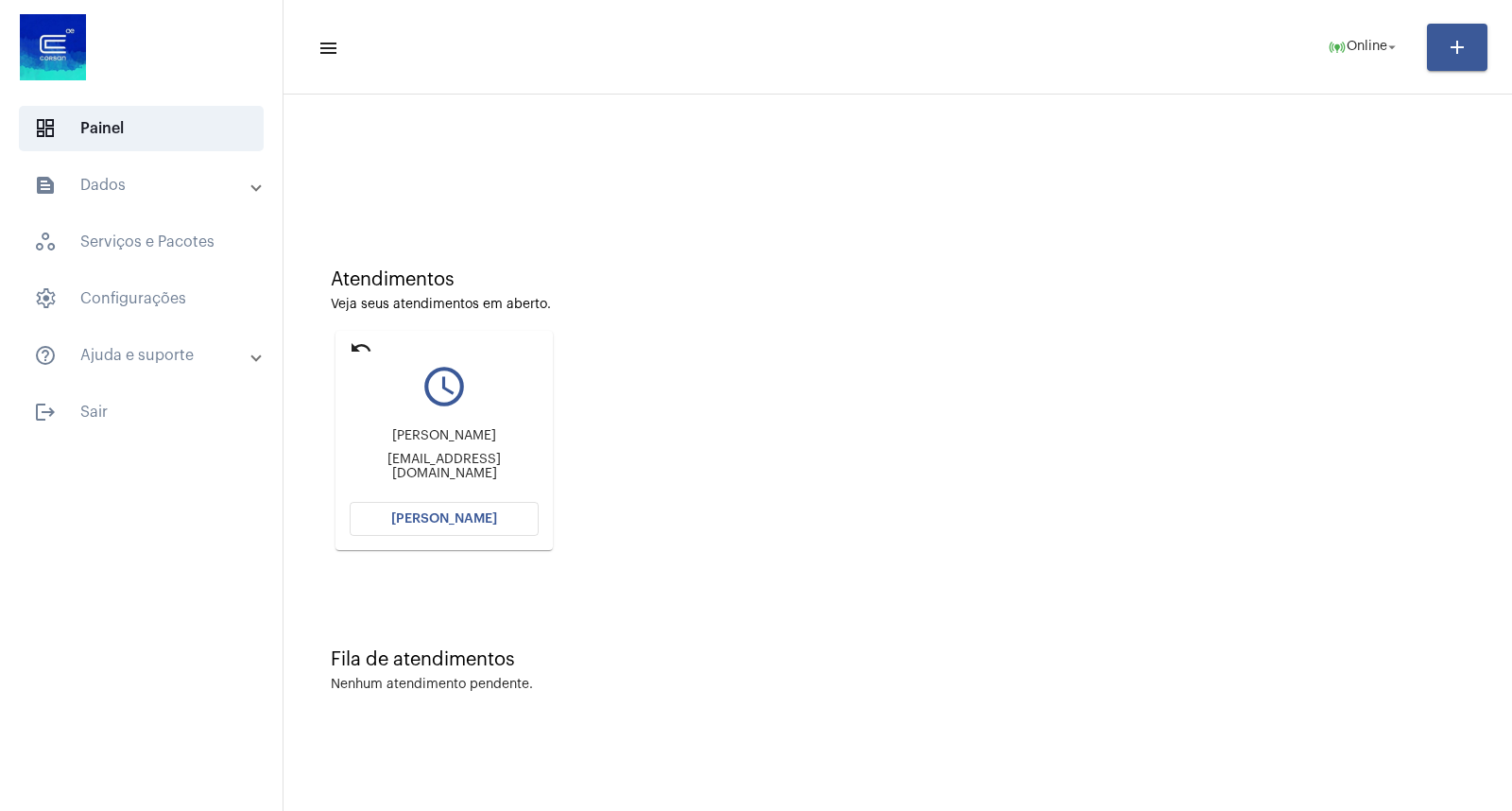
click at [470, 485] on div "[PERSON_NAME] [EMAIL_ADDRESS][DOMAIN_NAME]" at bounding box center [444, 455] width 189 height 85
click at [486, 502] on button "[PERSON_NAME]" at bounding box center [444, 519] width 189 height 34
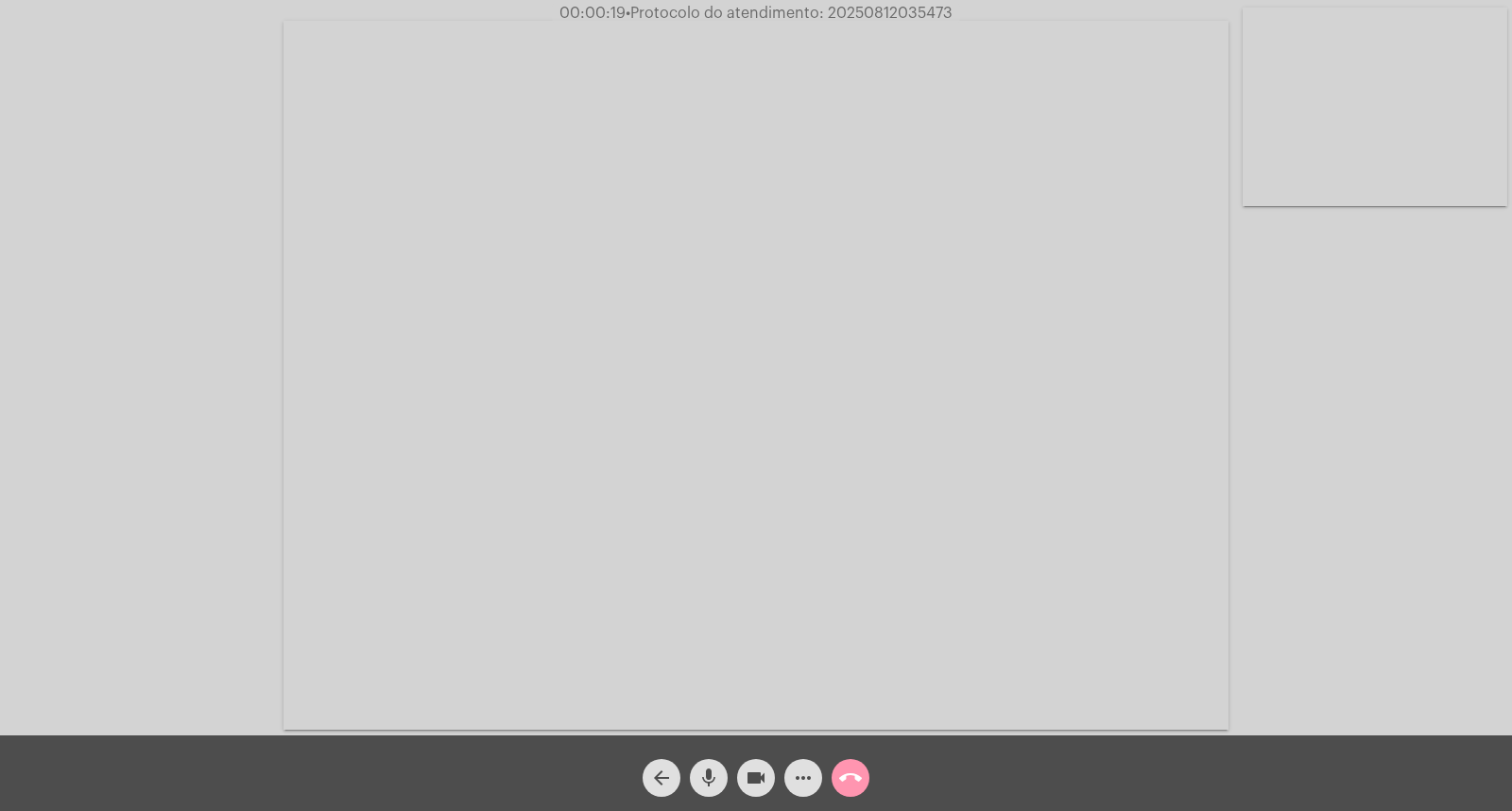
click at [704, 780] on mat-icon "mic" at bounding box center [708, 777] width 22 height 22
click at [705, 778] on mat-icon "mic_off" at bounding box center [708, 777] width 22 height 22
click at [705, 778] on mat-icon "mic" at bounding box center [708, 777] width 22 height 22
click at [705, 778] on mat-icon "mic_off" at bounding box center [708, 777] width 22 height 22
click at [717, 783] on mat-icon "mic" at bounding box center [708, 777] width 22 height 22
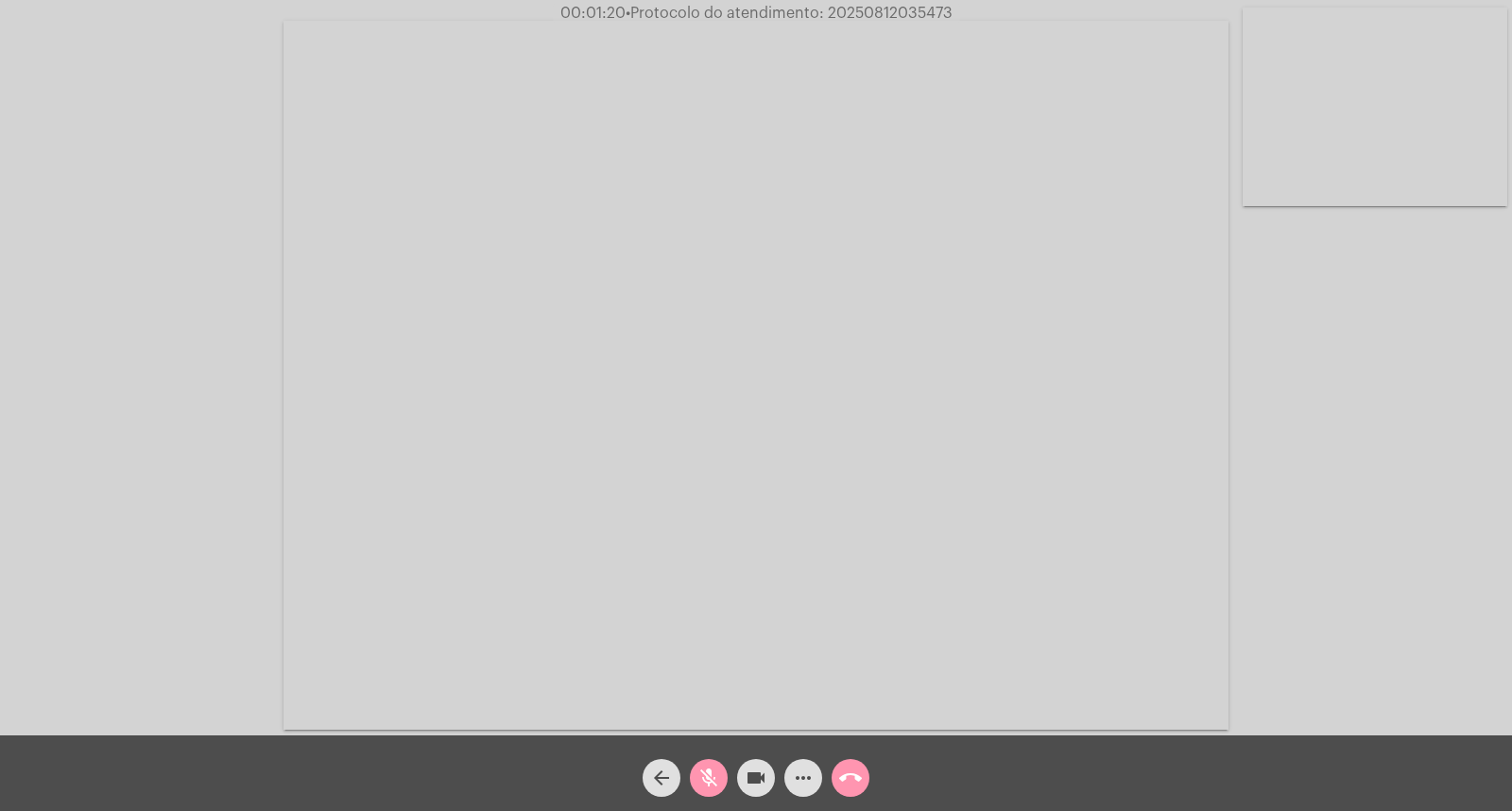
click at [713, 763] on span "mic_off" at bounding box center [708, 778] width 22 height 38
click at [712, 763] on span "mic" at bounding box center [708, 778] width 22 height 38
click at [1364, 353] on div "Acessando Câmera e Microfone..." at bounding box center [756, 372] width 1509 height 735
click at [863, 17] on span "• Protocolo do atendimento: 20250812035473" at bounding box center [789, 14] width 327 height 16
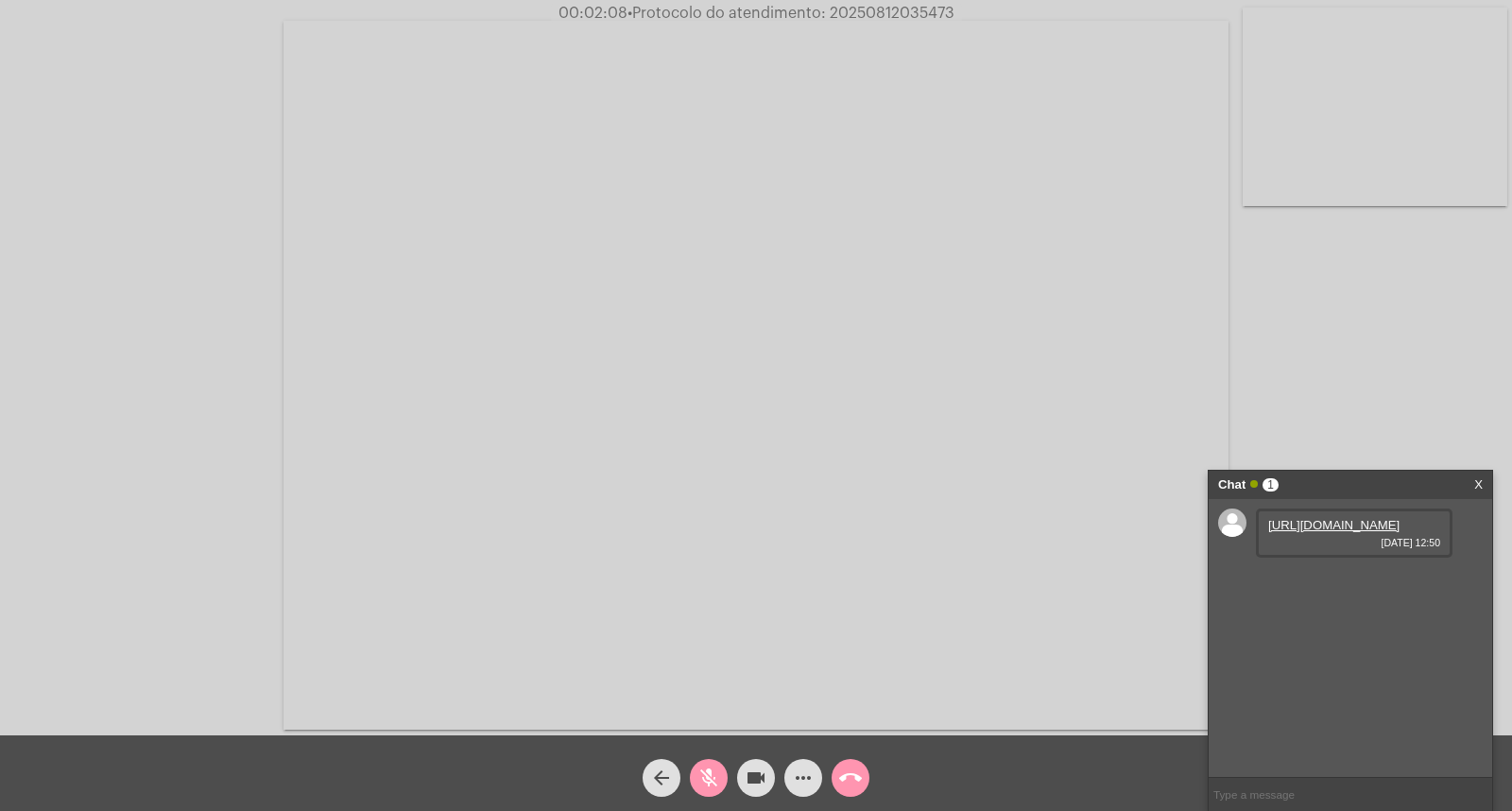
copy span "20250812035473"
click at [1327, 532] on link "[URL][DOMAIN_NAME]" at bounding box center [1333, 524] width 131 height 15
click at [700, 759] on div "mic_off" at bounding box center [709, 773] width 48 height 48
click at [709, 760] on span "mic" at bounding box center [708, 778] width 22 height 38
click at [695, 772] on button "mic_off" at bounding box center [709, 778] width 38 height 38
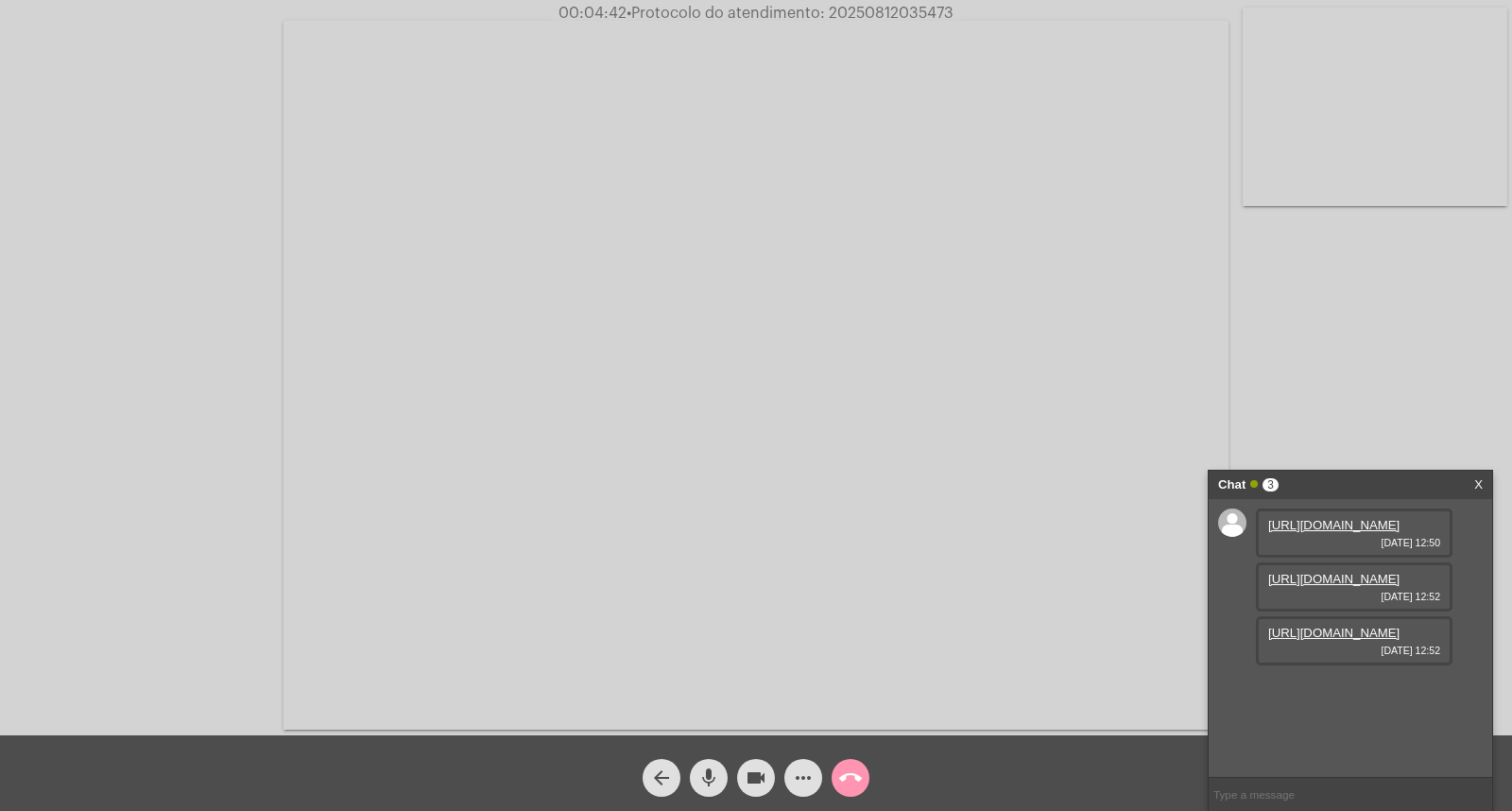
scroll to position [17, 0]
click at [719, 783] on mat-icon "mic" at bounding box center [708, 777] width 22 height 22
click at [706, 775] on mat-icon "mic_off" at bounding box center [708, 777] width 22 height 22
click at [1347, 640] on link "[URL][DOMAIN_NAME]" at bounding box center [1333, 632] width 131 height 15
click at [1338, 587] on link "[URL][DOMAIN_NAME]" at bounding box center [1333, 579] width 131 height 15
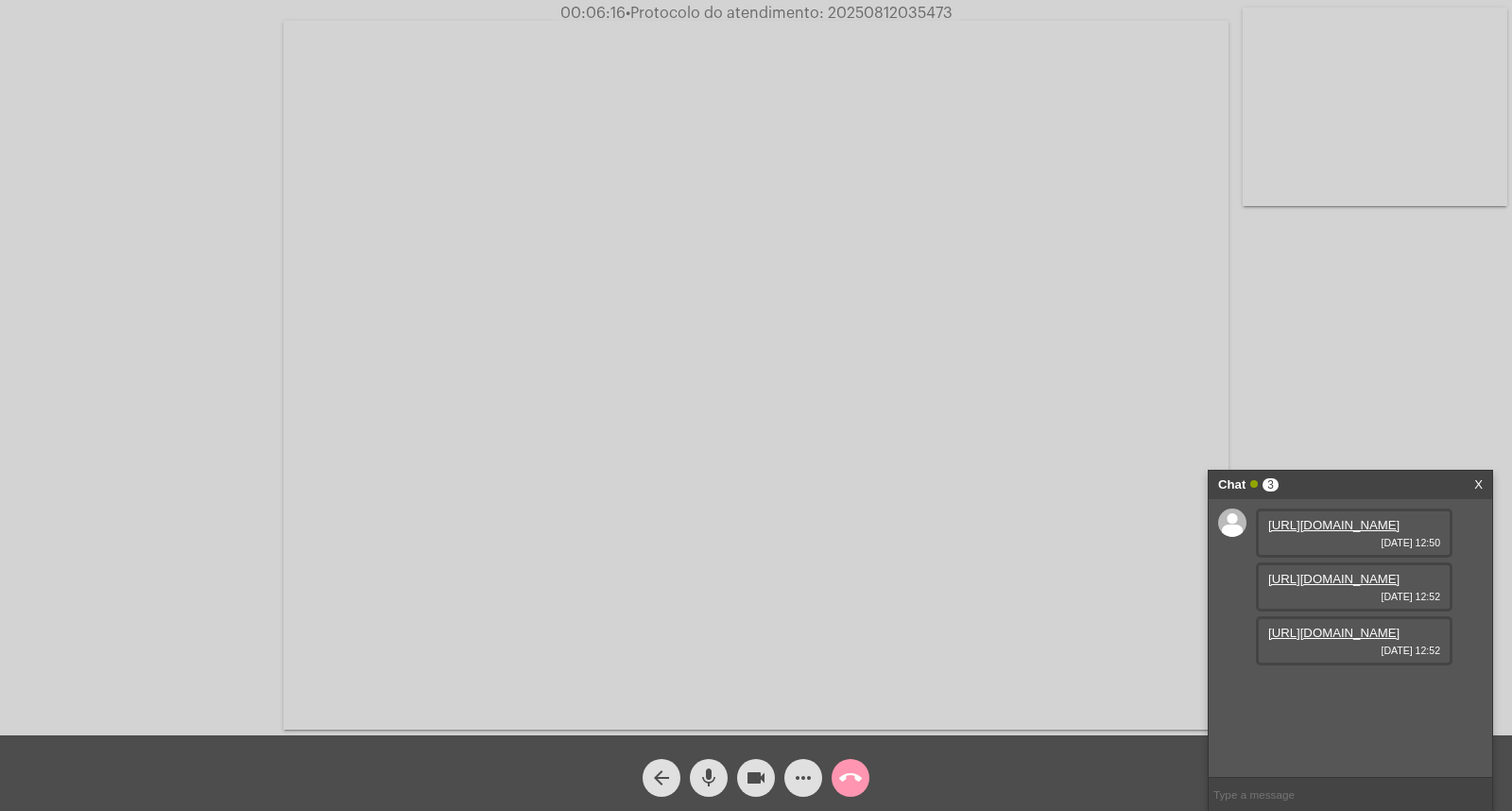
click at [1415, 343] on div "Acessando Câmera e Microfone..." at bounding box center [756, 372] width 1509 height 735
click at [161, 599] on div "Acessando Câmera e Microfone..." at bounding box center [756, 372] width 1509 height 735
click at [882, 22] on video at bounding box center [756, 375] width 945 height 709
click at [546, 250] on video at bounding box center [383, 373] width 728 height 546
click at [917, 6] on span "• Protocolo do atendimento: 20250812035473" at bounding box center [788, 14] width 327 height 16
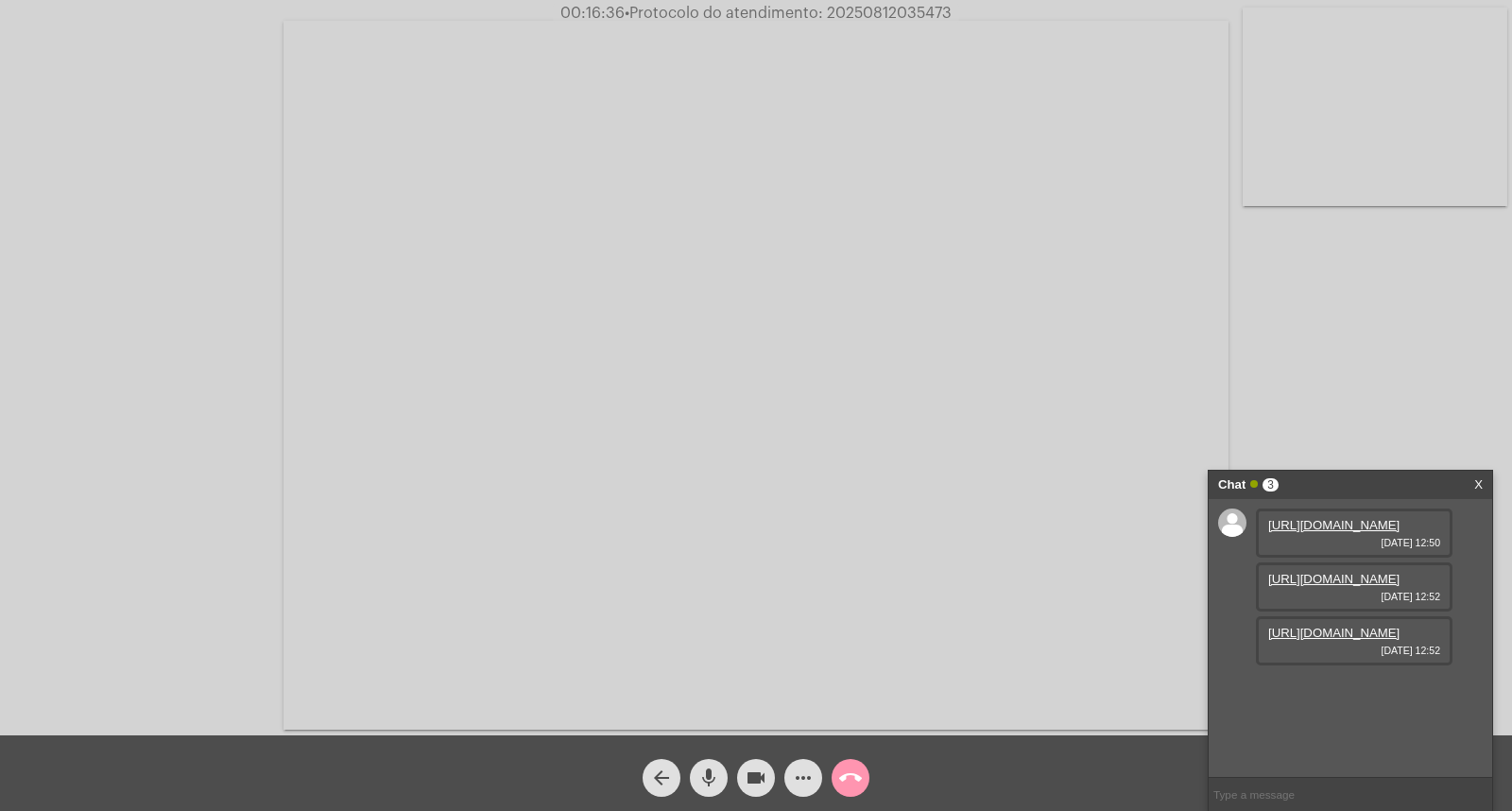
click at [917, 6] on span "• Protocolo do atendimento: 20250812035473" at bounding box center [788, 14] width 327 height 16
copy span "20250812035473"
click at [1322, 798] on input "text" at bounding box center [1351, 794] width 284 height 33
paste input "20250812035473"
type input "20250812035473,"
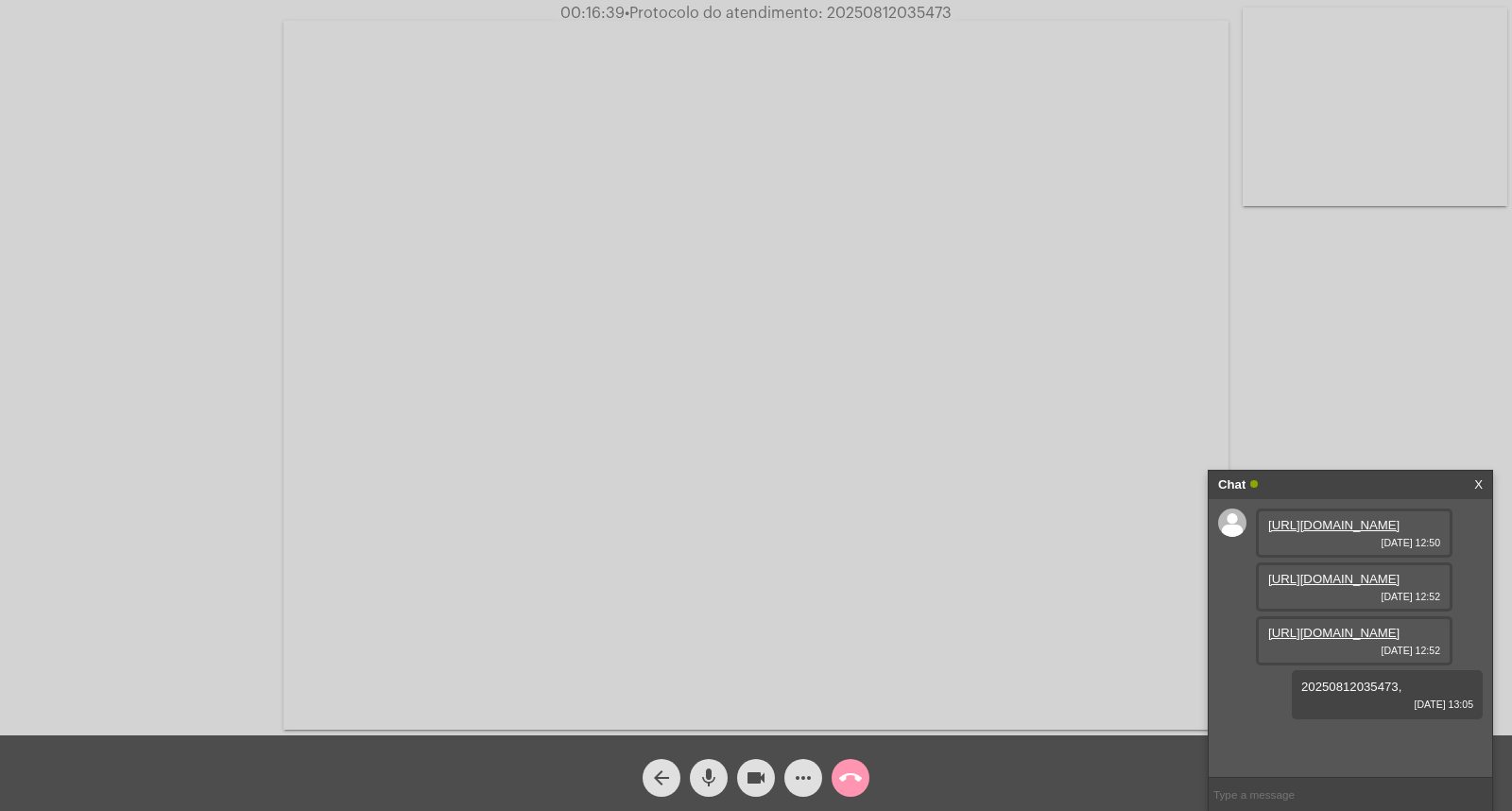
scroll to position [72, 0]
click at [817, 777] on button "more_horiz" at bounding box center [803, 778] width 38 height 38
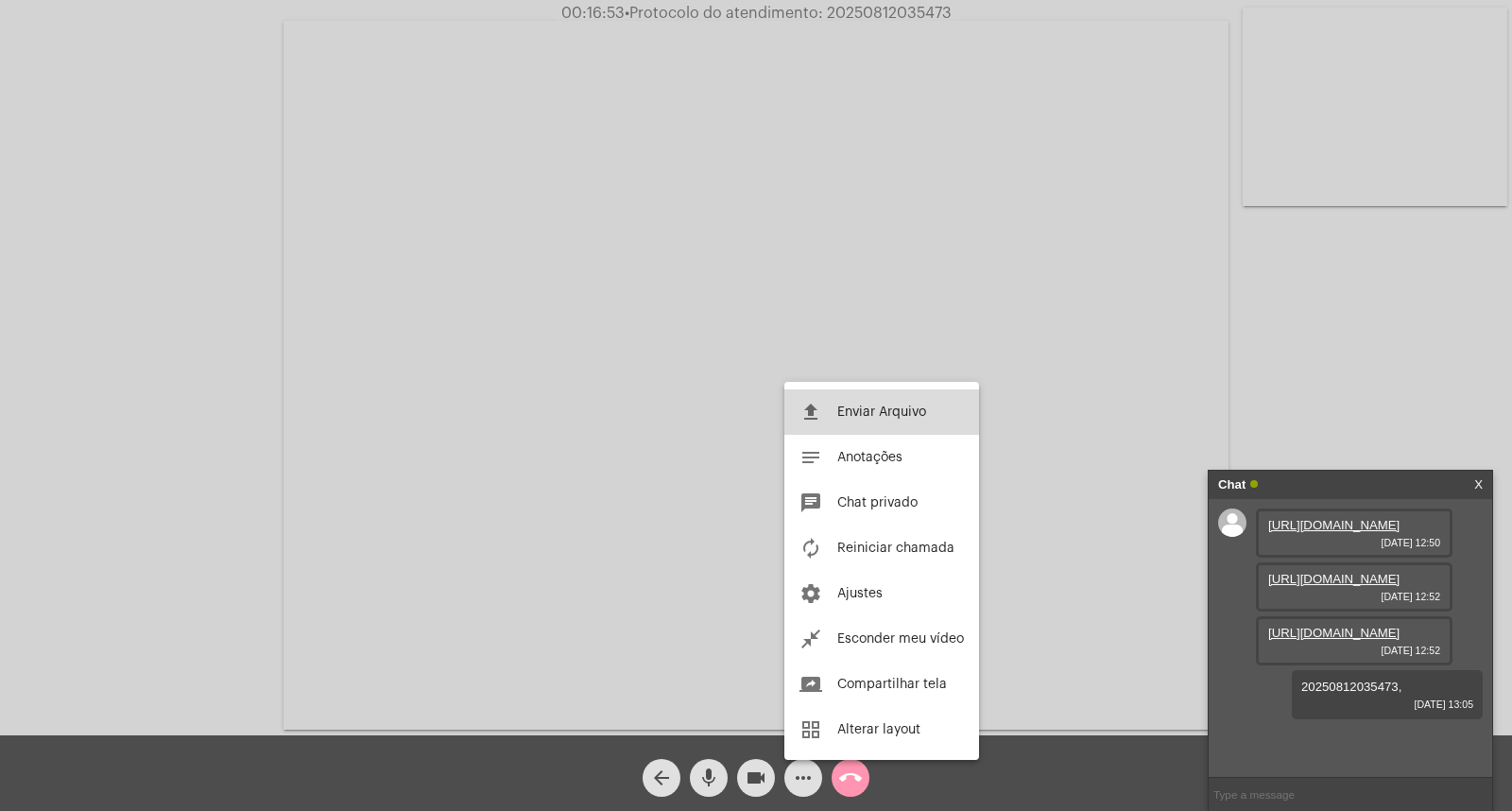
click at [857, 410] on span "Enviar Arquivo" at bounding box center [881, 413] width 88 height 14
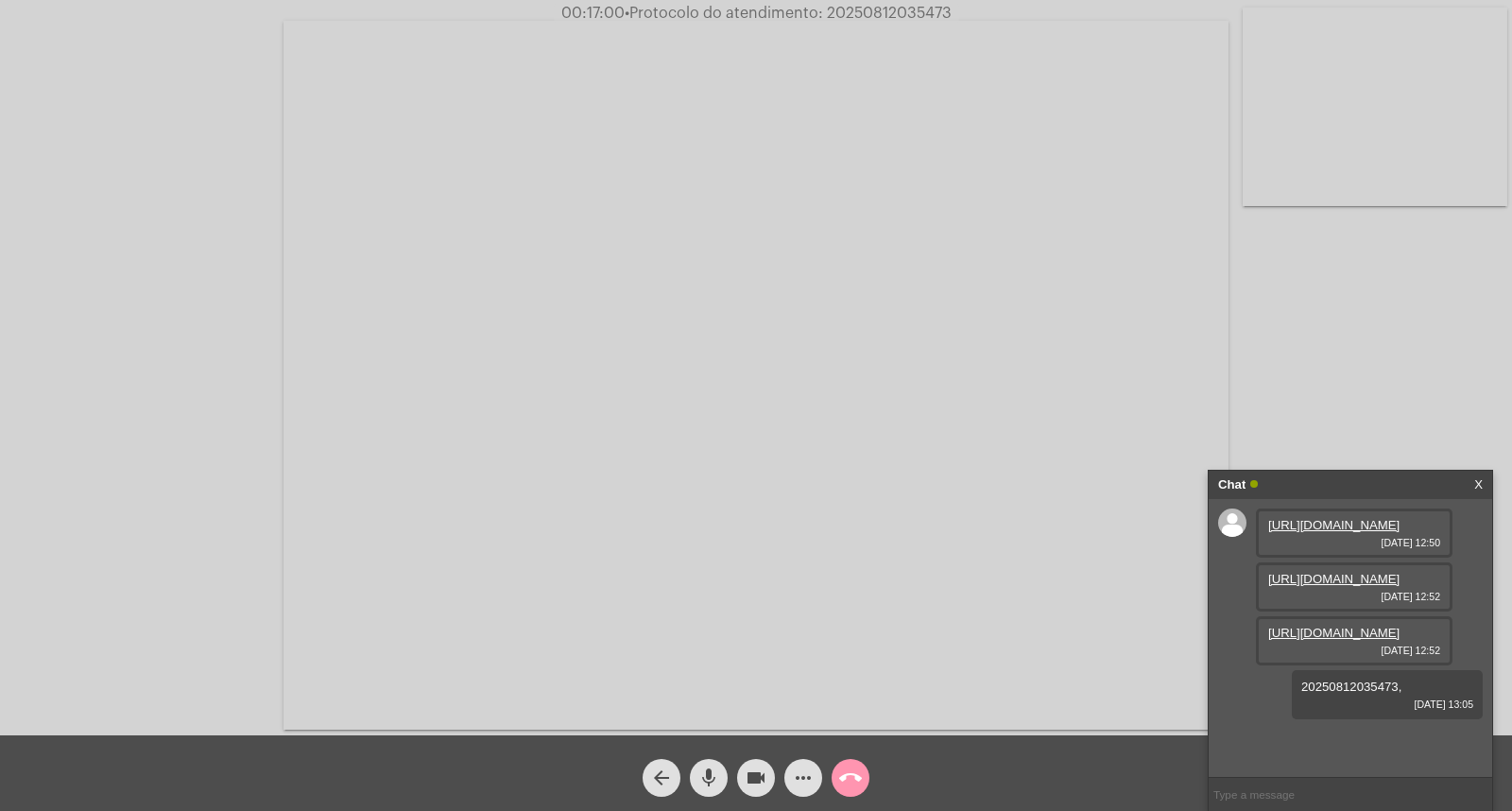
click at [799, 785] on mat-icon "more_horiz" at bounding box center [803, 777] width 22 height 22
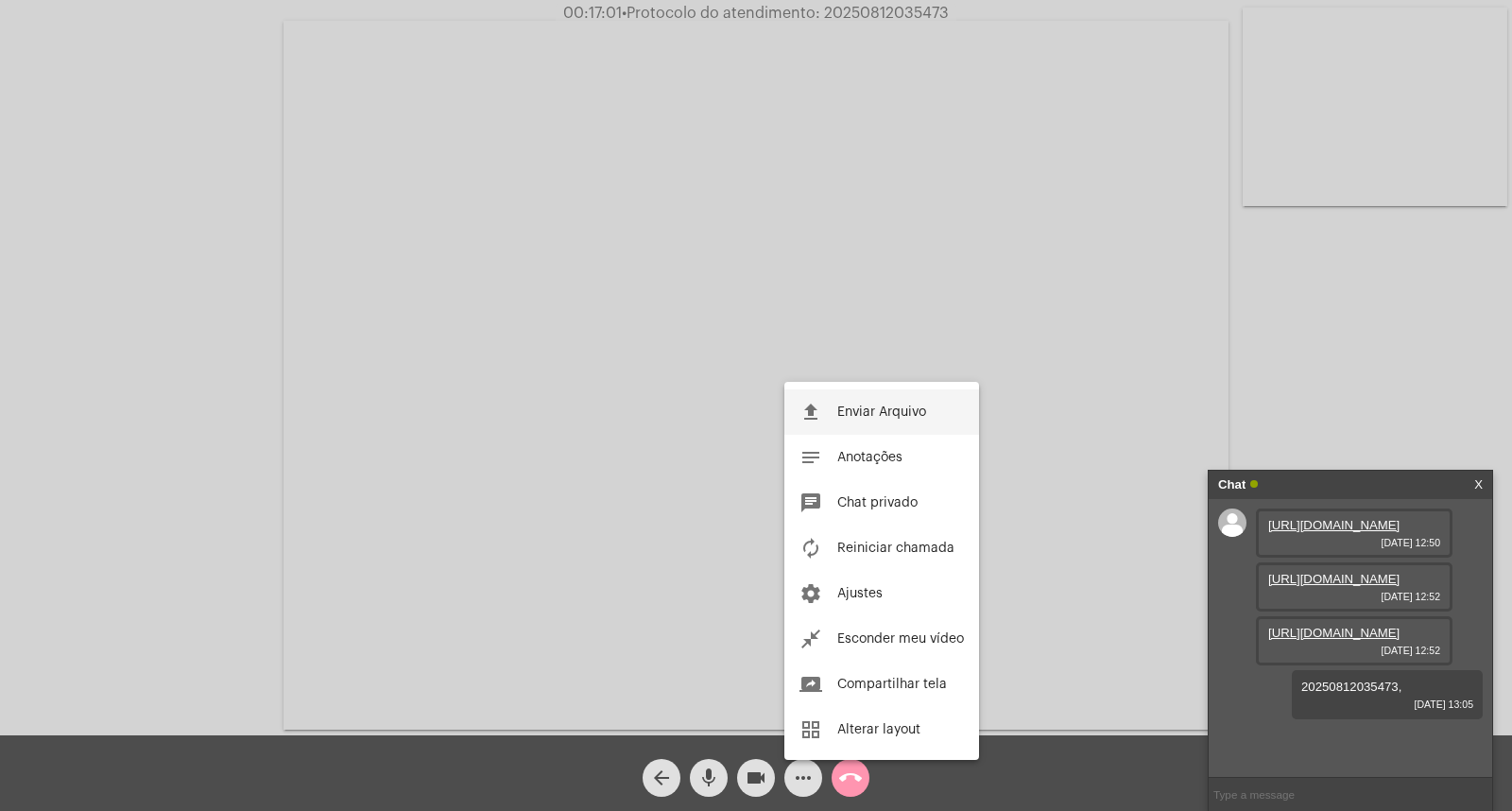
click at [853, 411] on span "Enviar Arquivo" at bounding box center [881, 413] width 88 height 14
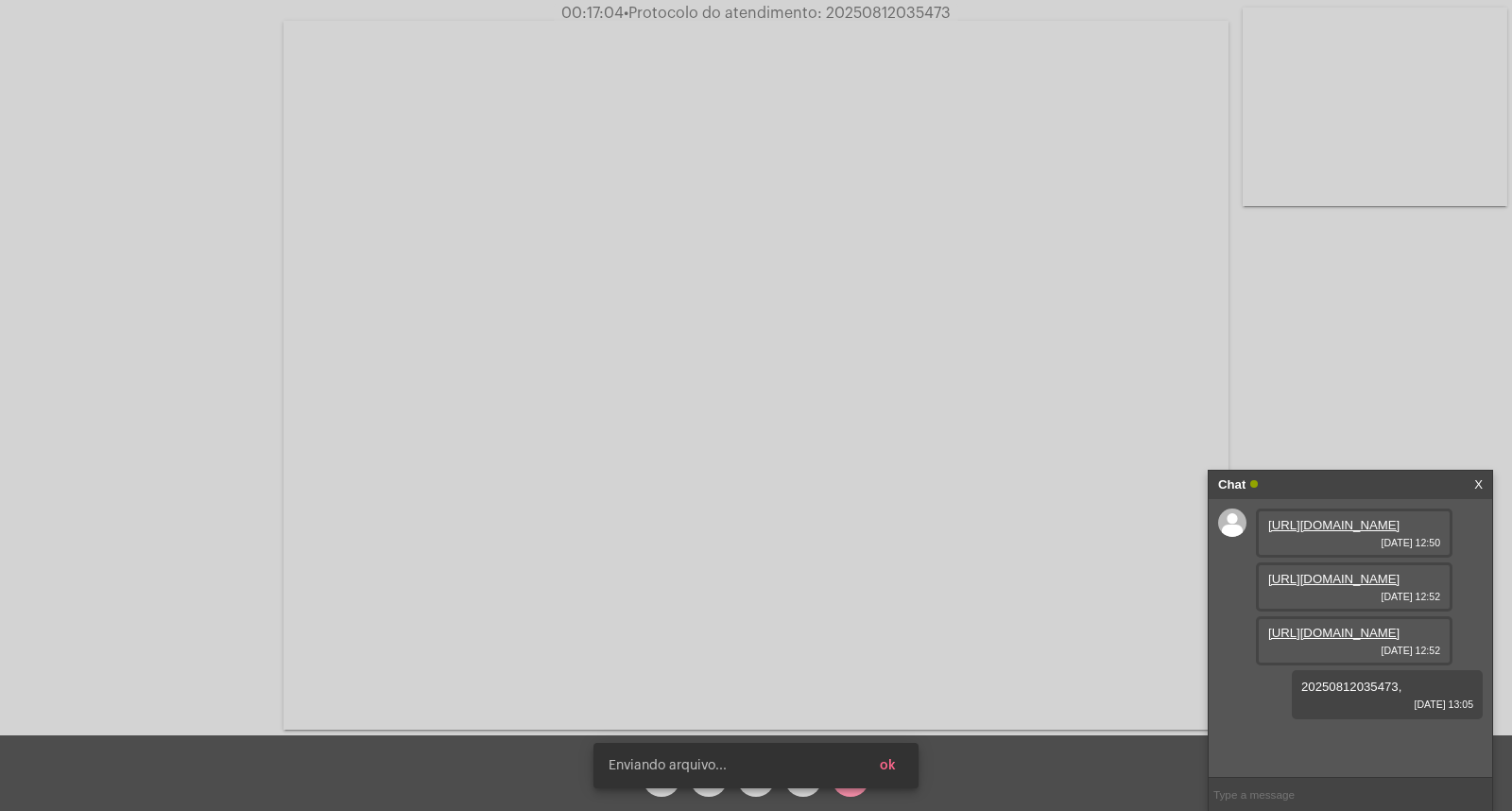
scroll to position [171, 0]
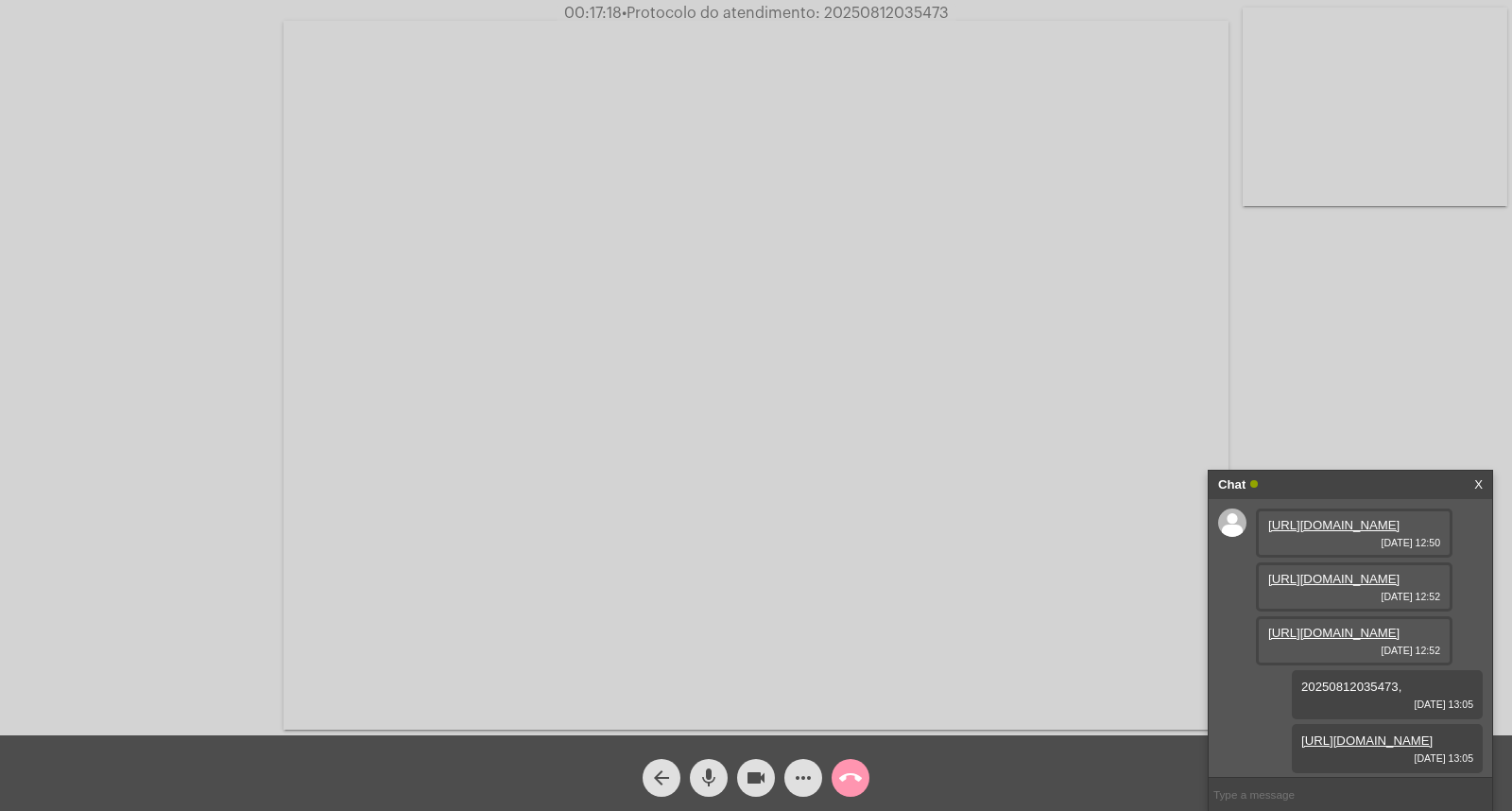
click at [855, 771] on mat-icon "call_end" at bounding box center [850, 777] width 22 height 22
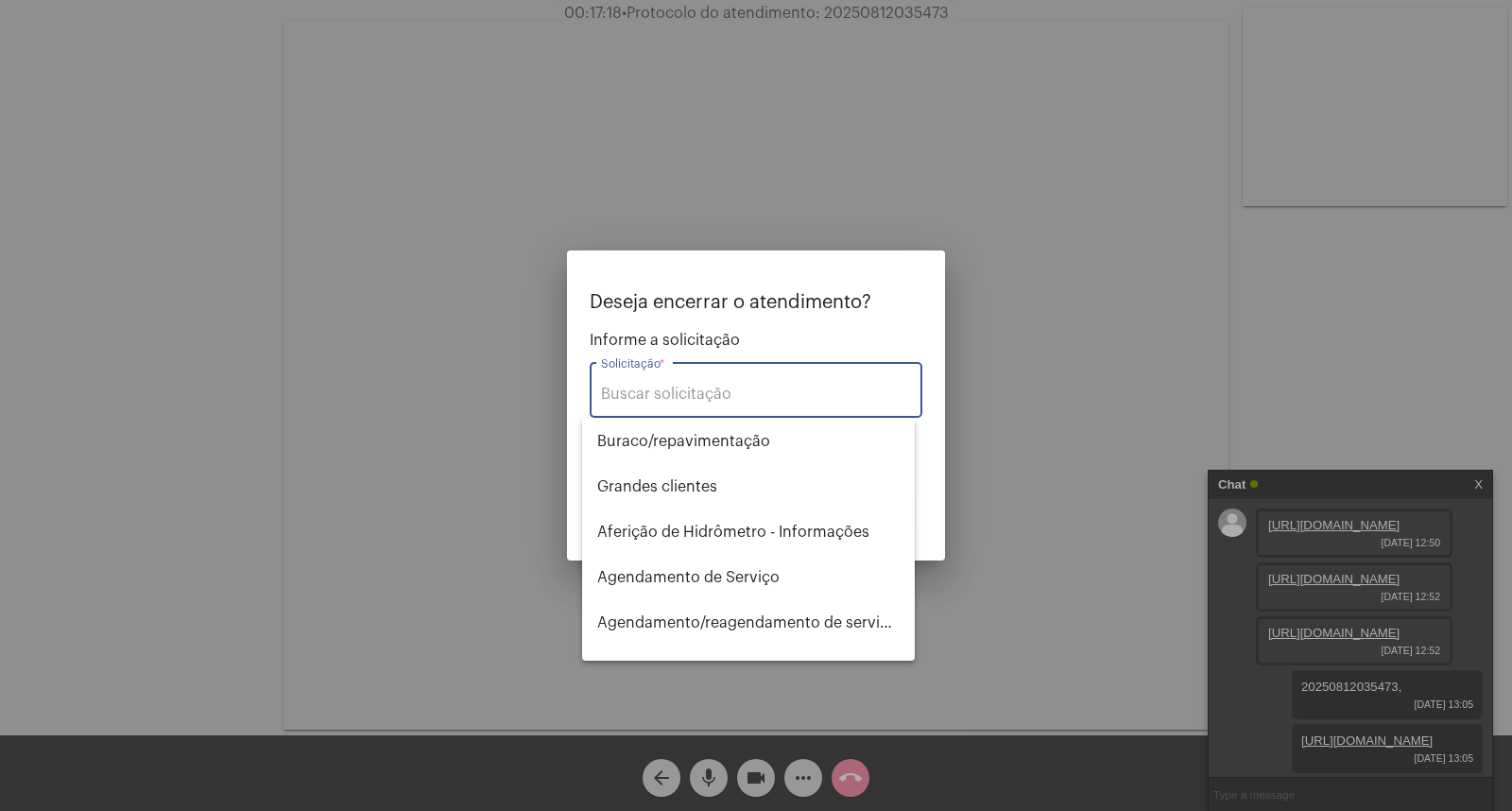
click at [726, 408] on div "Solicitação *" at bounding box center [756, 388] width 310 height 59
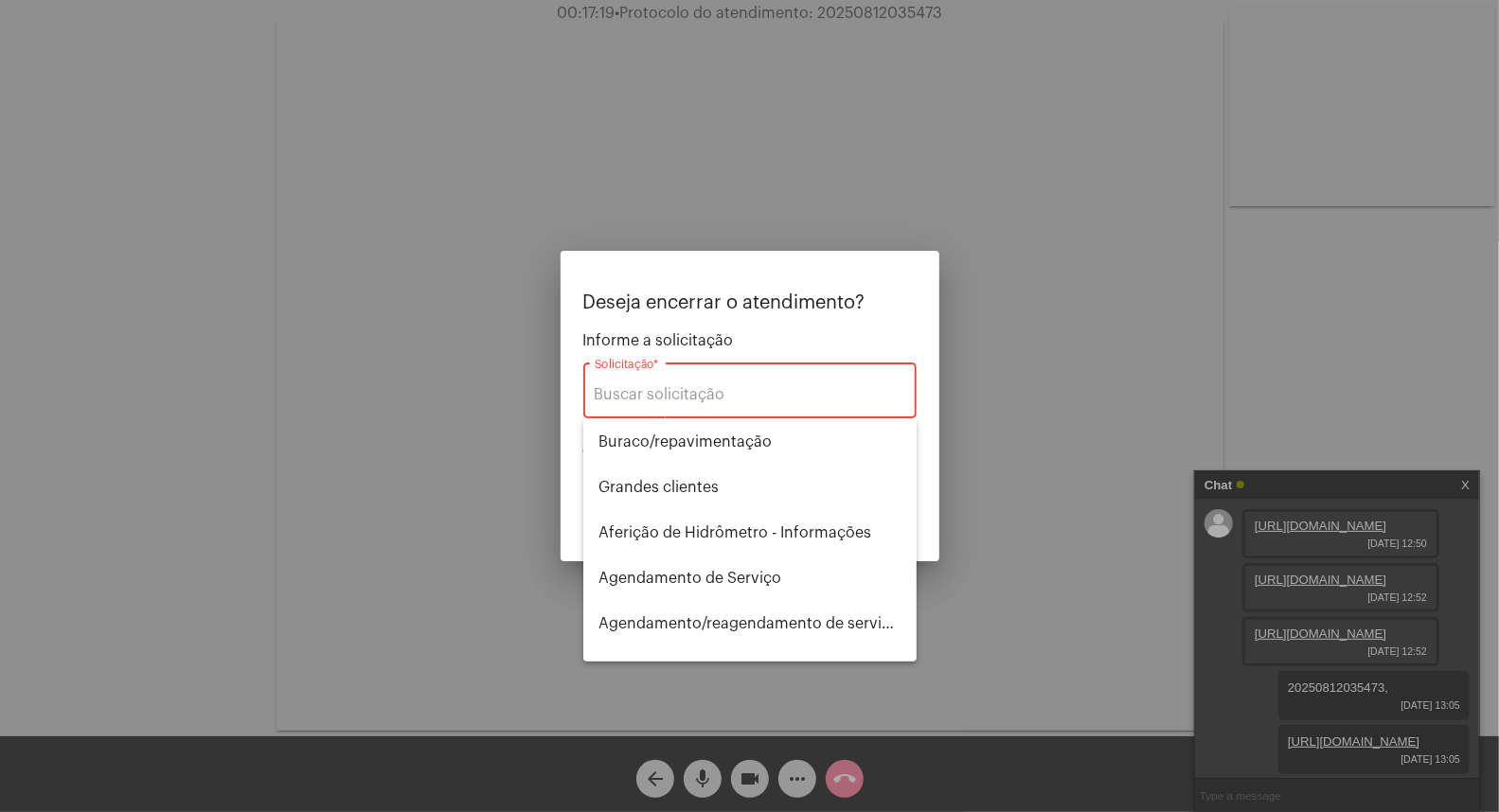
click at [723, 376] on div "Solicitação *" at bounding box center [749, 388] width 310 height 59
click at [718, 392] on input "Solicitação *" at bounding box center [749, 395] width 310 height 18
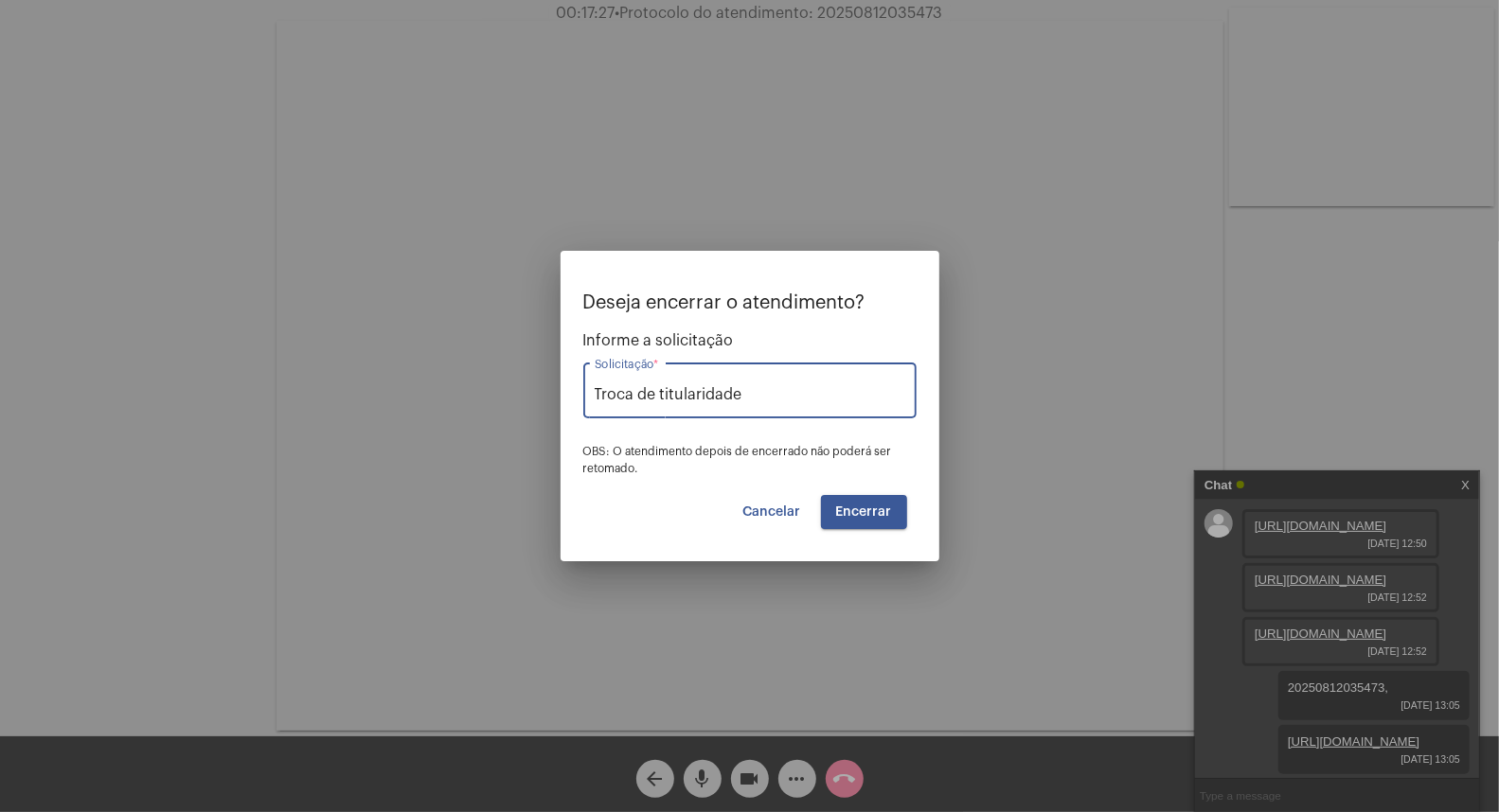
type input "Troca de titularidade"
click at [862, 503] on button "Encerrar" at bounding box center [864, 512] width 87 height 34
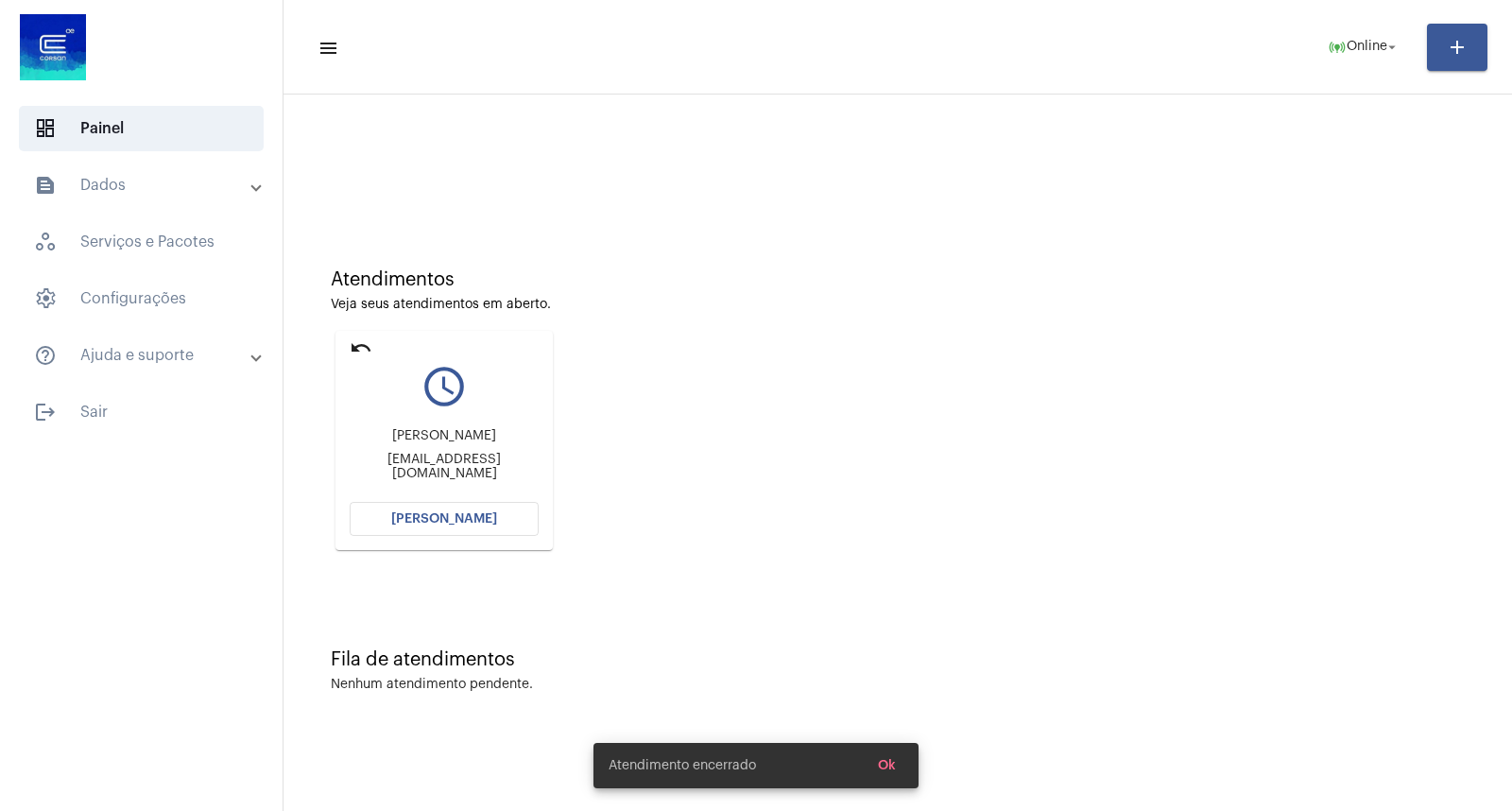
click at [352, 350] on mat-icon "undo" at bounding box center [360, 348] width 22 height 22
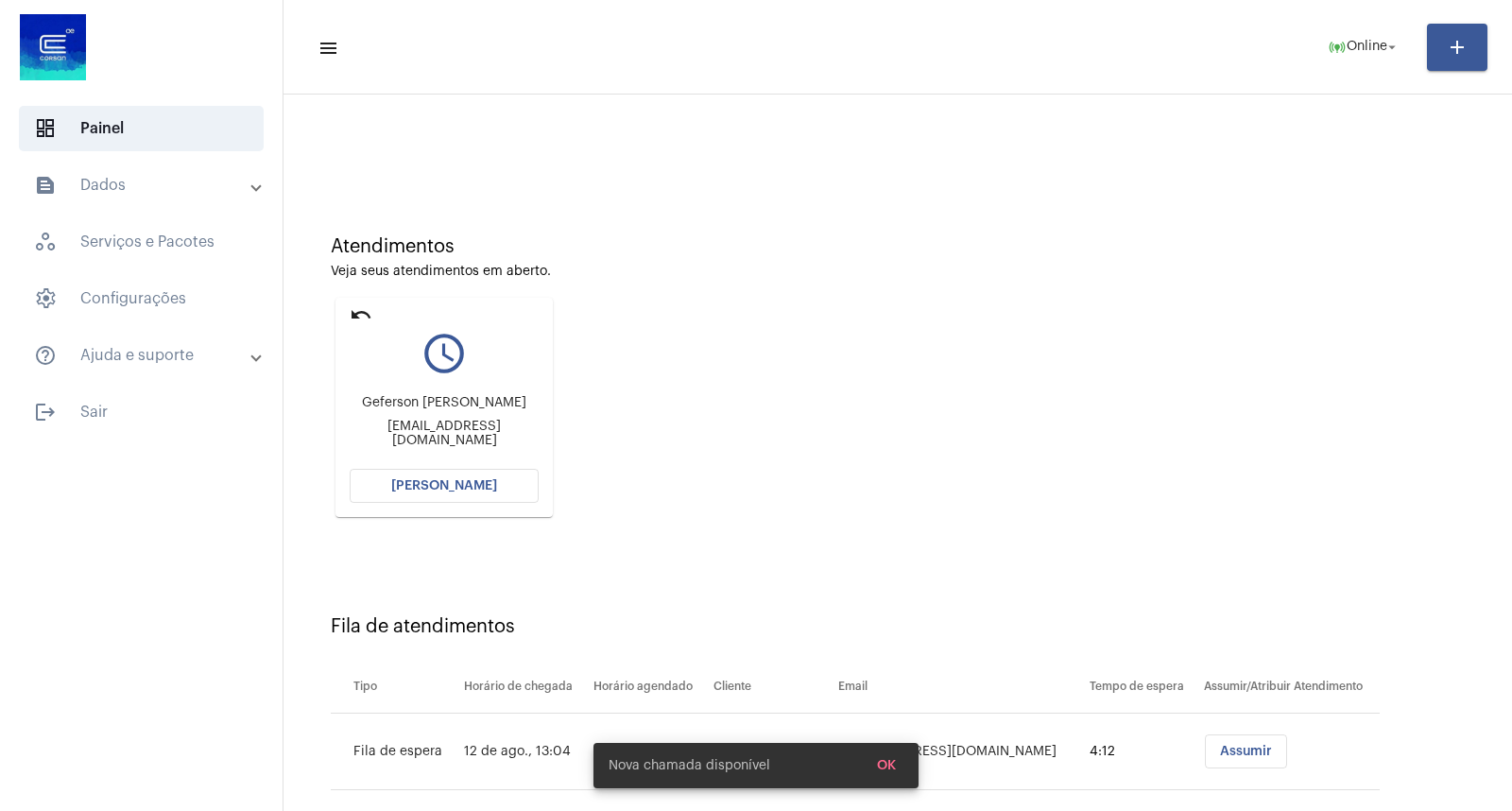
scroll to position [62, 0]
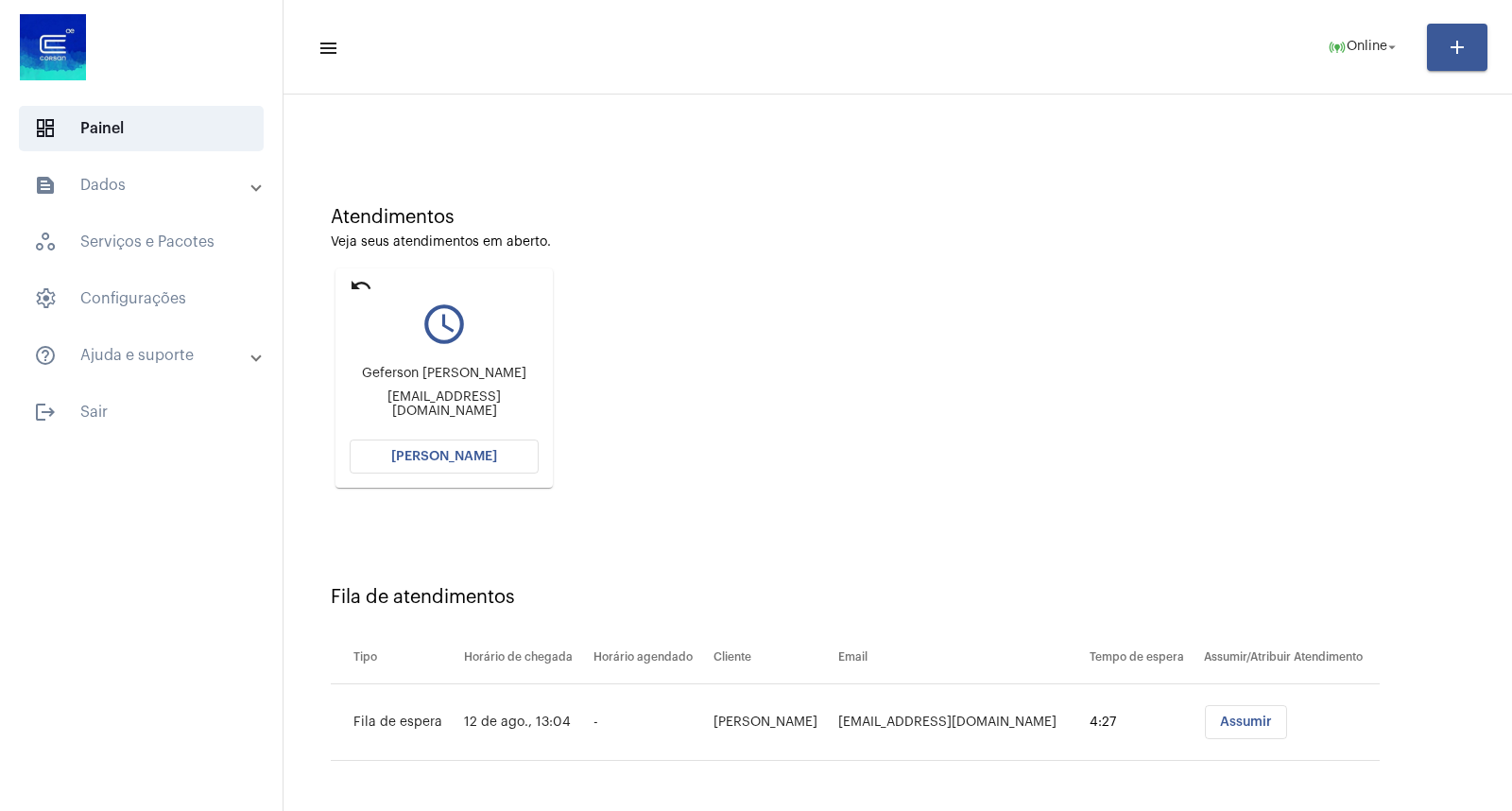
drag, startPoint x: 342, startPoint y: 271, endPoint x: 356, endPoint y: 286, distance: 20.5
click at [348, 277] on mat-card "undo query_builder [PERSON_NAME] [EMAIL_ADDRESS][DOMAIN_NAME] [PERSON_NAME]" at bounding box center [445, 378] width 218 height 220
click at [364, 291] on mat-icon "undo" at bounding box center [360, 285] width 22 height 22
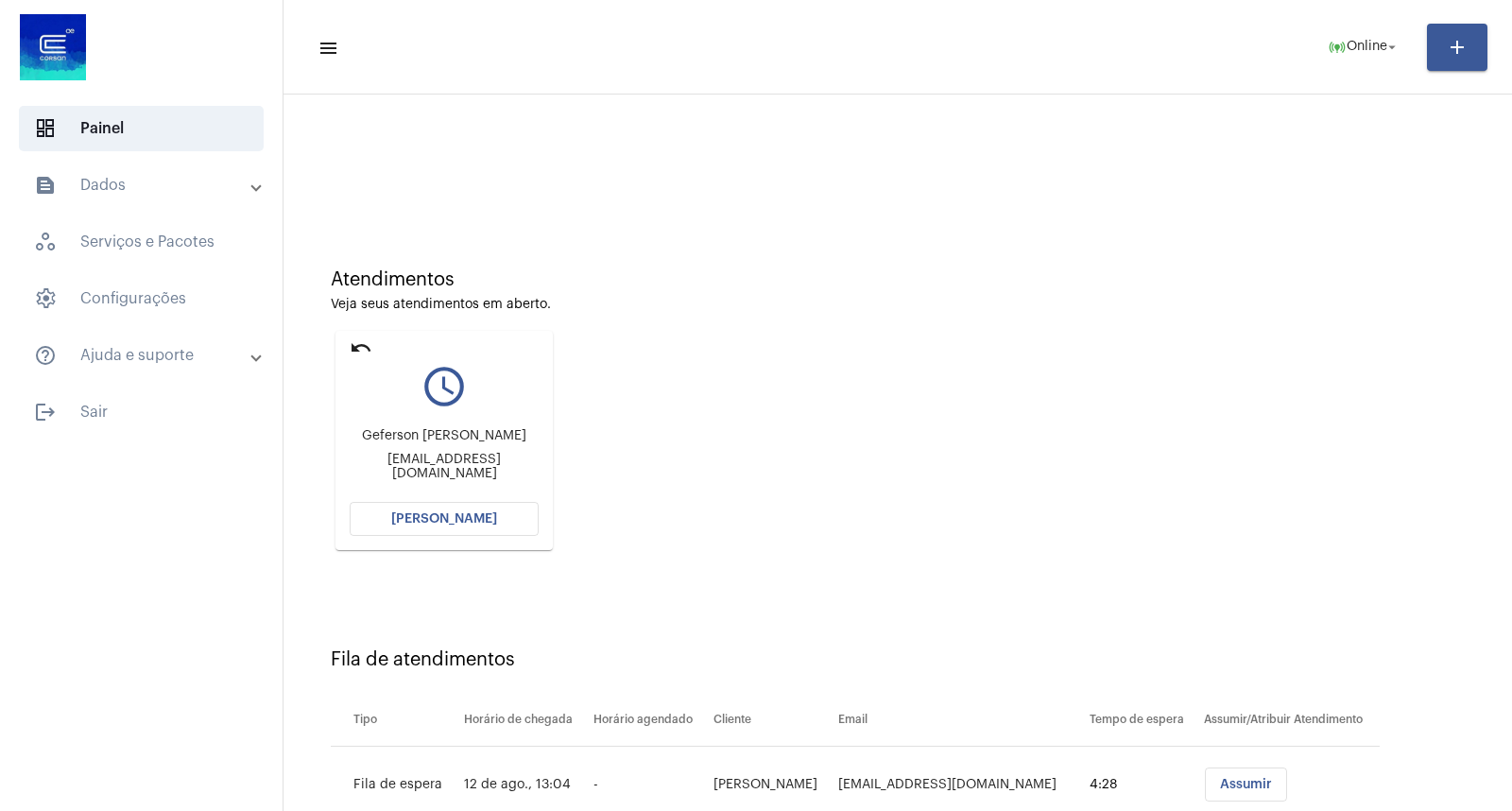
click at [356, 274] on div "Atendimentos" at bounding box center [898, 279] width 1134 height 20
click at [352, 350] on mat-icon "undo" at bounding box center [360, 348] width 22 height 22
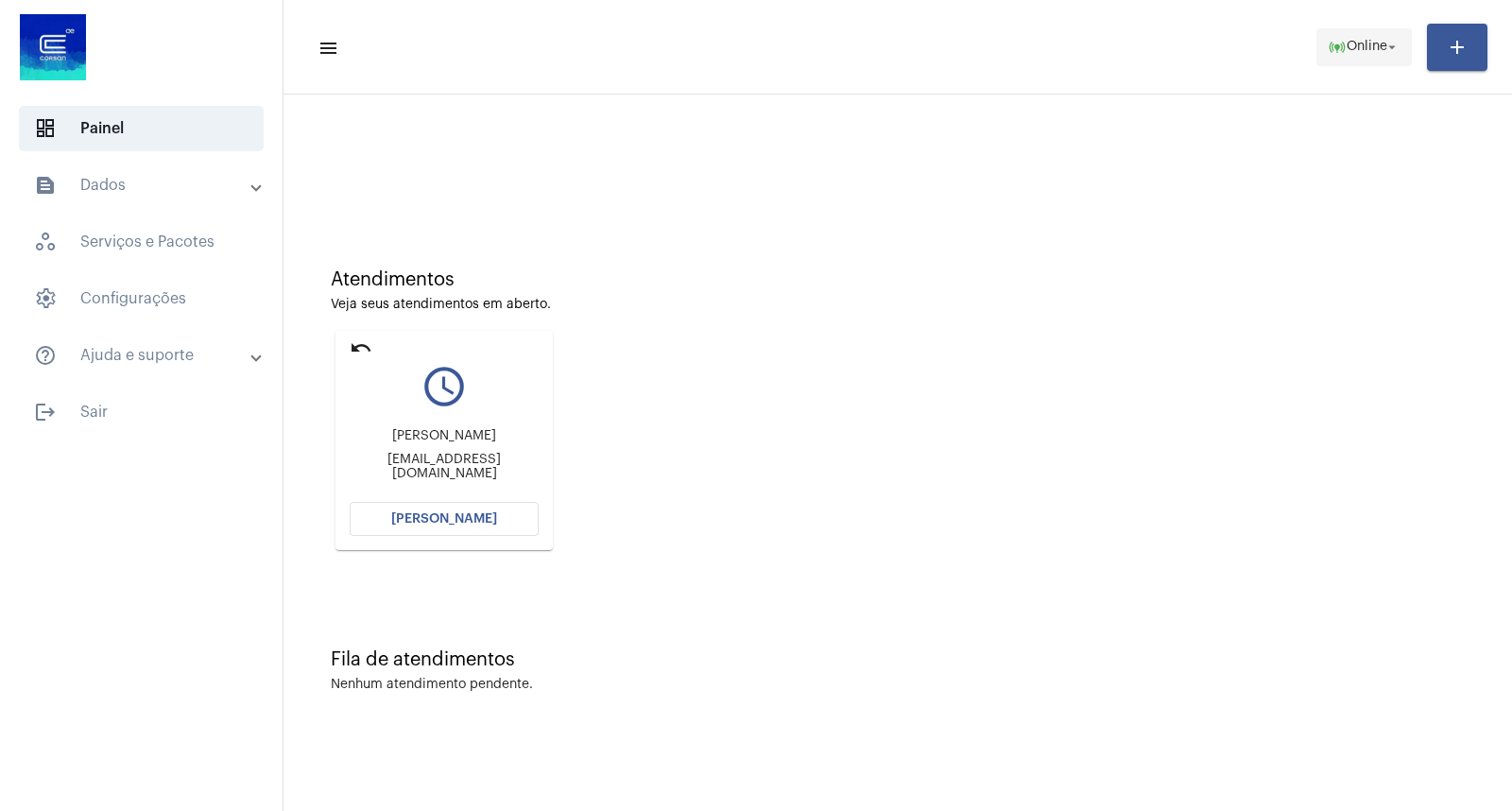
click at [1348, 54] on span "online_prediction Online arrow_drop_down" at bounding box center [1364, 46] width 73 height 34
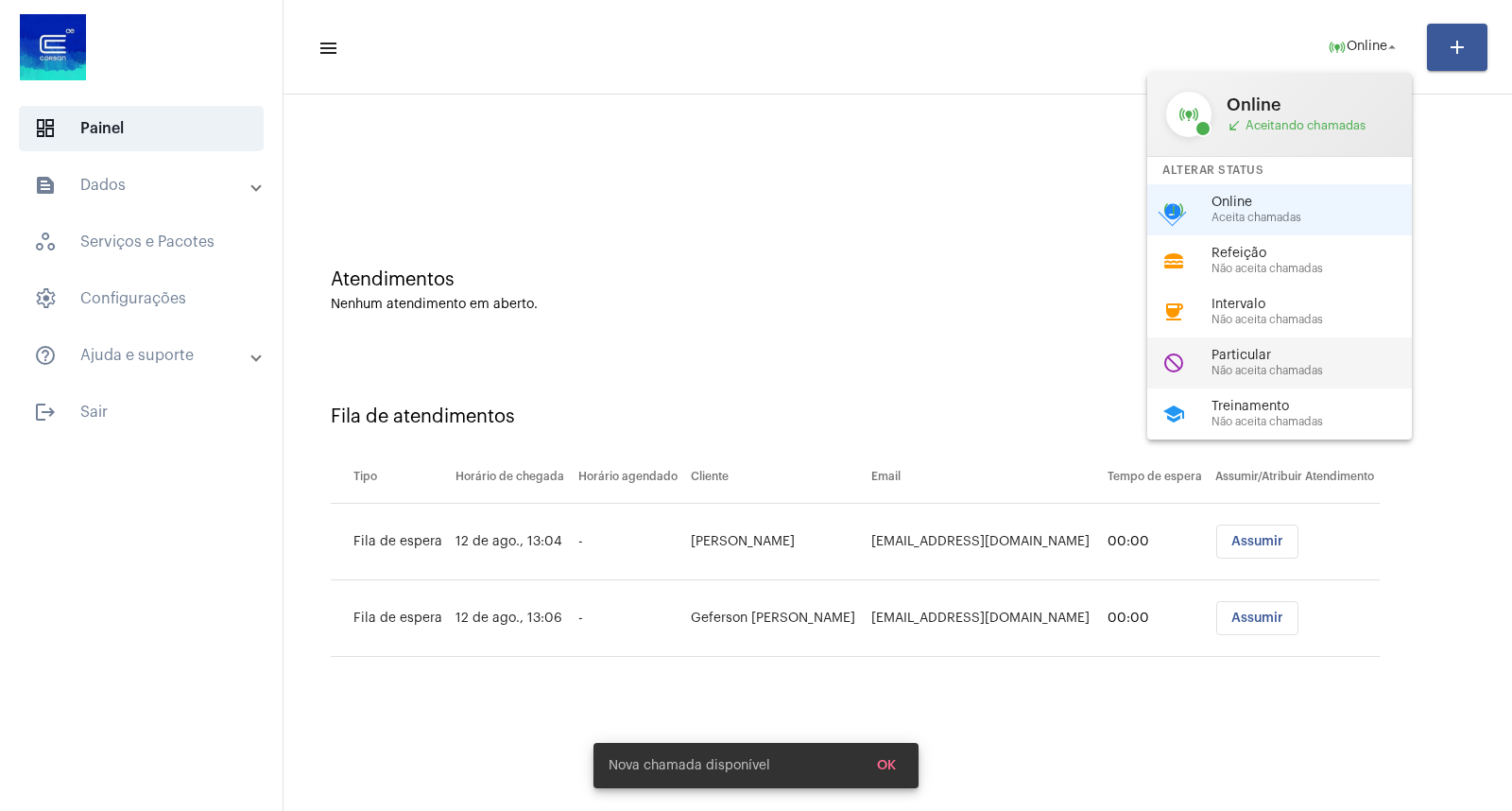
click at [1246, 381] on div "do_not_disturb Particular Não aceita chamadas" at bounding box center [1295, 363] width 295 height 51
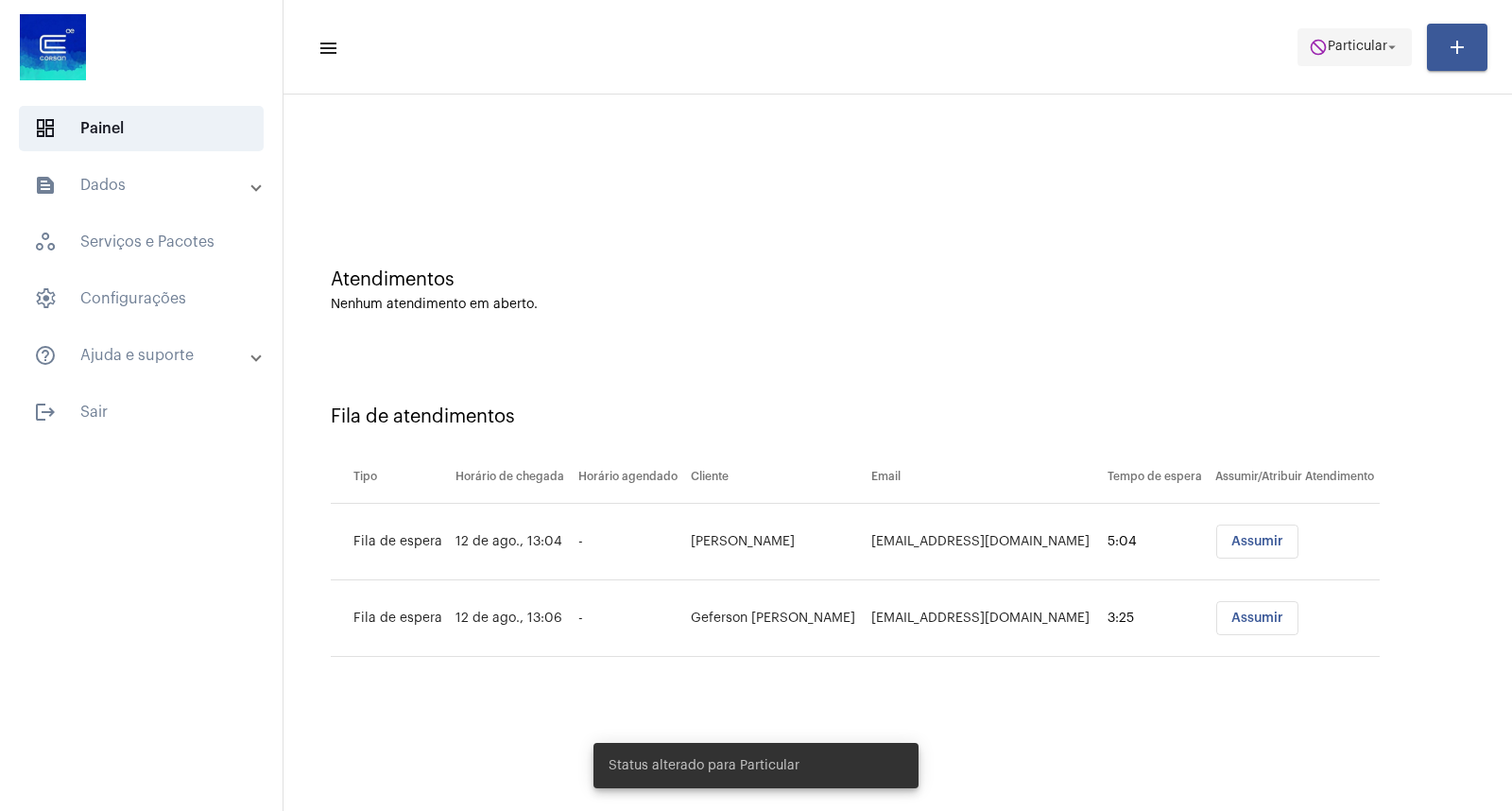
click at [1329, 57] on span "do_not_disturb Particular arrow_drop_down" at bounding box center [1355, 46] width 91 height 34
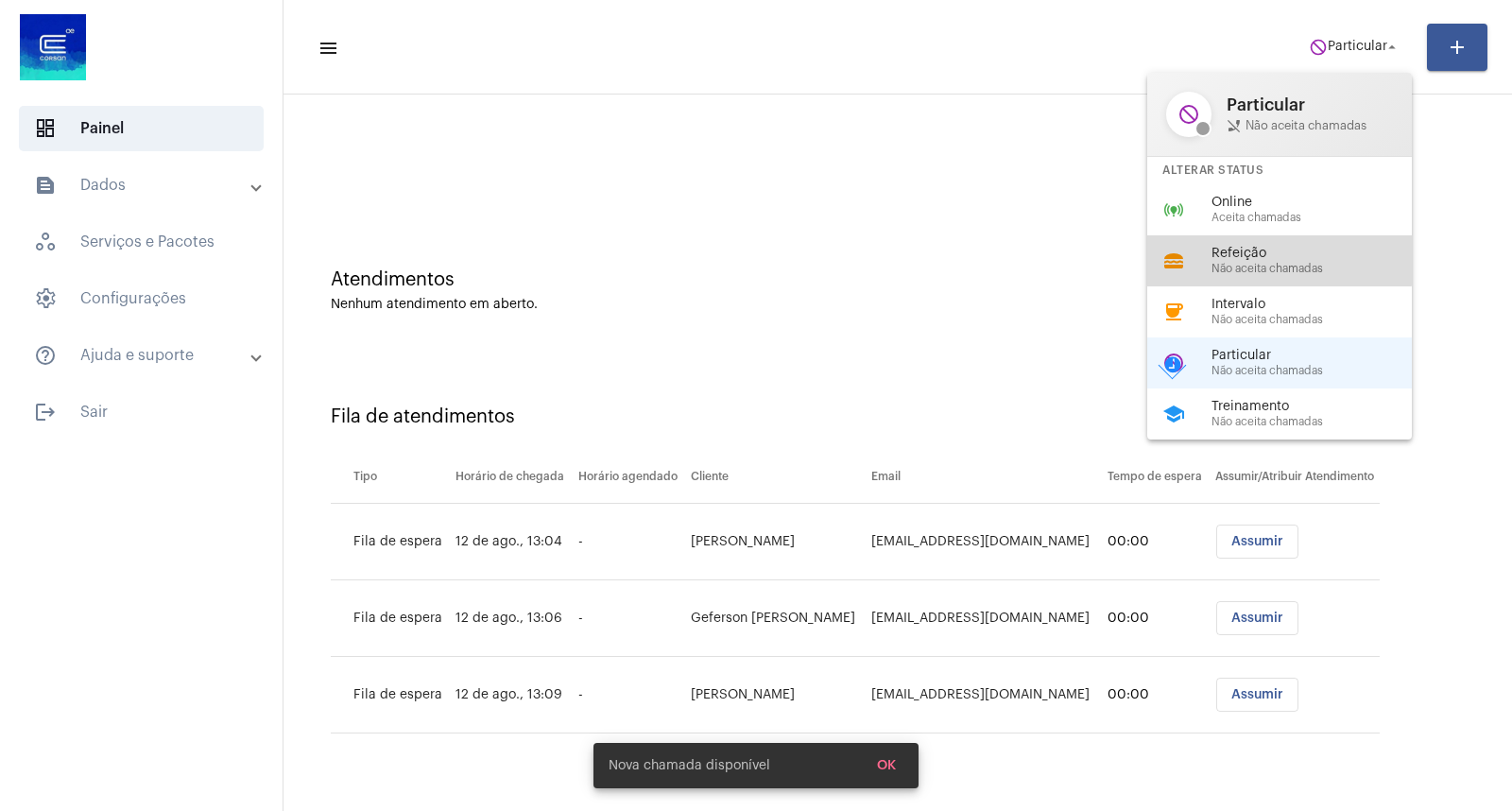
click at [1274, 257] on span "Refeição" at bounding box center [1320, 253] width 216 height 15
